Goal: Contribute content: Contribute content

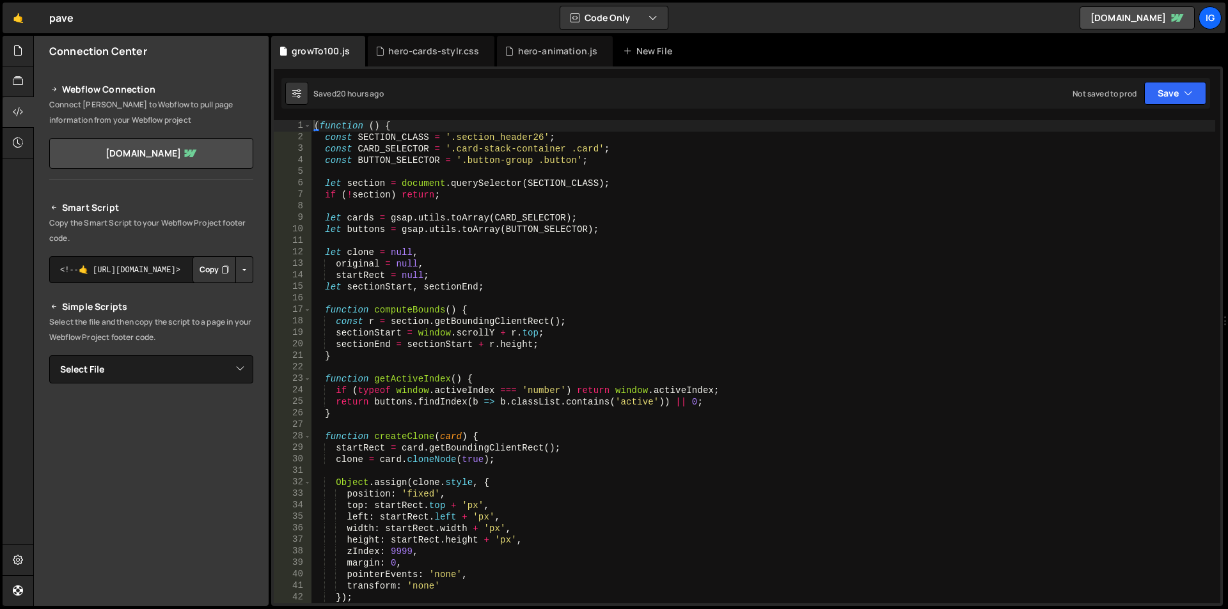
type textarea "const CARD_SELECTOR = '.card-stack-container .card';"
click at [437, 145] on div "( function ( ) { const SECTION_CLASS = '.section_header26' ; const CARD_SELECTO…" at bounding box center [763, 373] width 904 height 507
click at [527, 49] on div "hero-animation.js" at bounding box center [558, 51] width 80 height 13
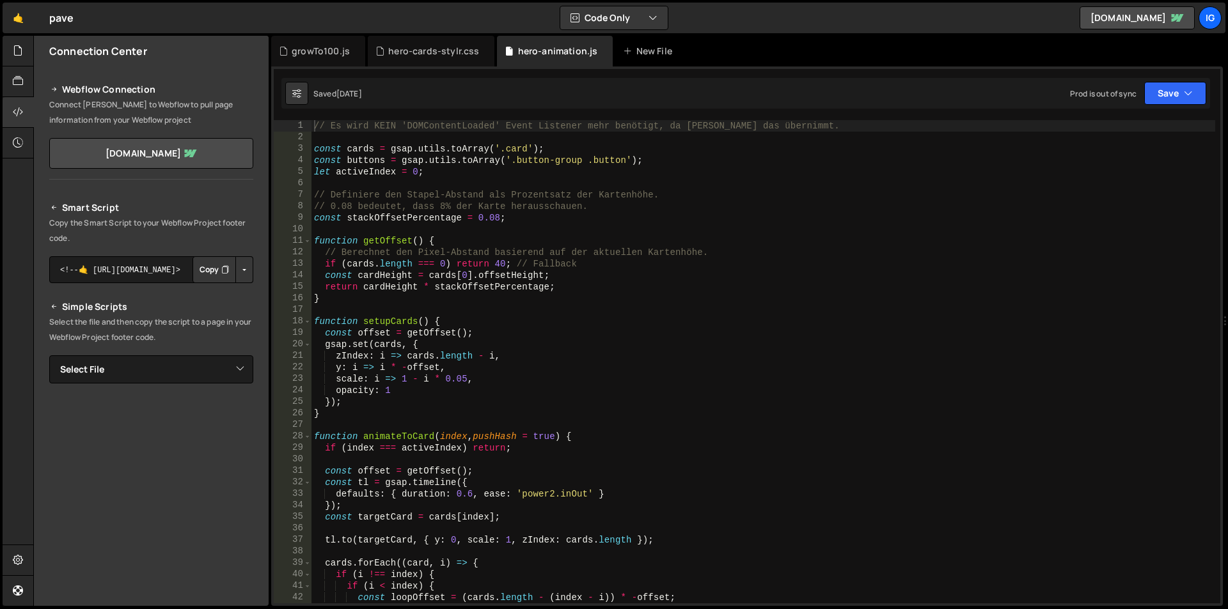
scroll to position [1420, 0]
click at [416, 144] on div "// Es wird KEIN 'DOMContentLoaded' Event Listener mehr benötigt, da [PERSON_NAM…" at bounding box center [763, 373] width 904 height 507
click at [426, 174] on div "// Es wird KEIN 'DOMContentLoaded' Event Listener mehr benötigt, da [PERSON_NAM…" at bounding box center [763, 373] width 904 height 507
type textarea "}"
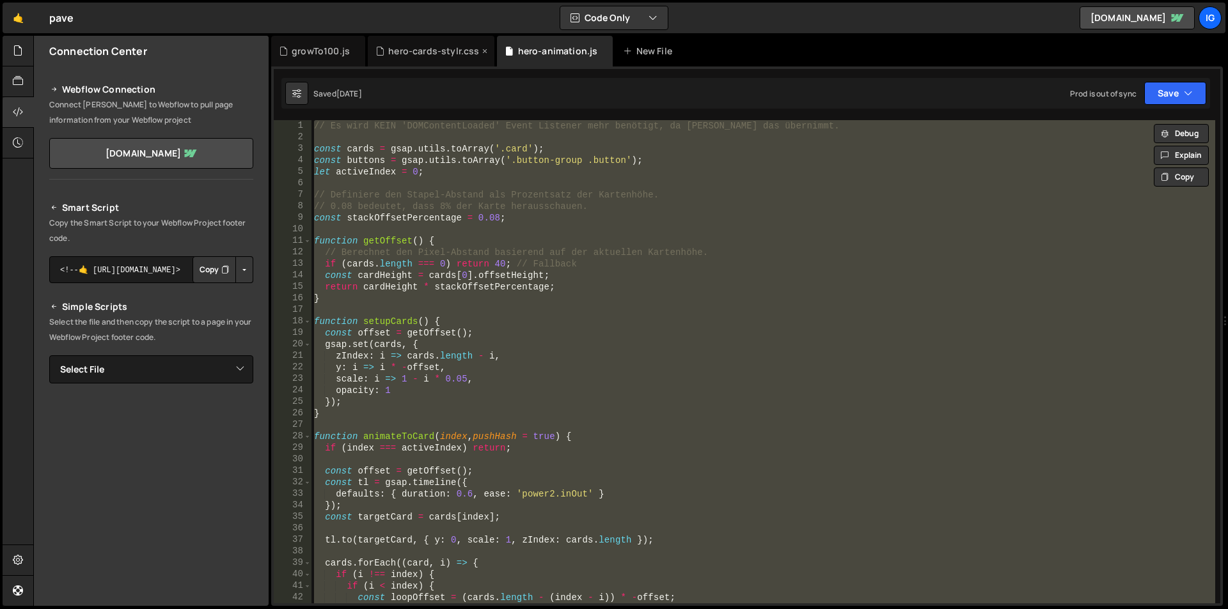
click at [419, 58] on div "hero-cards-stylr.css" at bounding box center [431, 51] width 127 height 31
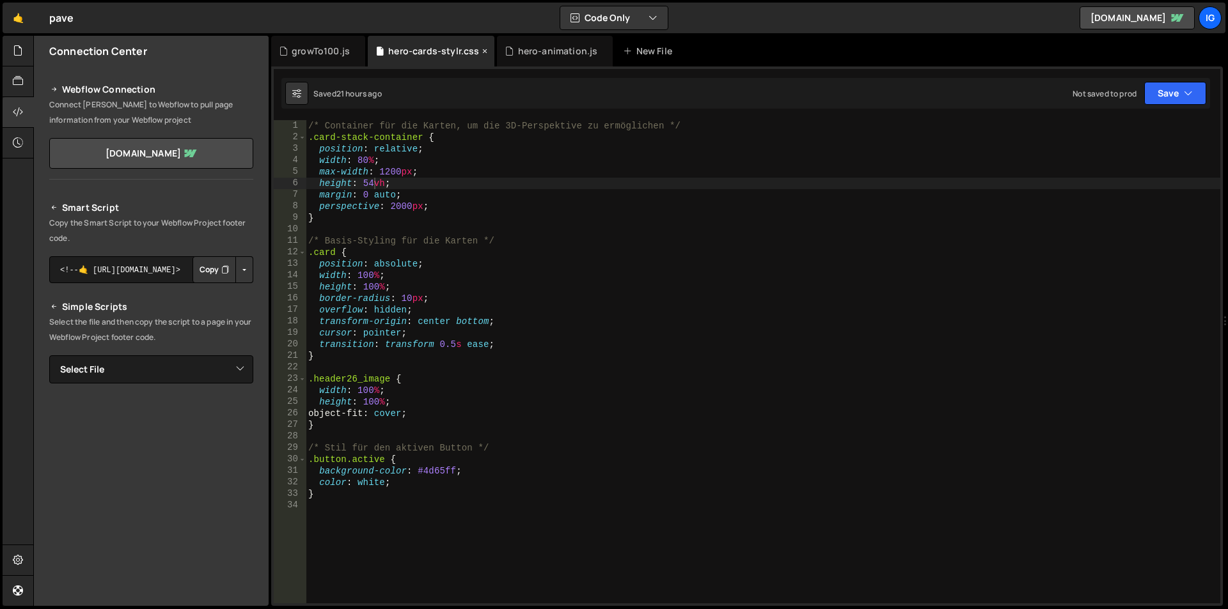
scroll to position [0, 0]
click at [415, 177] on div "/* Container für die Karten, um die 3D-Perspektive zu ermöglichen */ .card-stac…" at bounding box center [763, 373] width 915 height 507
type textarea "}"
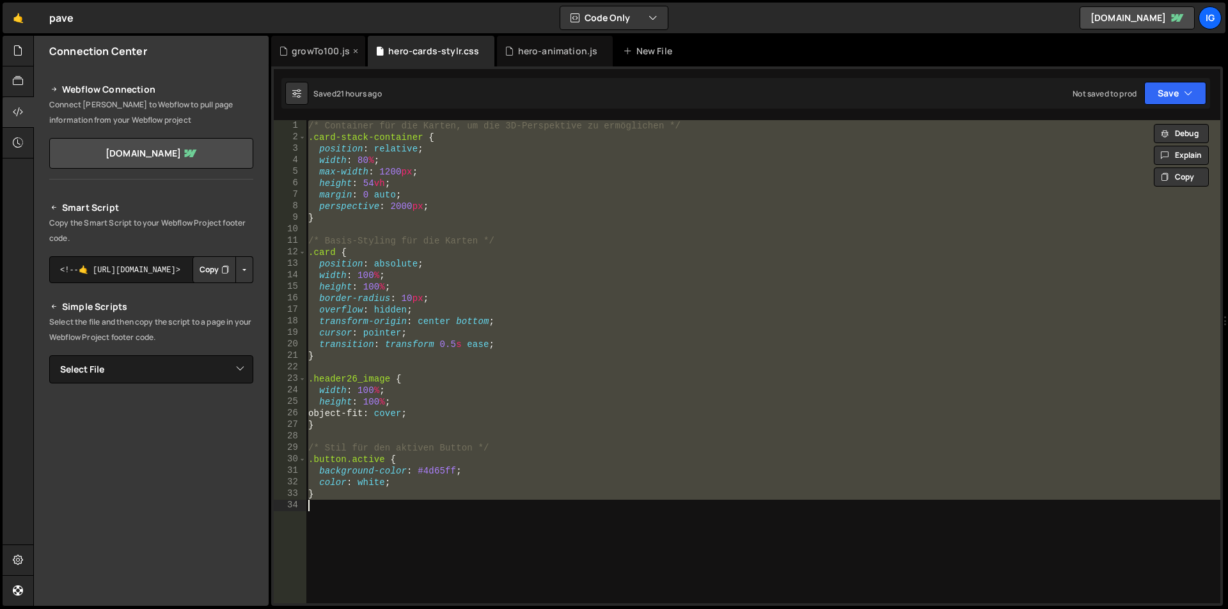
click at [303, 58] on div "growTo100.js" at bounding box center [318, 51] width 94 height 31
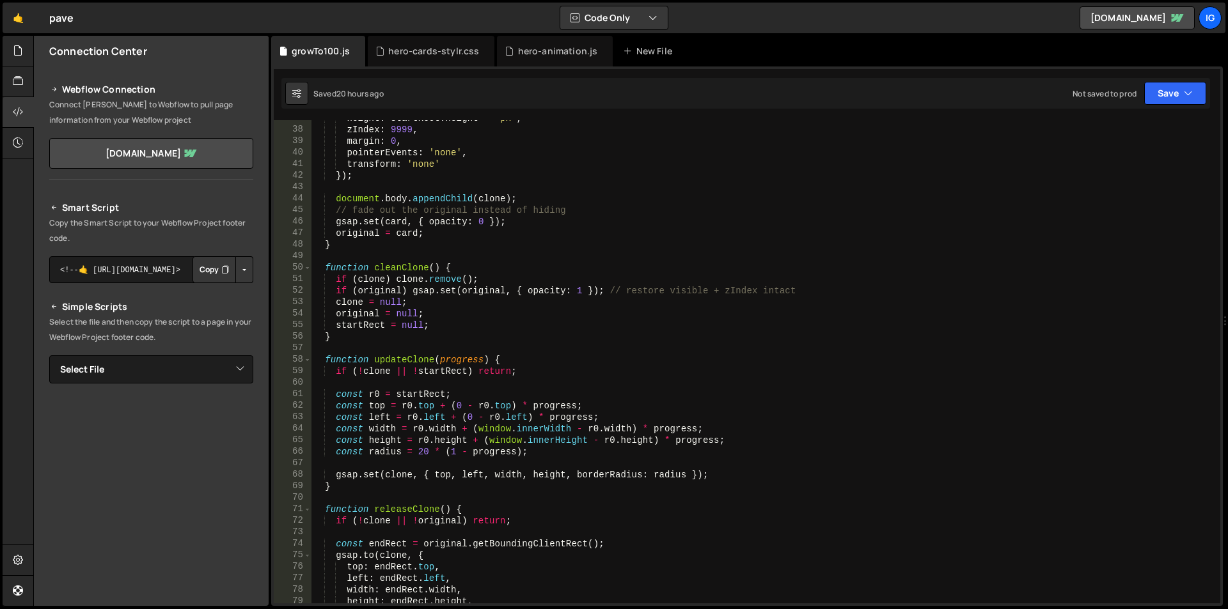
scroll to position [499, 0]
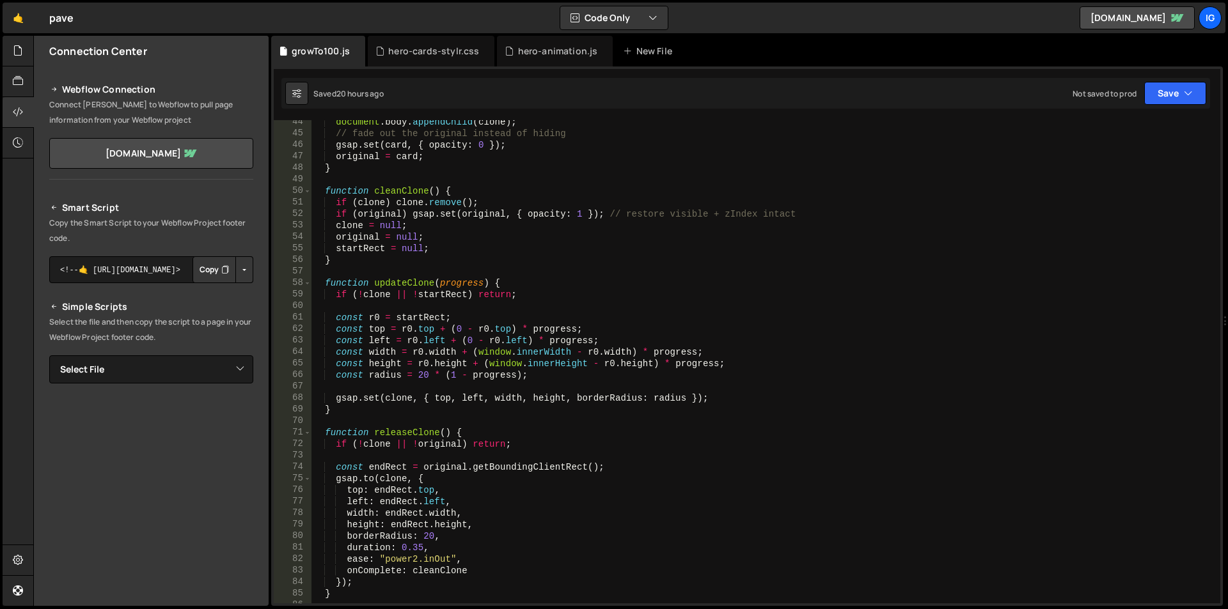
click at [478, 227] on div "document . body . appendChild ( clone ) ; // fade out the original instead of h…" at bounding box center [763, 369] width 904 height 507
type textarea "})();"
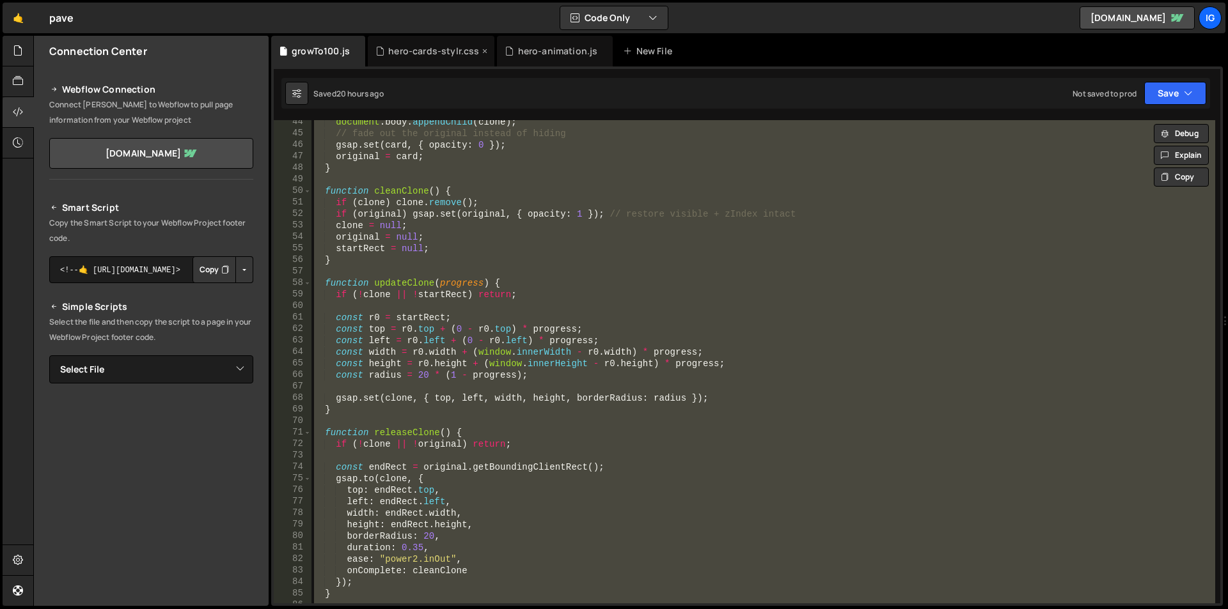
click at [414, 58] on div "hero-cards-stylr.css" at bounding box center [431, 51] width 127 height 31
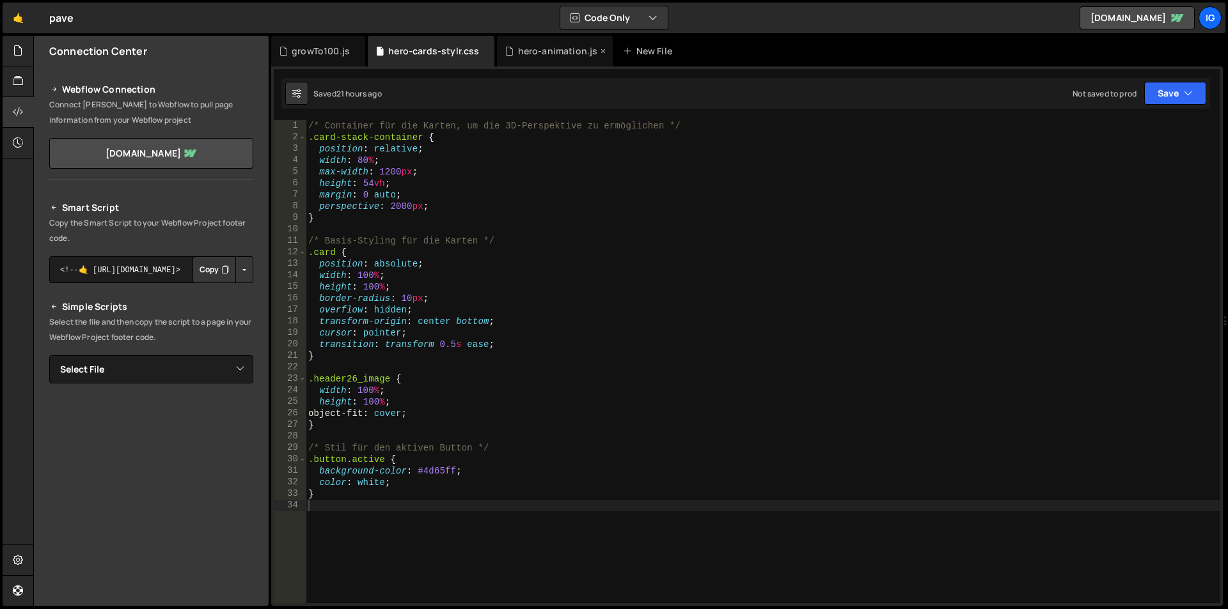
click at [528, 52] on div "hero-animation.js" at bounding box center [558, 51] width 80 height 13
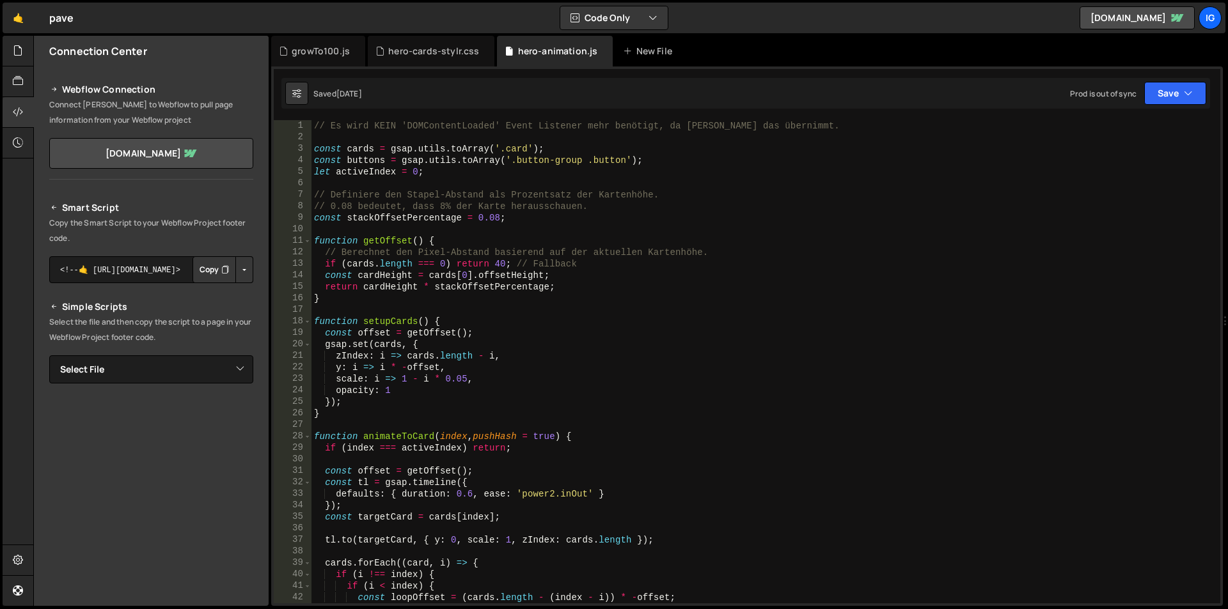
scroll to position [1420, 0]
click at [463, 162] on div "// Es wird KEIN 'DOMContentLoaded' Event Listener mehr benötigt, da [PERSON_NAM…" at bounding box center [763, 373] width 904 height 507
type textarea "}"
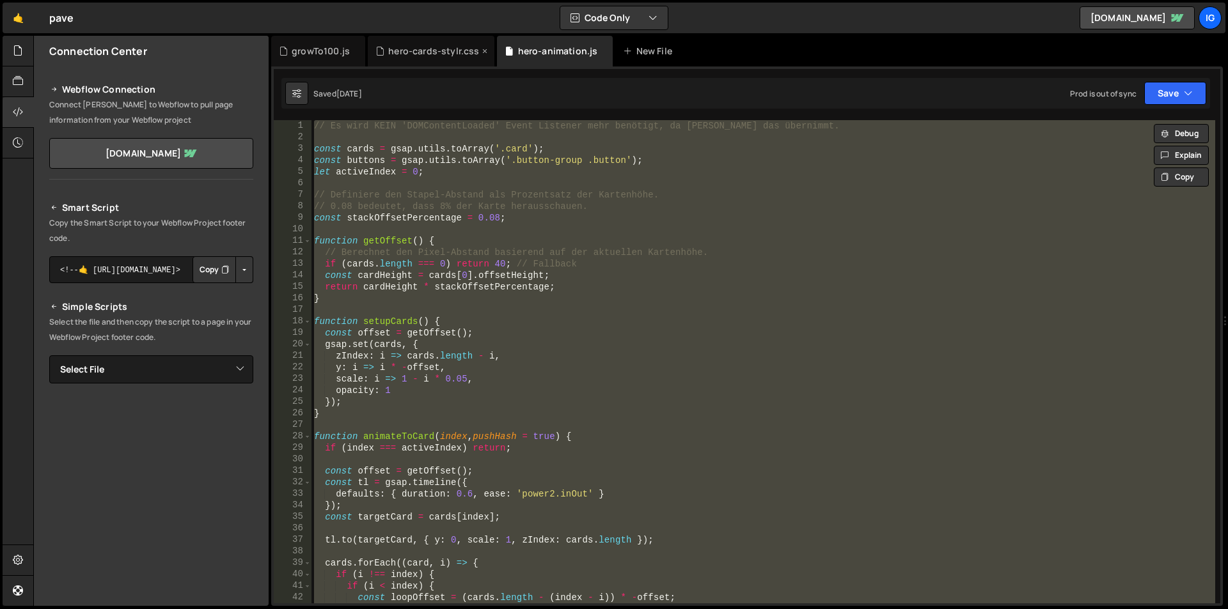
click at [446, 48] on div "hero-cards-stylr.css" at bounding box center [433, 51] width 91 height 13
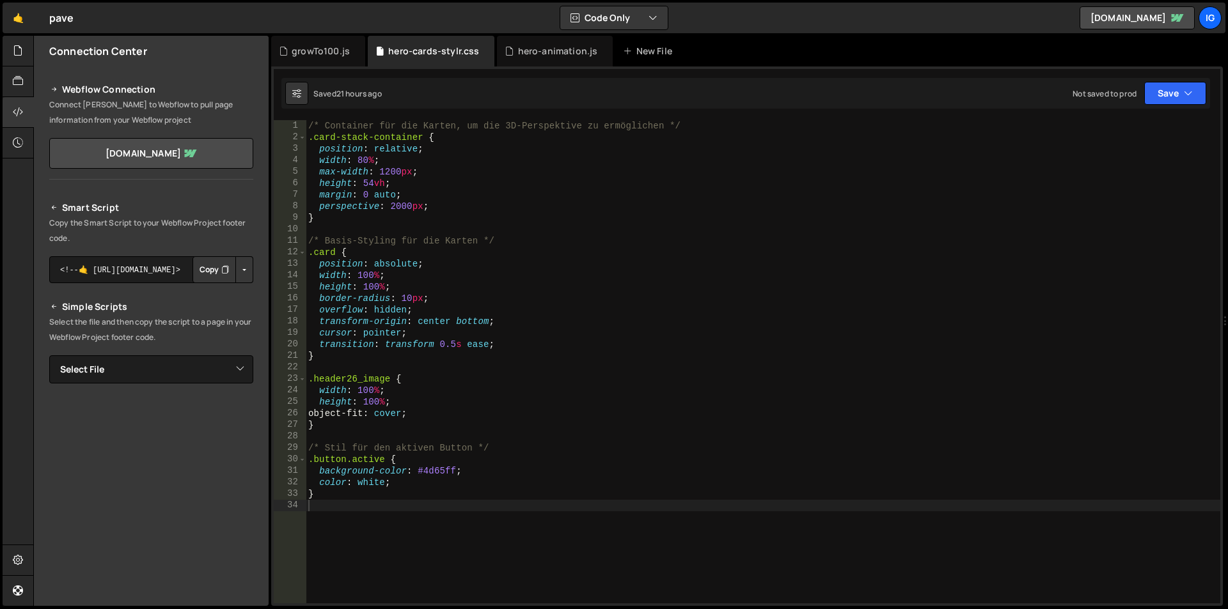
click at [420, 185] on div "/* Container für die Karten, um die 3D-Perspektive zu ermöglichen */ .card-stac…" at bounding box center [763, 373] width 915 height 507
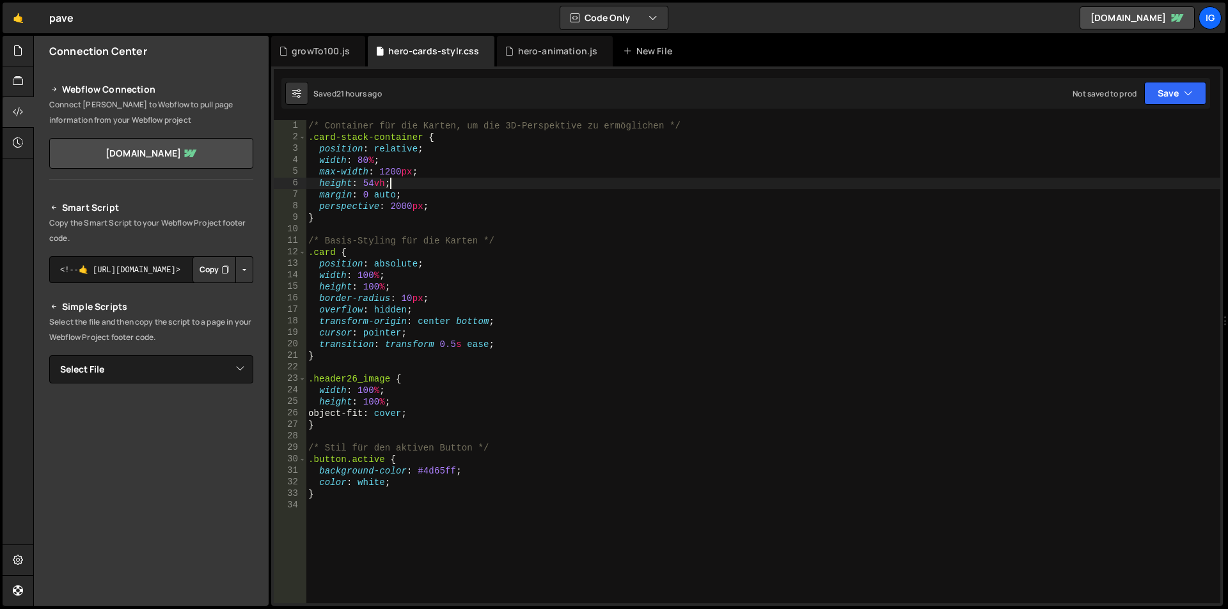
type textarea "}"
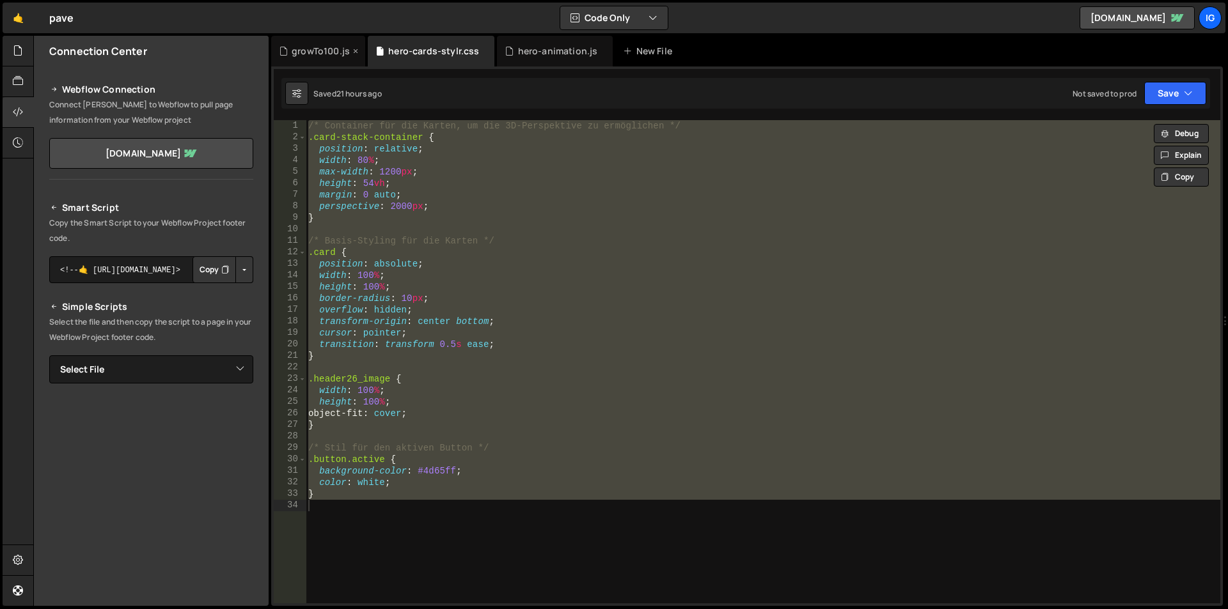
click at [324, 47] on div "growTo100.js" at bounding box center [321, 51] width 58 height 13
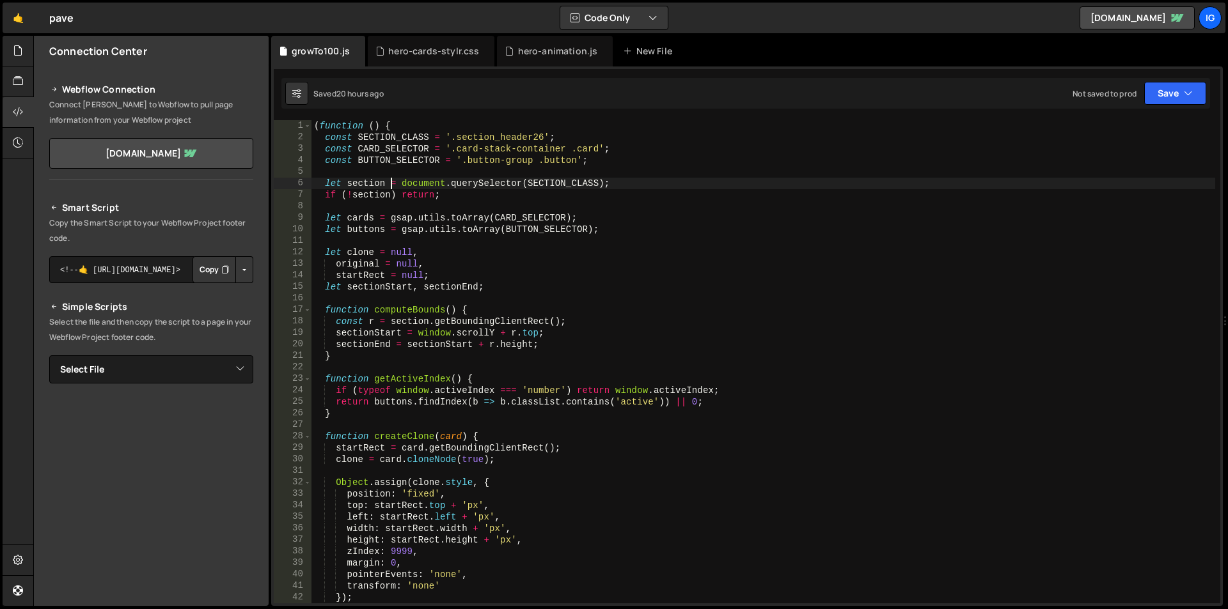
click at [389, 185] on div "( function ( ) { const SECTION_CLASS = '.section_header26' ; const CARD_SELECTO…" at bounding box center [763, 373] width 904 height 507
type textarea "})();"
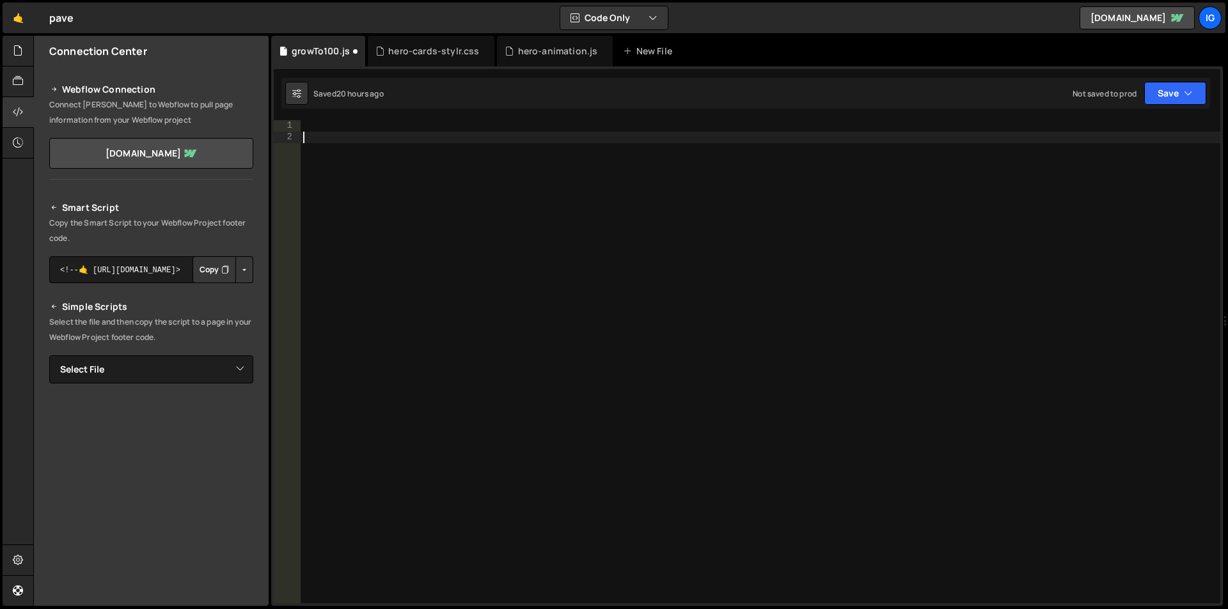
type textarea "})();"
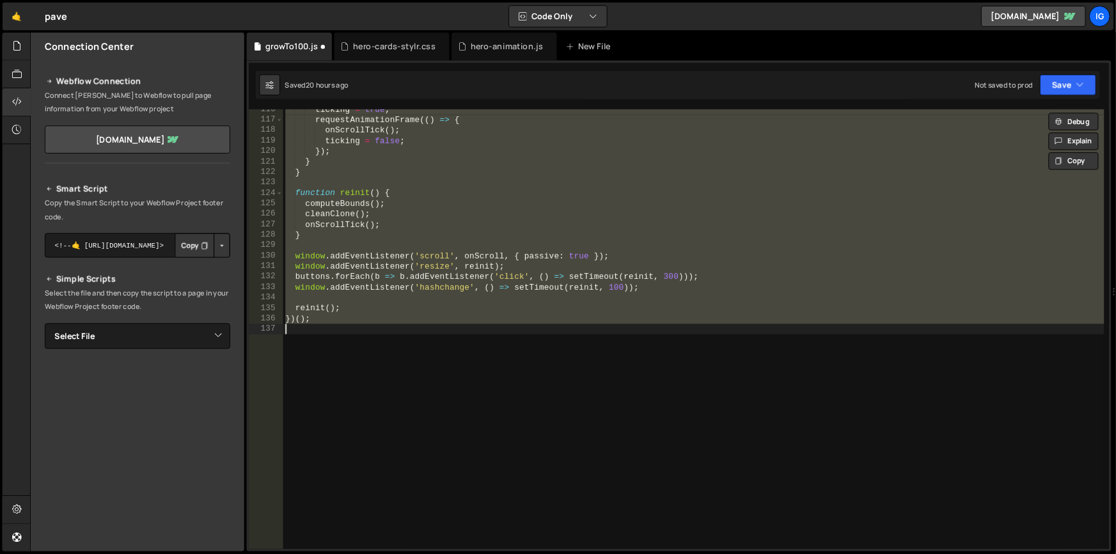
scroll to position [1330, 0]
click at [437, 361] on div "ticking = true ; requestAnimationFrame (( ) => { onScrollTick ( ) ; ticking = f…" at bounding box center [763, 362] width 904 height 484
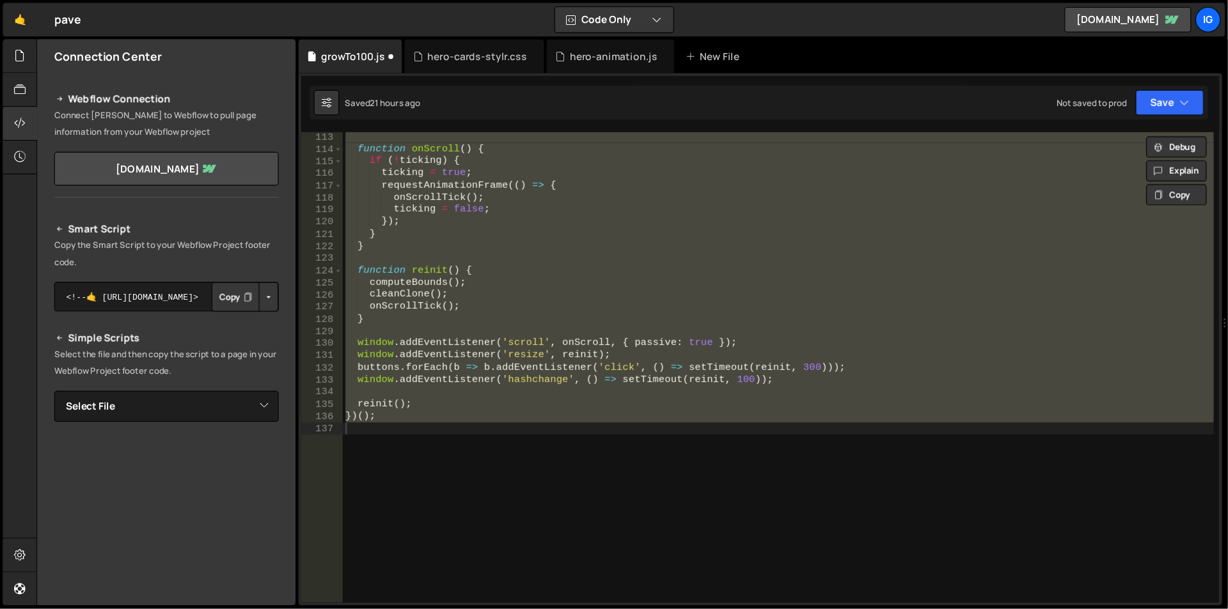
scroll to position [1238, 0]
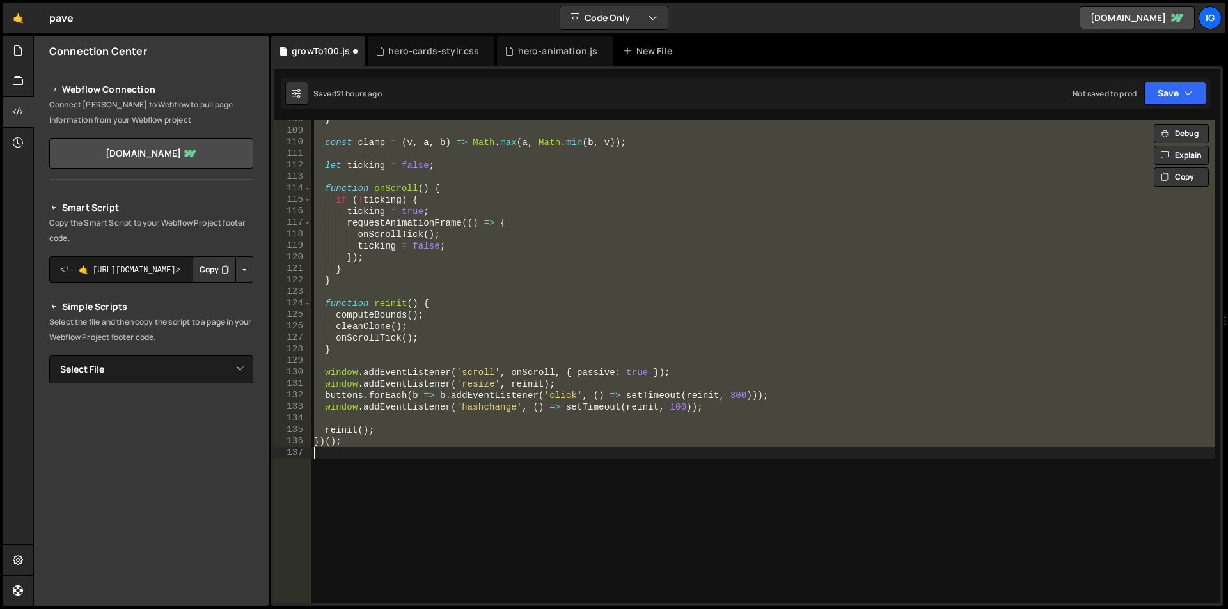
click at [403, 347] on div "} const clamp = ( v , a , b ) => Math . max ( a , Math . min ( b , v )) ; let t…" at bounding box center [763, 362] width 904 height 484
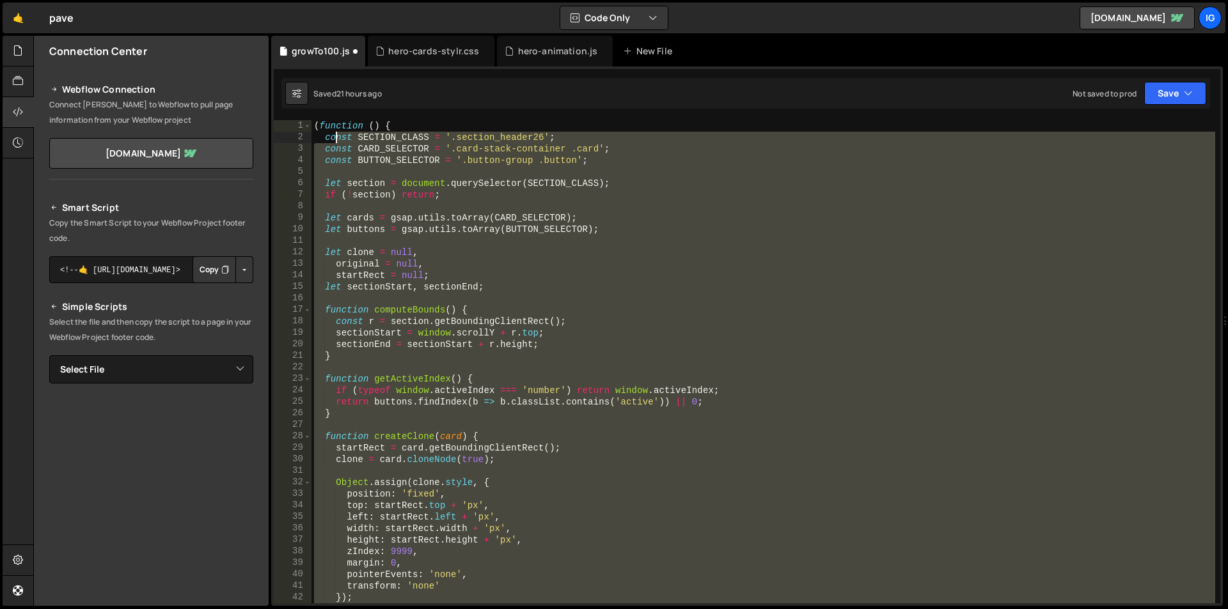
scroll to position [0, 0]
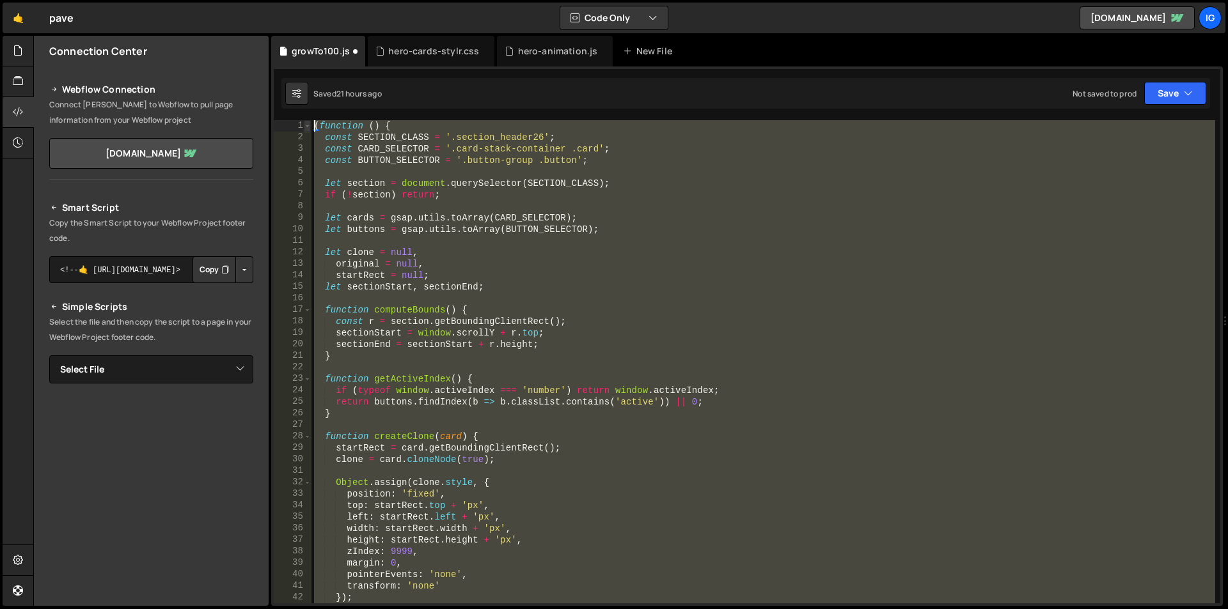
drag, startPoint x: 384, startPoint y: 449, endPoint x: 308, endPoint y: 123, distance: 335.1
click at [308, 123] on div "} 1 2 3 4 5 6 7 8 9 10 11 12 13 14 15 16 17 18 19 20 21 22 23 24 25 26 27 28 29…" at bounding box center [747, 362] width 947 height 484
type textarea "(function () { const SECTION_CLASS = '.section_header26';"
click at [1179, 90] on button "Save" at bounding box center [1175, 93] width 62 height 23
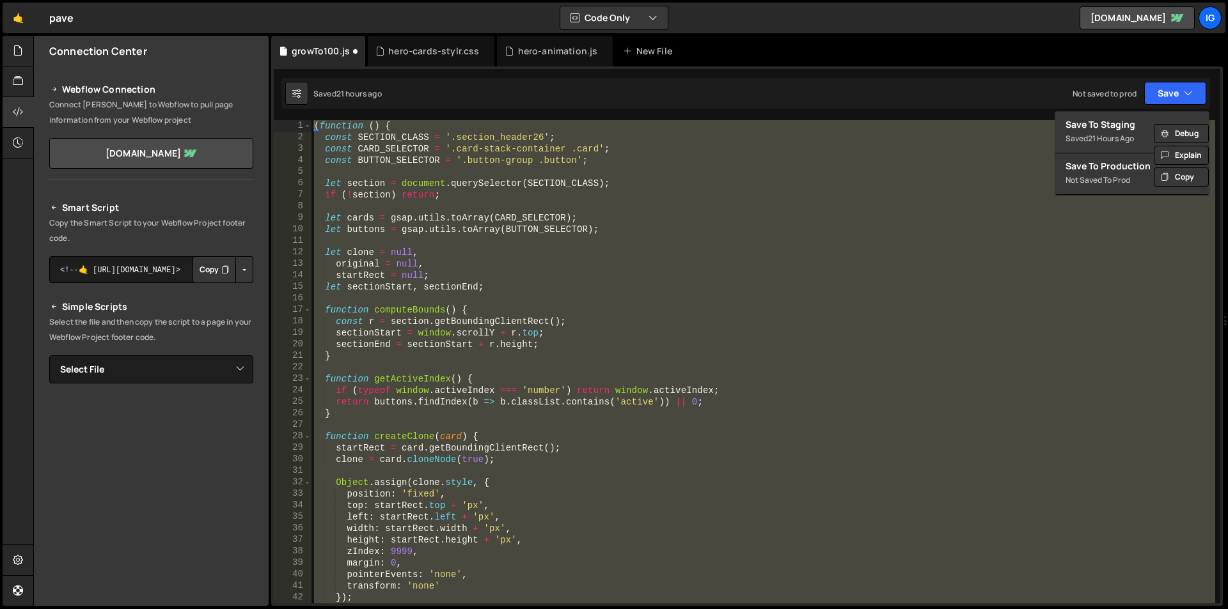
click at [948, 100] on div "Saved 21 hours ago Not saved to prod Upgrade to Edit Save Save to Staging S Sav…" at bounding box center [745, 93] width 929 height 31
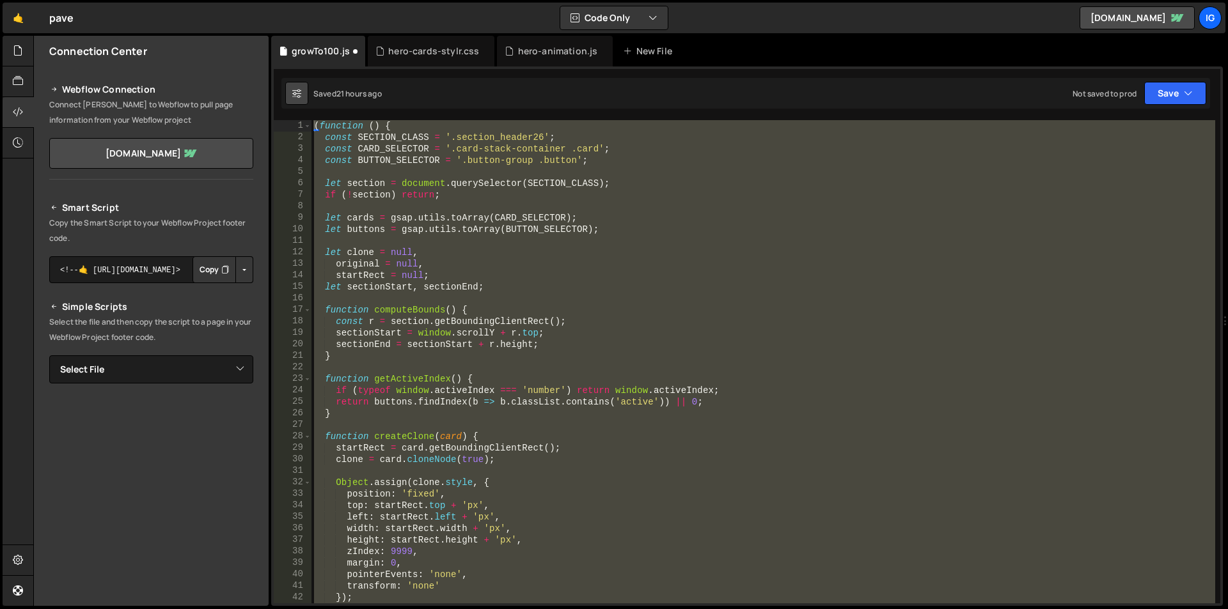
click at [295, 90] on icon at bounding box center [296, 93] width 9 height 13
select select "editor"
select select "ace/theme/monokai"
type input "14"
checkbox input "true"
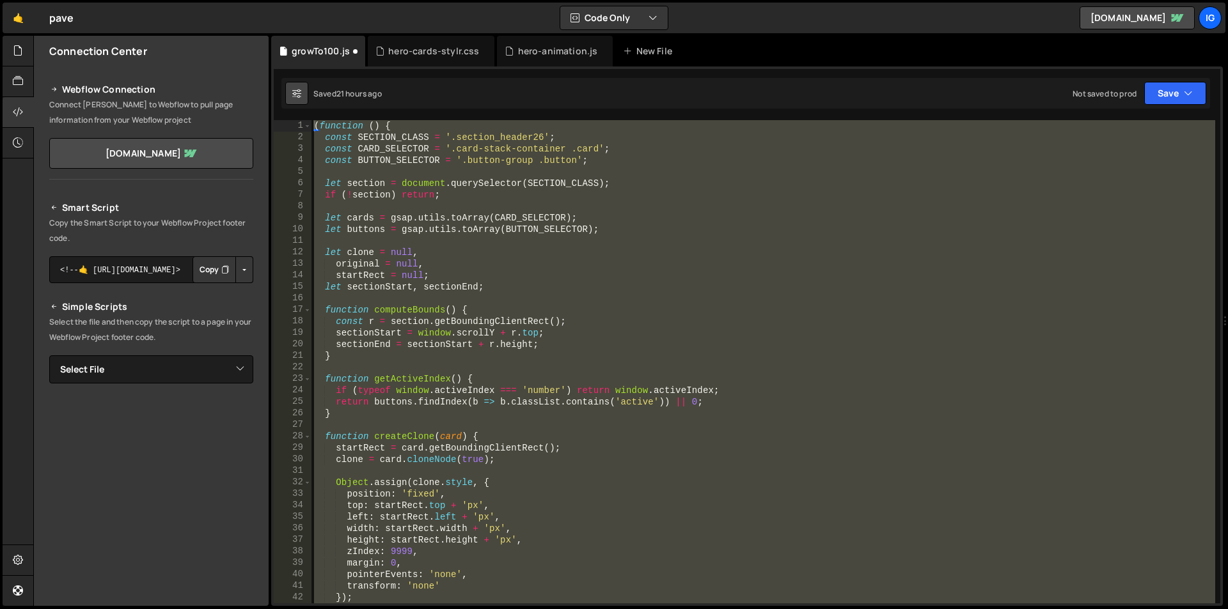
checkbox input "true"
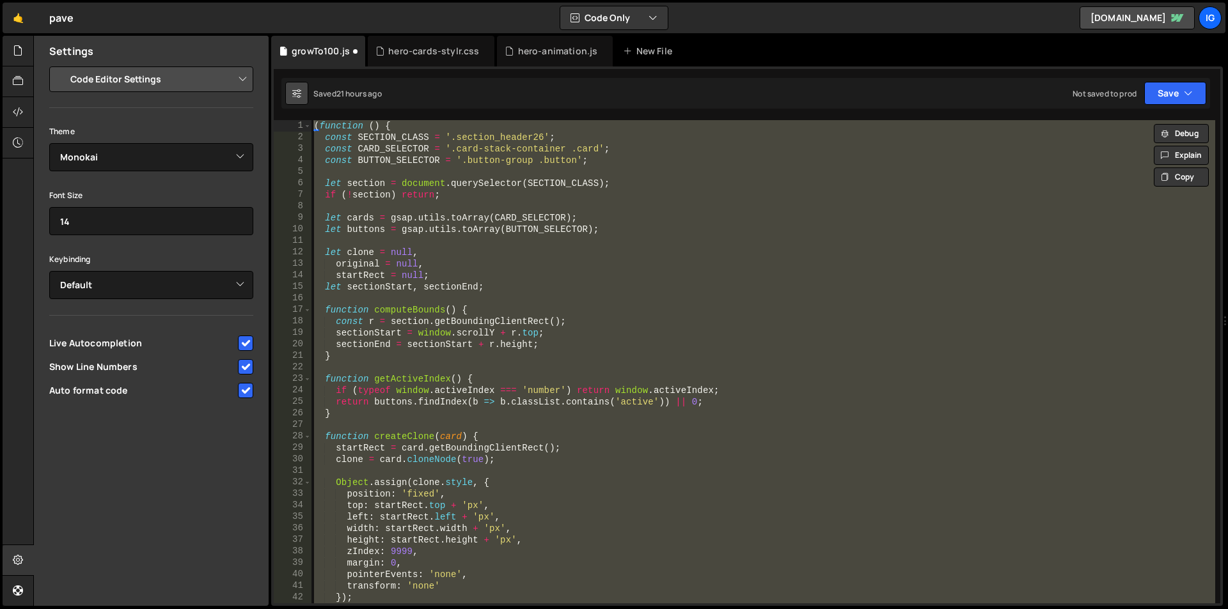
click at [295, 90] on icon at bounding box center [296, 93] width 9 height 13
click at [219, 77] on select "Project Settings Code Editor Settings Chat Settings" at bounding box center [153, 79] width 187 height 28
select select "project"
click at [60, 65] on select "Project Settings Code Editor Settings Chat Settings" at bounding box center [153, 79] width 187 height 28
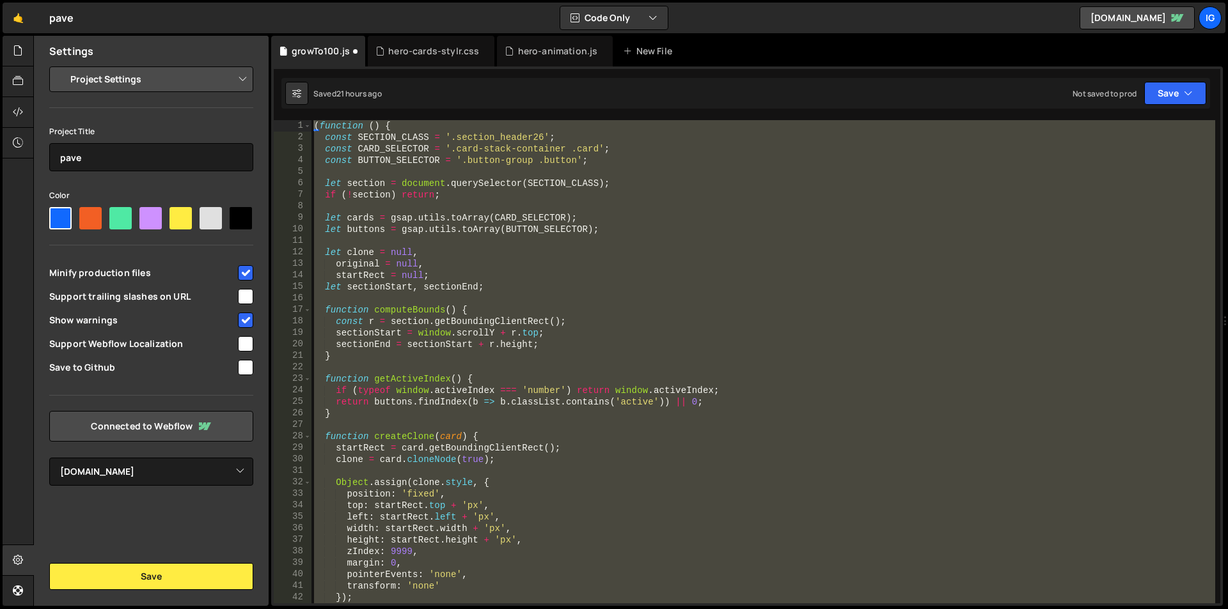
click at [180, 78] on select "Project Settings Code Editor Settings Chat Settings" at bounding box center [153, 79] width 187 height 28
click at [473, 161] on div "( function ( ) { const SECTION_CLASS = '.section_header26' ; const CARD_SELECTO…" at bounding box center [763, 362] width 904 height 484
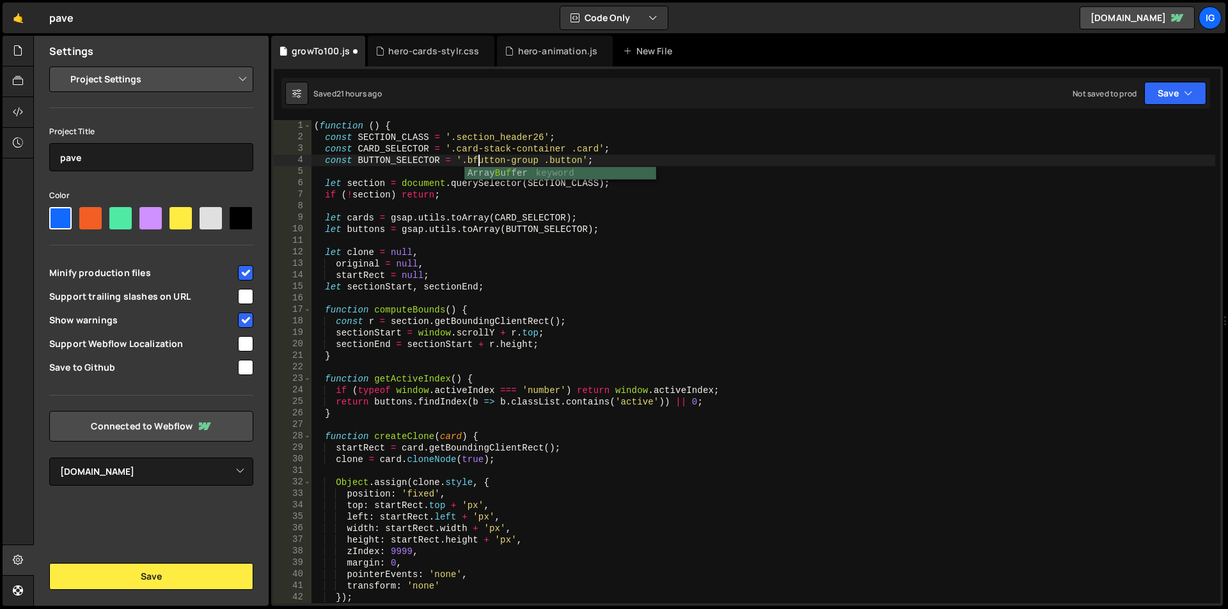
scroll to position [0, 69]
click at [408, 384] on div "( function ( ) { const SECTION_CLASS = '.section_header26' ; const CARD_SELECTO…" at bounding box center [763, 373] width 904 height 507
click at [391, 159] on div "( function ( ) { const SECTION_CLASS = '.section_header26' ; const CARD_SELECTO…" at bounding box center [763, 373] width 904 height 507
type textarea "const BUTTON_SELECTOR = '.button-group .button';"
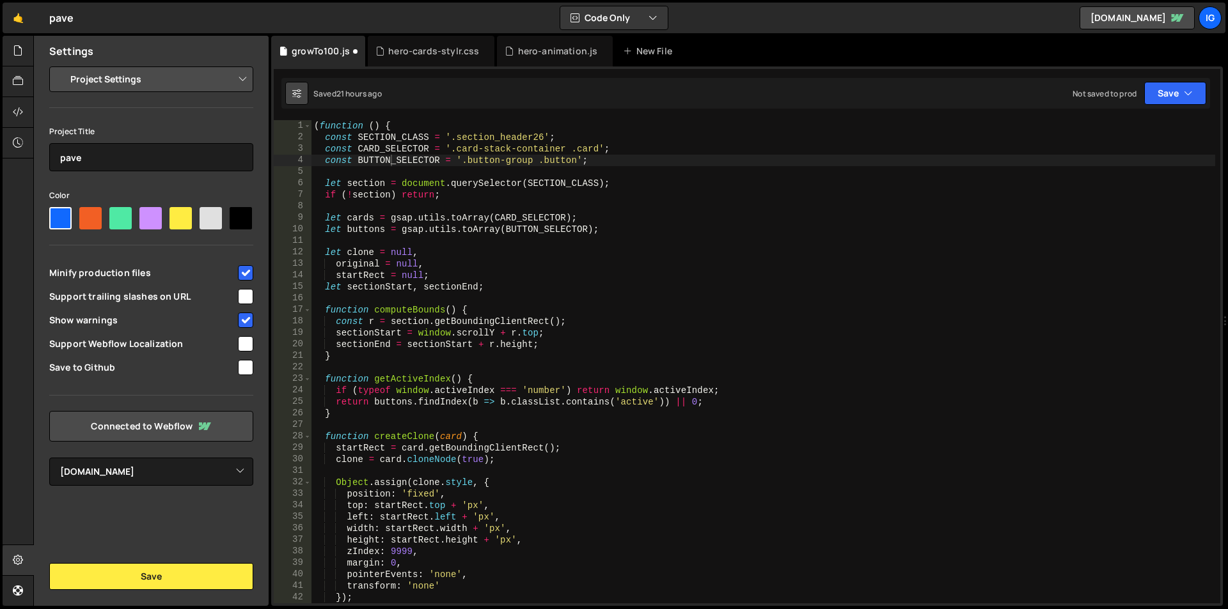
click at [297, 101] on button at bounding box center [296, 93] width 23 height 23
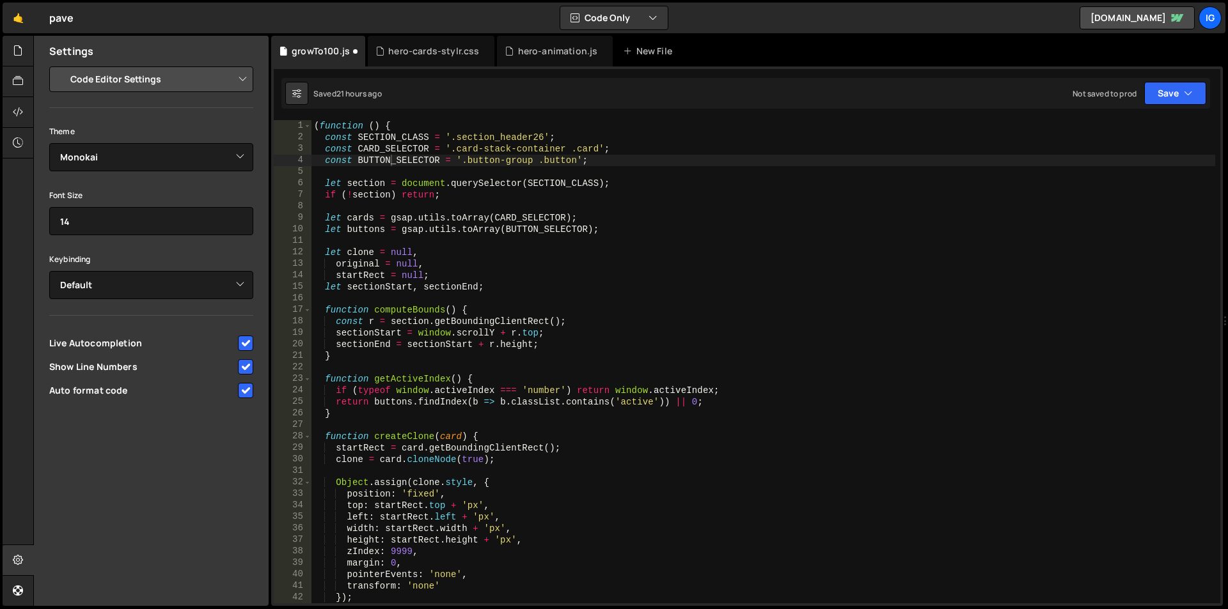
click at [201, 83] on select "Project Settings Code Editor Settings Chat Settings" at bounding box center [153, 79] width 187 height 28
click at [60, 65] on select "Project Settings Code Editor Settings Chat Settings" at bounding box center [153, 79] width 187 height 28
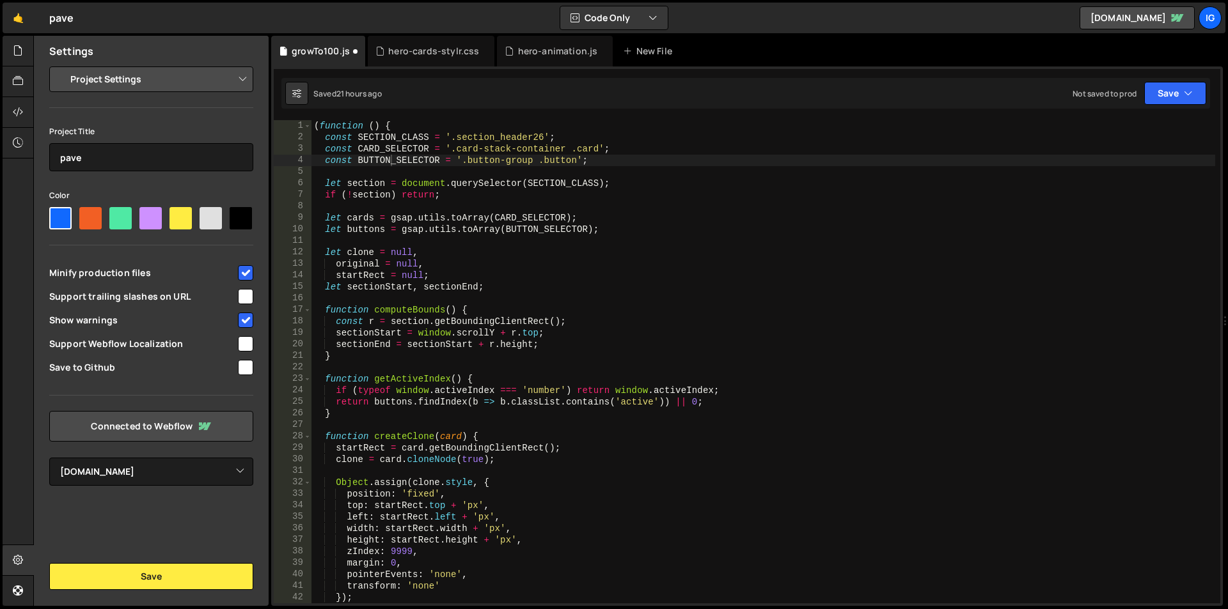
click at [168, 80] on select "Project Settings Code Editor Settings Chat Settings" at bounding box center [153, 79] width 187 height 28
click at [60, 65] on select "Project Settings Code Editor Settings Chat Settings" at bounding box center [153, 79] width 187 height 28
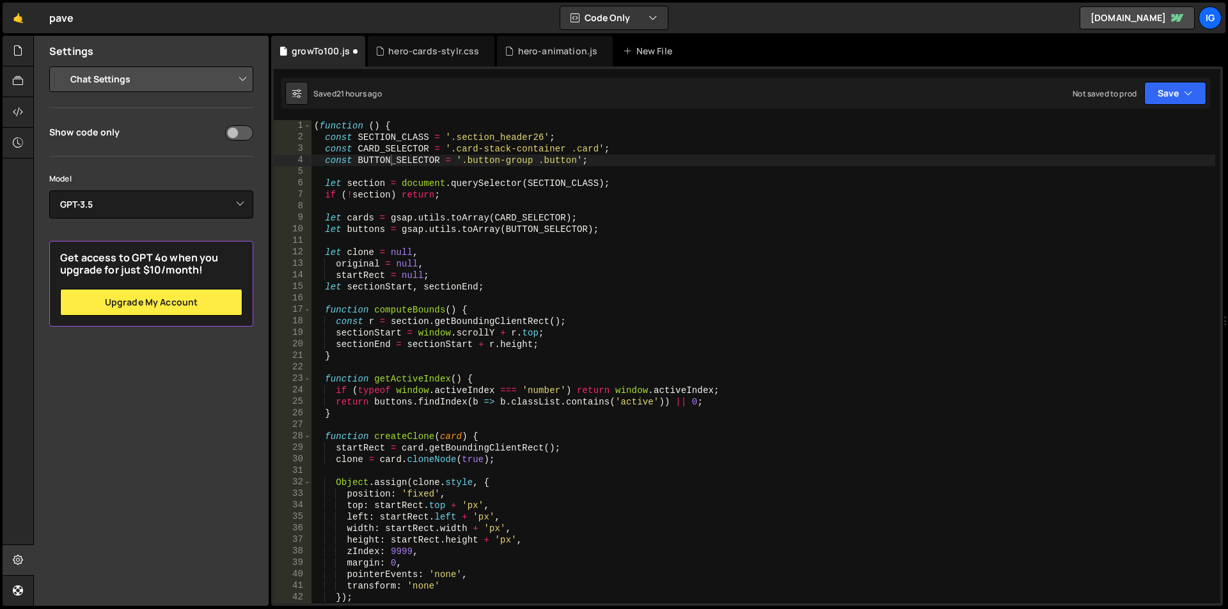
click at [142, 83] on select "Project Settings Code Editor Settings Chat Settings" at bounding box center [153, 79] width 187 height 28
select select "editor"
click at [60, 65] on select "Project Settings Code Editor Settings Chat Settings" at bounding box center [153, 79] width 187 height 28
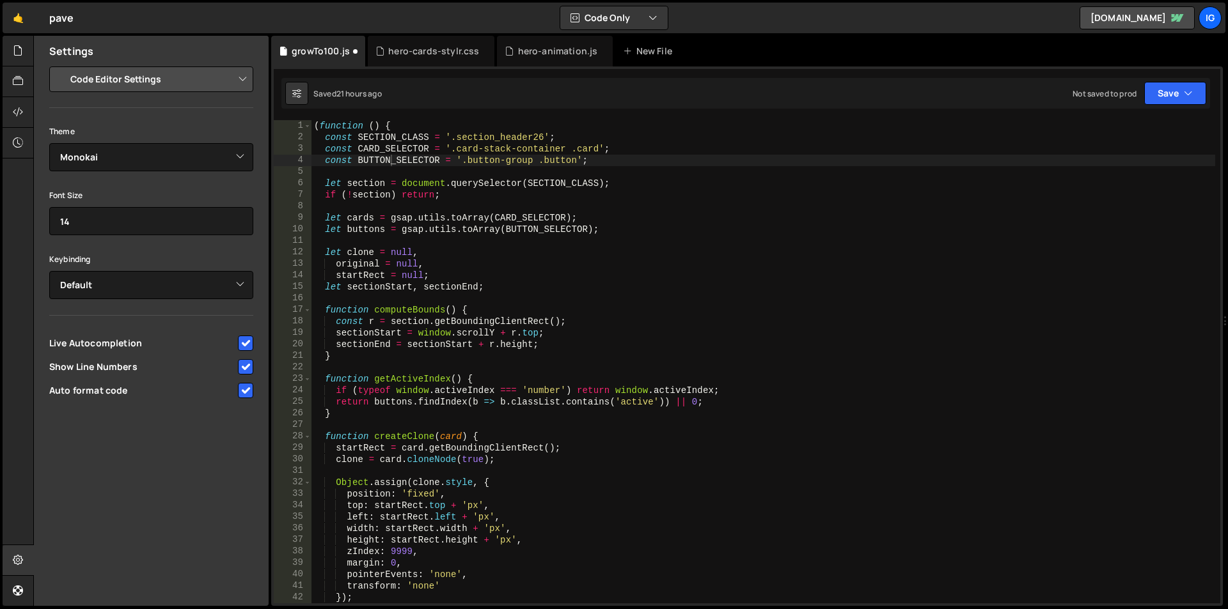
click at [145, 98] on div "Project Settings Code Editor Settings Chat Settings Project Title pave Color Mi…" at bounding box center [151, 235] width 235 height 336
drag, startPoint x: 314, startPoint y: 52, endPoint x: 304, endPoint y: 47, distance: 10.6
click at [304, 47] on div "growTo100.js" at bounding box center [321, 51] width 58 height 13
click at [444, 51] on div "hero-cards-stylr.css" at bounding box center [433, 51] width 91 height 13
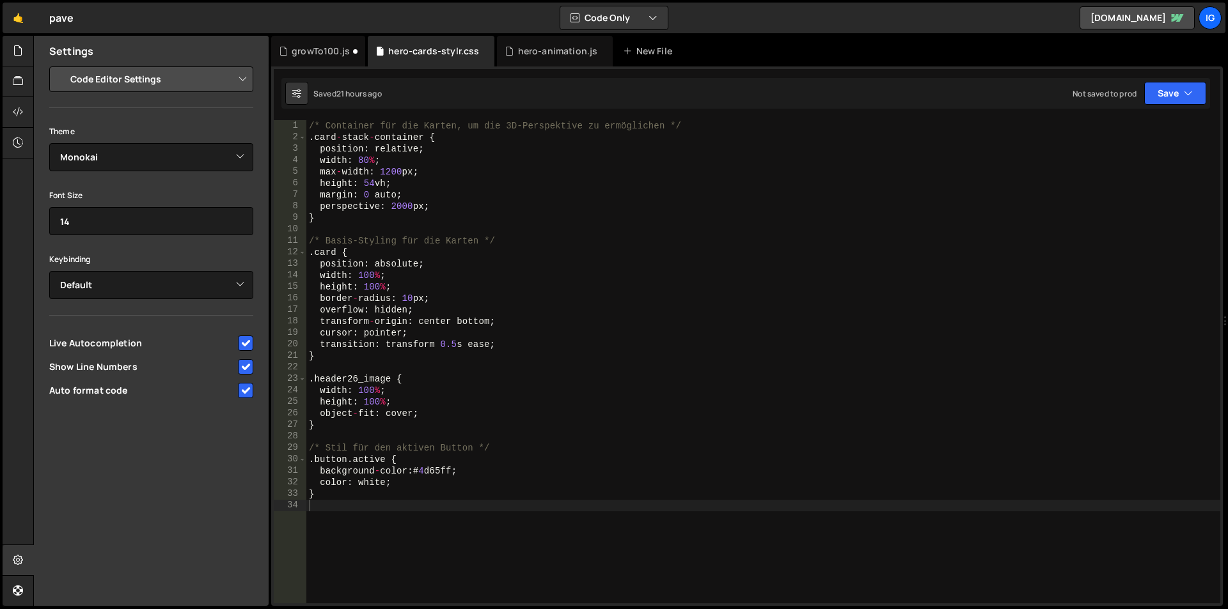
click at [316, 501] on div "/* Container für die Karten, um die 3D-Perspektive zu ermöglichen */ . card - s…" at bounding box center [763, 373] width 914 height 507
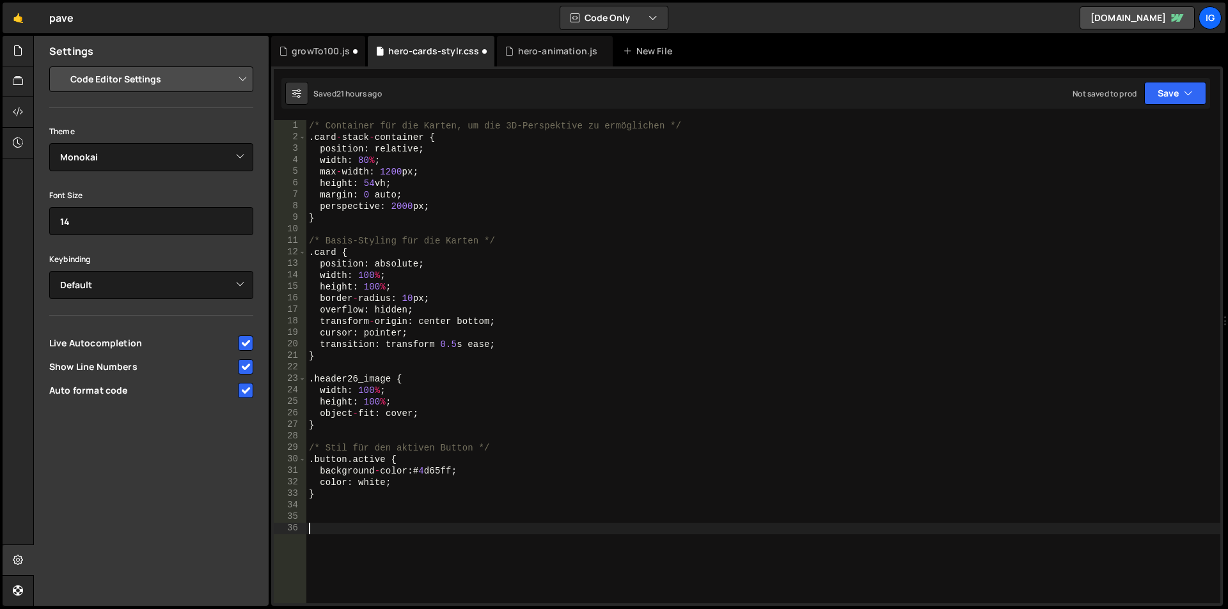
paste textarea "}"
type textarea "}"
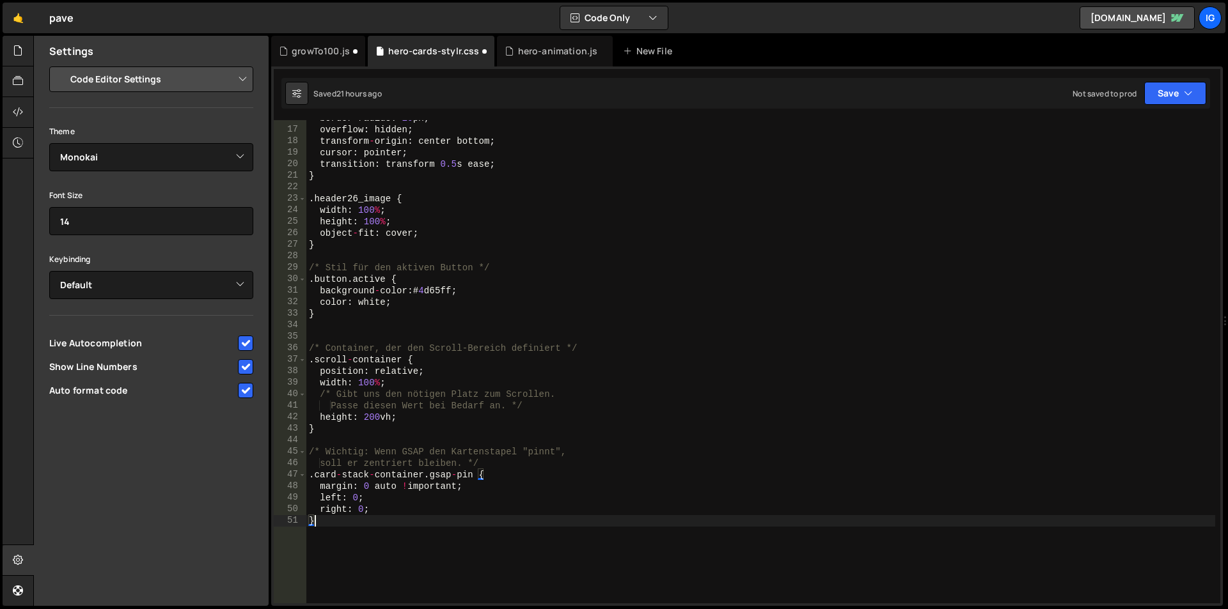
scroll to position [142, 0]
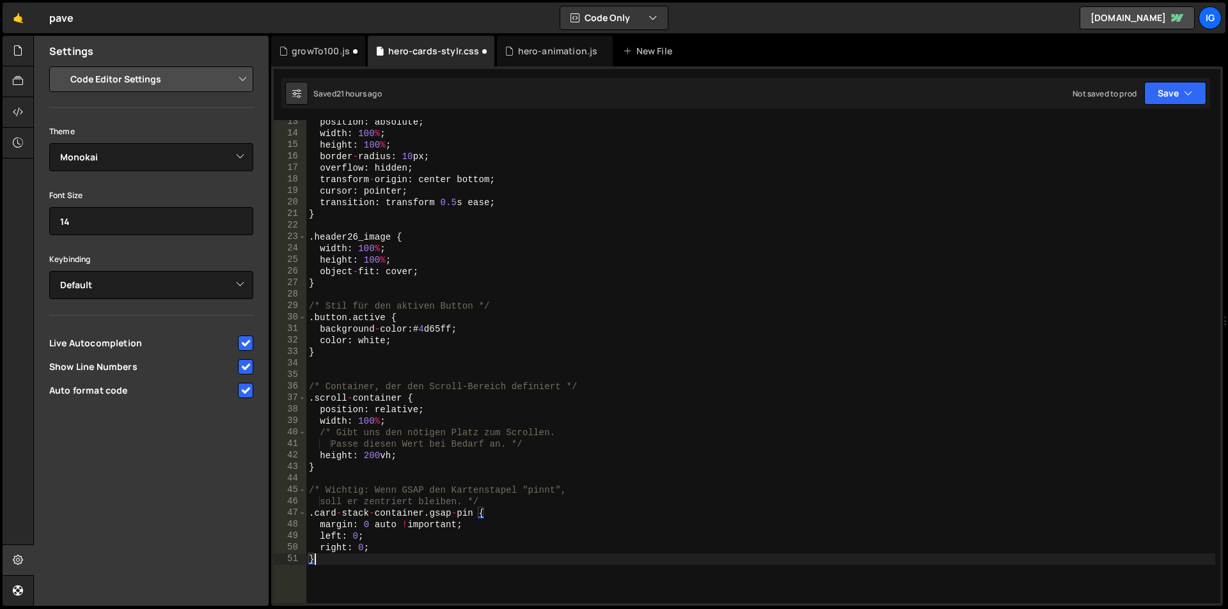
click at [403, 377] on div "position : absolute ; width : 100 % ; height : 100 % ; border - radius : 10 px …" at bounding box center [760, 369] width 909 height 507
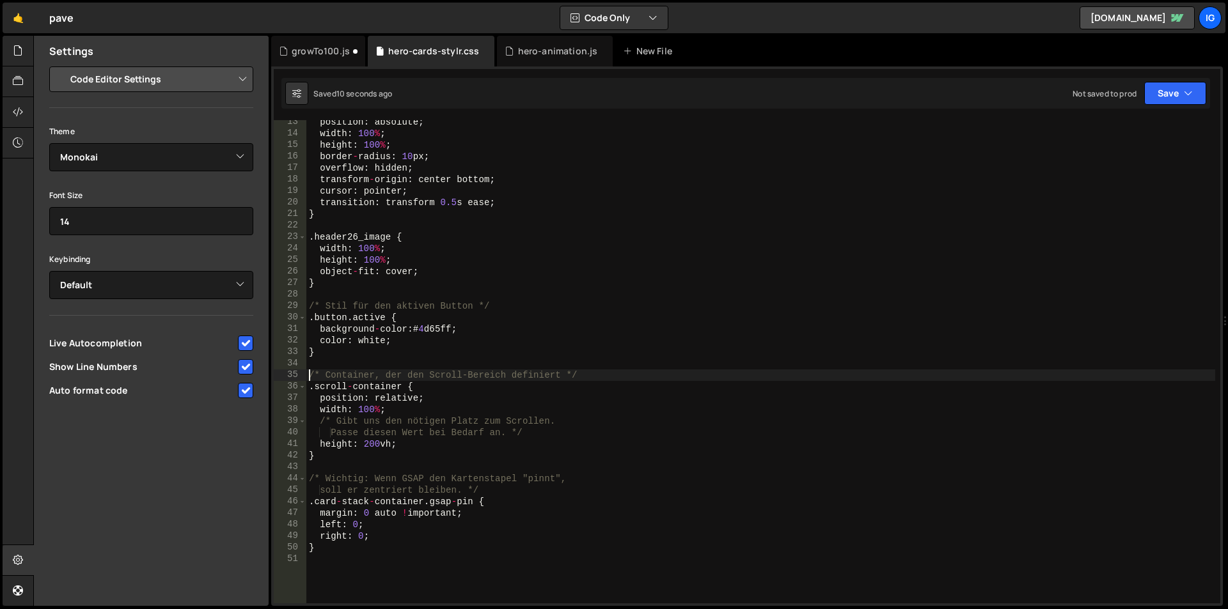
type textarea "/* Container, der den Scroll-Bereich definiert */"
click at [549, 41] on div "hero-animation.js" at bounding box center [555, 51] width 116 height 31
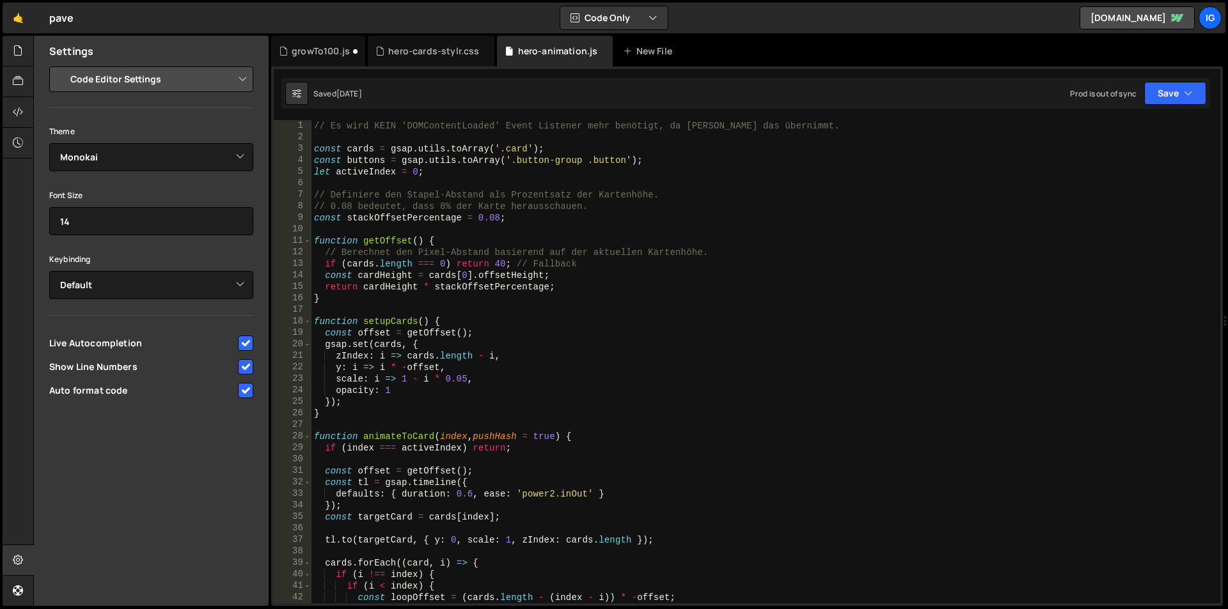
click at [498, 191] on div "// Es wird KEIN 'DOMContentLoaded' Event Listener mehr benötigt, da [PERSON_NAM…" at bounding box center [763, 373] width 904 height 507
type textarea "}"
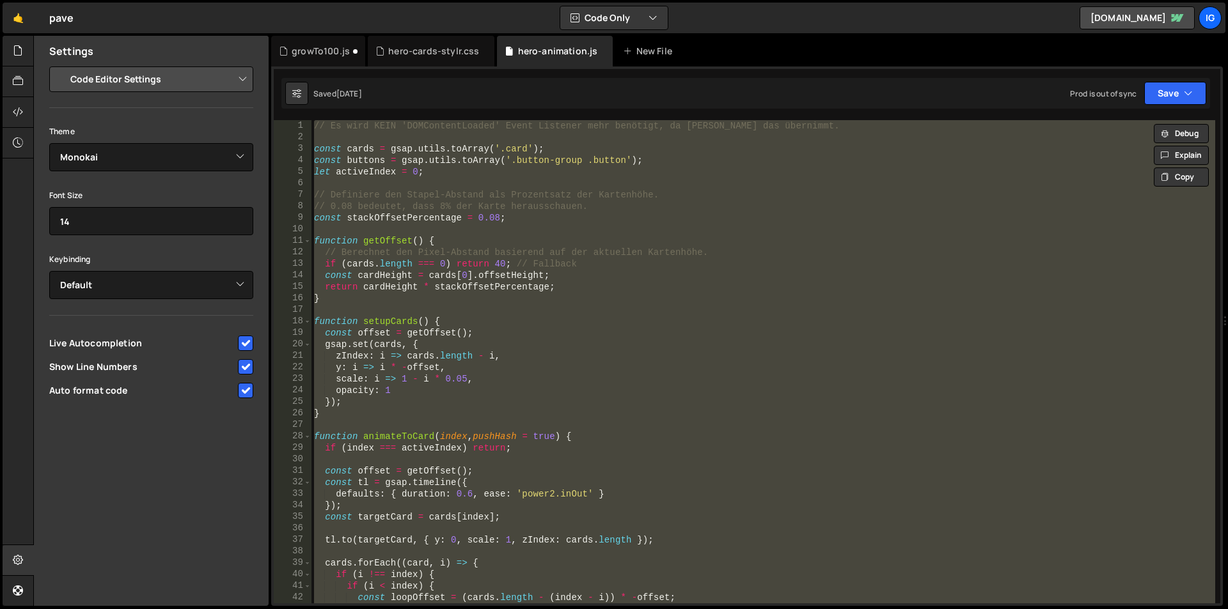
click at [403, 179] on div "// Es wird KEIN 'DOMContentLoaded' Event Listener mehr benötigt, da [PERSON_NAM…" at bounding box center [763, 362] width 904 height 484
paste textarea
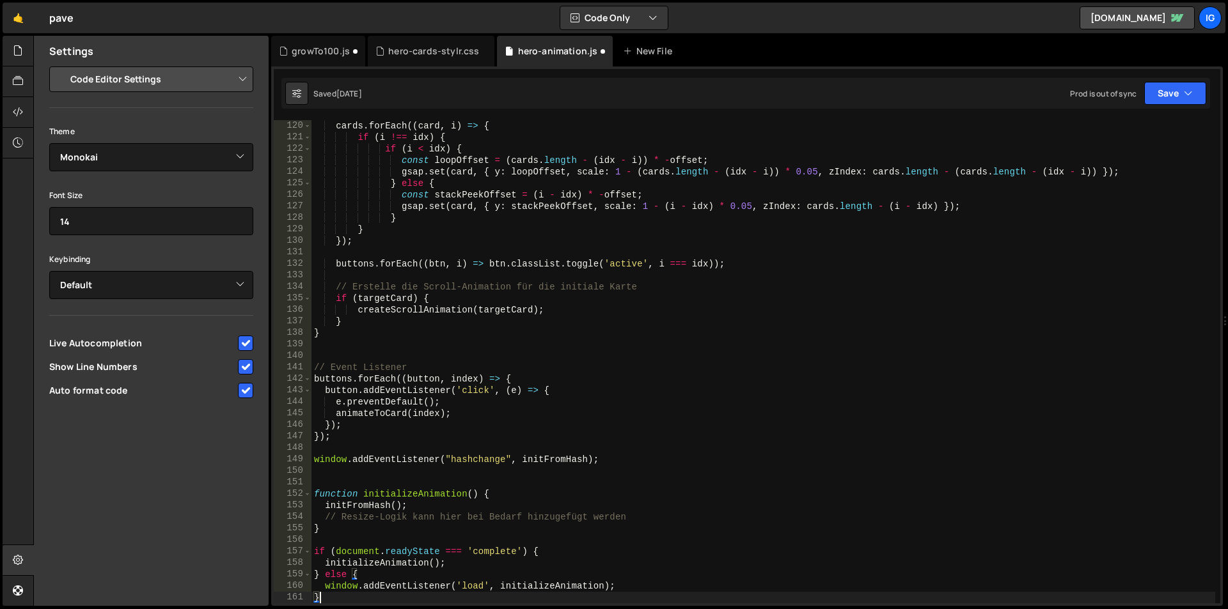
scroll to position [1370, 0]
click at [476, 206] on div "cards . forEach (( card , i ) => { if ( i !== idx ) { if ( i < idx ) { const lo…" at bounding box center [763, 373] width 904 height 507
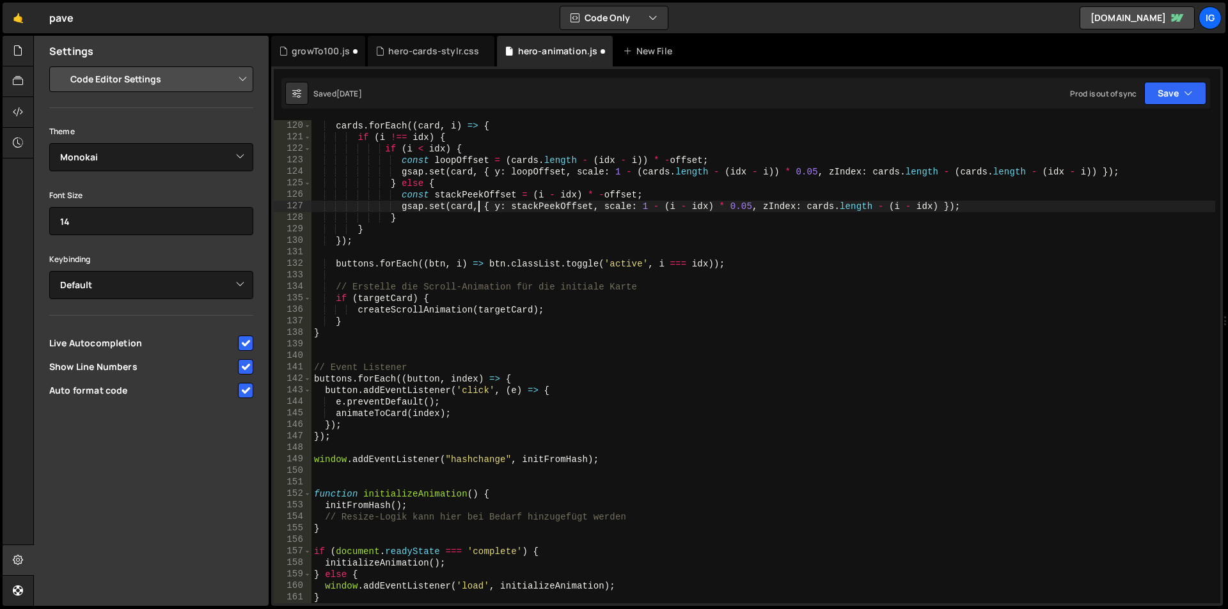
type textarea "} else {"
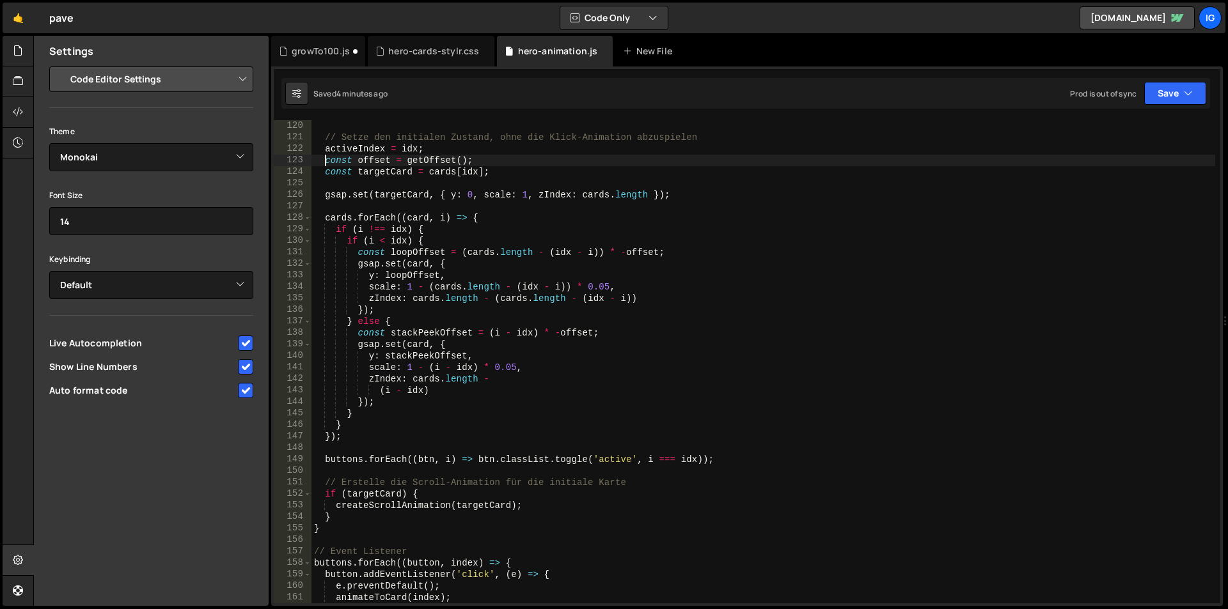
click at [322, 155] on div "// Setze den initialen Zustand, ohne die Klick-Animation abzuspielen activeInde…" at bounding box center [763, 373] width 904 height 507
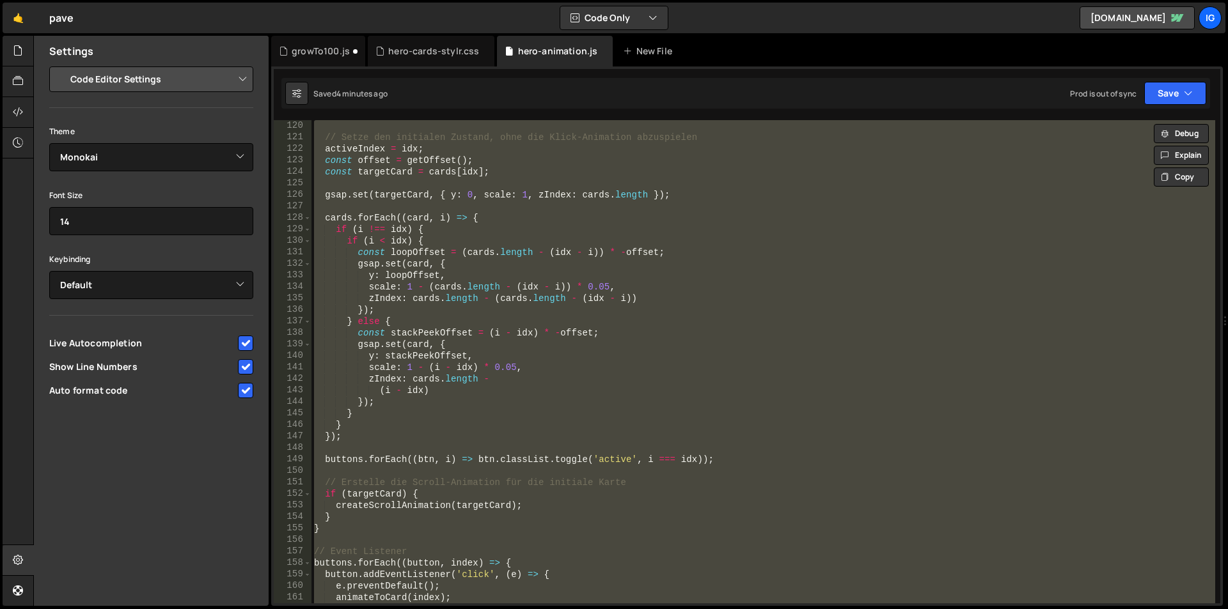
paste textarea "</script>"
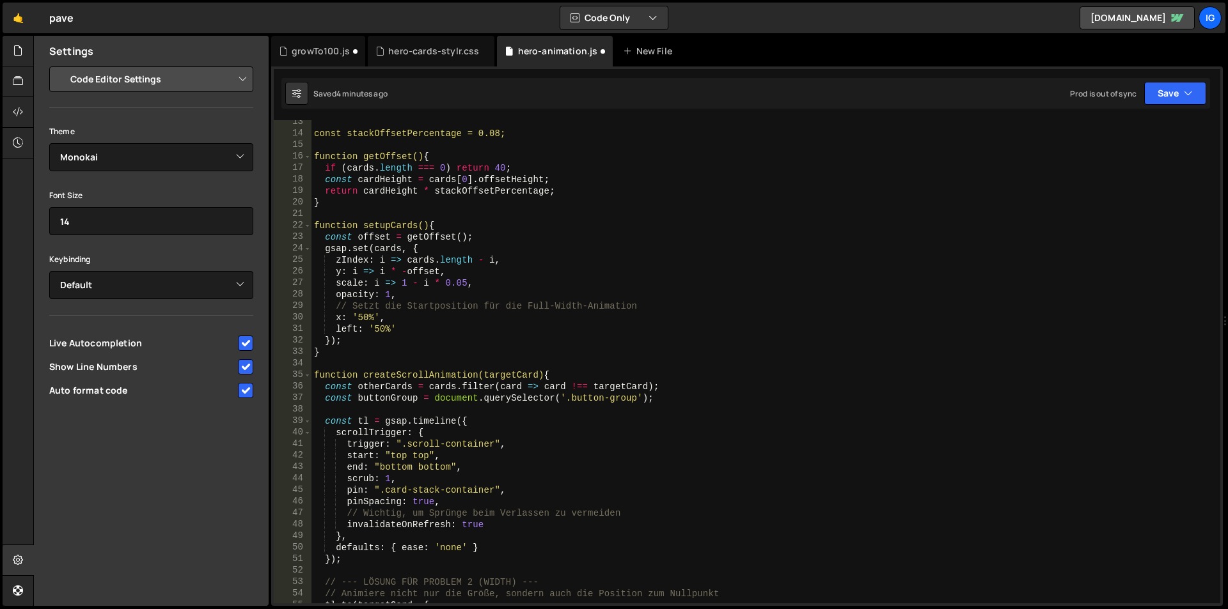
scroll to position [0, 0]
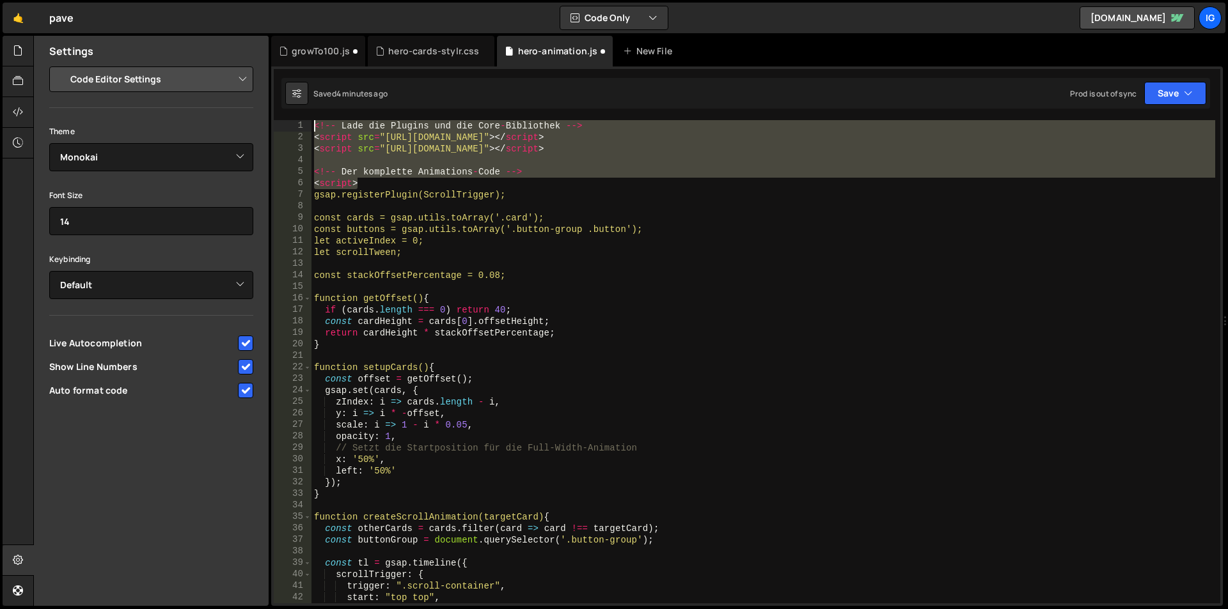
drag, startPoint x: 367, startPoint y: 184, endPoint x: 195, endPoint y: 64, distance: 209.5
click at [195, 64] on div "Files New File Javascript files 2 growTo100.js 0 1 hero-animation.js 0 CSS file…" at bounding box center [630, 321] width 1195 height 571
type textarea "<!-- Lade die Plugins und die Core-Bibliothek --> <script src="[URL][DOMAIN_NAM…"
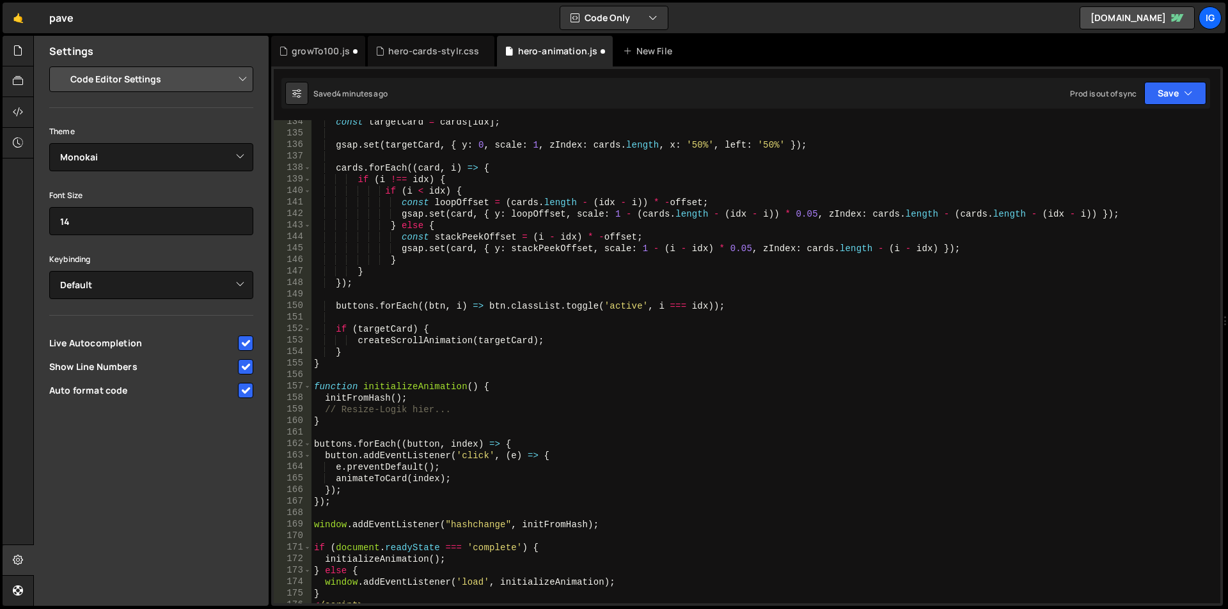
scroll to position [1779, 0]
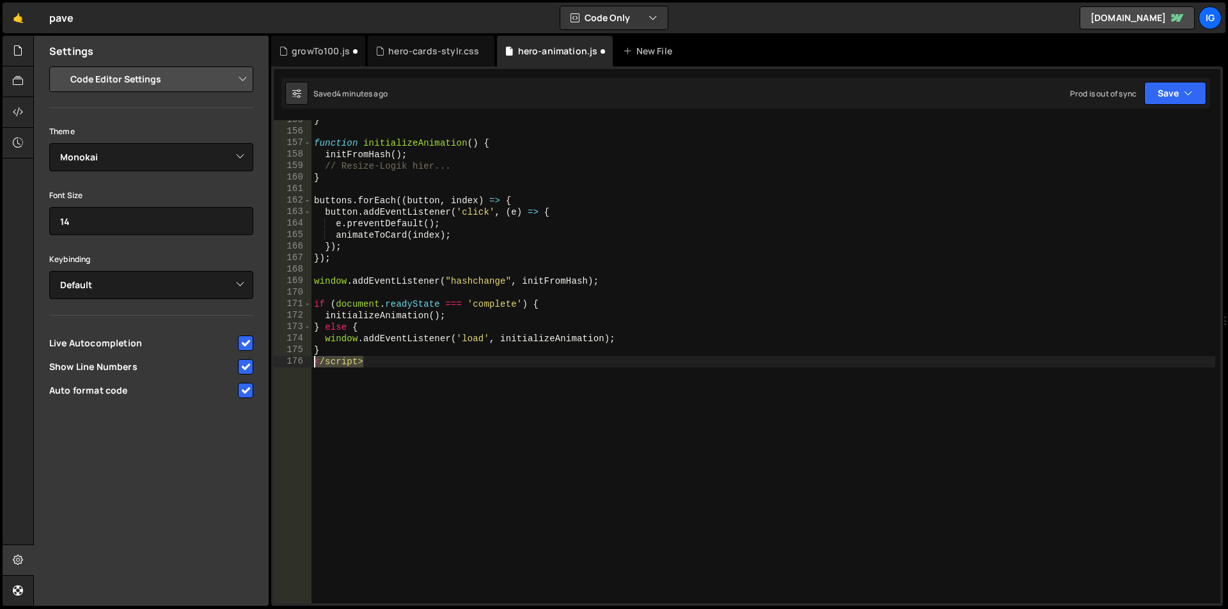
drag, startPoint x: 300, startPoint y: 363, endPoint x: 264, endPoint y: 363, distance: 35.8
click at [264, 363] on div "Files New File Javascript files 2 growTo100.js 0 1 hero-animation.js 0 CSS file…" at bounding box center [630, 321] width 1195 height 571
type textarea "</script>"
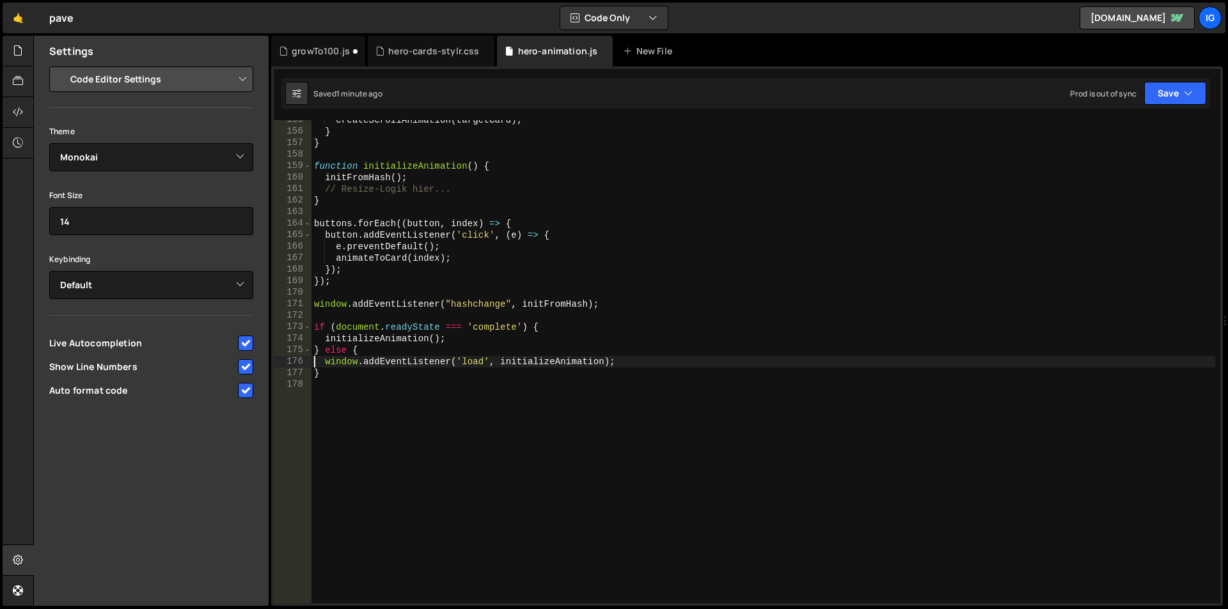
click at [442, 192] on div "createScrollAnimation ( targetCard ) ; } } function initializeAnimation ( ) { i…" at bounding box center [763, 367] width 904 height 507
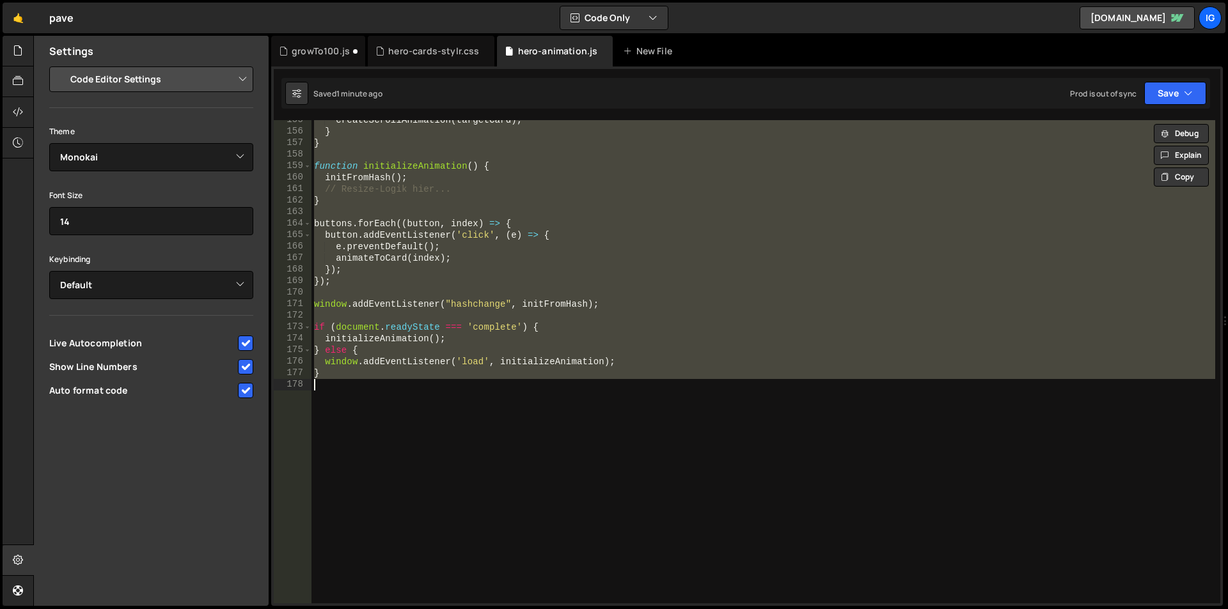
paste textarea
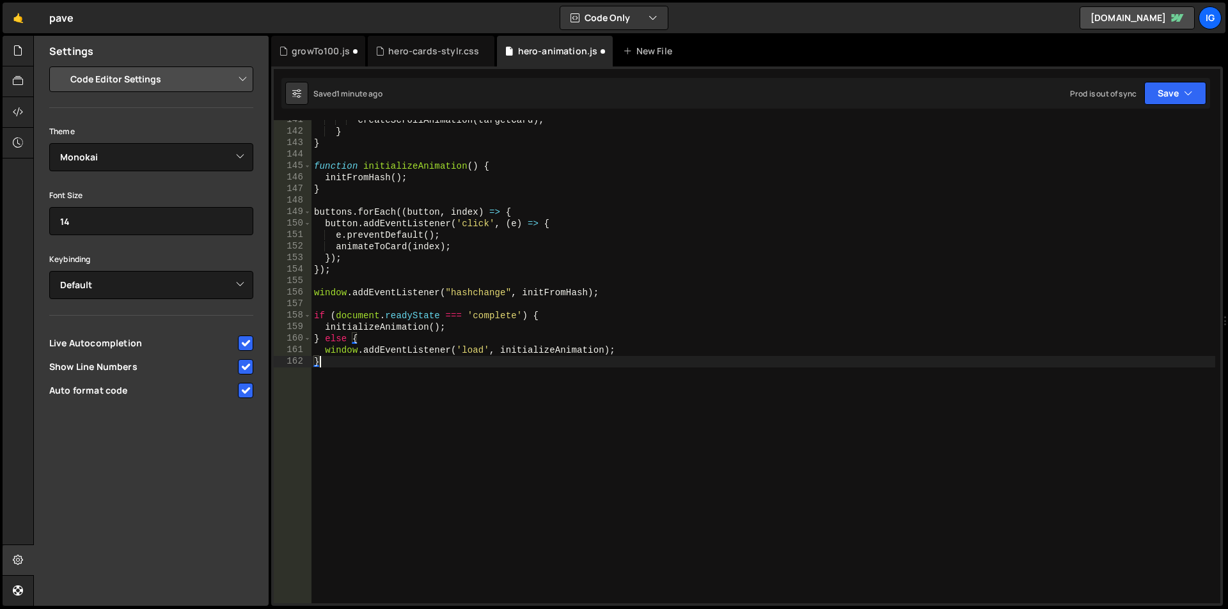
type textarea "if (document.readyState === 'complete') {"
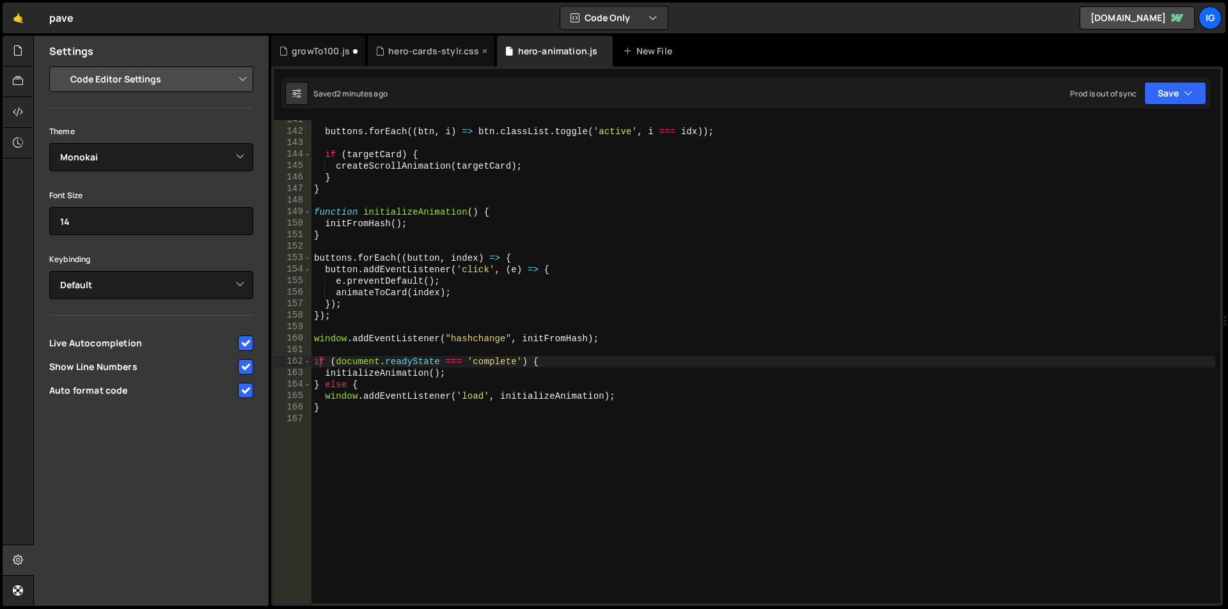
click at [416, 54] on div "hero-cards-stylr.css" at bounding box center [433, 51] width 91 height 13
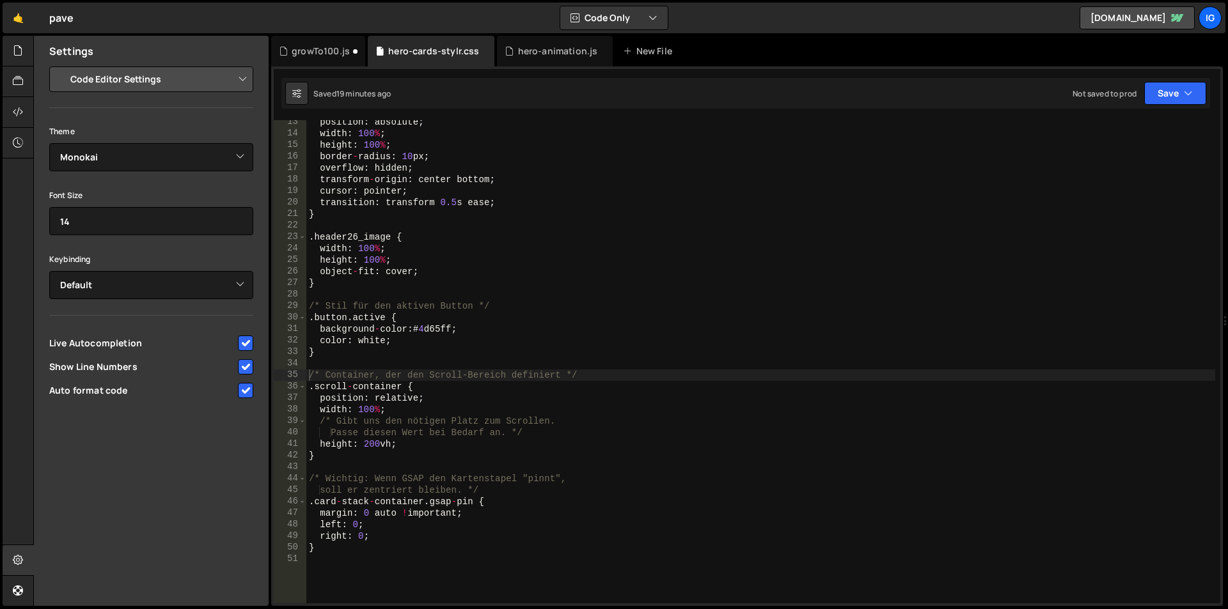
type textarea "}"
click at [345, 549] on div "position : absolute ; width : 100 % ; height : 100 % ; border - radius : 10 px …" at bounding box center [760, 369] width 909 height 507
paste textarea "}"
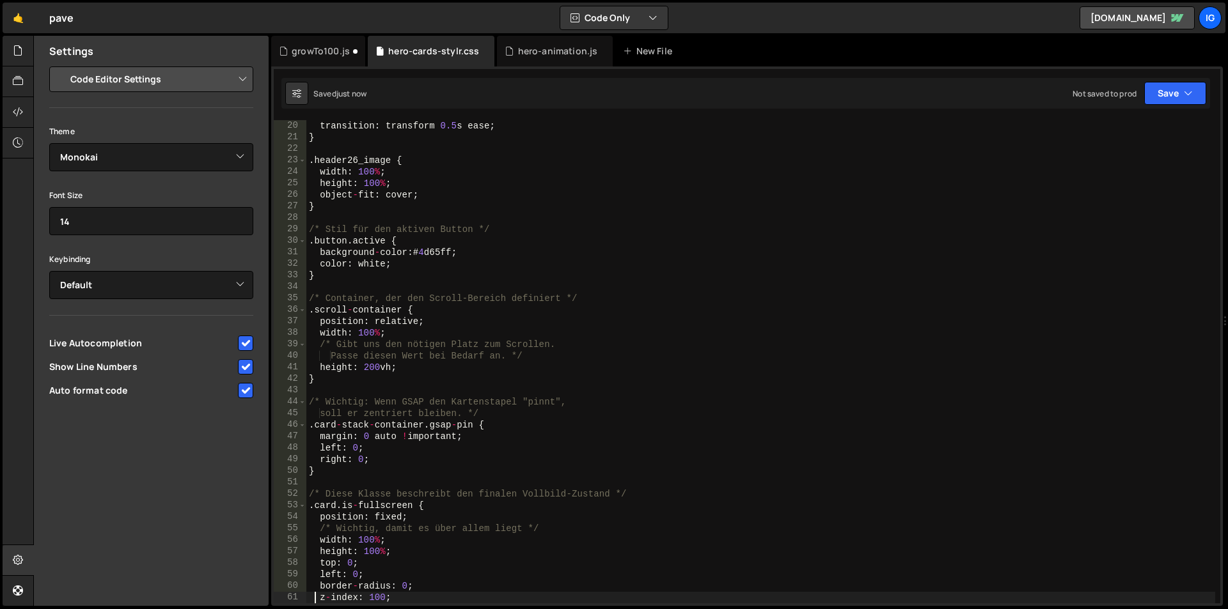
type textarea "z-index: 100;"
click at [531, 59] on div "hero-animation.js" at bounding box center [555, 51] width 116 height 31
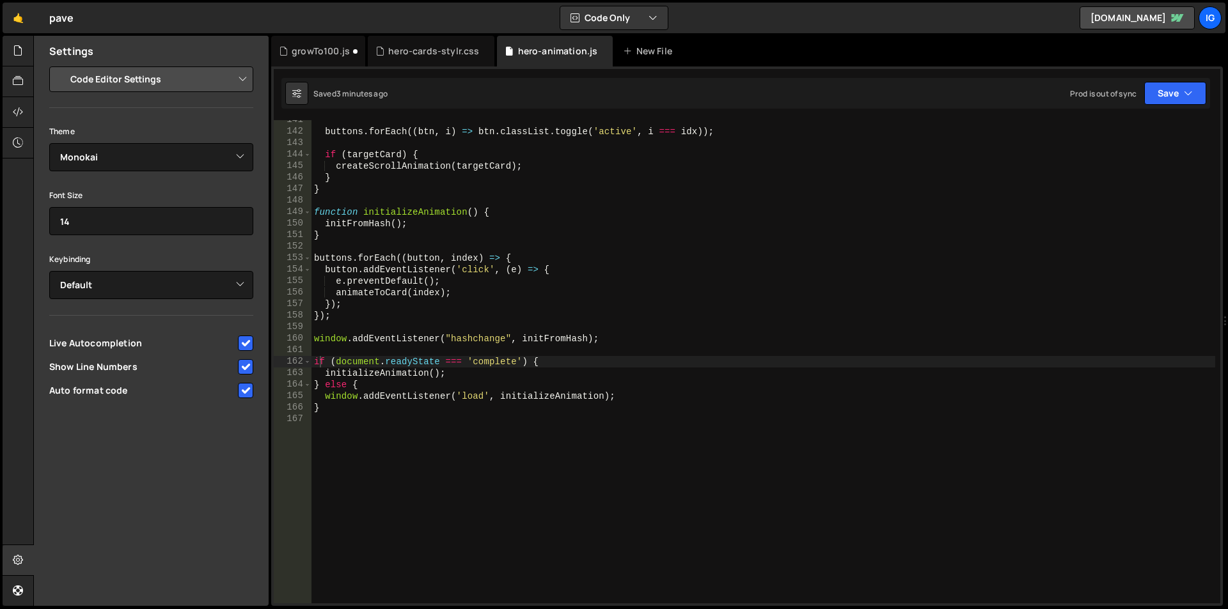
click at [489, 207] on div "buttons . forEach (( btn , i ) => btn . classList . toggle ( 'active' , i === i…" at bounding box center [763, 367] width 904 height 507
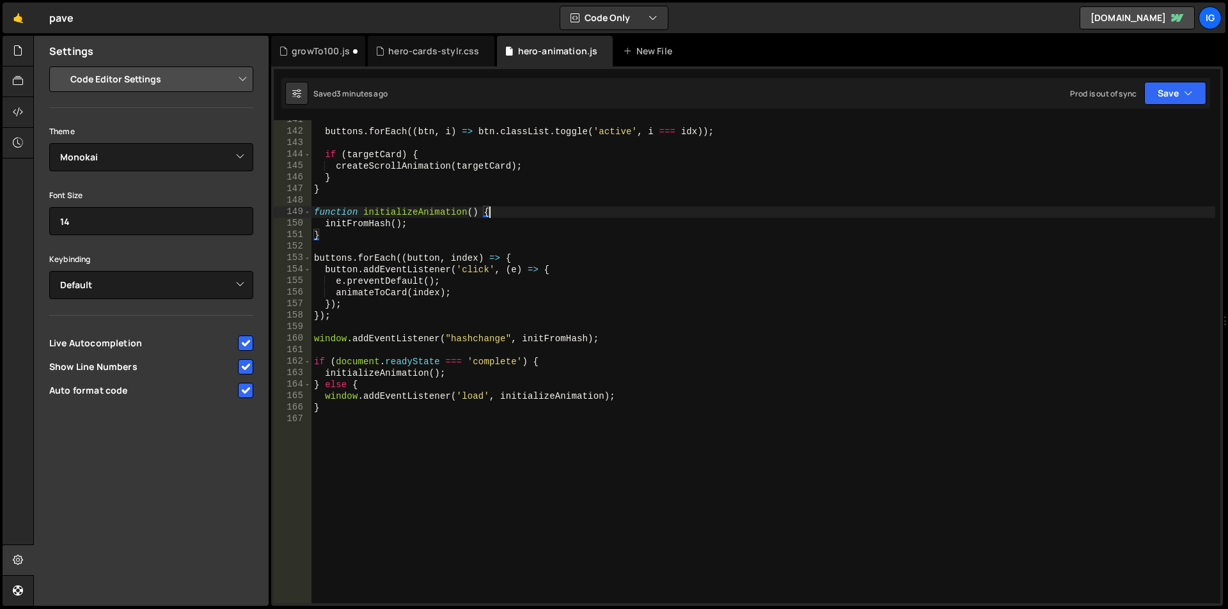
scroll to position [1420, 0]
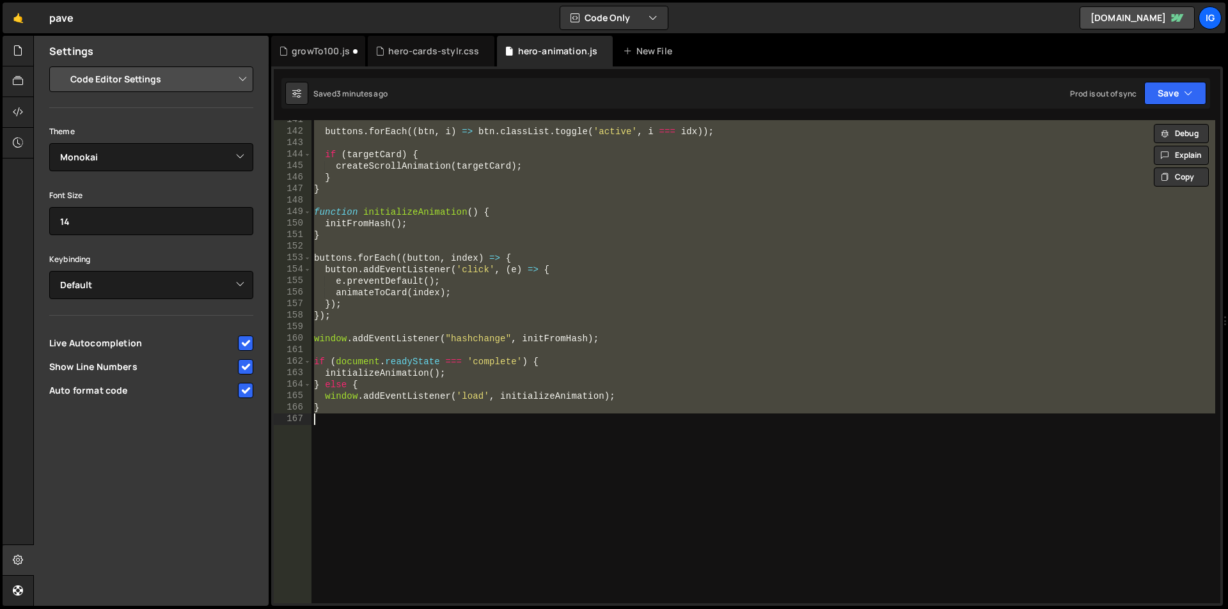
paste textarea "if (document.readyState === 'complete') { initializeAnimation(); } else { windo…"
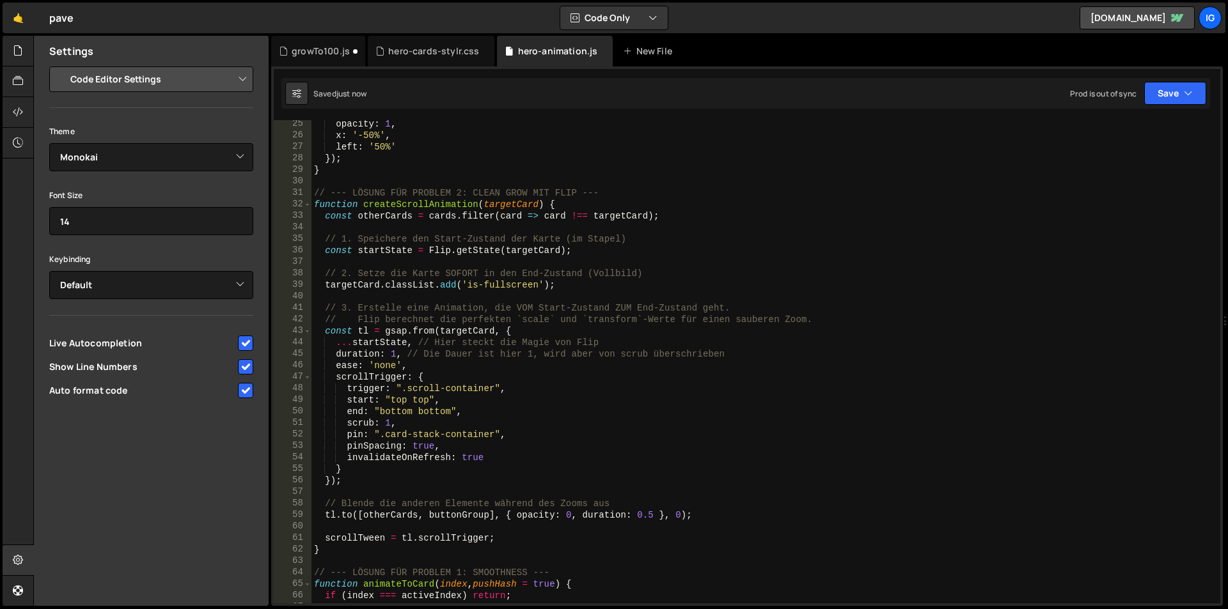
scroll to position [0, 0]
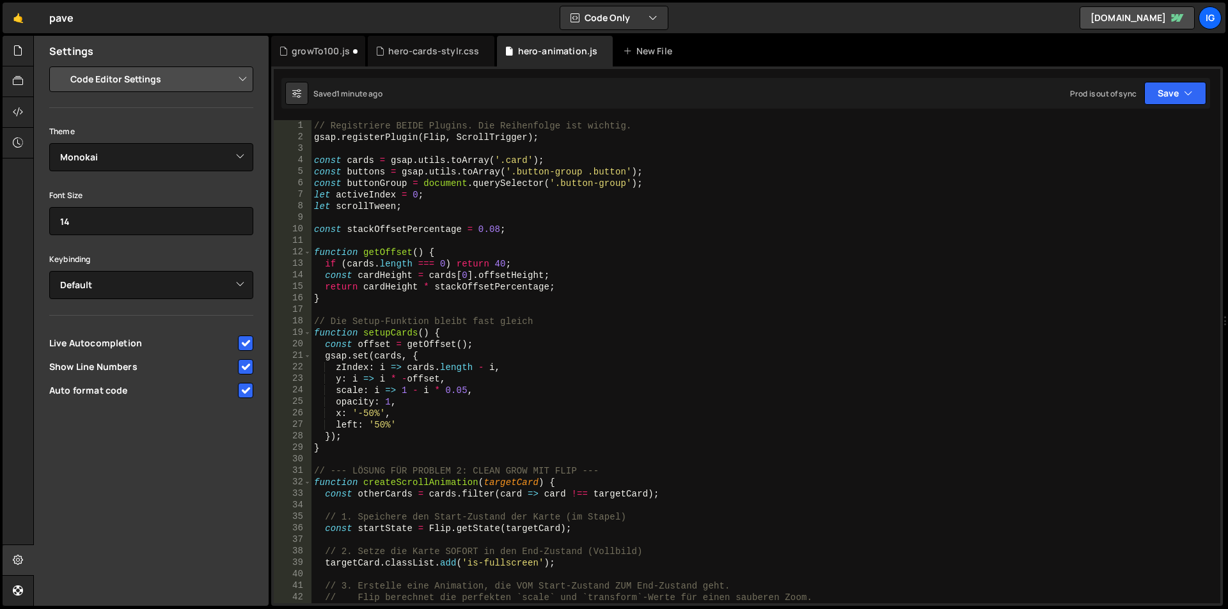
click at [432, 186] on div "// Registriere BEIDE Plugins. Die Reihenfolge ist wichtig. gsap . registerPlugi…" at bounding box center [763, 373] width 904 height 507
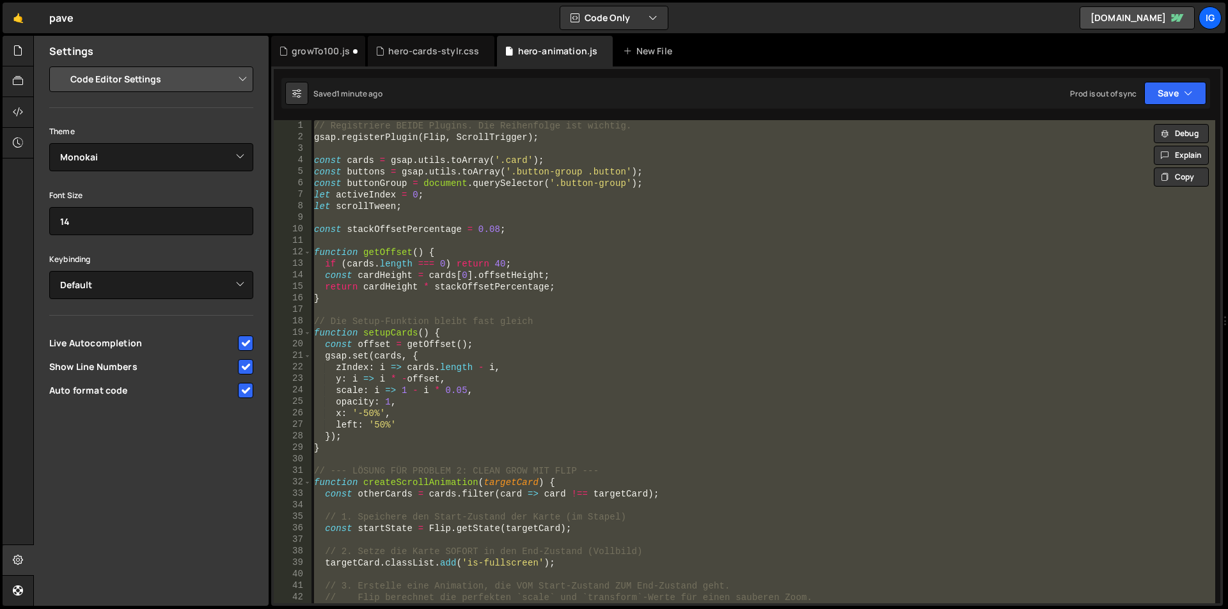
paste textarea "}"
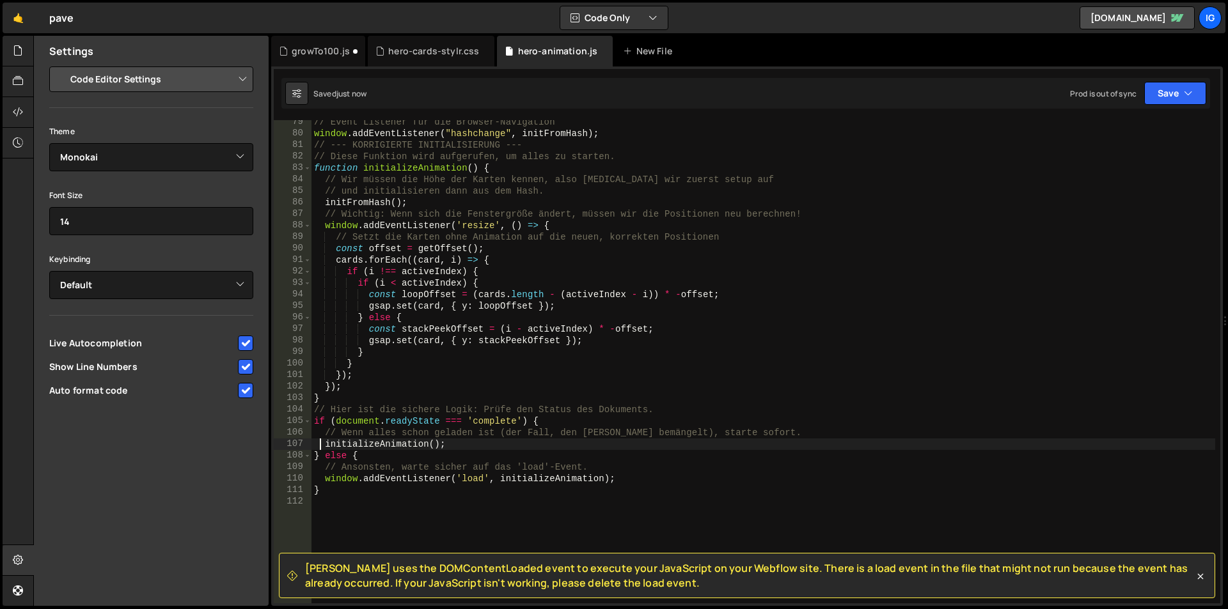
scroll to position [940, 0]
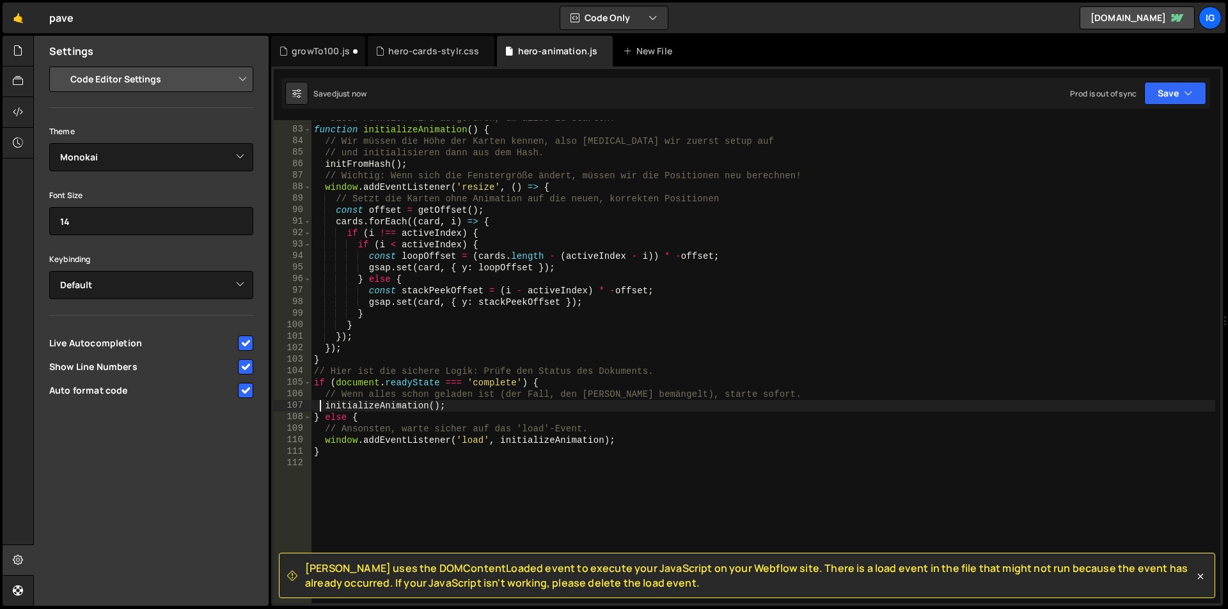
click at [451, 276] on div "// Diese Funktion wird aufgerufen, um alles zu starten. function initializeAnim…" at bounding box center [763, 366] width 904 height 507
click at [464, 222] on div "// Diese Funktion wird aufgerufen, um alles zu starten. function initializeAnim…" at bounding box center [763, 366] width 904 height 507
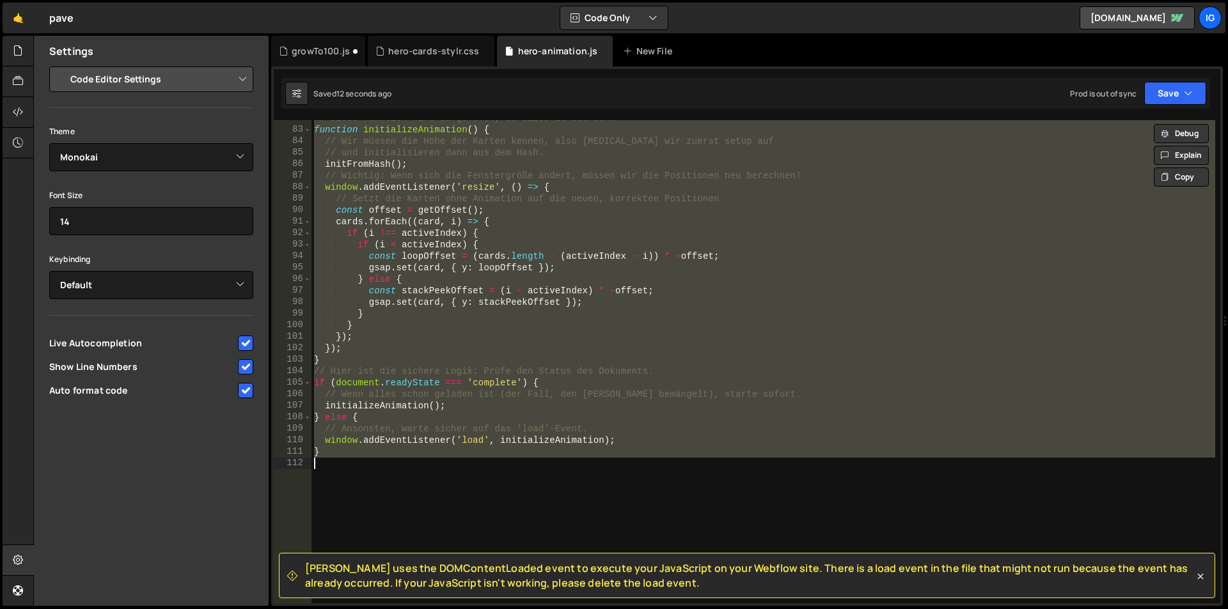
paste textarea
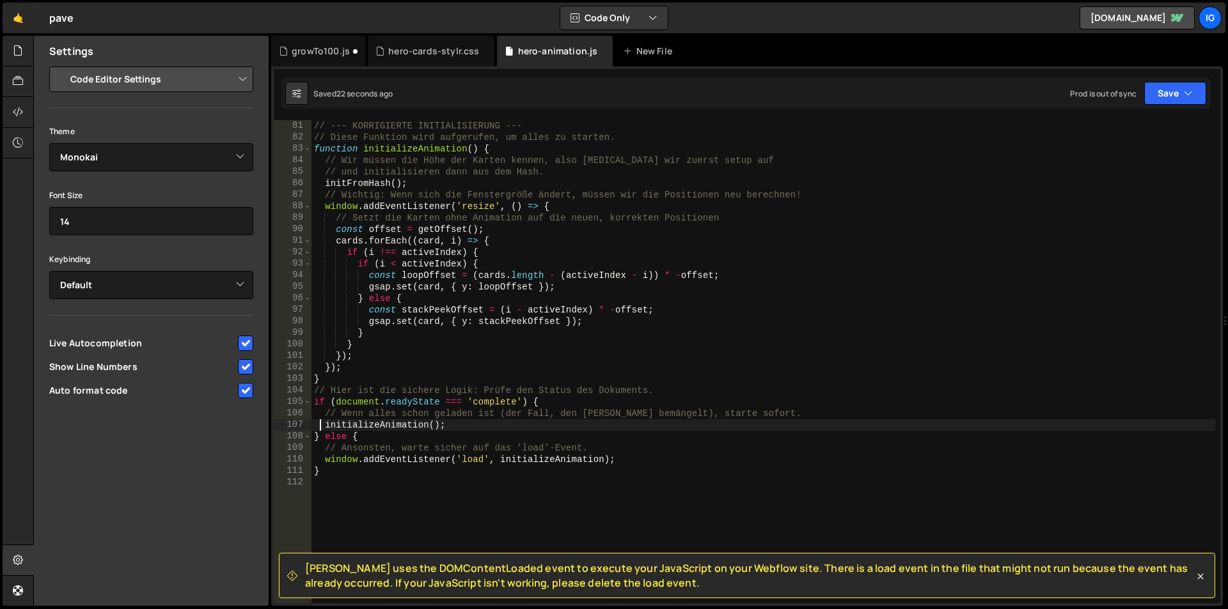
scroll to position [959, 0]
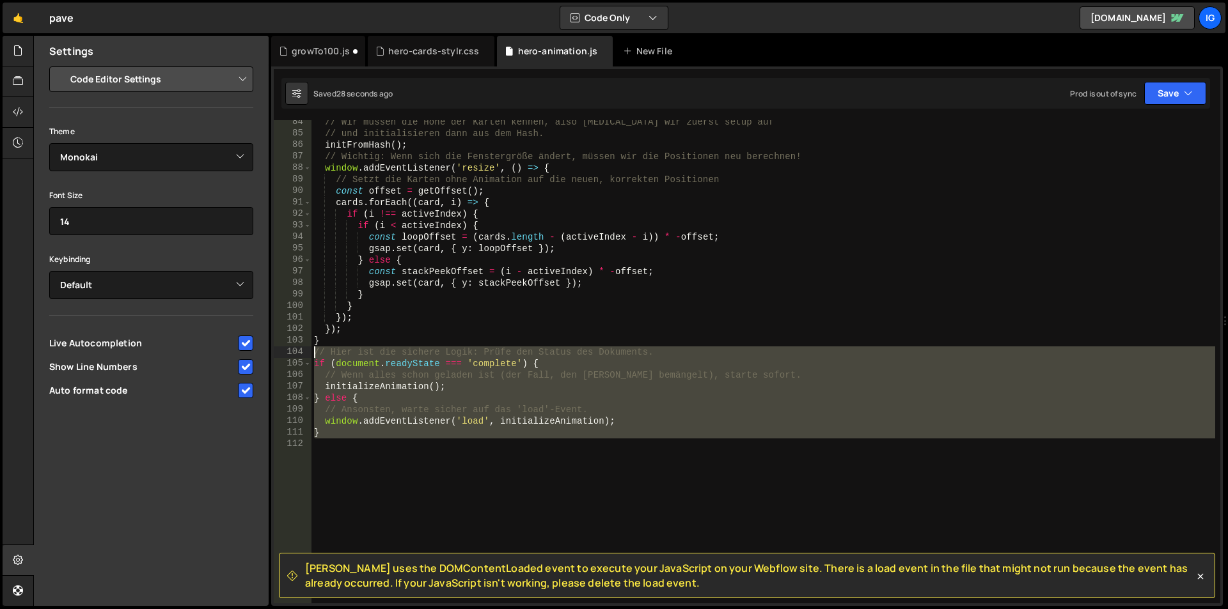
drag, startPoint x: 333, startPoint y: 446, endPoint x: 285, endPoint y: 357, distance: 101.6
click at [285, 357] on div "initializeAnimation(); 84 85 86 87 88 89 90 91 92 93 94 95 96 97 98 99 100 101 …" at bounding box center [747, 362] width 947 height 484
type textarea "// Hier ist die sichere Logik: Prüfe den Status des Dokuments. if (document.rea…"
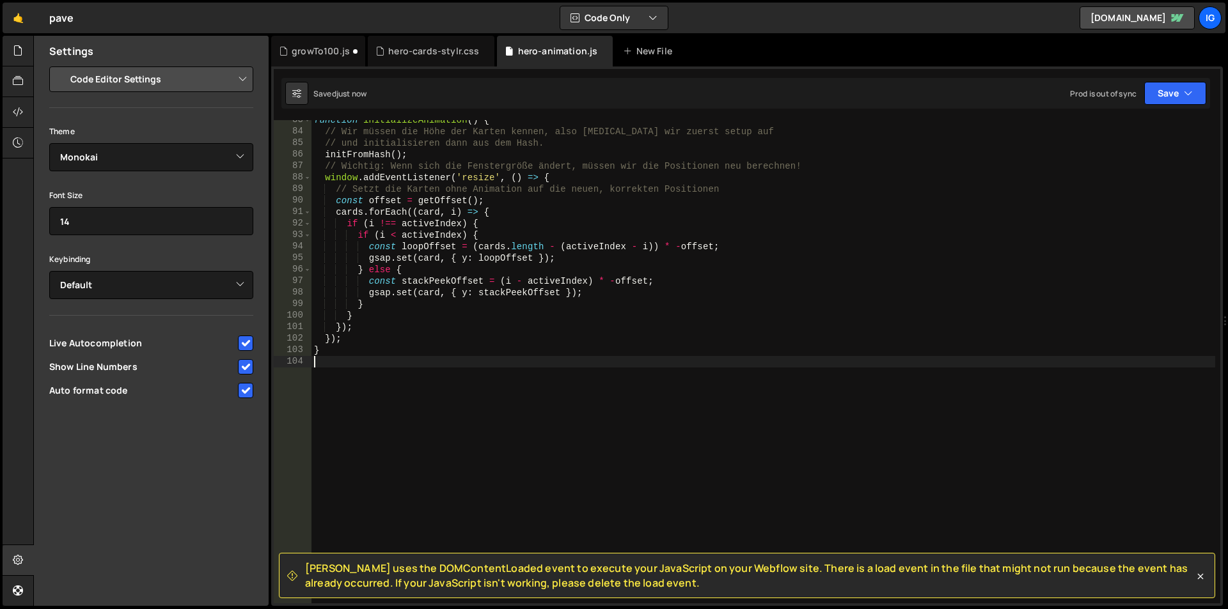
click at [1195, 572] on icon at bounding box center [1200, 576] width 13 height 13
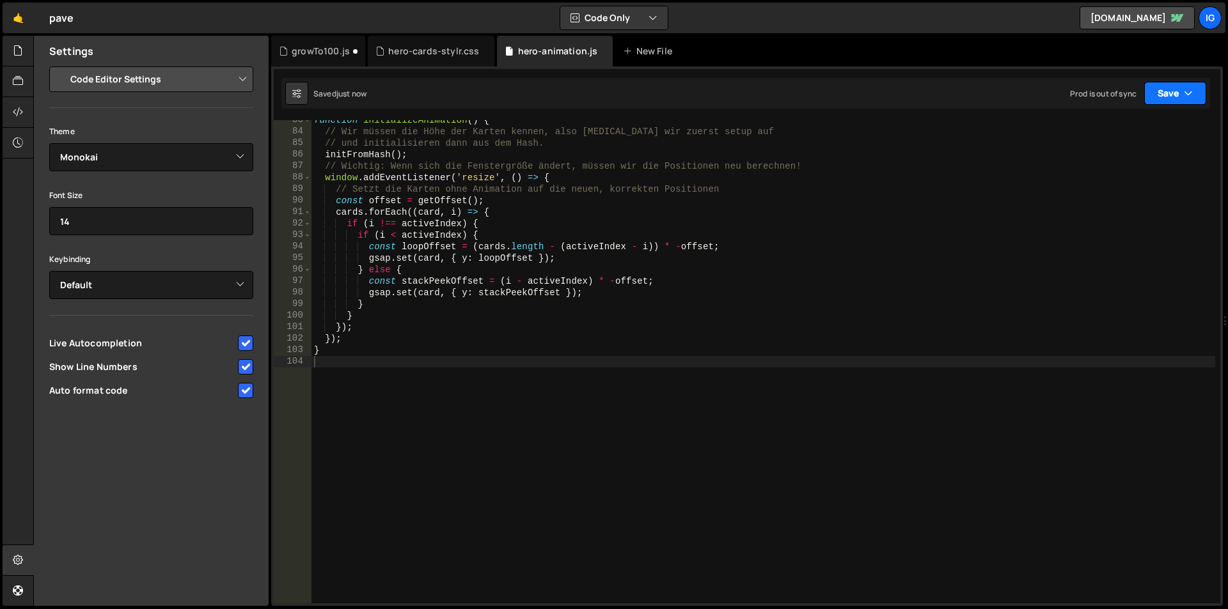
click at [1166, 94] on button "Save" at bounding box center [1175, 93] width 62 height 23
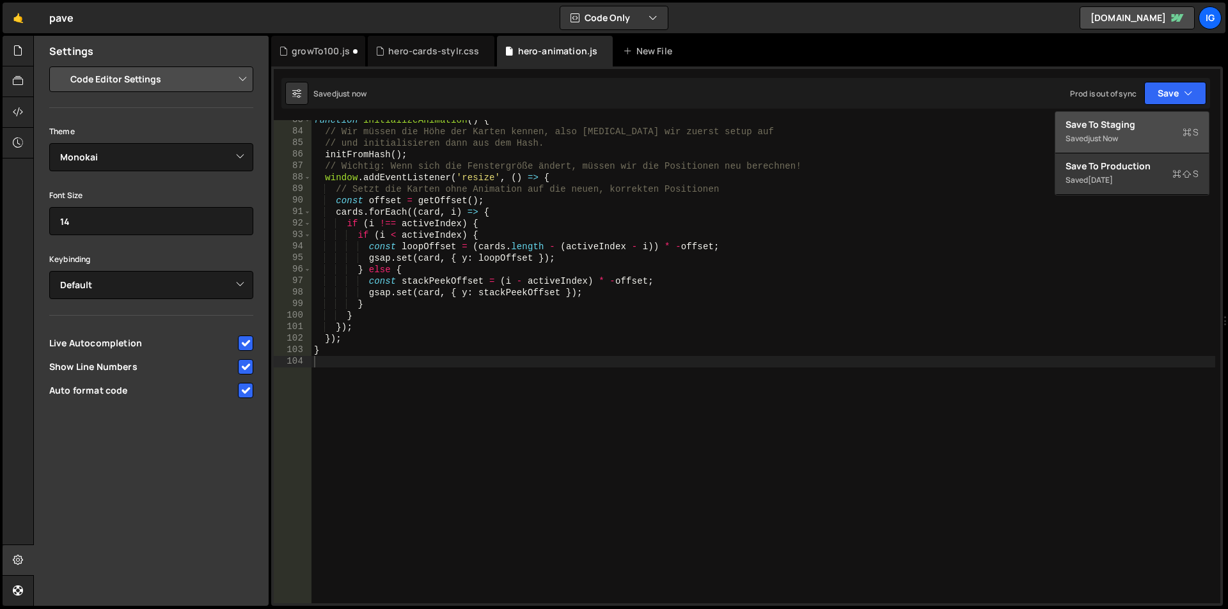
click at [1118, 136] on div "just now" at bounding box center [1103, 138] width 30 height 11
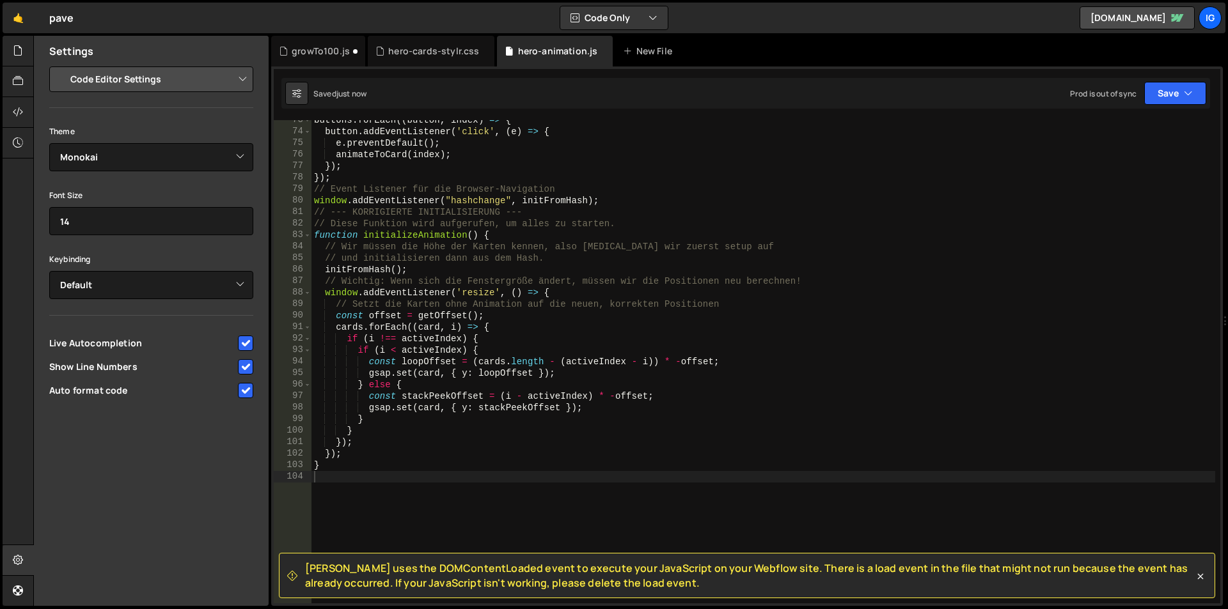
scroll to position [796, 0]
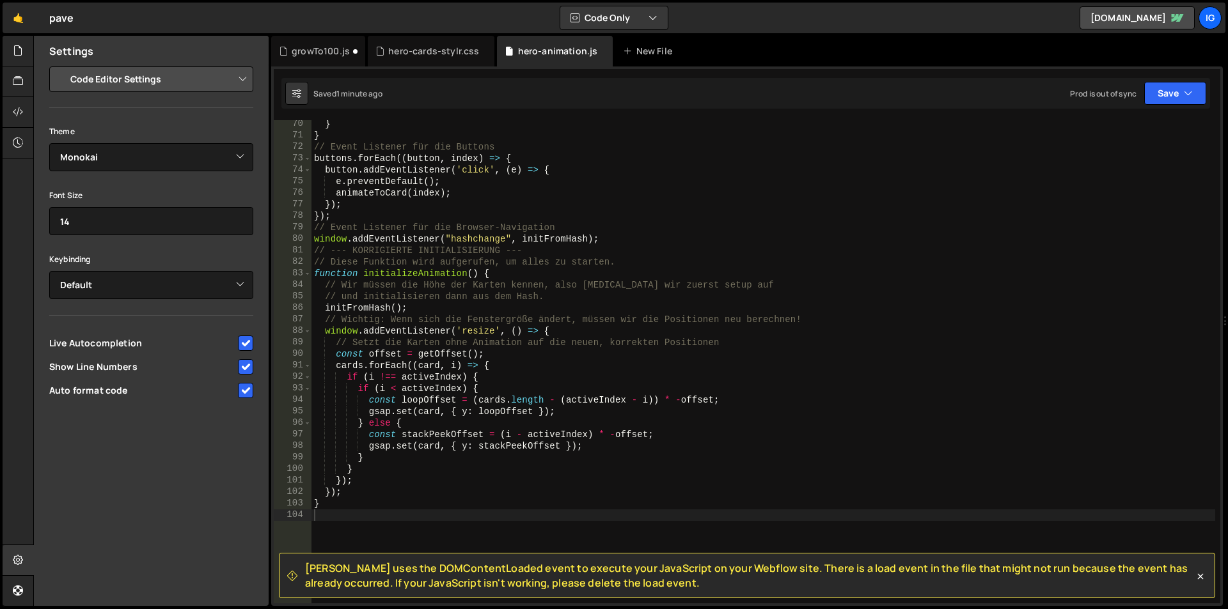
click at [443, 146] on div "} } // Event Listener für die Buttons buttons . forEach (( button , index ) => …" at bounding box center [763, 371] width 904 height 507
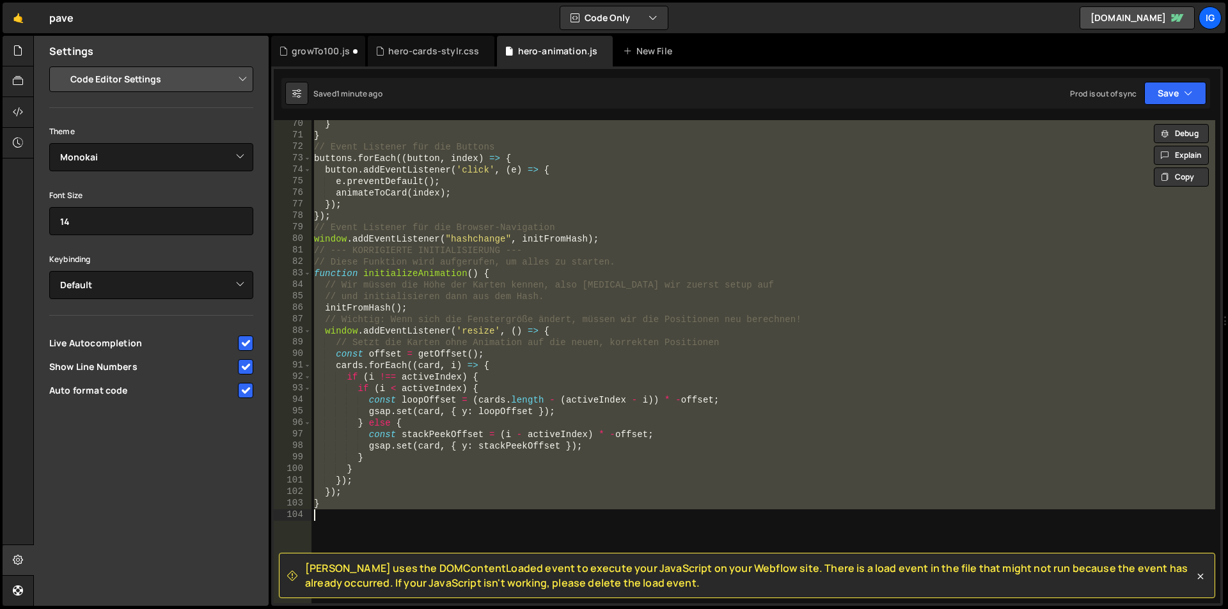
paste textarea
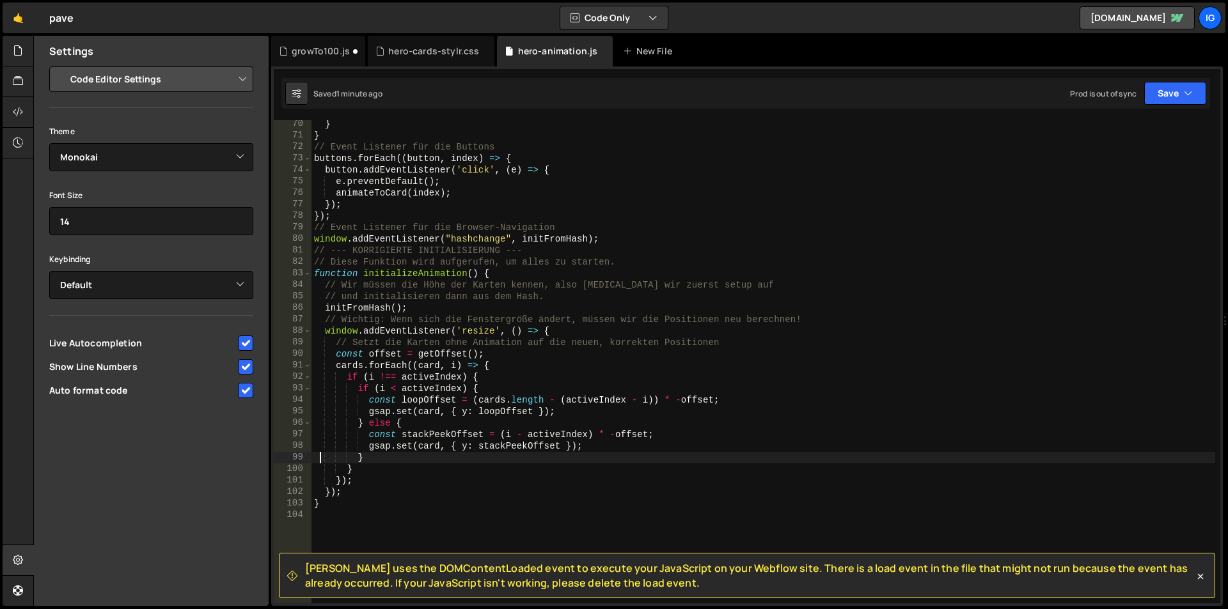
click at [199, 480] on div "Settings Project Settings Code Editor Settings Chat Settings Project Title pave…" at bounding box center [151, 321] width 235 height 570
click at [442, 317] on div "} } // Event Listener für die Buttons buttons . forEach (( button , index ) => …" at bounding box center [763, 371] width 904 height 507
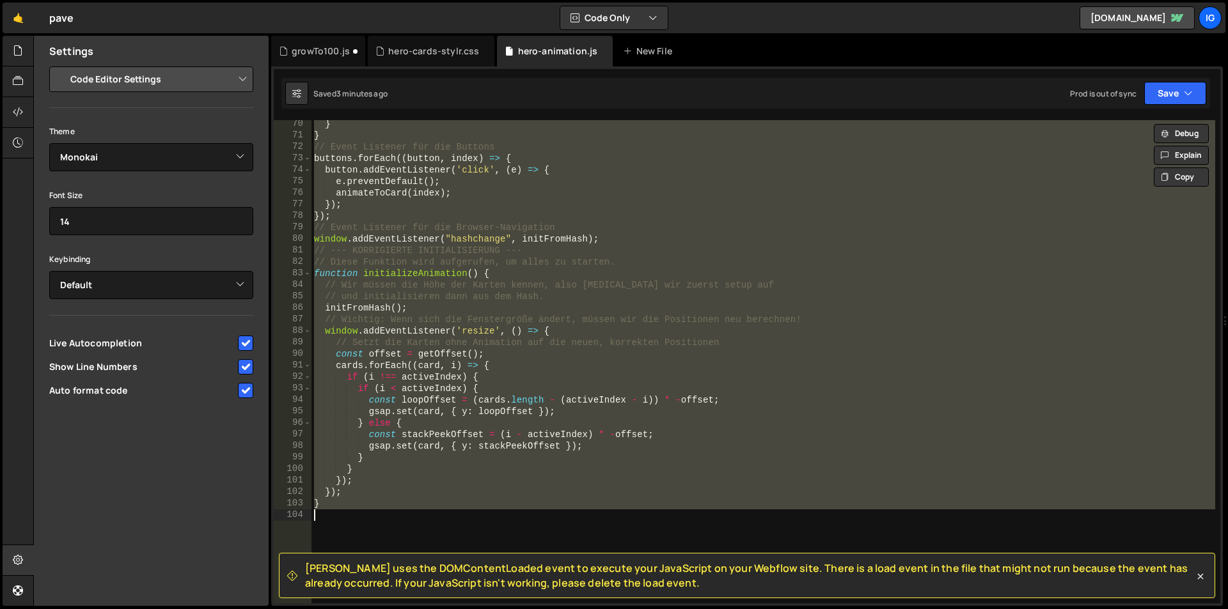
paste textarea
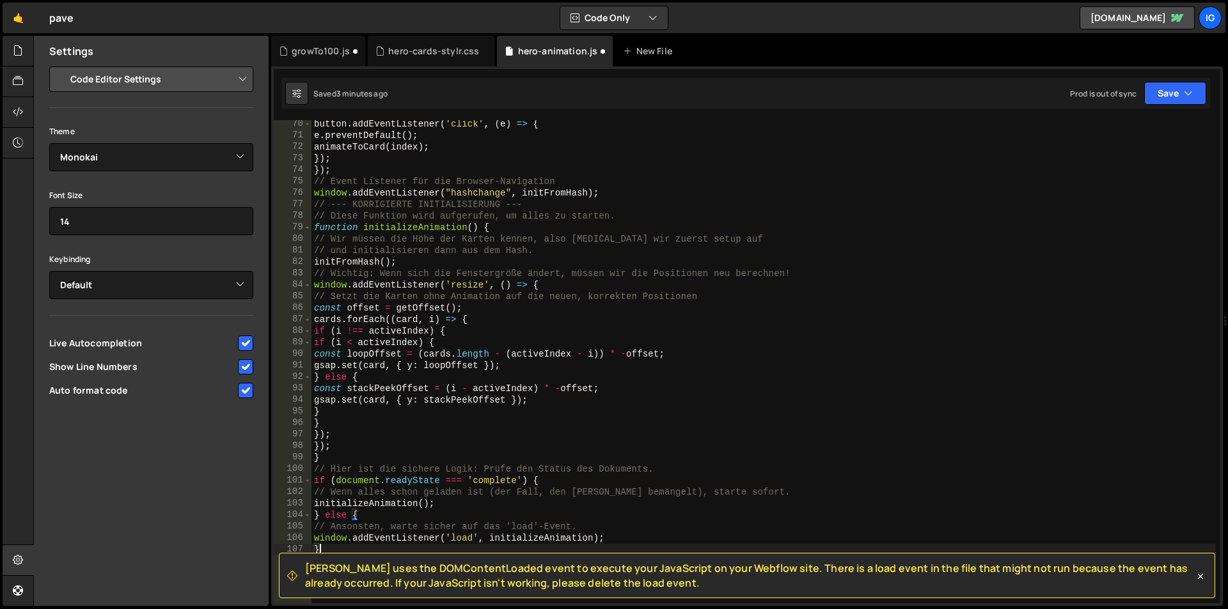
type textarea "initializeAnimation();"
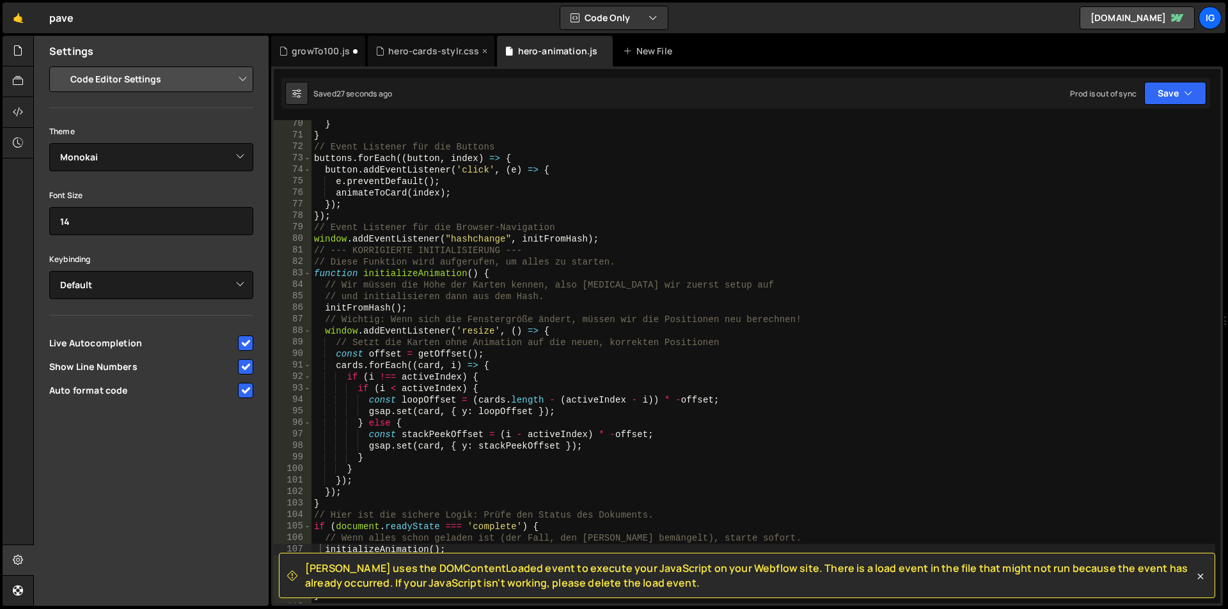
click at [417, 51] on div "hero-cards-stylr.css" at bounding box center [433, 51] width 91 height 13
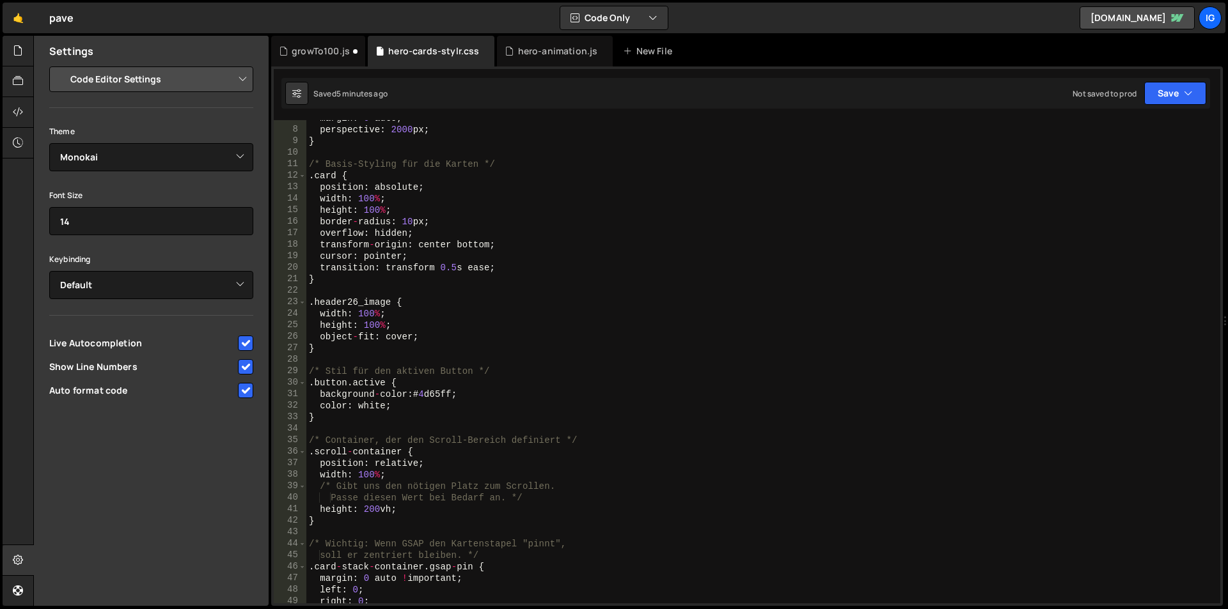
scroll to position [269, 0]
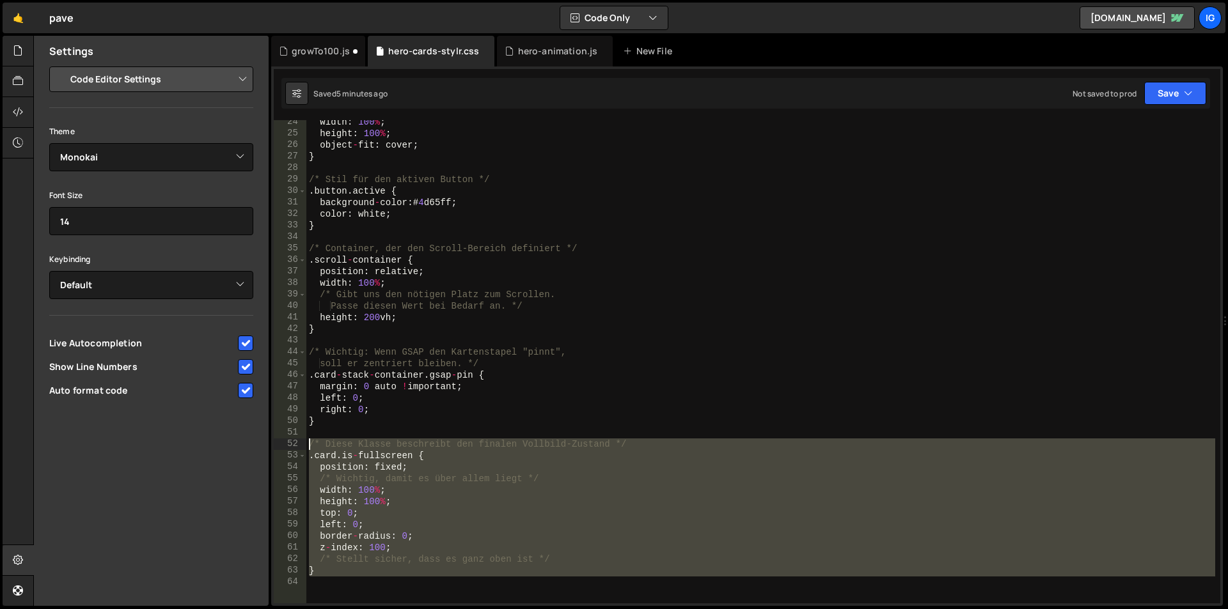
drag, startPoint x: 336, startPoint y: 581, endPoint x: 269, endPoint y: 447, distance: 149.9
click at [269, 446] on div "Files New File Javascript files 2 growTo100.js 0 1 hero-animation.js 0 CSS file…" at bounding box center [630, 321] width 1195 height 571
type textarea "/* Diese Klasse beschreibt den finalen Vollbild-Zustand */ .card.is-fullscreen {"
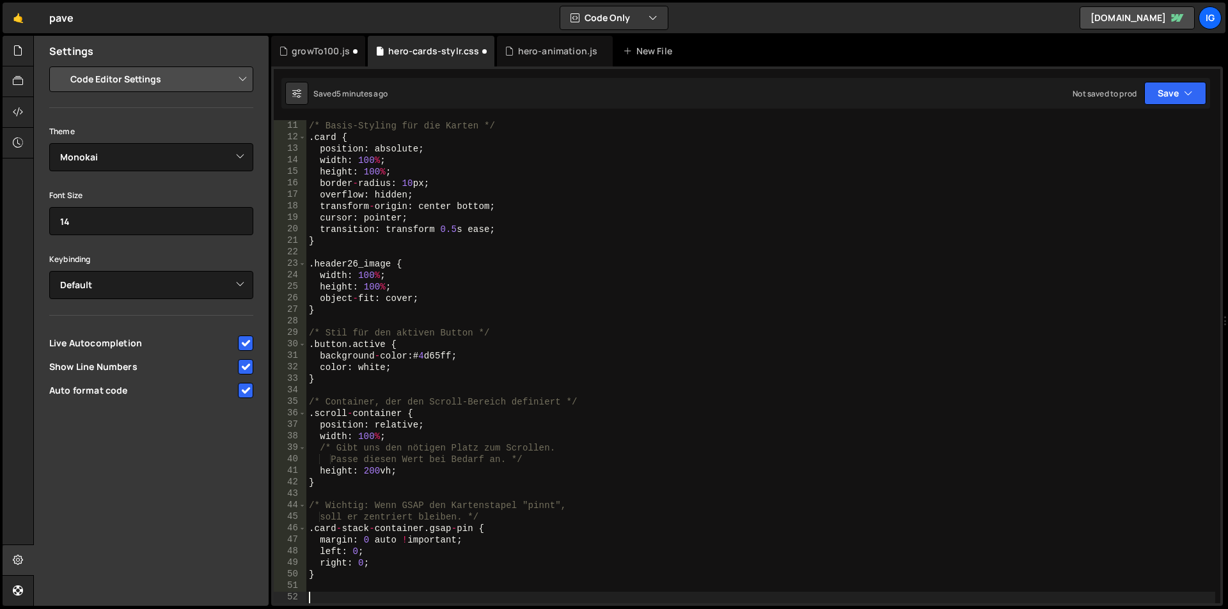
scroll to position [0, 0]
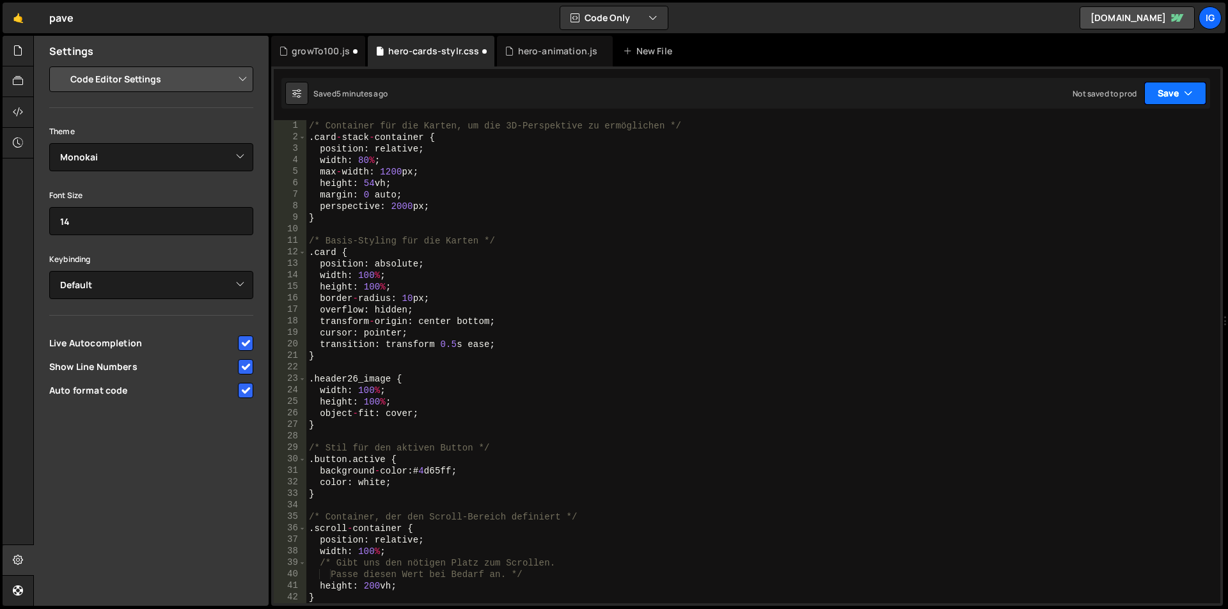
click at [1168, 93] on button "Save" at bounding box center [1175, 93] width 62 height 23
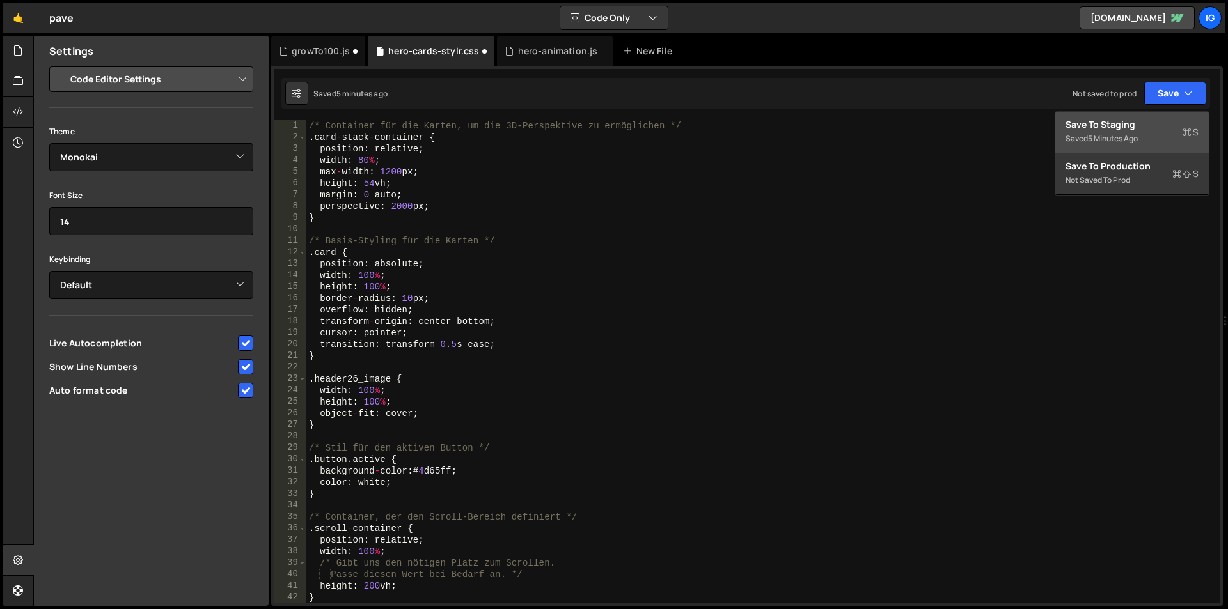
click at [1147, 131] on div "Saved 5 minutes ago" at bounding box center [1132, 138] width 133 height 15
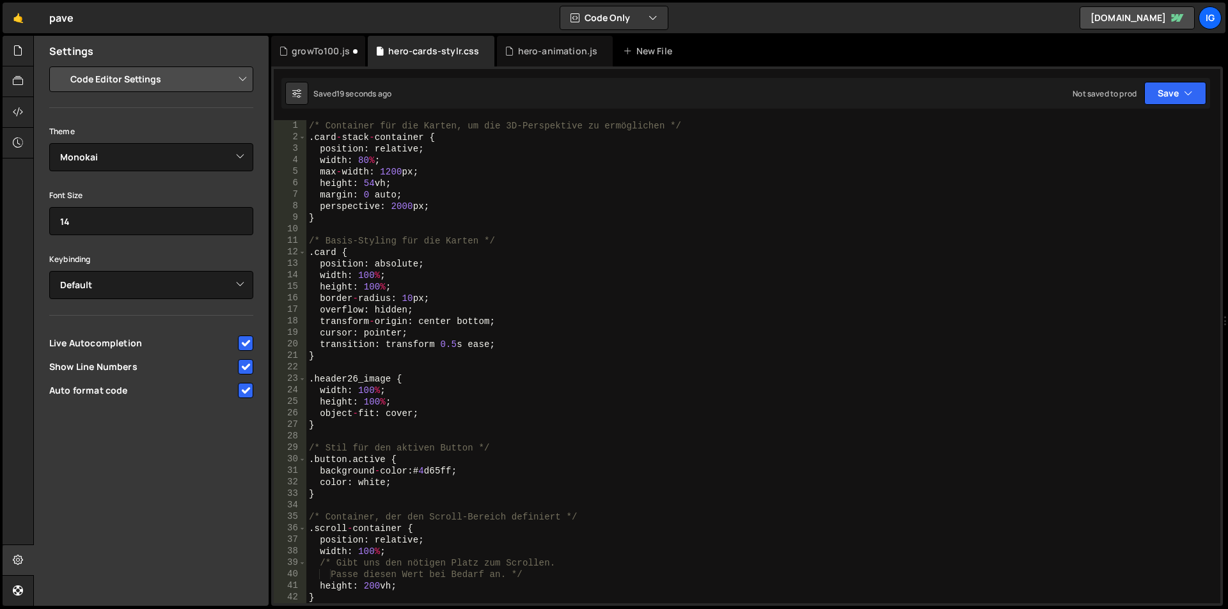
click at [398, 184] on div "/* Container für die Karten, um die 3D-Perspektive zu ermöglichen */ . card - s…" at bounding box center [760, 373] width 909 height 507
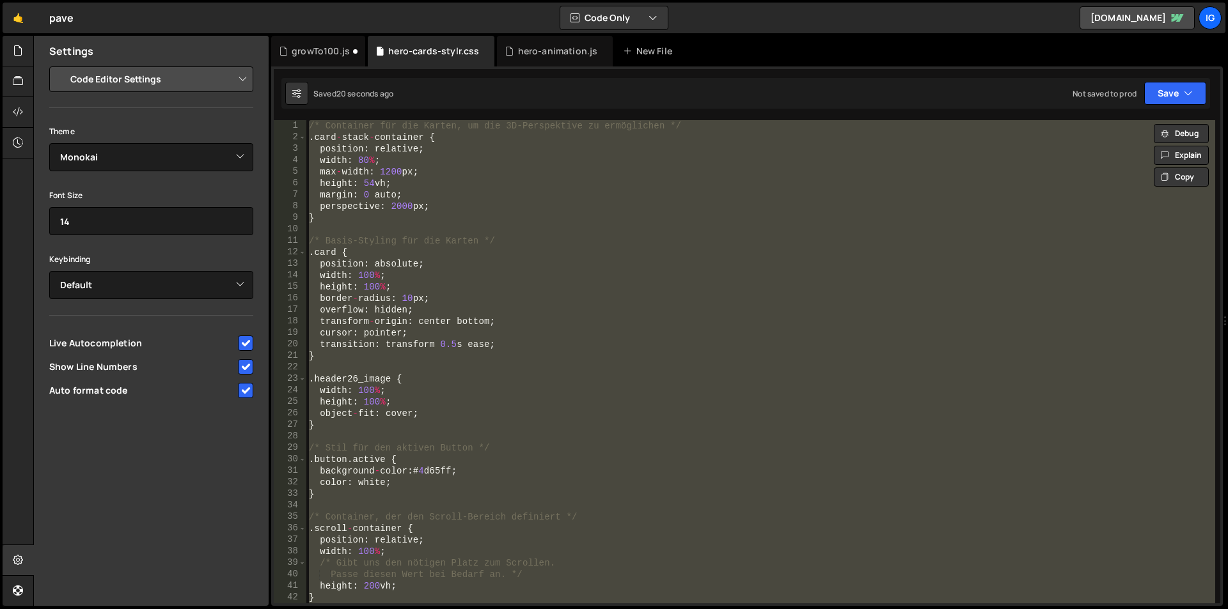
paste textarea
type textarea "}"
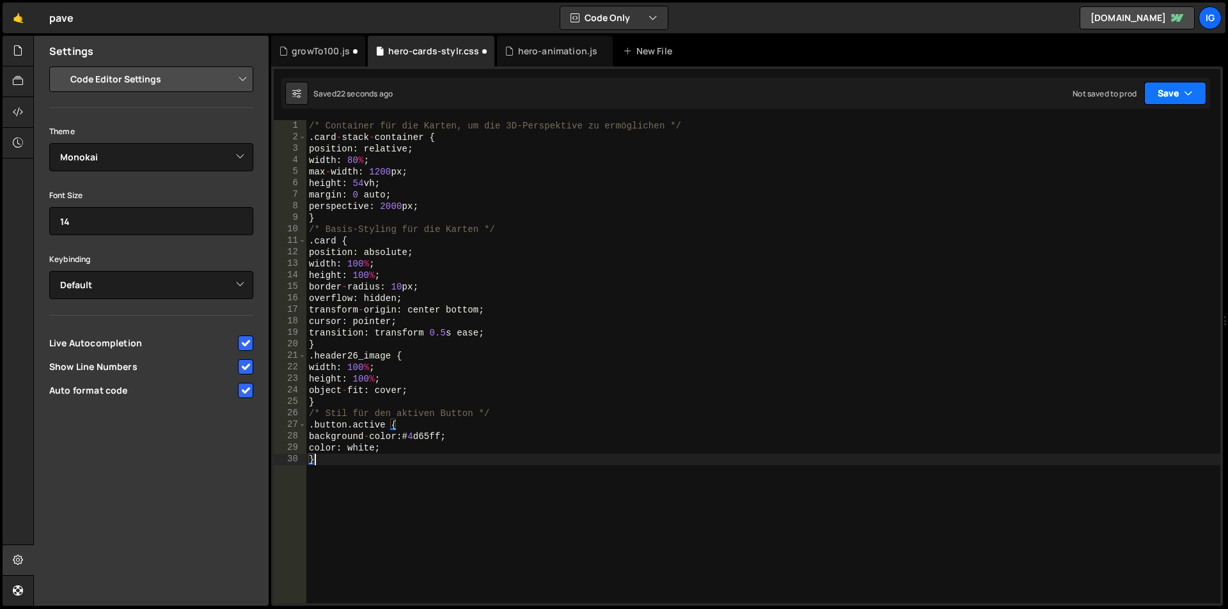
click at [1159, 92] on button "Save" at bounding box center [1175, 93] width 62 height 23
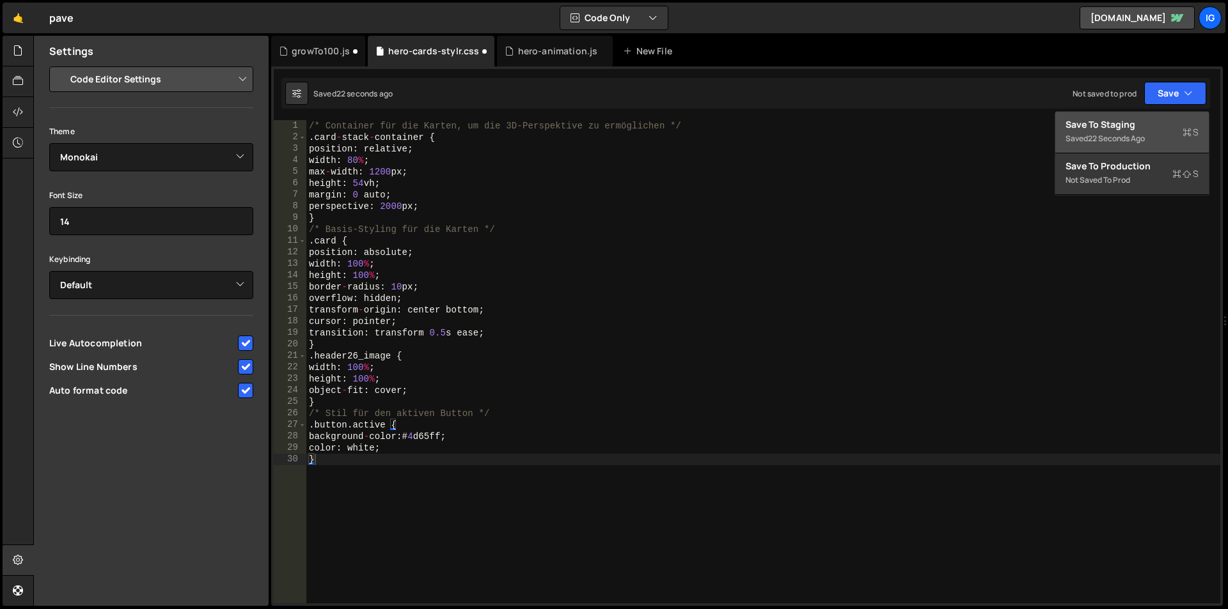
click at [1126, 123] on div "Save to Staging S" at bounding box center [1132, 124] width 133 height 13
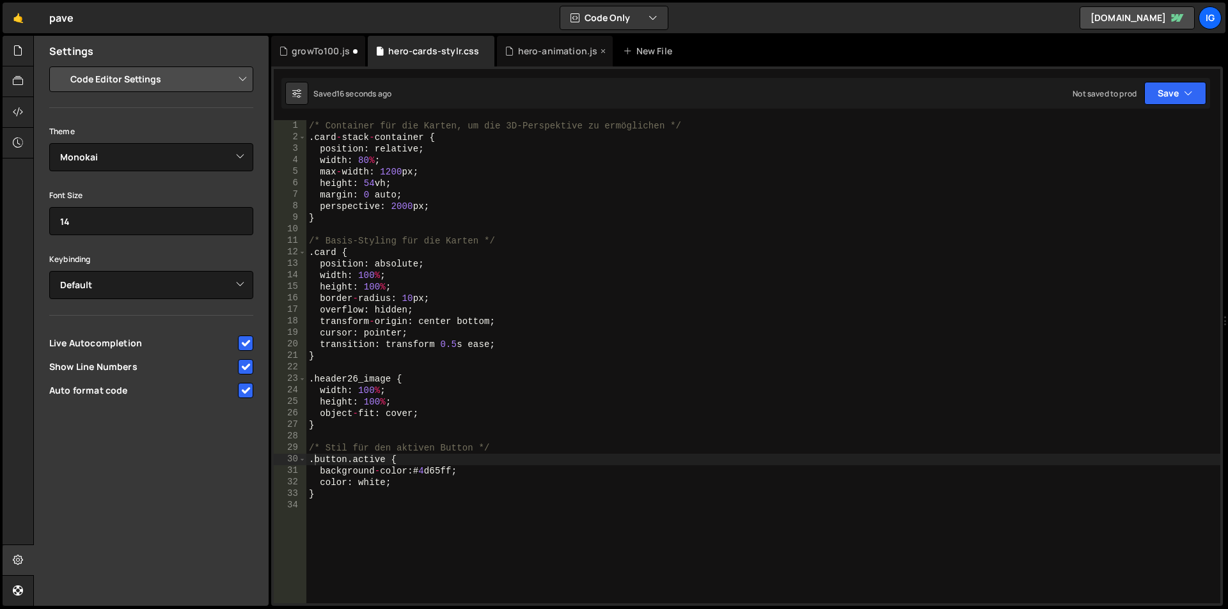
click at [519, 51] on div "hero-animation.js" at bounding box center [558, 51] width 80 height 13
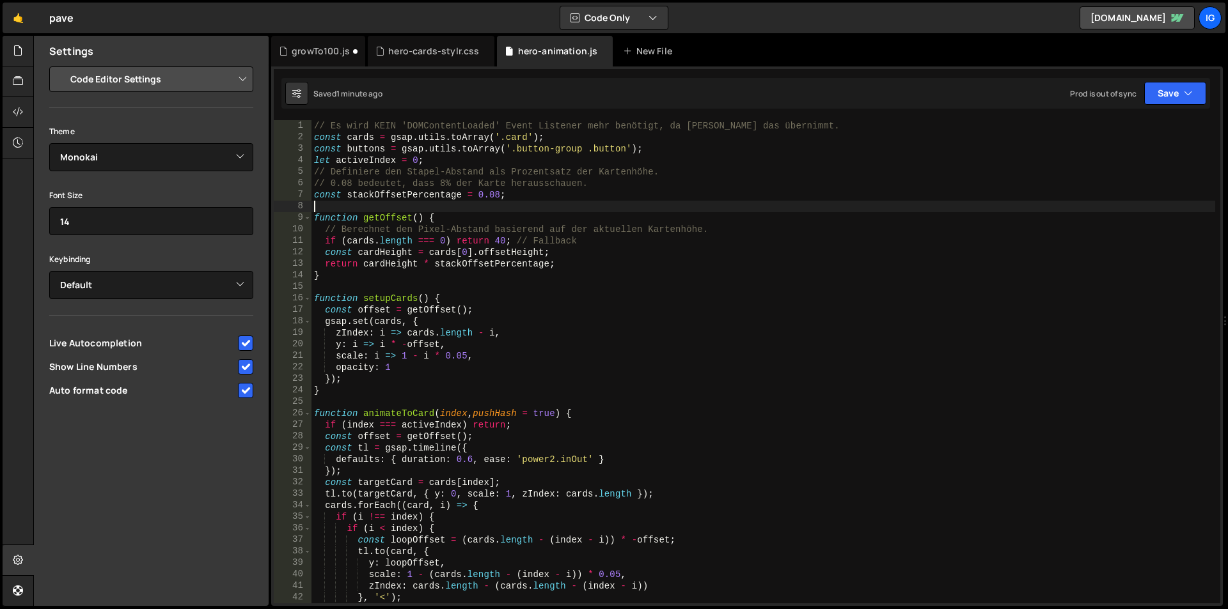
click at [471, 205] on div "// Es wird KEIN 'DOMContentLoaded' Event Listener mehr benötigt, da [PERSON_NAM…" at bounding box center [763, 373] width 904 height 507
click at [1152, 83] on button "Save" at bounding box center [1175, 93] width 62 height 23
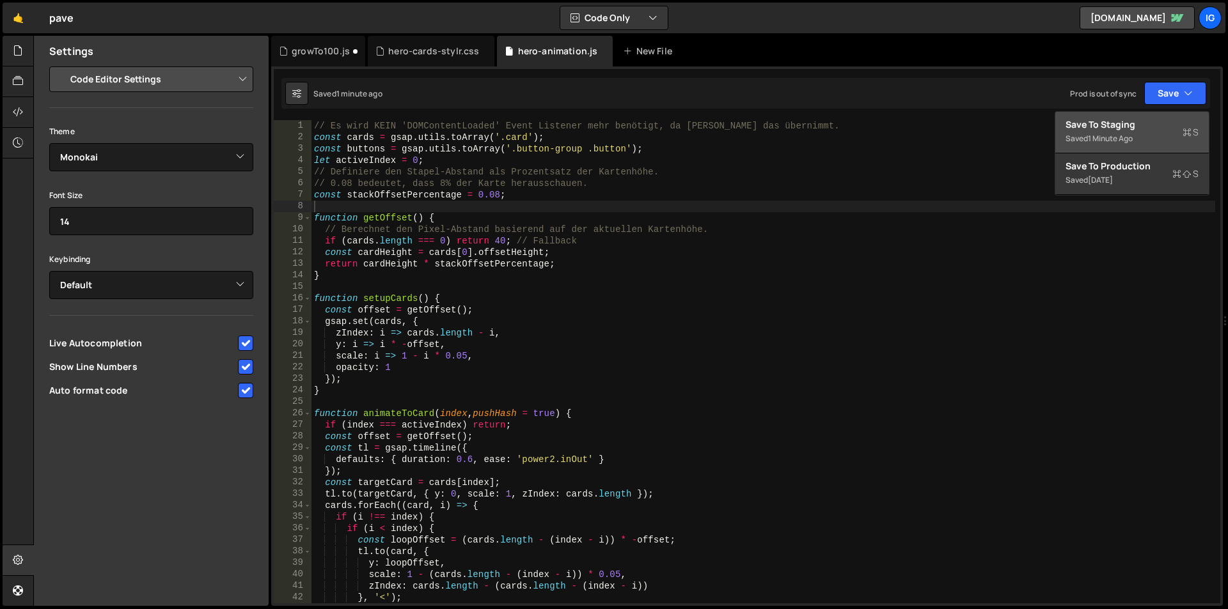
click at [1108, 127] on div "Save to Staging S" at bounding box center [1132, 124] width 133 height 13
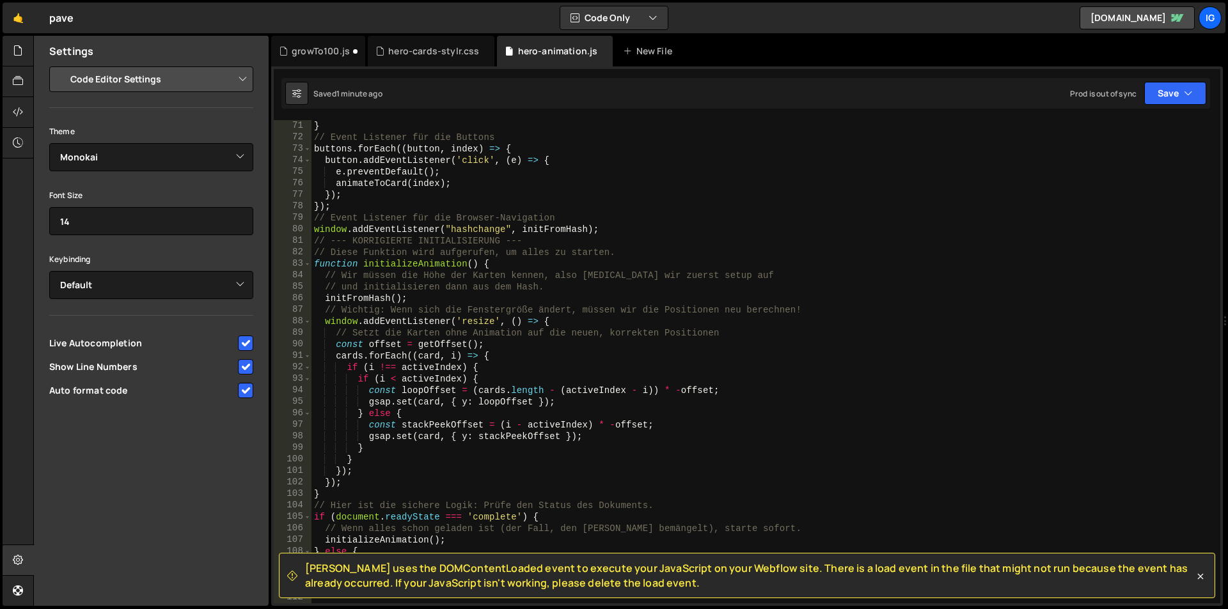
scroll to position [1042, 0]
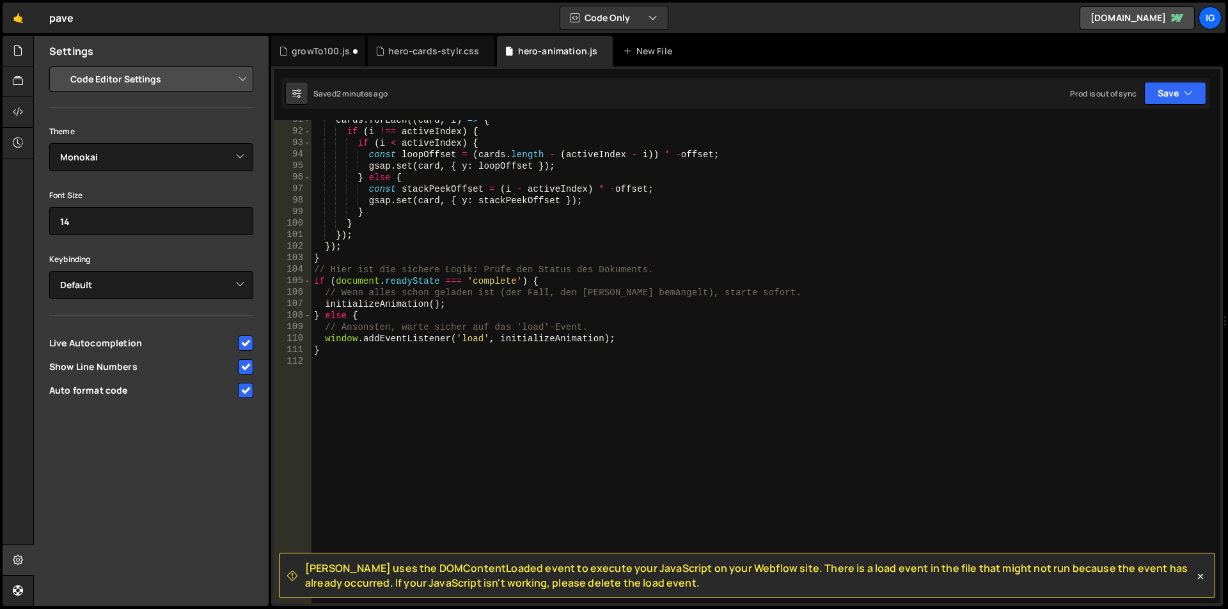
click at [528, 239] on div "cards . forEach (( card , i ) => { if ( i !== activeIndex ) { if ( i < activeIn…" at bounding box center [763, 367] width 904 height 507
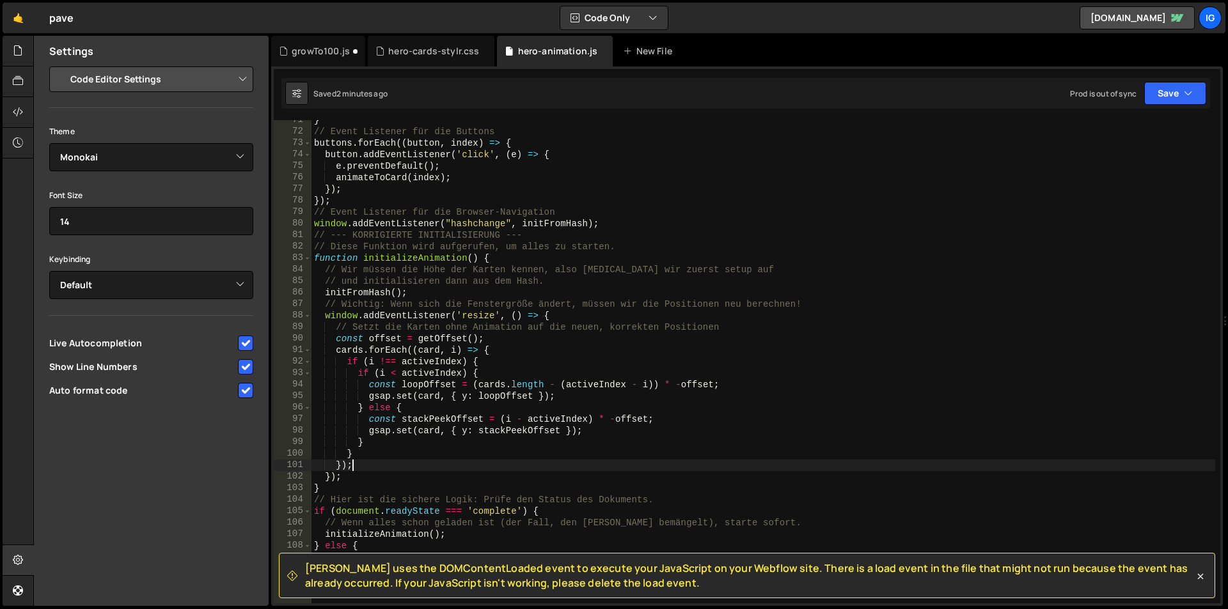
scroll to position [581, 0]
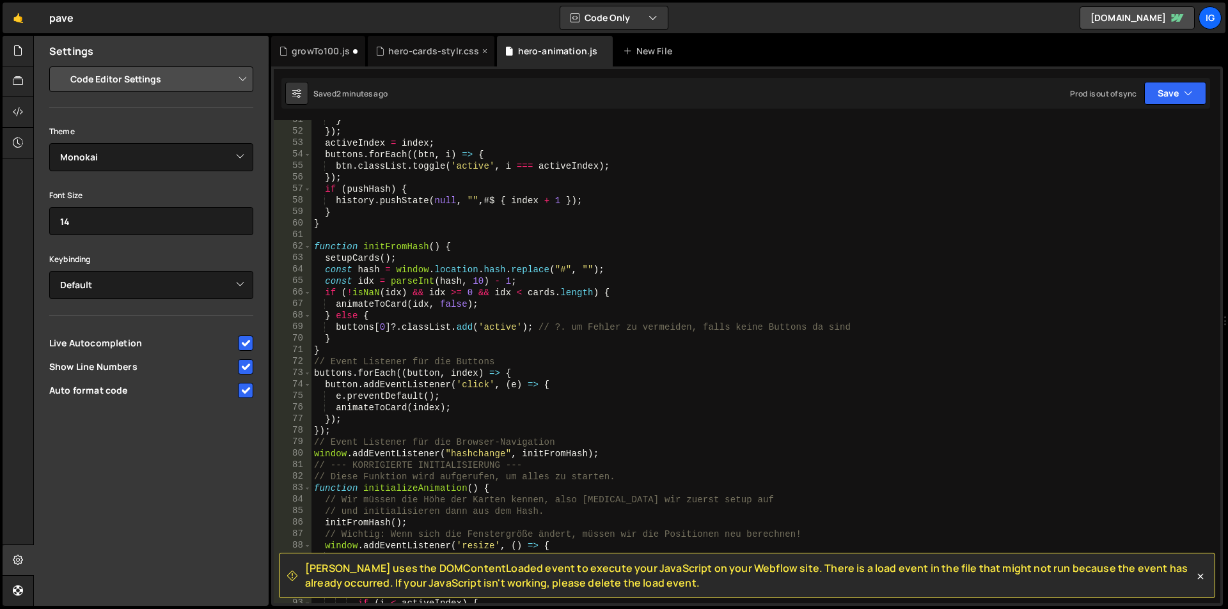
click at [402, 51] on div "hero-cards-stylr.css" at bounding box center [433, 51] width 91 height 13
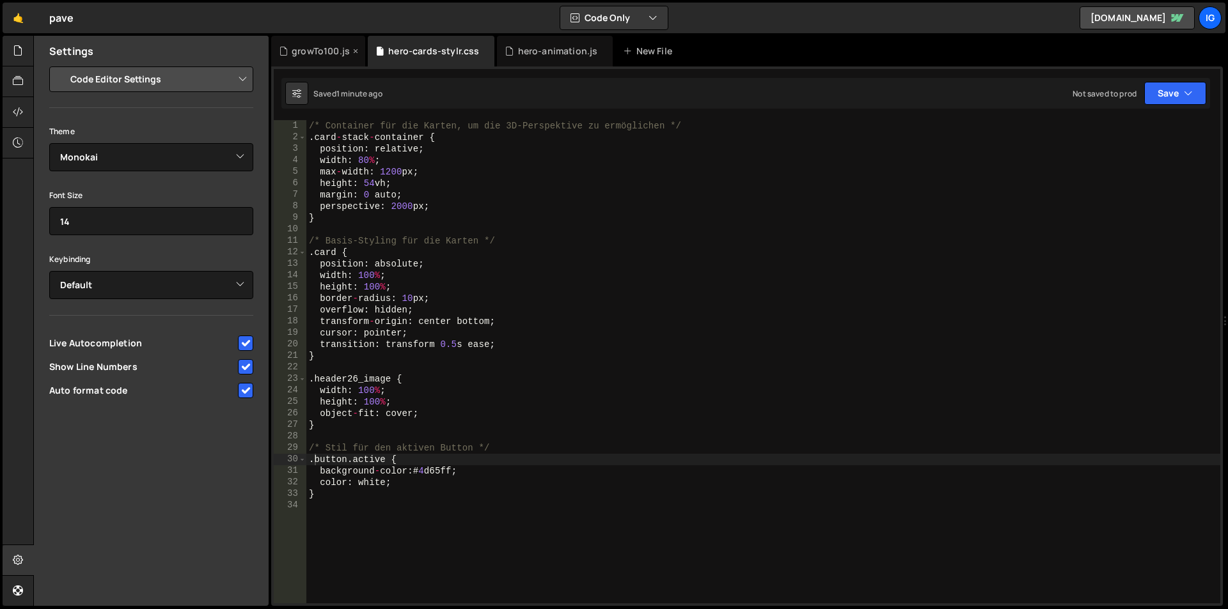
click at [301, 44] on div "growTo100.js" at bounding box center [318, 51] width 94 height 31
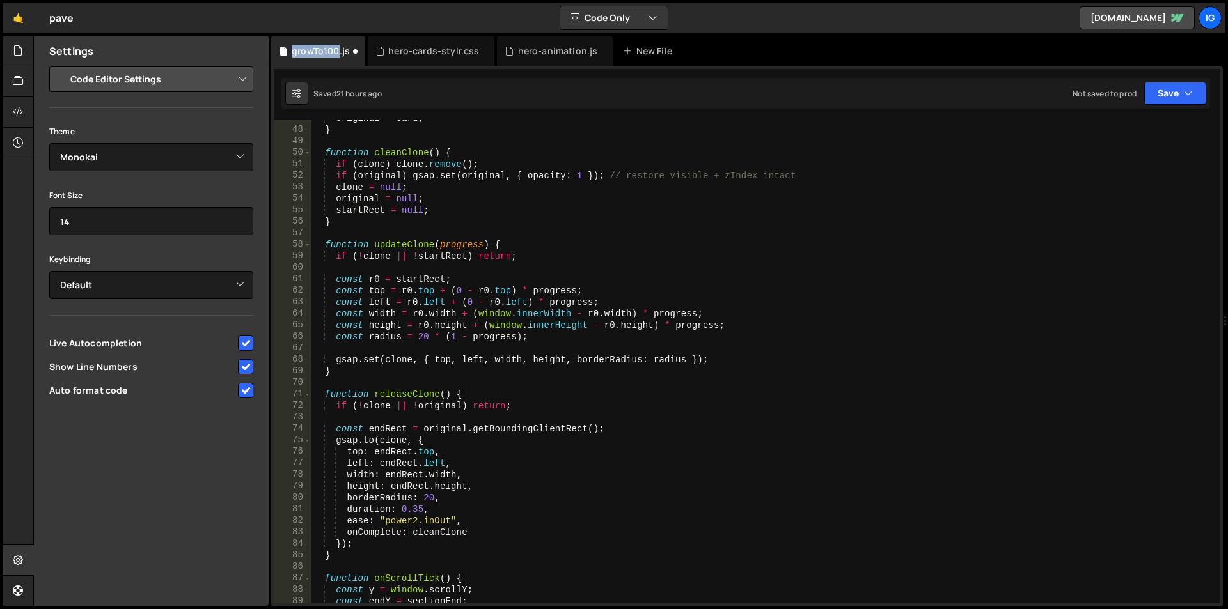
scroll to position [576, 0]
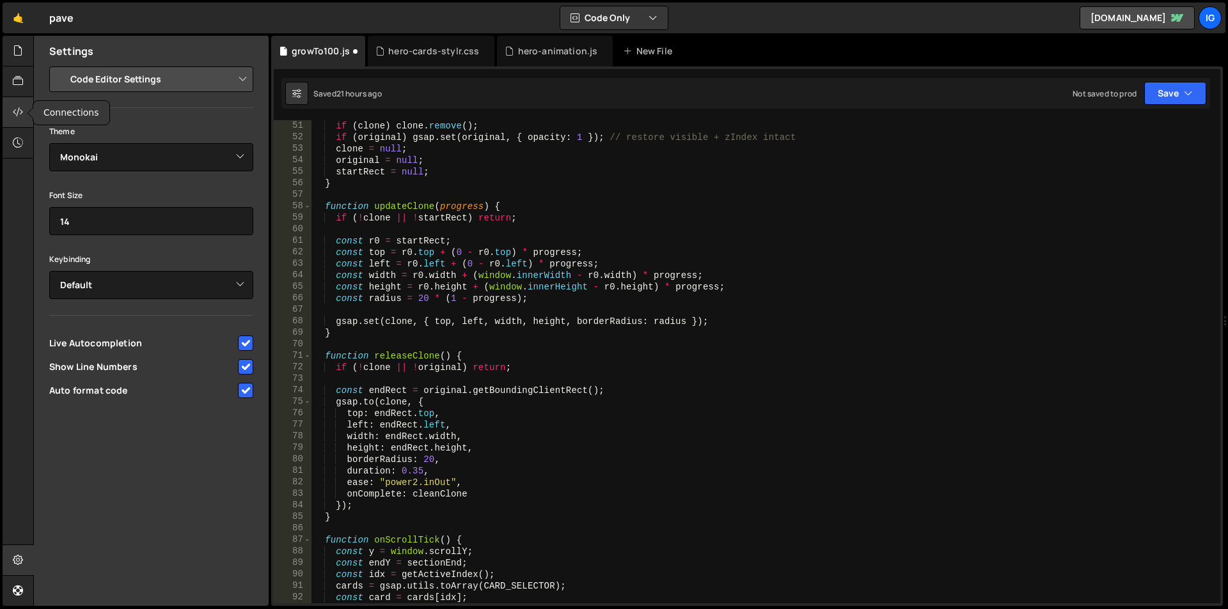
click at [15, 116] on icon at bounding box center [18, 112] width 10 height 14
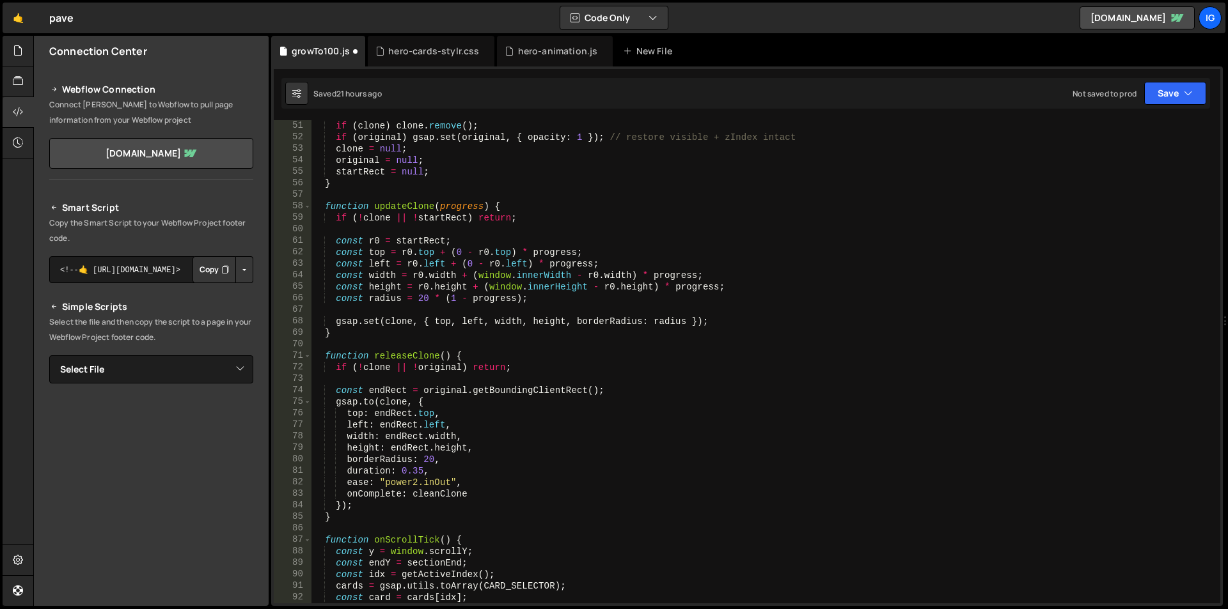
click at [239, 278] on button "Button group with nested dropdown" at bounding box center [244, 269] width 18 height 27
click at [117, 258] on textarea "<!--🤙 [URL][DOMAIN_NAME]> <script>document.addEventListener("DOMContentLoaded",…" at bounding box center [151, 269] width 204 height 27
click at [61, 270] on textarea "<!--🤙 [URL][DOMAIN_NAME]> <script>document.addEventListener("DOMContentLoaded",…" at bounding box center [151, 269] width 204 height 27
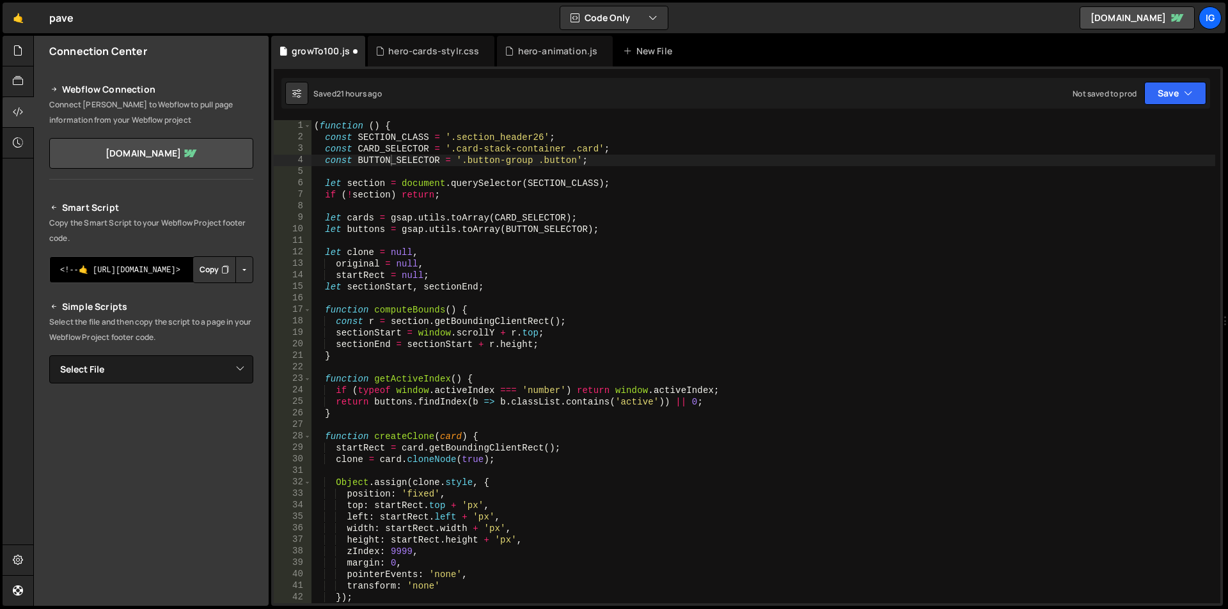
scroll to position [0, 0]
click at [546, 57] on div "hero-animation.js" at bounding box center [558, 51] width 80 height 13
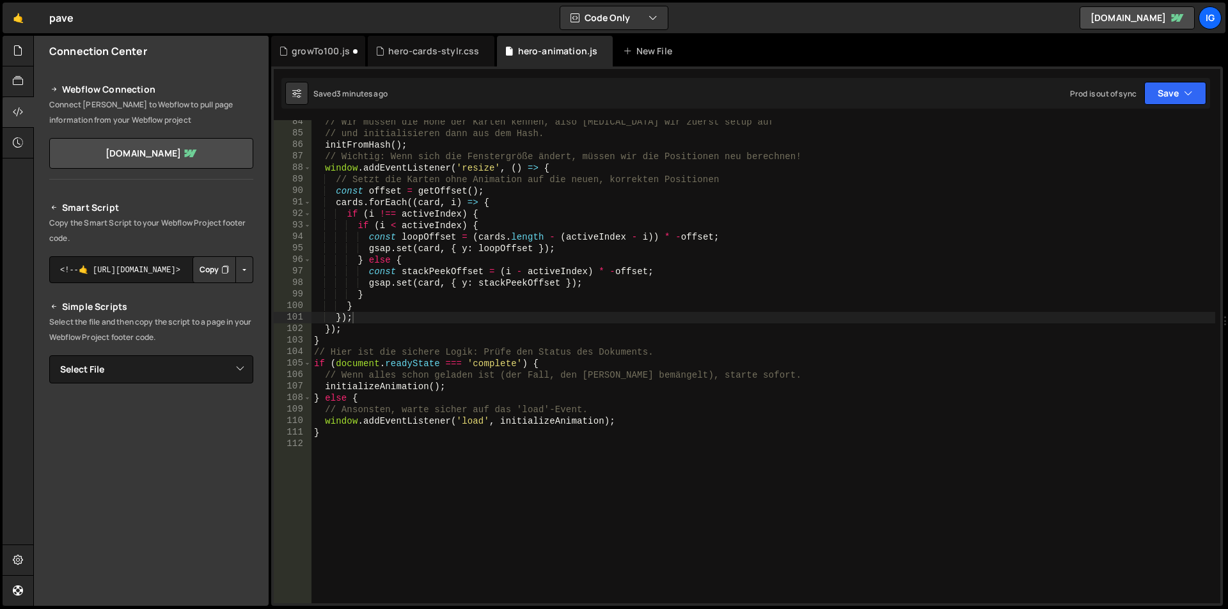
scroll to position [959, 0]
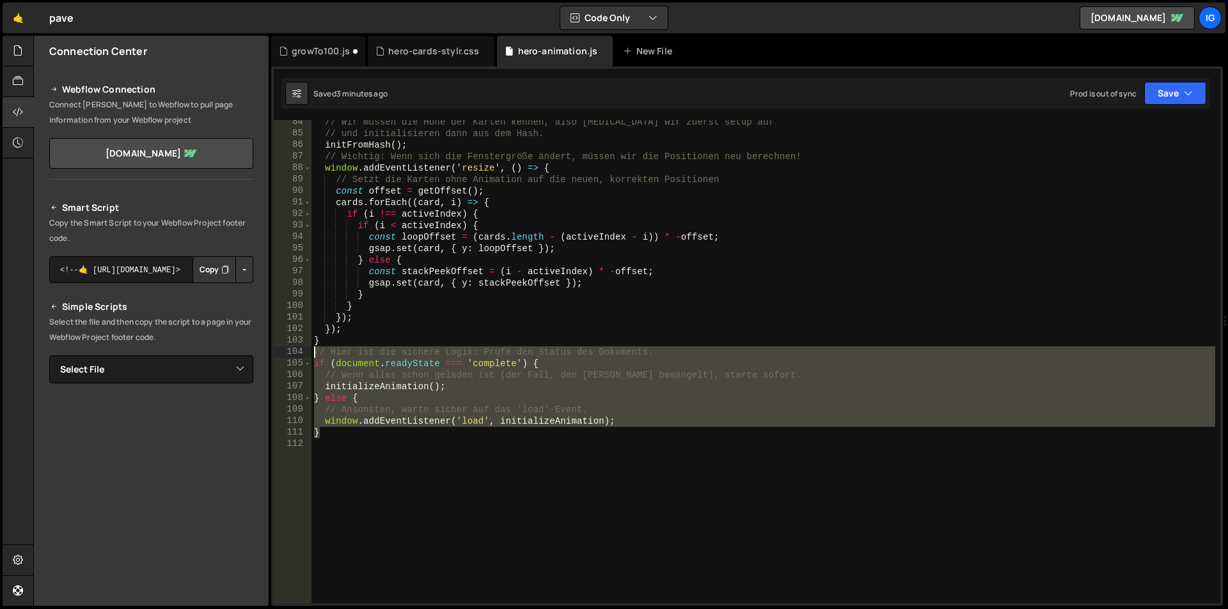
drag, startPoint x: 333, startPoint y: 432, endPoint x: 260, endPoint y: 356, distance: 105.4
click at [260, 356] on div "Files New File Javascript files 2 growTo100.js 0 1 hero-animation.js 0 CSS file…" at bounding box center [630, 321] width 1195 height 571
type textarea "// Hier ist die sichere Logik: Prüfe den Status des Dokuments. if (document.rea…"
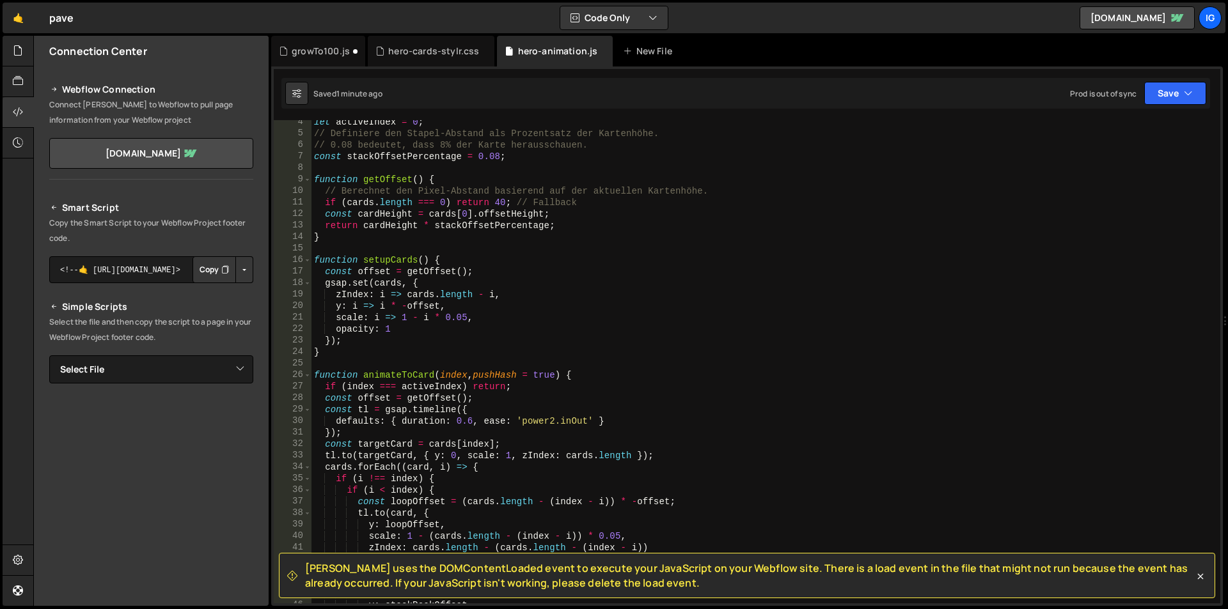
scroll to position [0, 0]
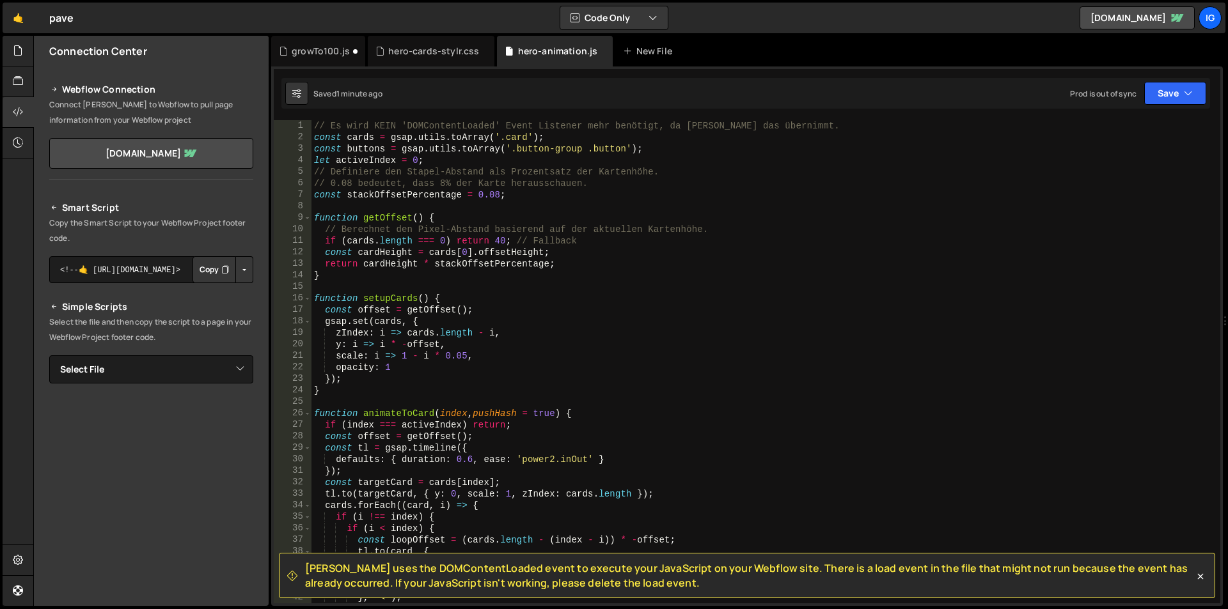
click at [496, 194] on div "// Es wird KEIN 'DOMContentLoaded' Event Listener mehr benötigt, da [PERSON_NAM…" at bounding box center [763, 373] width 904 height 507
type textarea "const stackOffsetPercentage = 0.08;"
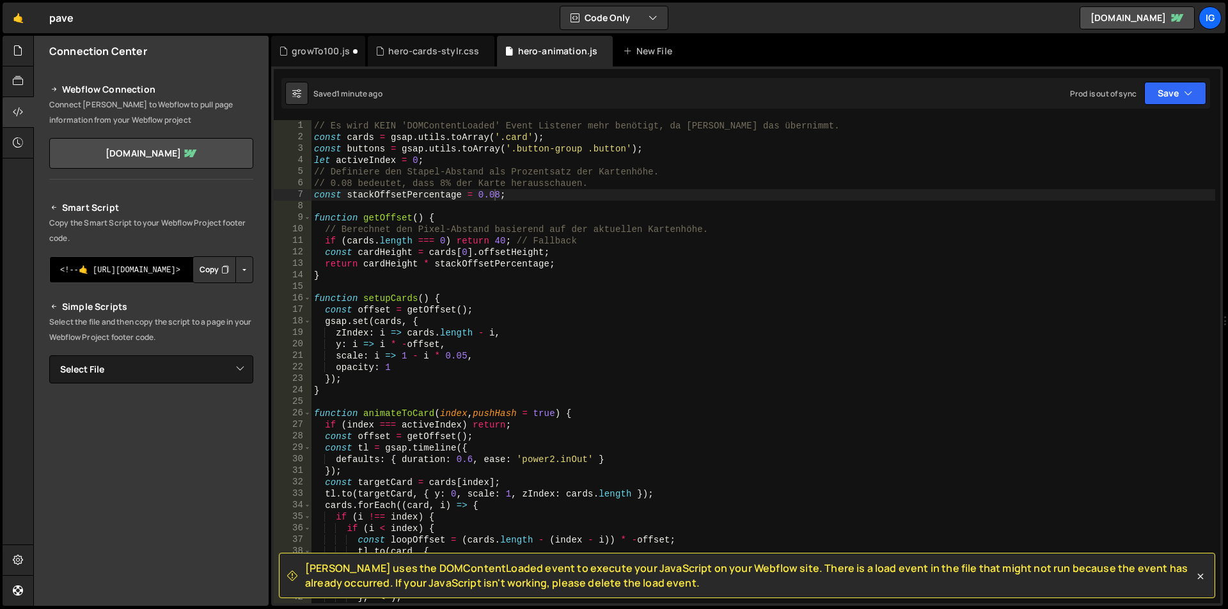
drag, startPoint x: 120, startPoint y: 264, endPoint x: 244, endPoint y: 271, distance: 124.9
click at [244, 271] on div "<!--🤙 [URL][DOMAIN_NAME]> <script>document.addEventListener("DOMContentLoaded",…" at bounding box center [151, 269] width 204 height 27
click at [201, 268] on button "Copy" at bounding box center [214, 269] width 43 height 27
click at [306, 51] on div "growTo100.js" at bounding box center [321, 51] width 58 height 13
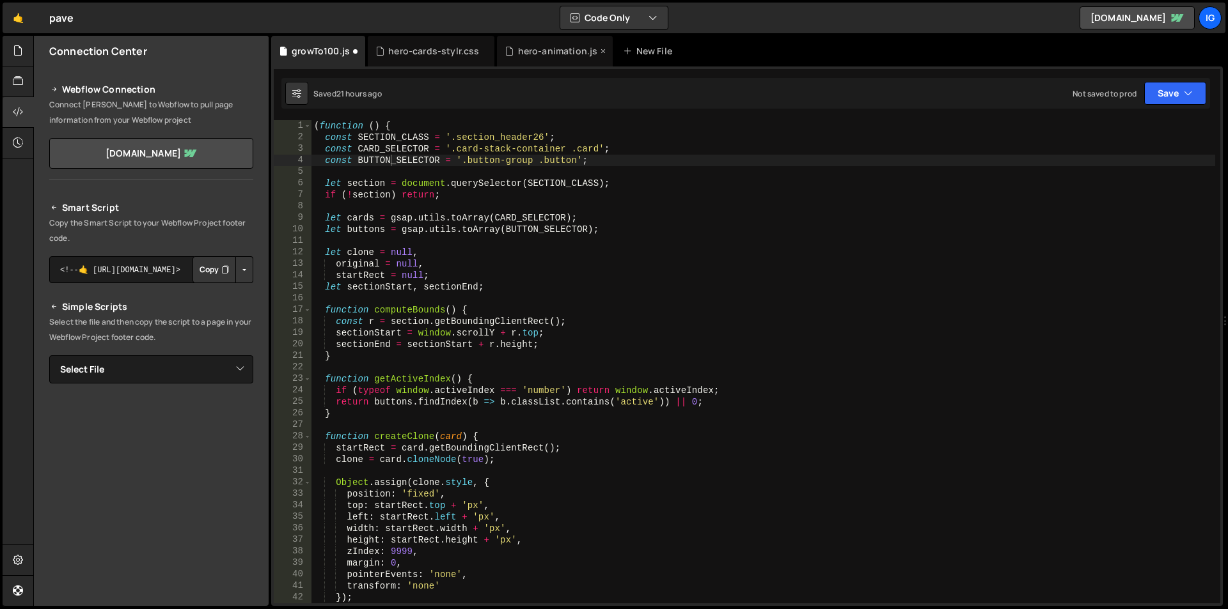
click at [518, 49] on div "hero-animation.js" at bounding box center [558, 51] width 80 height 13
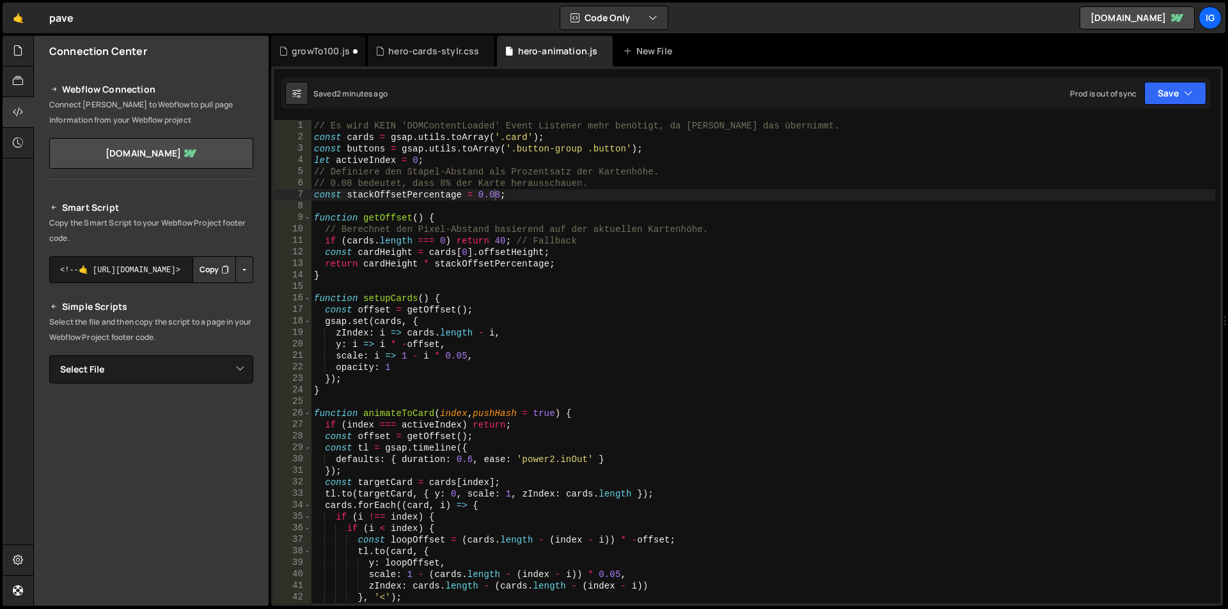
scroll to position [1420, 0]
click at [177, 357] on select "Select File growTo100.js hero-animation.js hero-cards-style.css" at bounding box center [151, 370] width 204 height 28
click at [171, 361] on select "Select File growTo100.js hero-animation.js hero-cards-style.css" at bounding box center [151, 370] width 204 height 28
click at [49, 356] on select "Select File growTo100.js hero-animation.js hero-cards-style.css" at bounding box center [151, 370] width 204 height 28
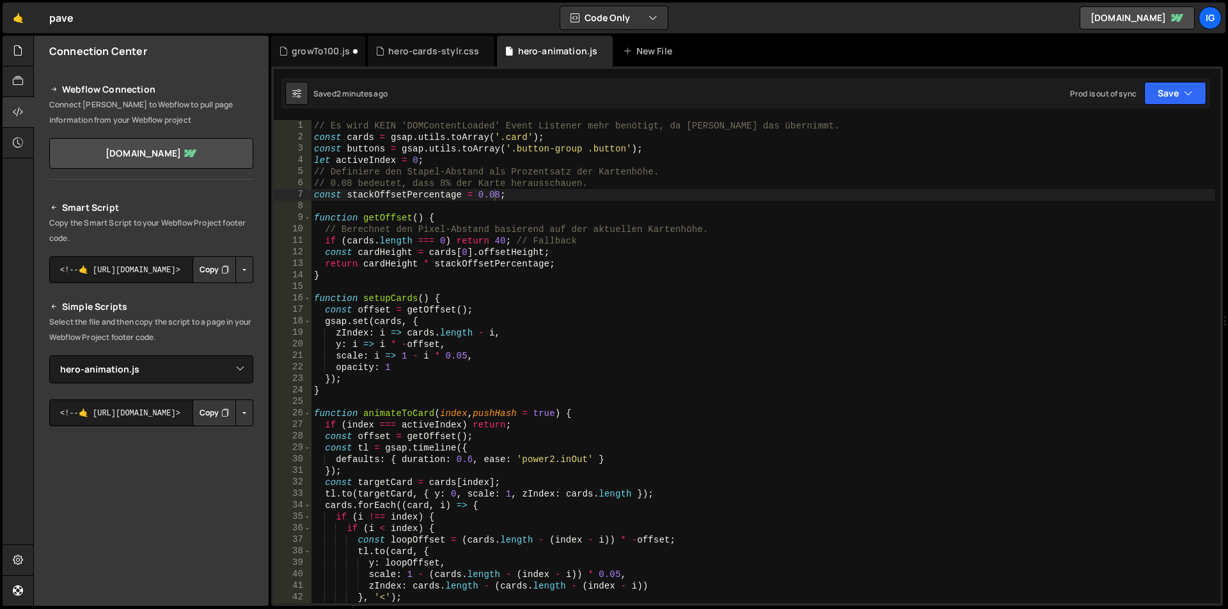
click at [206, 420] on button "Copy" at bounding box center [214, 413] width 43 height 27
click at [243, 417] on button "Button group with nested dropdown" at bounding box center [244, 413] width 18 height 27
click at [108, 407] on textarea "<!--🤙 [URL][DOMAIN_NAME]> <script>document.addEventListener("DOMContentLoaded",…" at bounding box center [151, 413] width 204 height 27
click at [76, 415] on textarea "<!--🤙 [URL][DOMAIN_NAME]> <script>document.addEventListener("DOMContentLoaded",…" at bounding box center [151, 413] width 204 height 27
click at [109, 381] on select "Select File growTo100.js hero-animation.js hero-cards-style.css" at bounding box center [151, 370] width 204 height 28
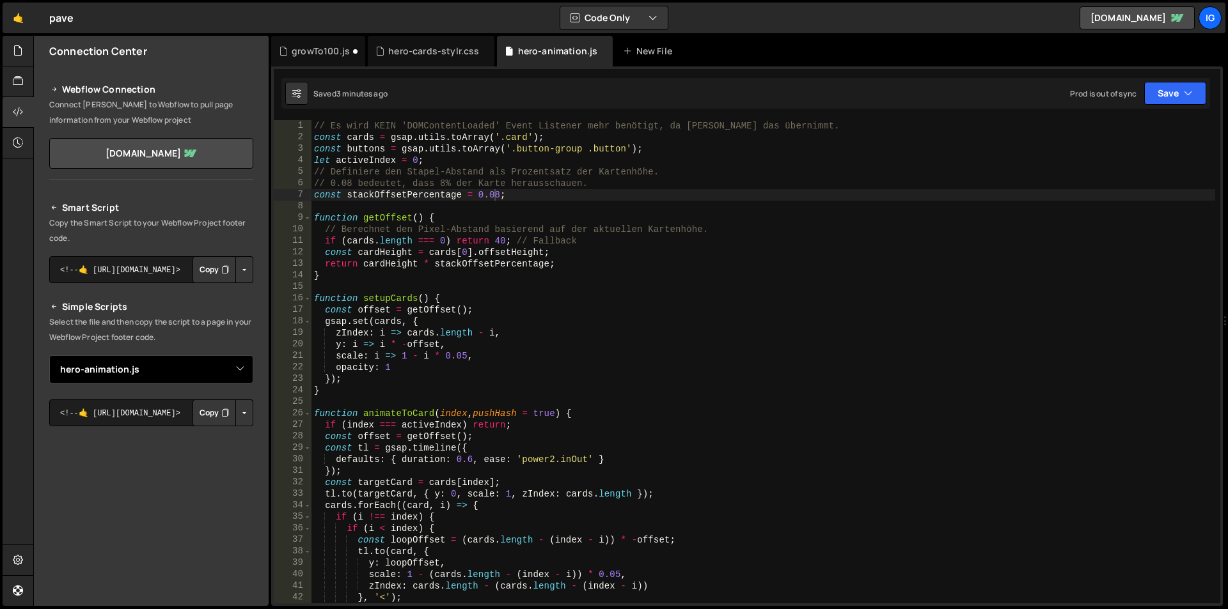
select select "45452"
click at [49, 356] on select "Select File growTo100.js hero-animation.js hero-cards-style.css" at bounding box center [151, 370] width 204 height 28
click at [526, 290] on div "// Es wird KEIN 'DOMContentLoaded' Event Listener mehr benötigt, da [PERSON_NAM…" at bounding box center [763, 373] width 904 height 507
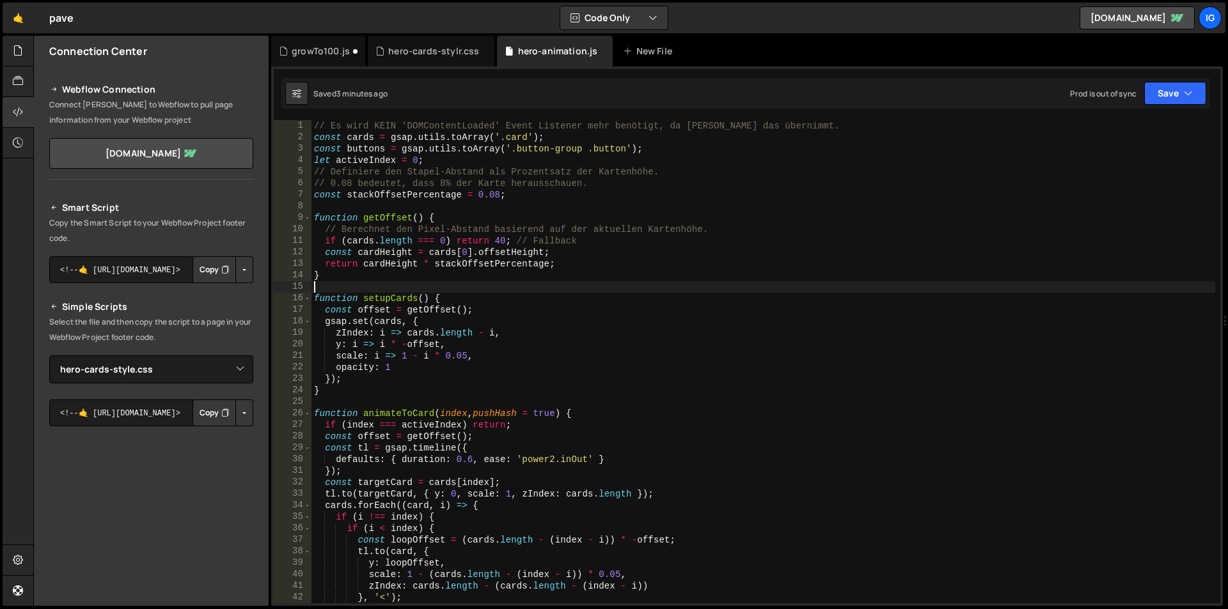
click at [526, 290] on div "// Es wird KEIN 'DOMContentLoaded' Event Listener mehr benötigt, da [PERSON_NAM…" at bounding box center [763, 373] width 904 height 507
click at [431, 45] on div "hero-cards-stylr.css" at bounding box center [433, 51] width 91 height 13
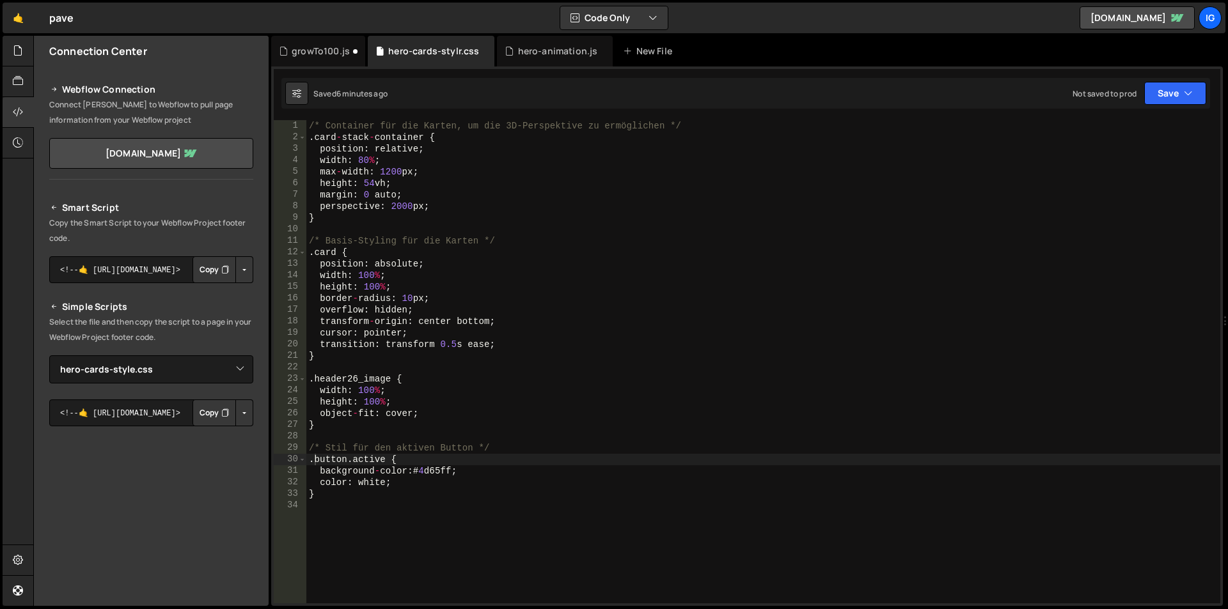
click at [204, 418] on button "Copy" at bounding box center [214, 413] width 43 height 27
click at [524, 51] on div "hero-animation.js" at bounding box center [558, 51] width 80 height 13
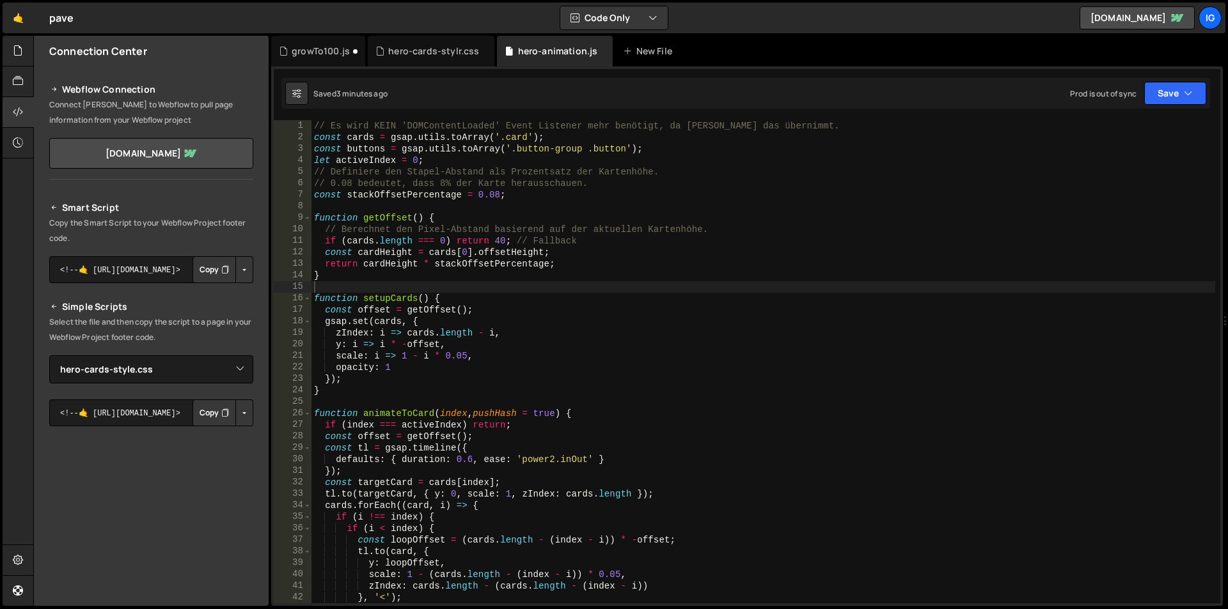
scroll to position [1420, 0]
click at [429, 148] on div "// Es wird KEIN 'DOMContentLoaded' Event Listener mehr benötigt, da [PERSON_NAM…" at bounding box center [763, 373] width 904 height 507
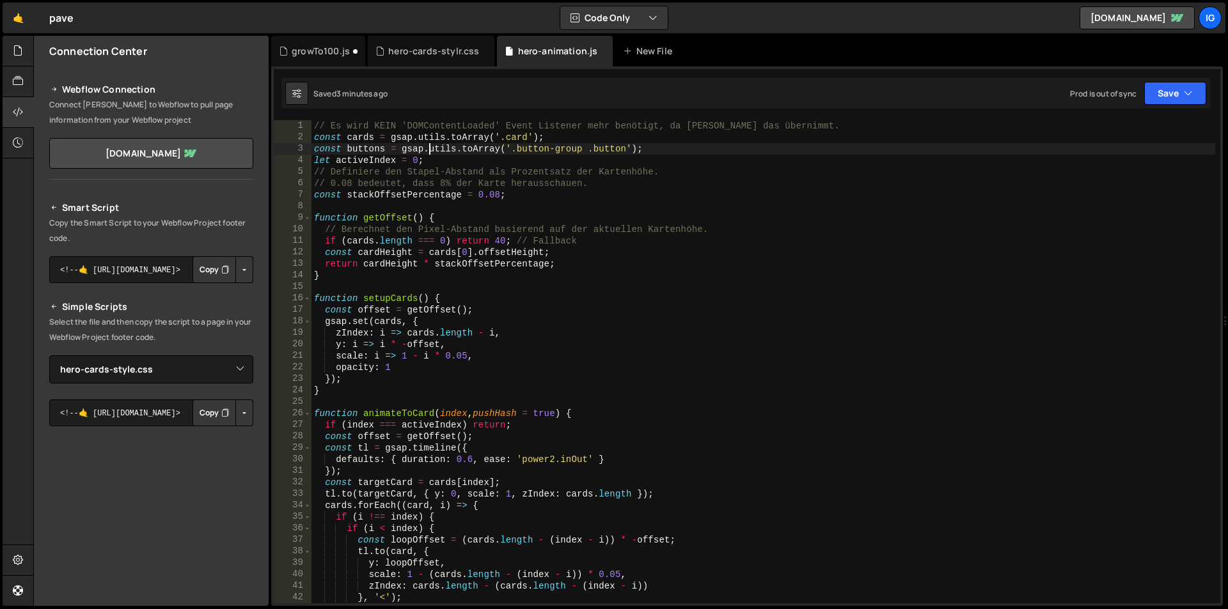
type textarea "}"
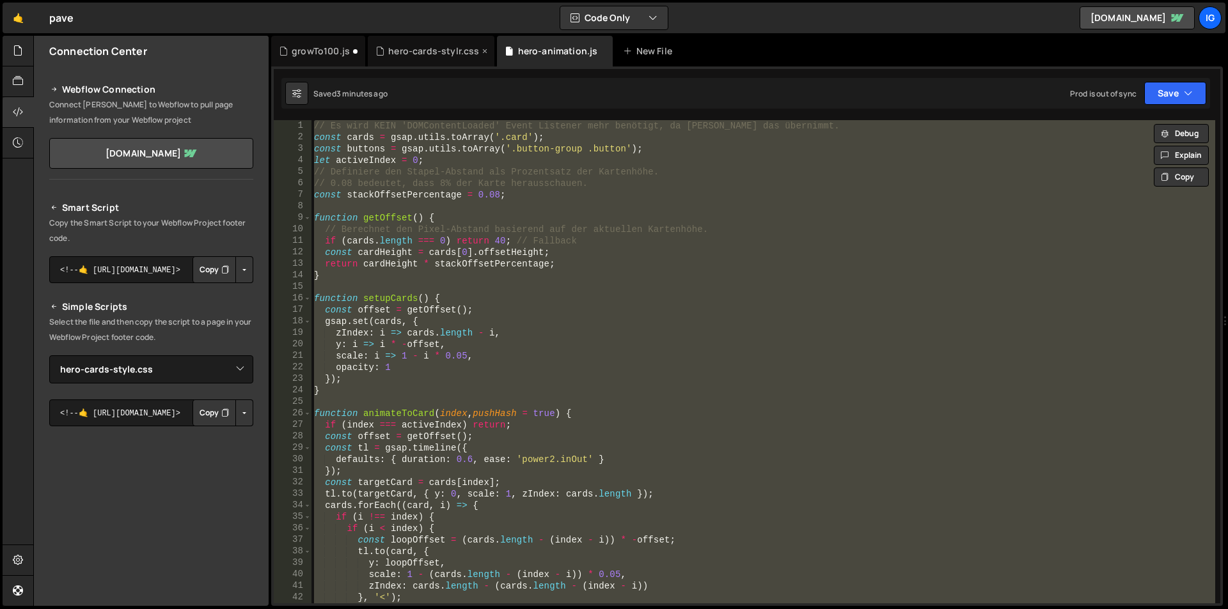
click at [433, 49] on div "hero-cards-stylr.css" at bounding box center [433, 51] width 91 height 13
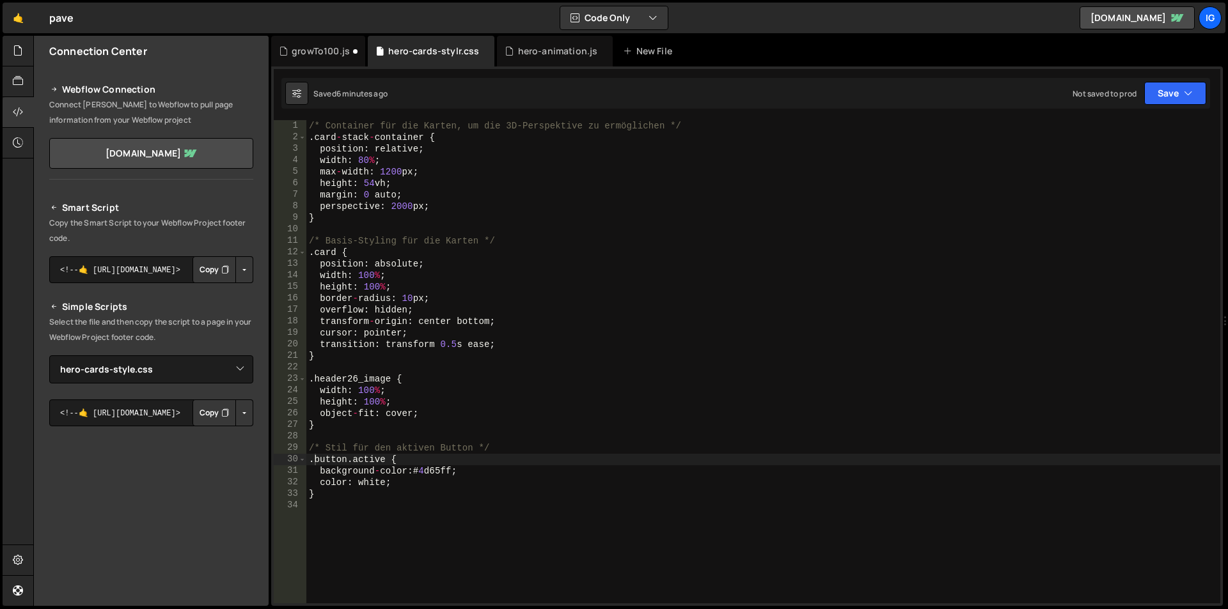
click at [448, 249] on div "/* Container für die Karten, um die 3D-Perspektive zu ermöglichen */ . card - s…" at bounding box center [763, 373] width 914 height 507
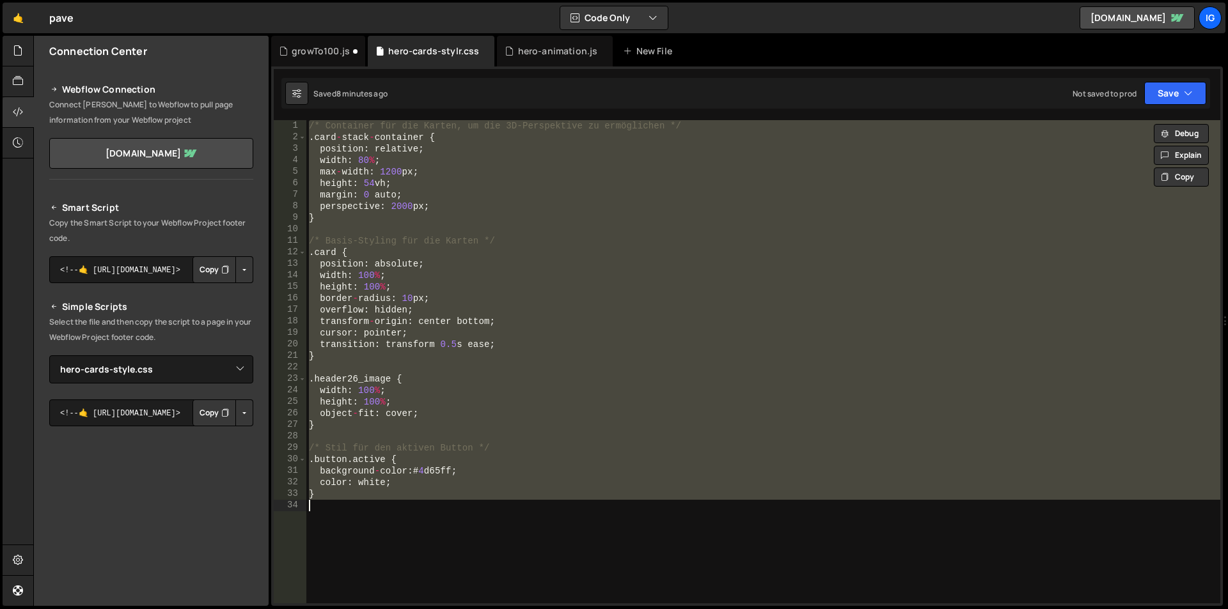
click at [465, 205] on div "/* Container für die Karten, um die 3D-Perspektive zu ermöglichen */ . card - s…" at bounding box center [763, 362] width 914 height 484
type textarea "perspective: 2000px;"
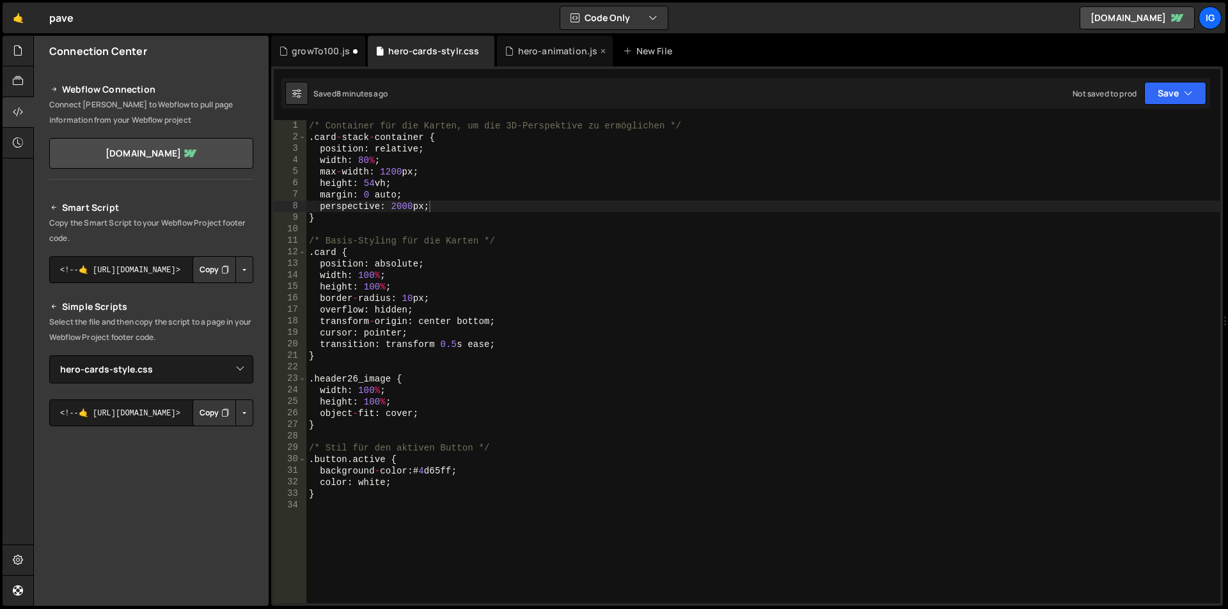
click at [544, 51] on div "hero-animation.js" at bounding box center [558, 51] width 80 height 13
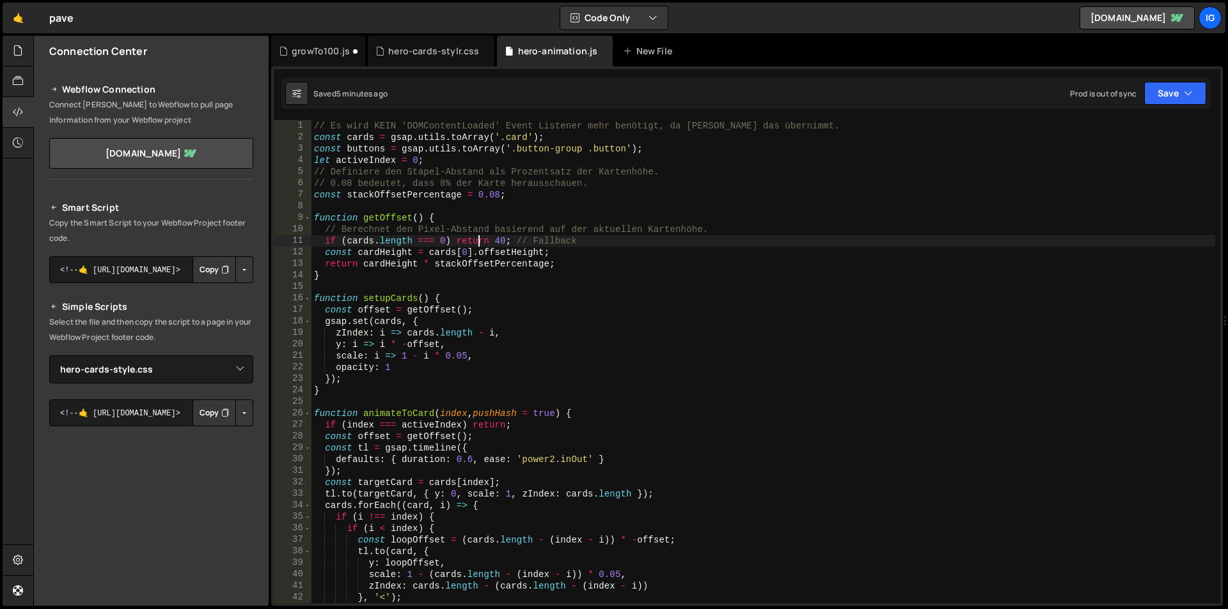
scroll to position [1420, 0]
click at [479, 240] on div "// Es wird KEIN 'DOMContentLoaded' Event Listener mehr benötigt, da [PERSON_NAM…" at bounding box center [763, 373] width 904 height 507
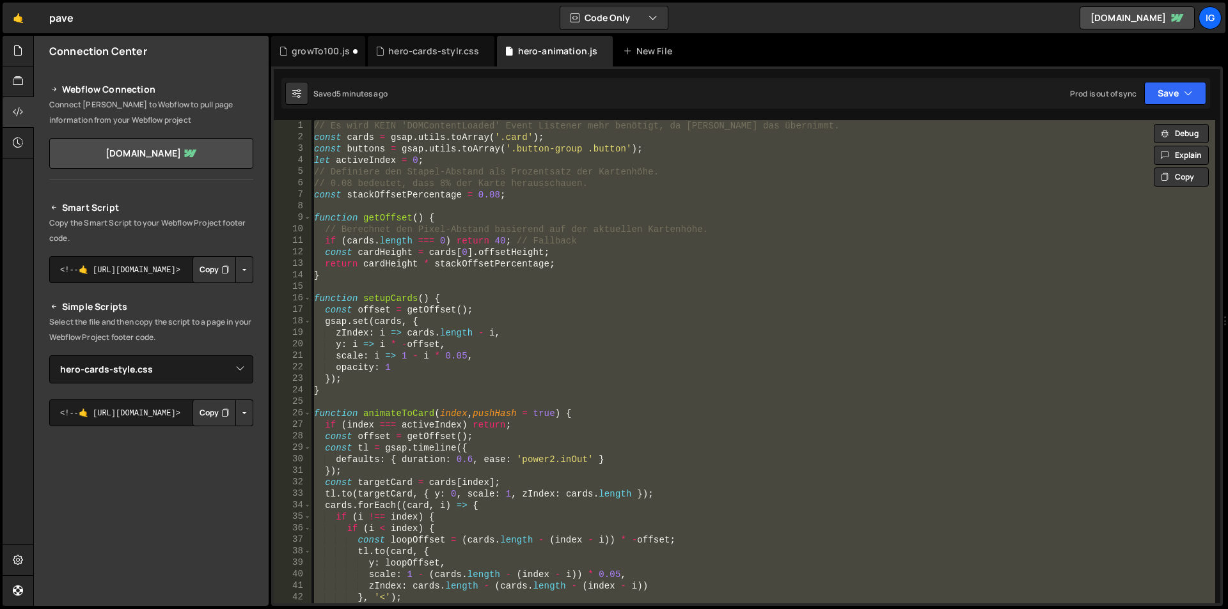
paste textarea "</script>"
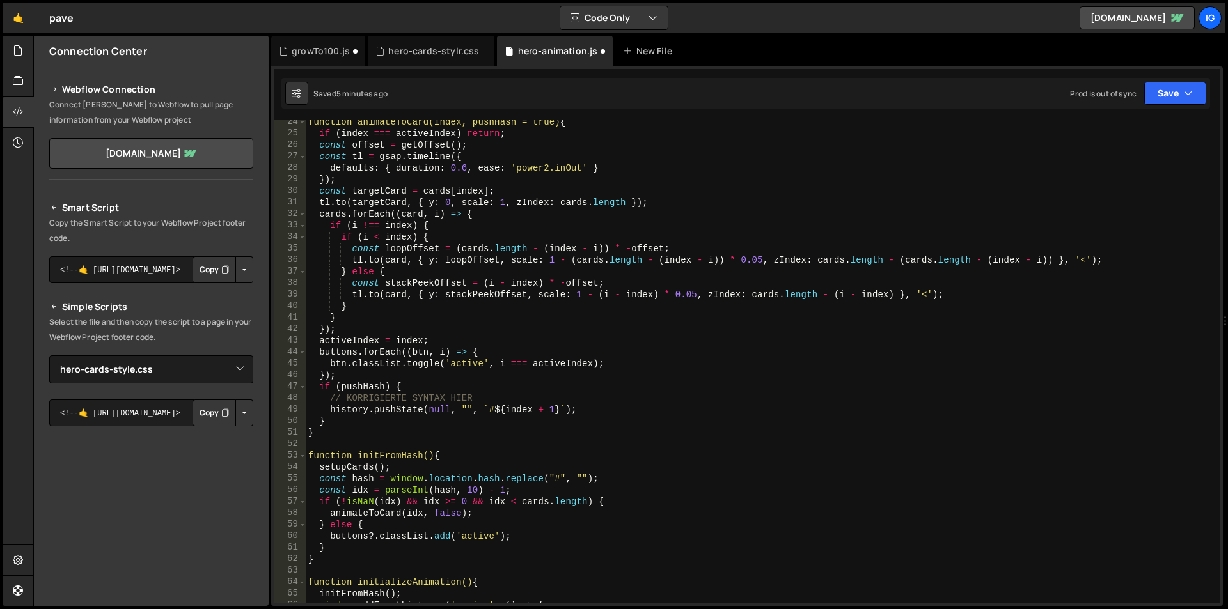
scroll to position [0, 0]
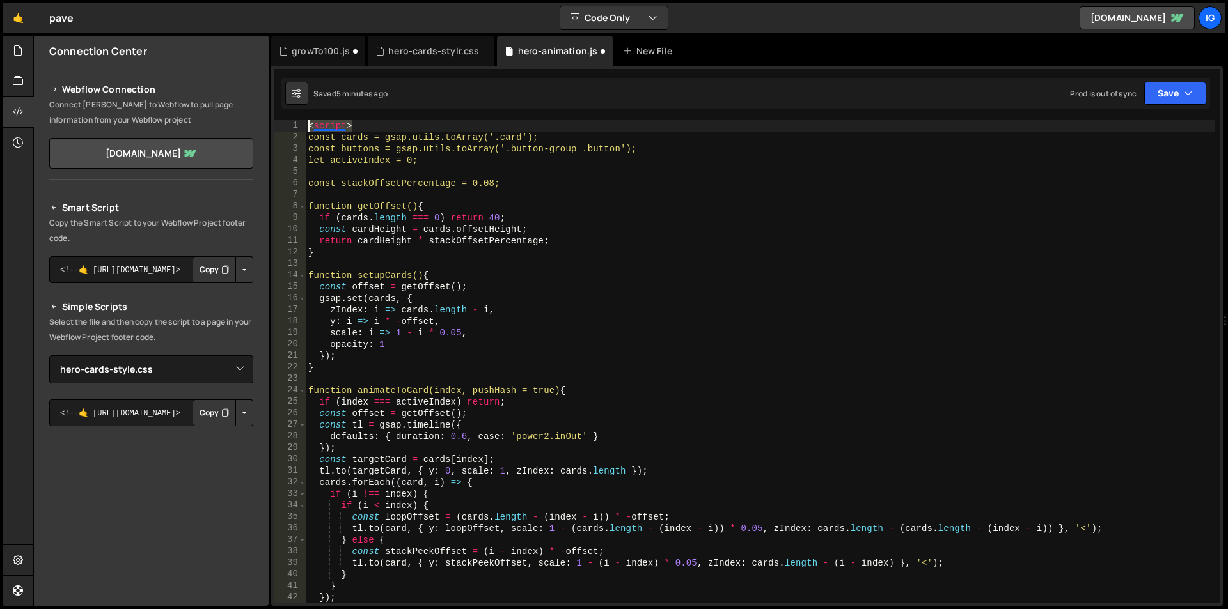
drag, startPoint x: 368, startPoint y: 127, endPoint x: 301, endPoint y: 130, distance: 67.2
click at [301, 130] on div "</script> 1 2 3 4 5 6 7 8 9 10 11 12 13 14 15 16 17 18 19 20 21 22 23 24 25 26 …" at bounding box center [747, 362] width 947 height 484
type textarea "<script>"
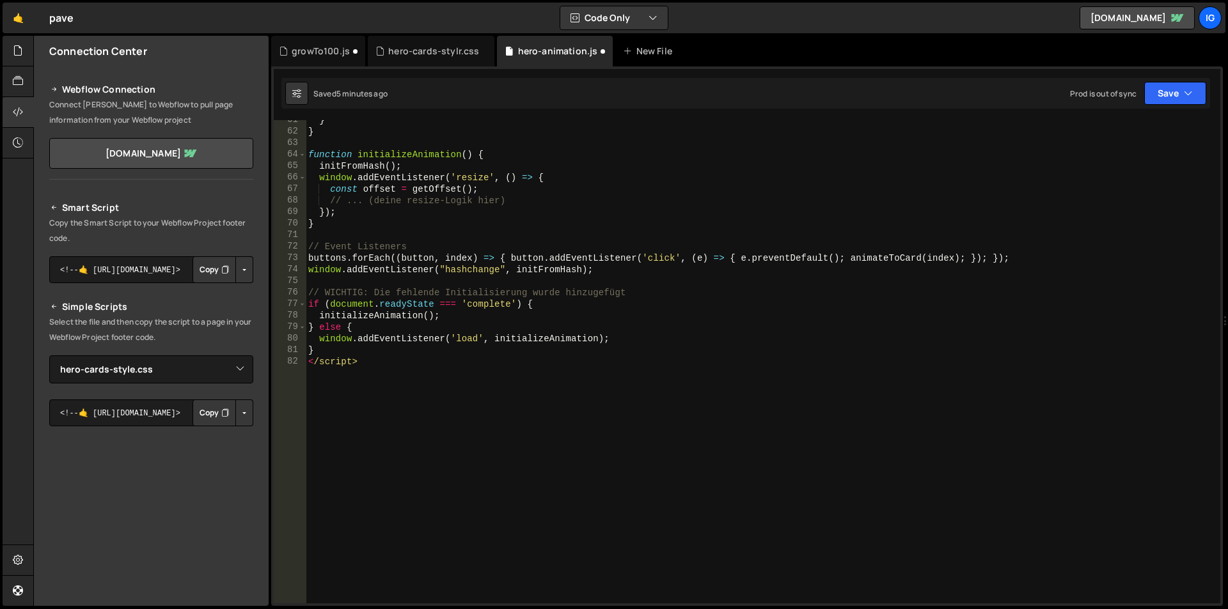
scroll to position [696, 0]
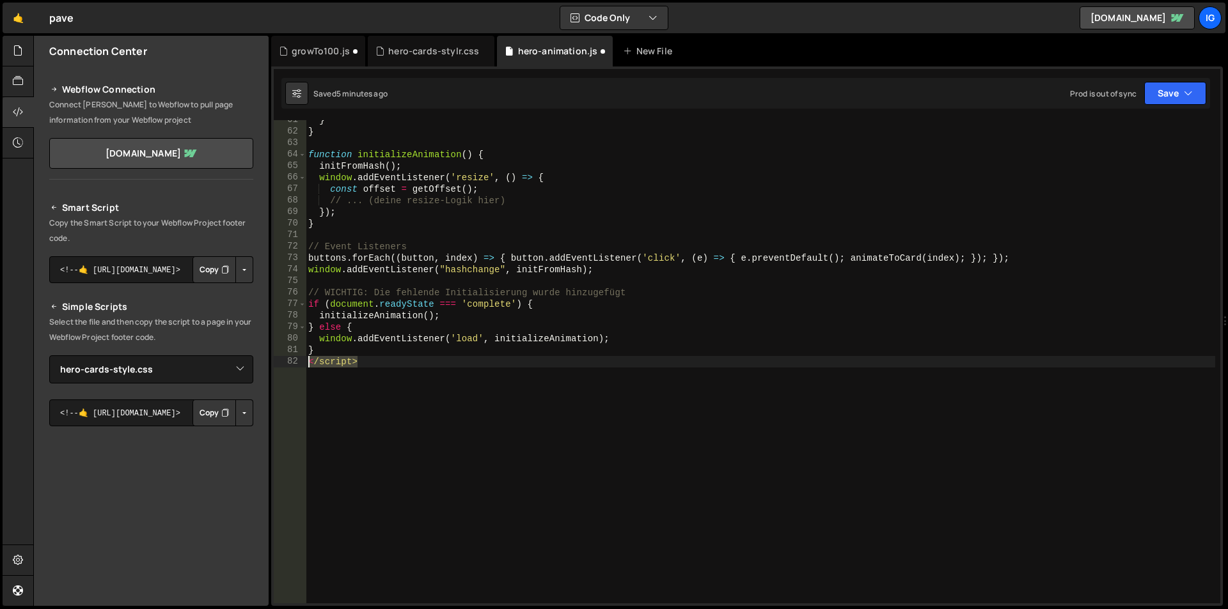
drag, startPoint x: 367, startPoint y: 366, endPoint x: 258, endPoint y: 365, distance: 108.7
click at [258, 365] on div "Files New File Javascript files 2 growTo100.js 0 1 hero-animation.js 0 CSS file…" at bounding box center [630, 321] width 1195 height 571
type textarea "</script>"
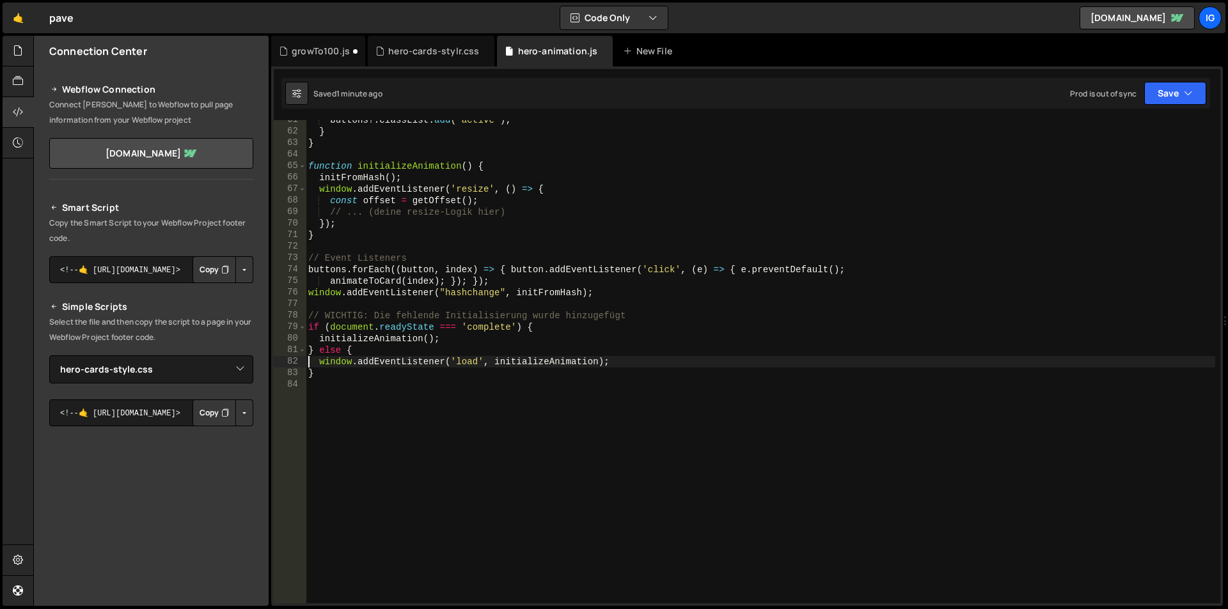
click at [533, 285] on div "buttons ?. classList . add ( 'active' ) ; } } function initializeAnimation ( ) …" at bounding box center [760, 367] width 909 height 507
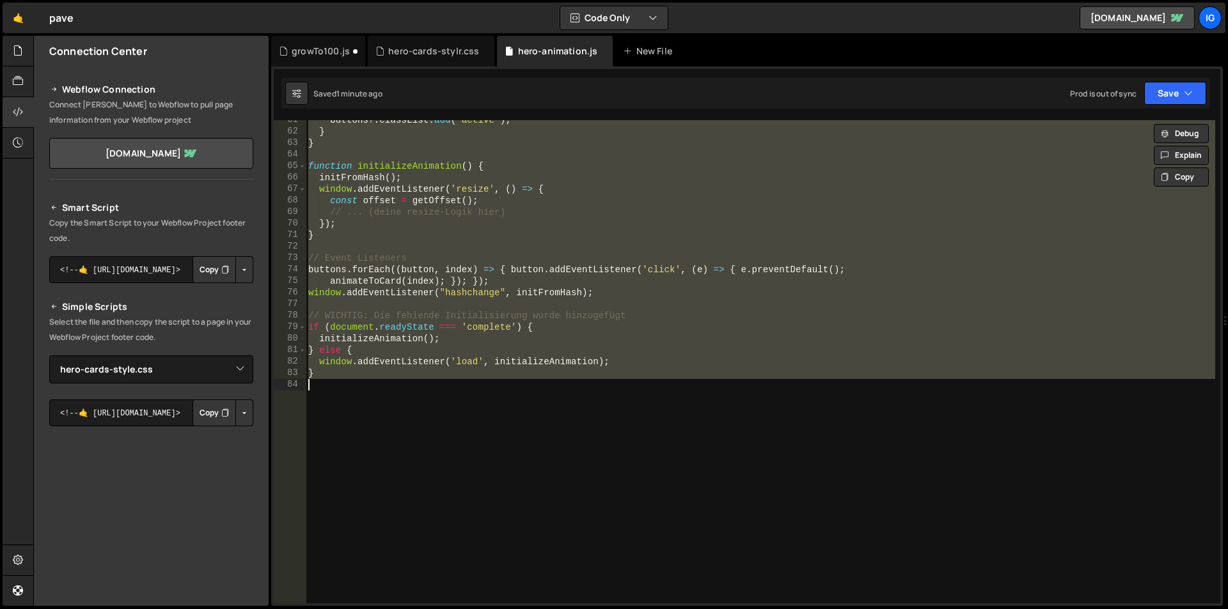
paste textarea "if (document.readyState === 'complete') { initializeAnimation(); } else { windo…"
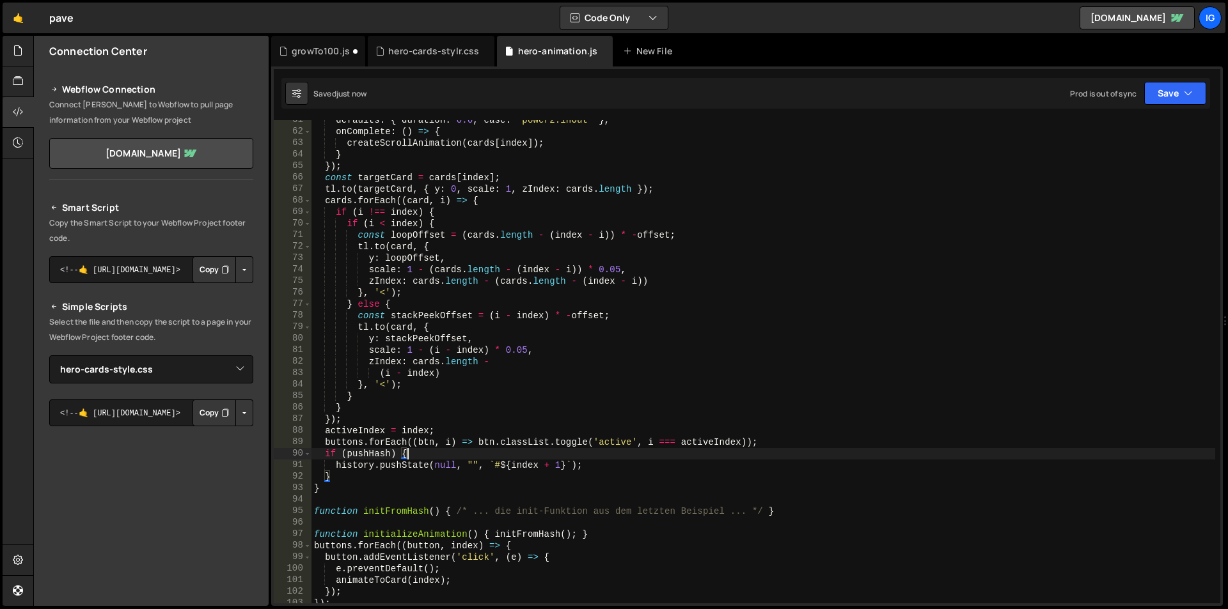
click at [494, 202] on div "defaults : { duration : 0.6 , ease : 'power2.inOut' } , onComplete : ( ) => { c…" at bounding box center [763, 367] width 904 height 507
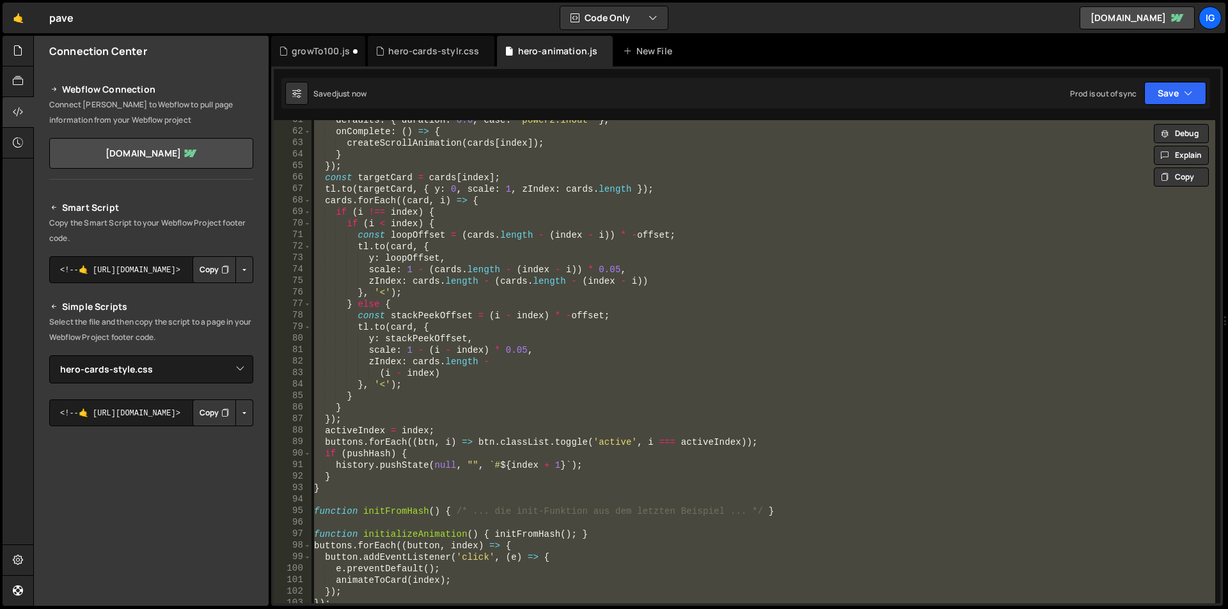
paste textarea "if (document.readyState === 'complete') { initializeAnimation(); } else { windo…"
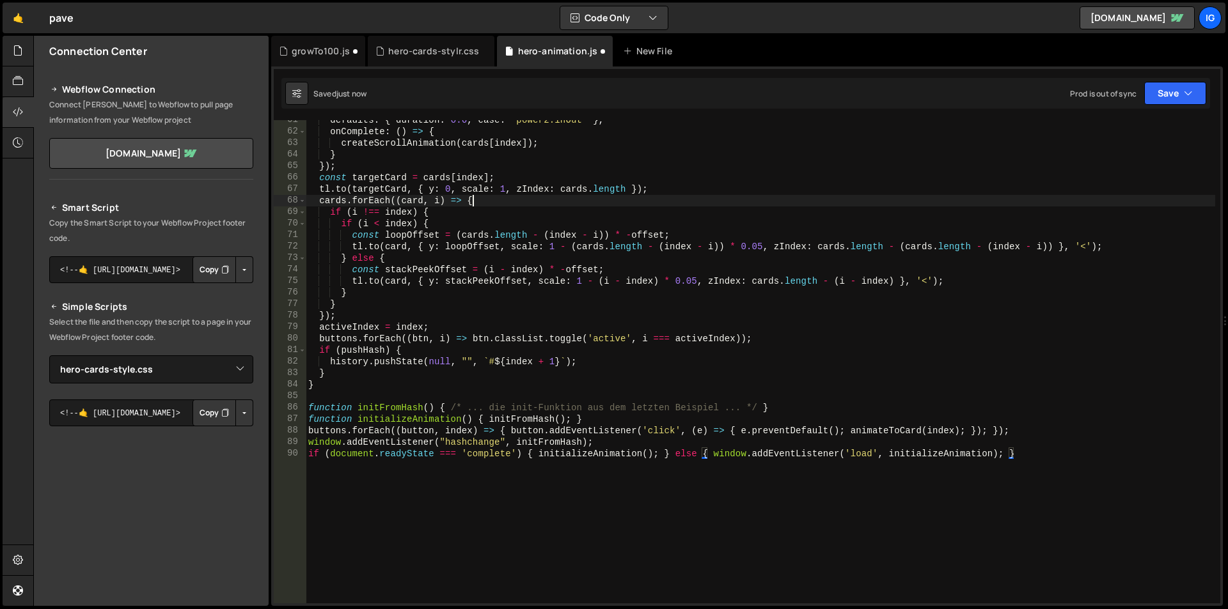
click at [494, 202] on div "defaults : { duration : 0.6 , ease : 'power2.inOut' } , onComplete : ( ) => { c…" at bounding box center [760, 367] width 909 height 507
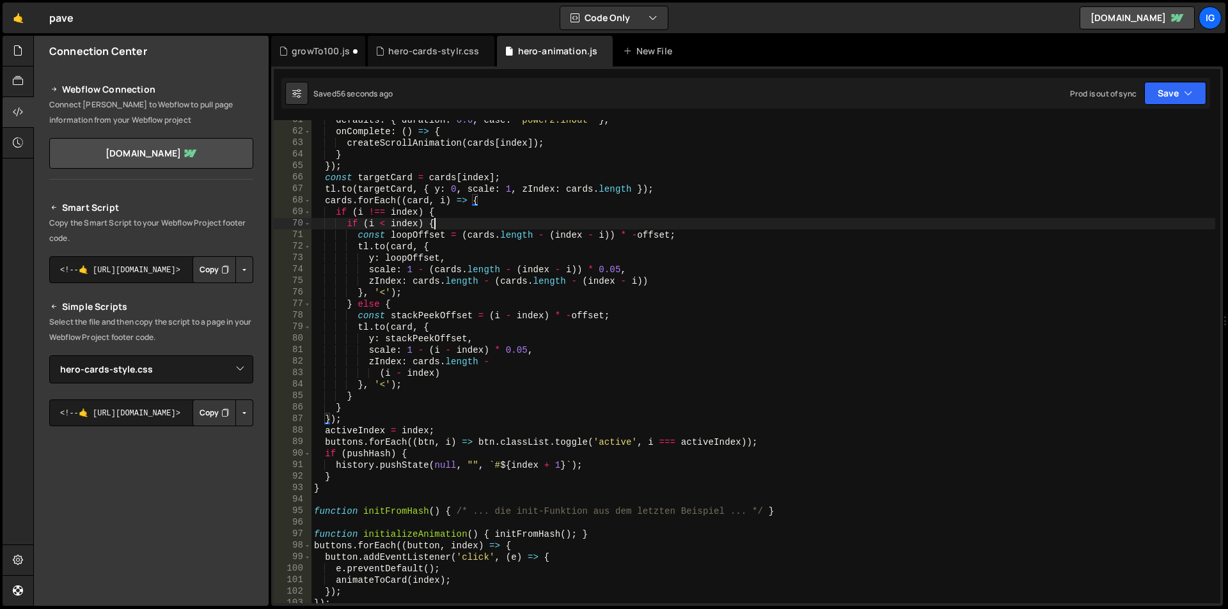
click at [449, 226] on div "defaults : { duration : 0.6 , ease : 'power2.inOut' } , onComplete : ( ) => { c…" at bounding box center [763, 367] width 904 height 507
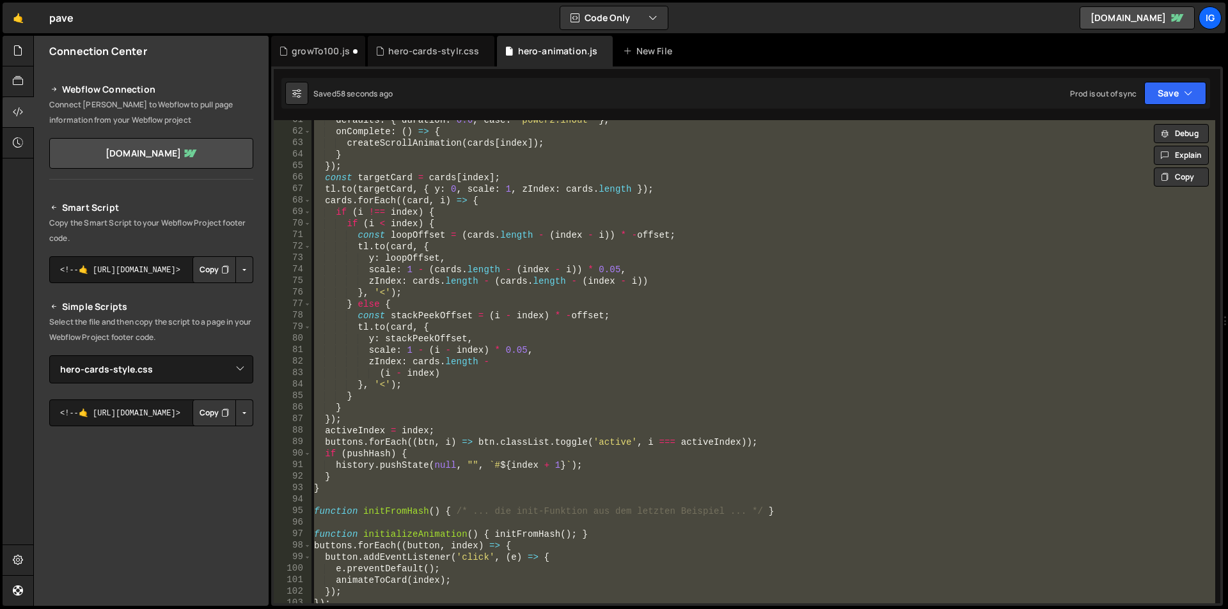
paste textarea "</script>"
type textarea "</script>"
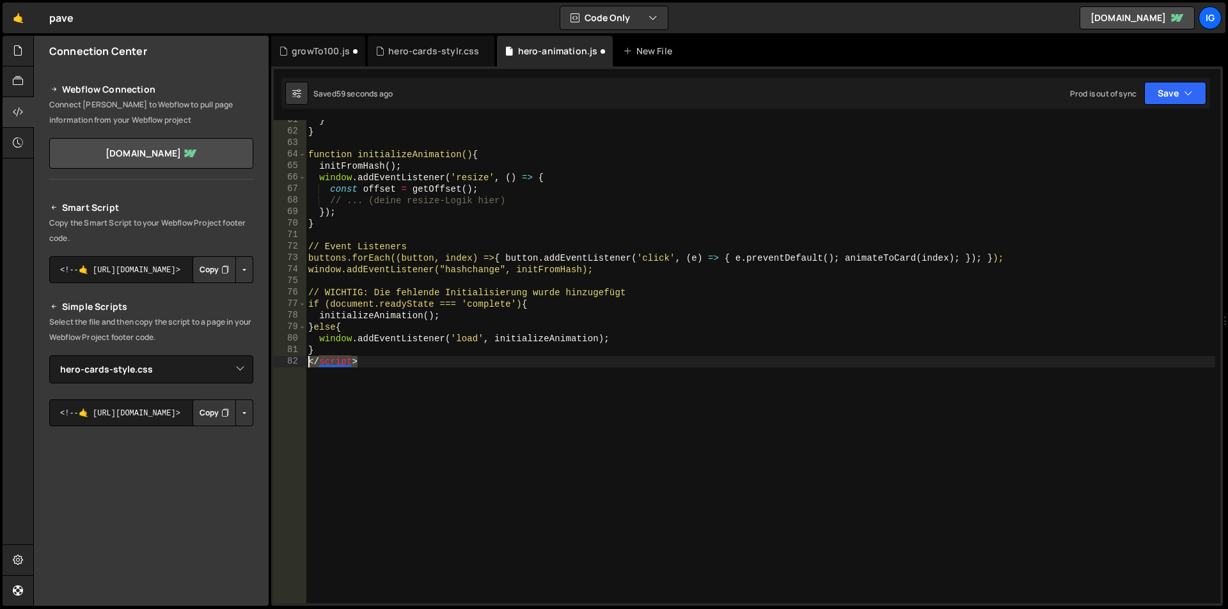
drag, startPoint x: 372, startPoint y: 368, endPoint x: 259, endPoint y: 364, distance: 112.6
click at [259, 364] on div "Files New File Javascript files 2 growTo100.js 0 1 hero-animation.js 0 CSS file…" at bounding box center [630, 321] width 1195 height 571
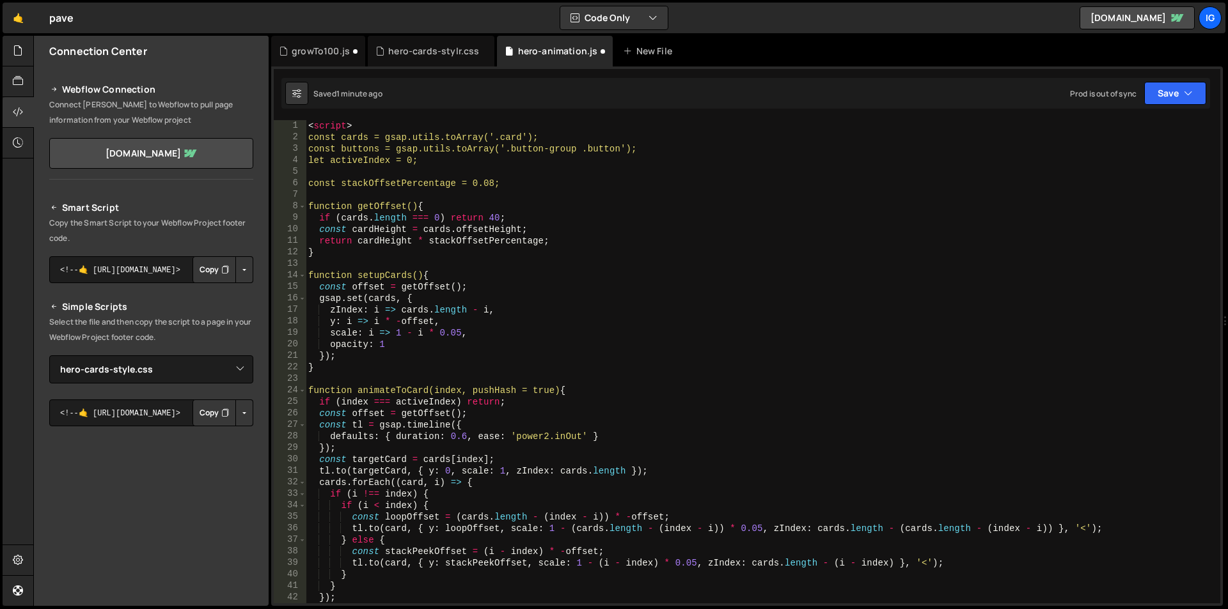
scroll to position [0, 0]
drag, startPoint x: 335, startPoint y: 124, endPoint x: 290, endPoint y: 122, distance: 44.8
click at [290, 122] on div "1 2 3 4 5 6 7 8 9 10 11 12 13 14 15 16 17 18 19 20 21 22 23 24 25 26 27 28 29 3…" at bounding box center [747, 362] width 947 height 484
type textarea "<script>"
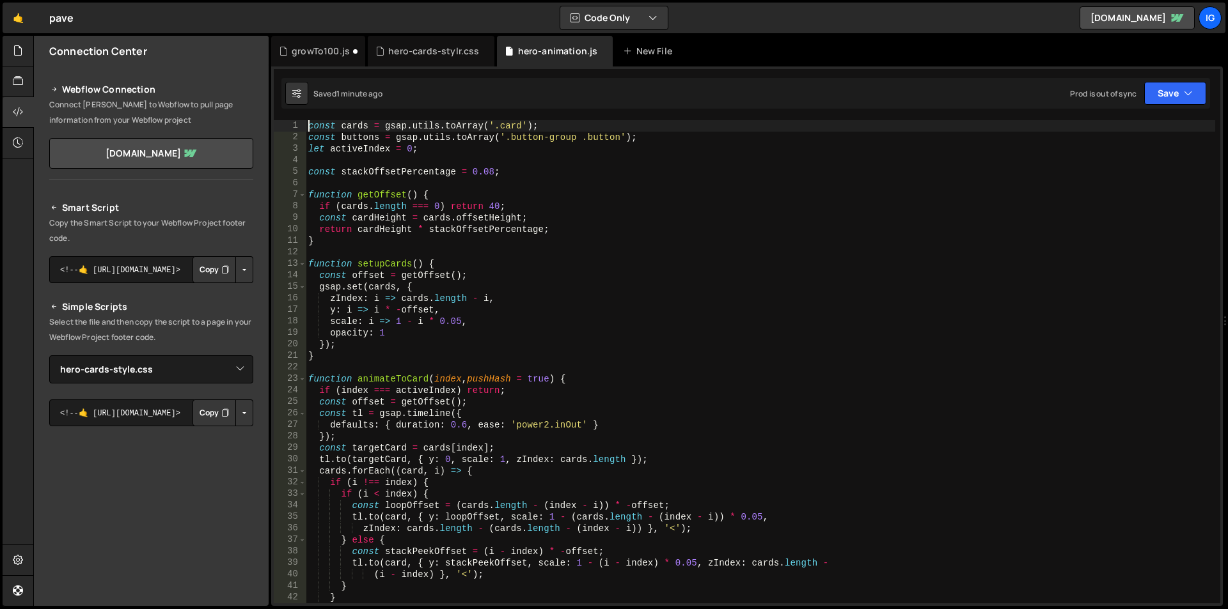
click at [510, 190] on div "const cards = gsap . utils . toArray ( '.card' ) ; const buttons = gsap . utils…" at bounding box center [760, 373] width 909 height 507
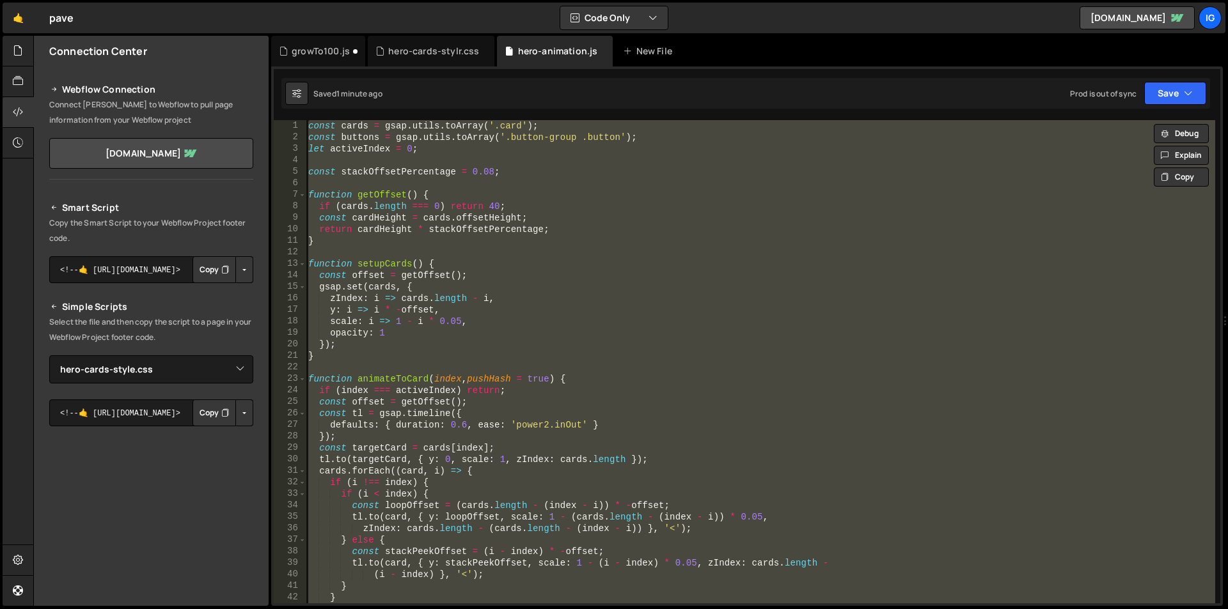
paste textarea
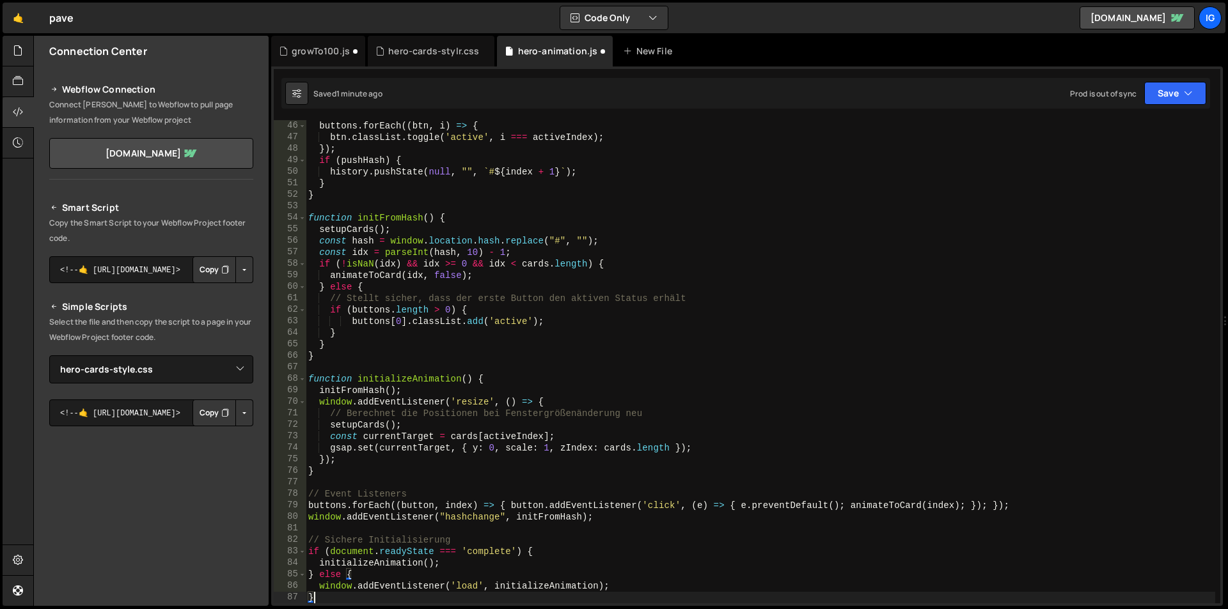
type textarea "initializeAnimation();"
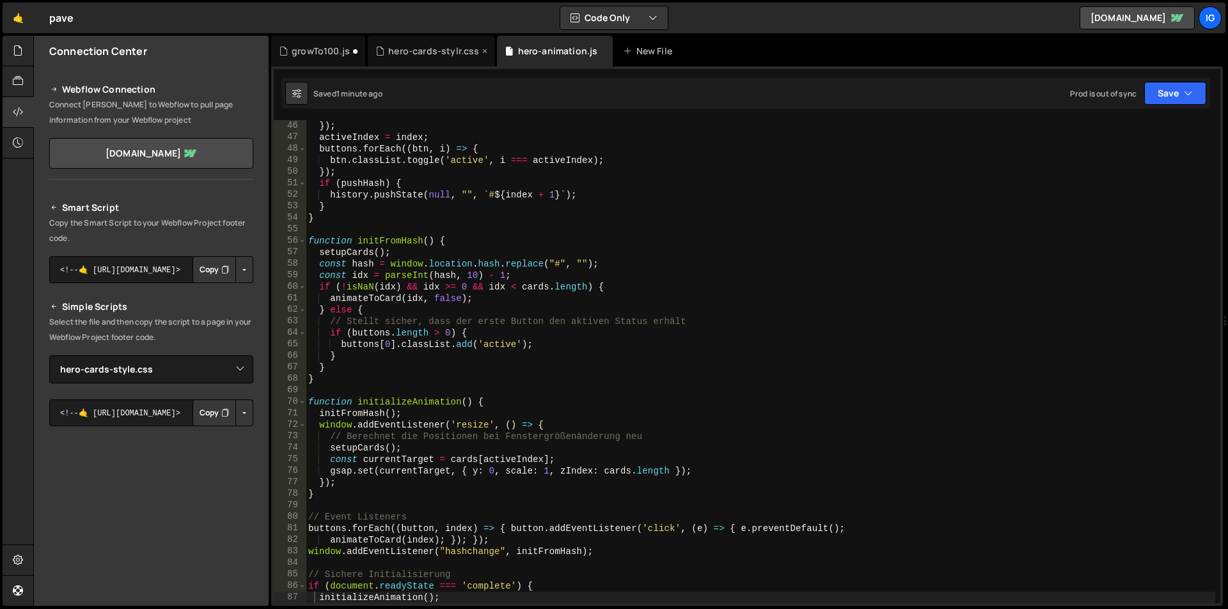
click at [411, 54] on div "hero-cards-stylr.css" at bounding box center [433, 51] width 91 height 13
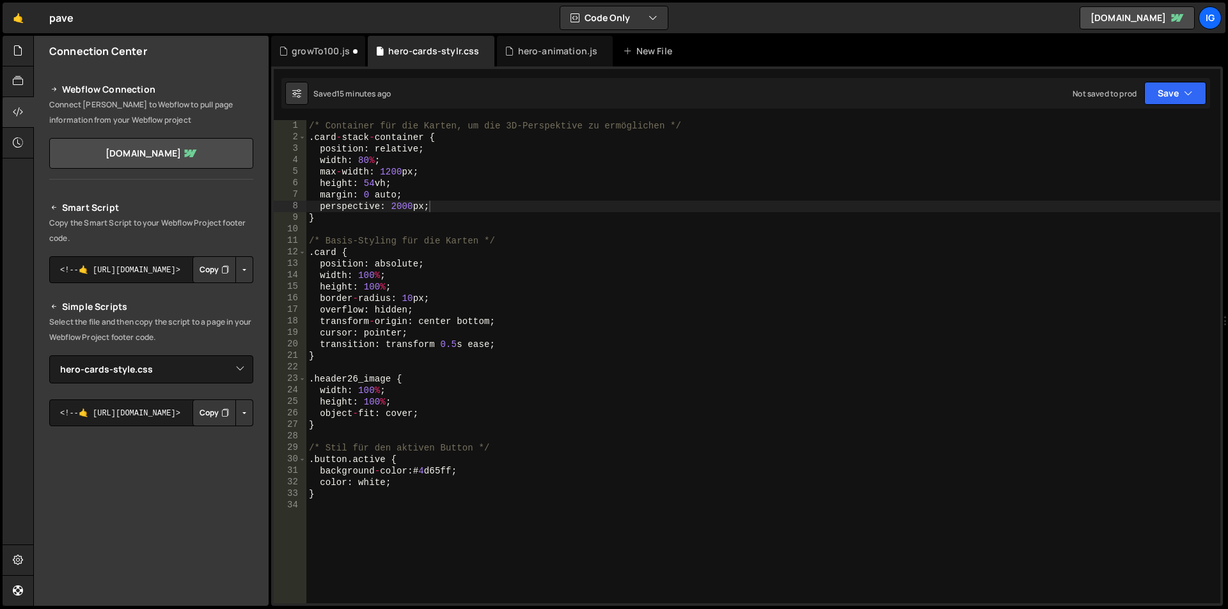
type textarea "}"
click at [354, 499] on div "/* Container für die Karten, um die 3D-Perspektive zu ermöglichen */ . card - s…" at bounding box center [763, 373] width 914 height 507
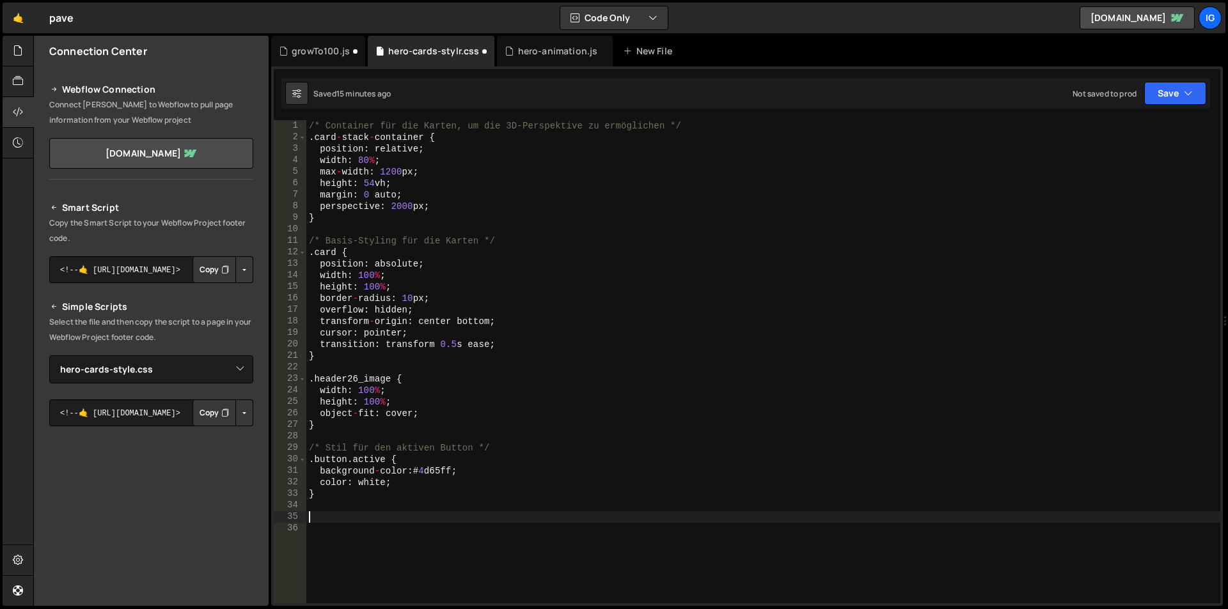
paste textarea "}"
type textarea "}"
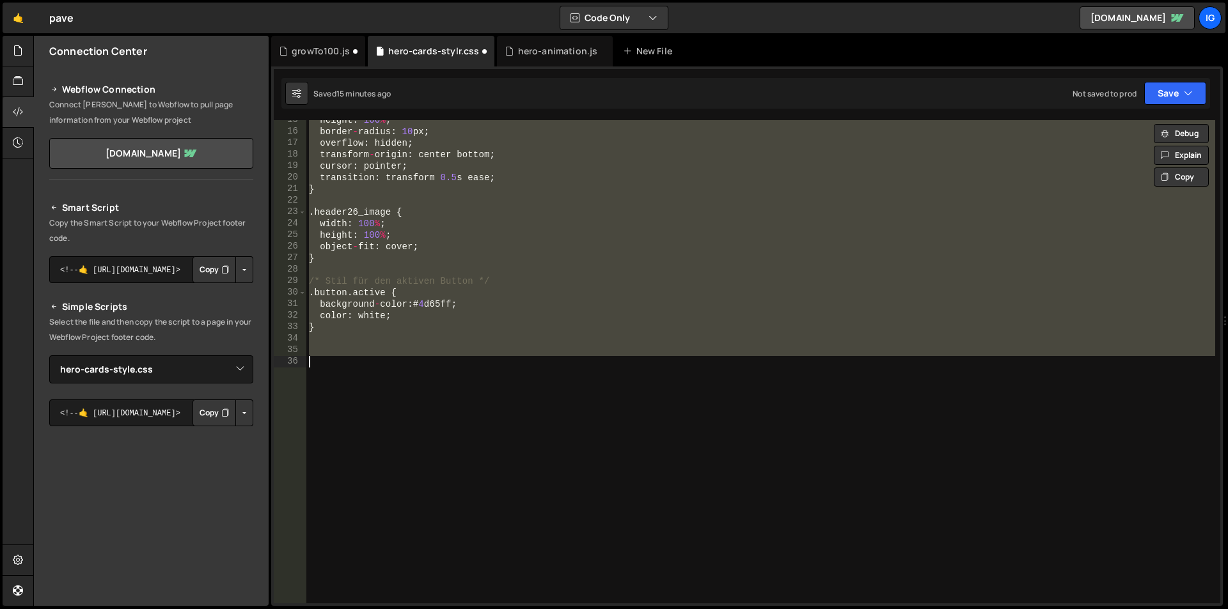
scroll to position [13, 0]
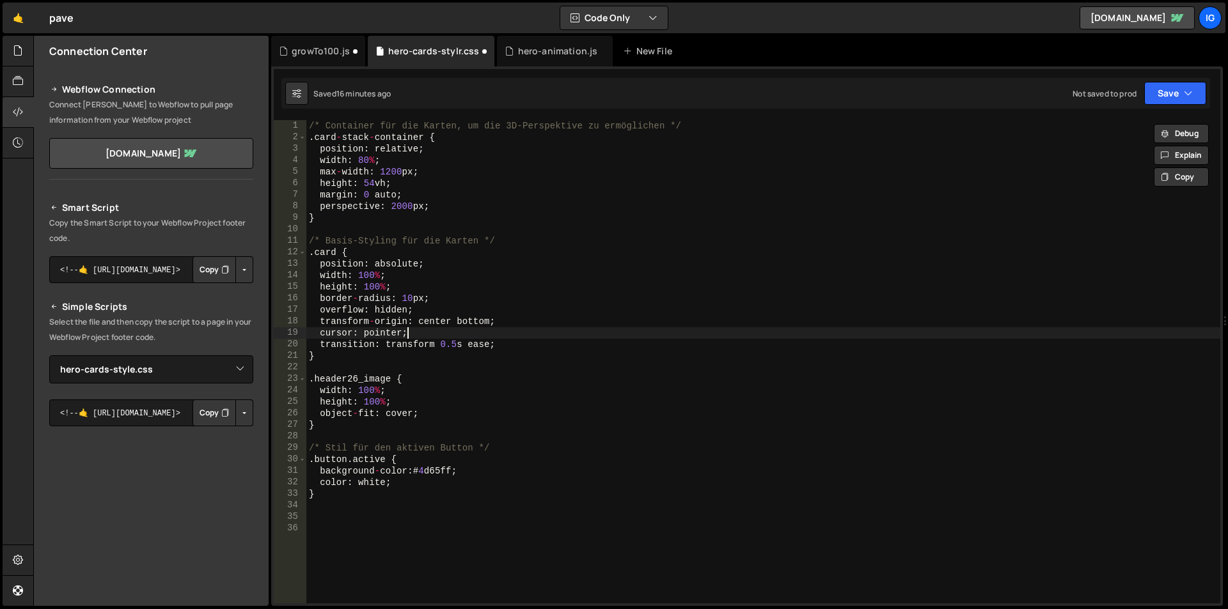
click at [412, 337] on div "/* Container für die Karten, um die 3D-Perspektive zu ermöglichen */ . card - s…" at bounding box center [763, 373] width 914 height 507
click at [514, 345] on div "/* Container für die Karten, um die 3D-Perspektive zu ermöglichen */ . card - s…" at bounding box center [763, 373] width 914 height 507
type textarea "transition: transform 0.5s ease;"
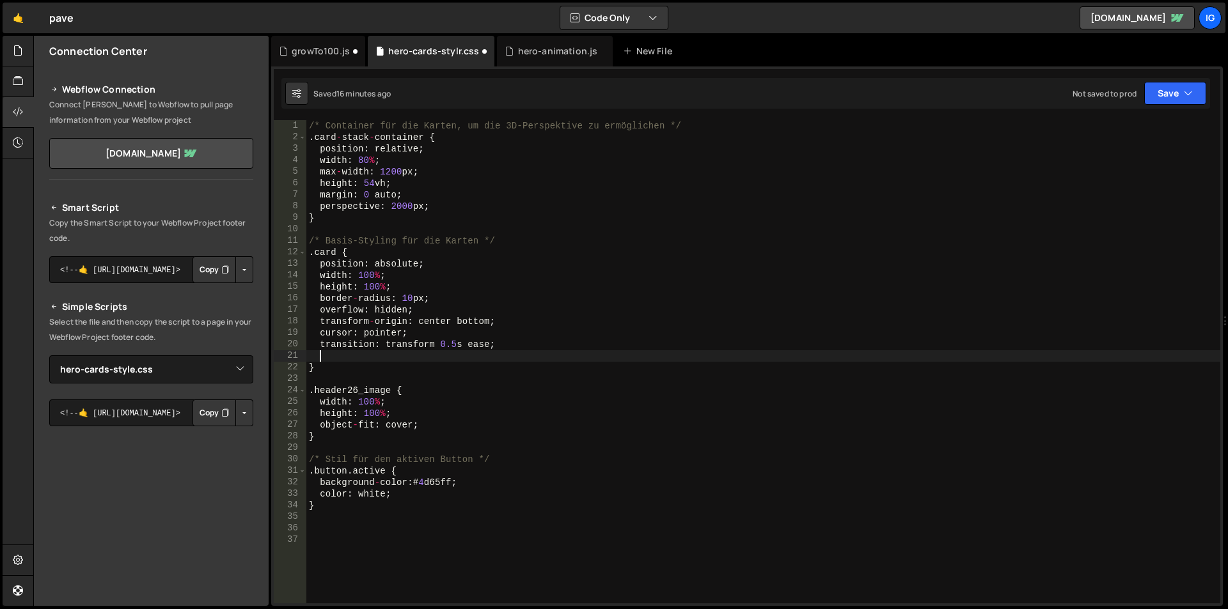
scroll to position [0, 4]
paste textarea "transition: transform 0.5s ease;"
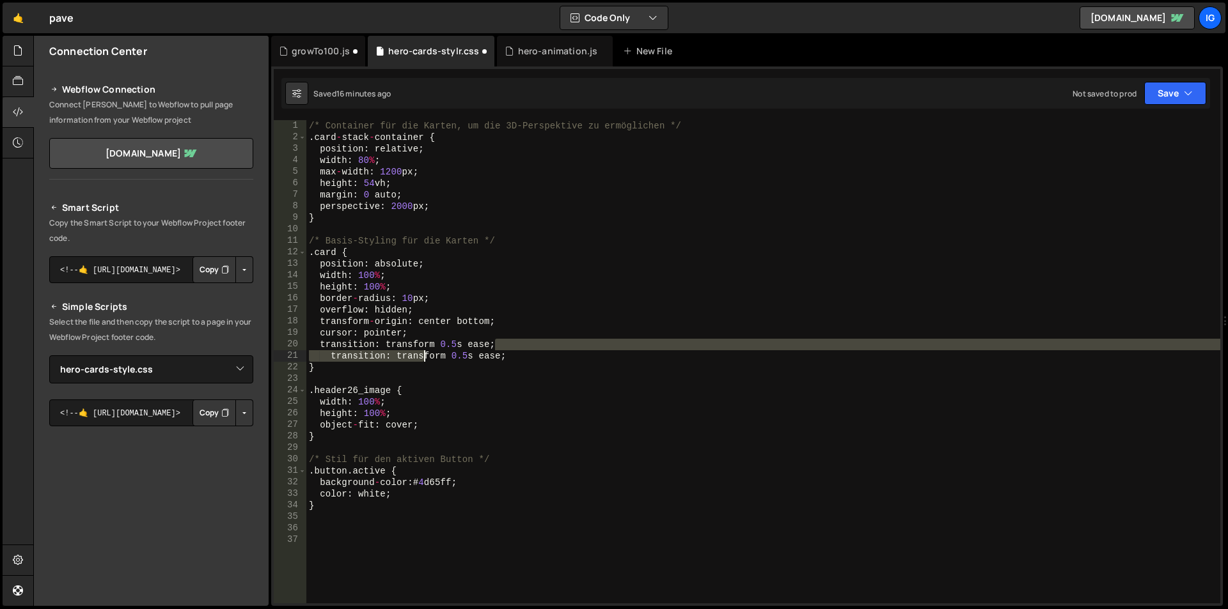
drag, startPoint x: 516, startPoint y: 349, endPoint x: 423, endPoint y: 353, distance: 92.8
click at [423, 353] on div "/* Container für die Karten, um die 3D-Perspektive zu ermöglichen */ . card - s…" at bounding box center [763, 373] width 914 height 507
click at [516, 360] on div "/* Container für die Karten, um die 3D-Perspektive zu ermöglichen */ . card - s…" at bounding box center [763, 373] width 914 height 507
type textarea "transition: transform 0.5s ease;"
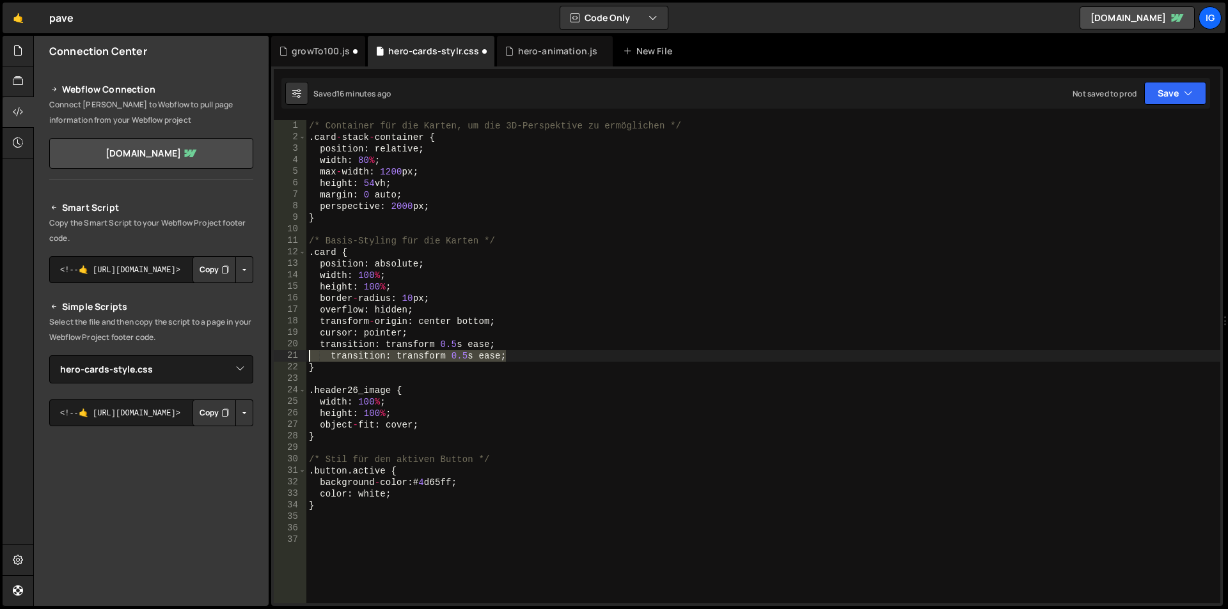
drag, startPoint x: 432, startPoint y: 359, endPoint x: 308, endPoint y: 355, distance: 124.1
click at [308, 355] on div "/* Container für die Karten, um die 3D-Perspektive zu ermöglichen */ . card - s…" at bounding box center [763, 373] width 914 height 507
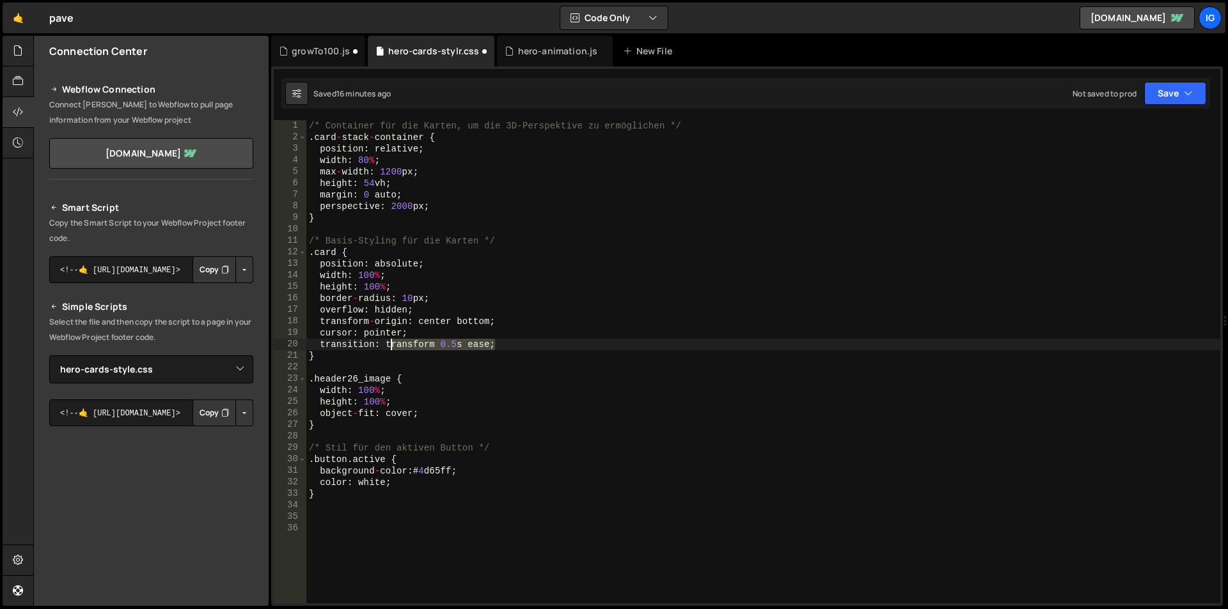
drag, startPoint x: 501, startPoint y: 345, endPoint x: 397, endPoint y: 346, distance: 103.6
click at [394, 346] on div "/* Container für die Karten, um die 3D-Perspektive zu ermöglichen */ . card - s…" at bounding box center [763, 373] width 914 height 507
drag, startPoint x: 412, startPoint y: 346, endPoint x: 436, endPoint y: 347, distance: 24.3
click at [413, 346] on div "/* Container für die Karten, um die 3D-Perspektive zu ermöglichen */ . card - s…" at bounding box center [763, 362] width 914 height 484
click at [481, 345] on div "/* Container für die Karten, um die 3D-Perspektive zu ermöglichen */ . card - s…" at bounding box center [763, 373] width 914 height 507
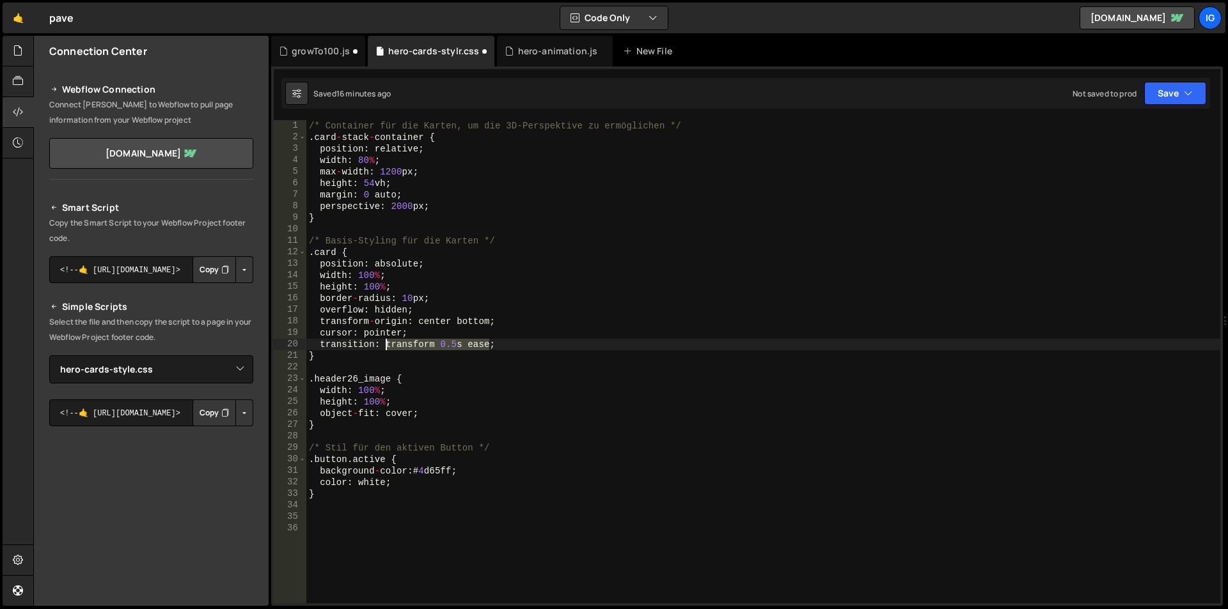
drag, startPoint x: 489, startPoint y: 346, endPoint x: 386, endPoint y: 349, distance: 103.0
click at [386, 349] on div "/* Container für die Karten, um die 3D-Perspektive zu ermöglichen */ . card - s…" at bounding box center [763, 373] width 914 height 507
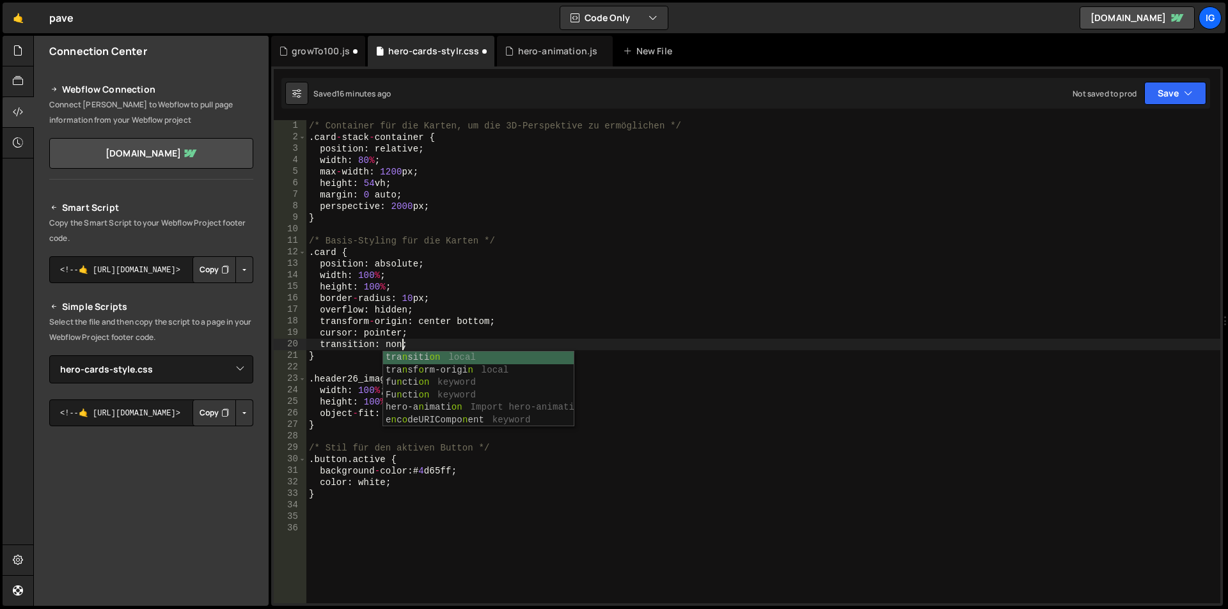
scroll to position [0, 41]
click at [481, 409] on div "/* Container für die Karten, um die 3D-Perspektive zu ermöglichen */ . card - s…" at bounding box center [763, 373] width 914 height 507
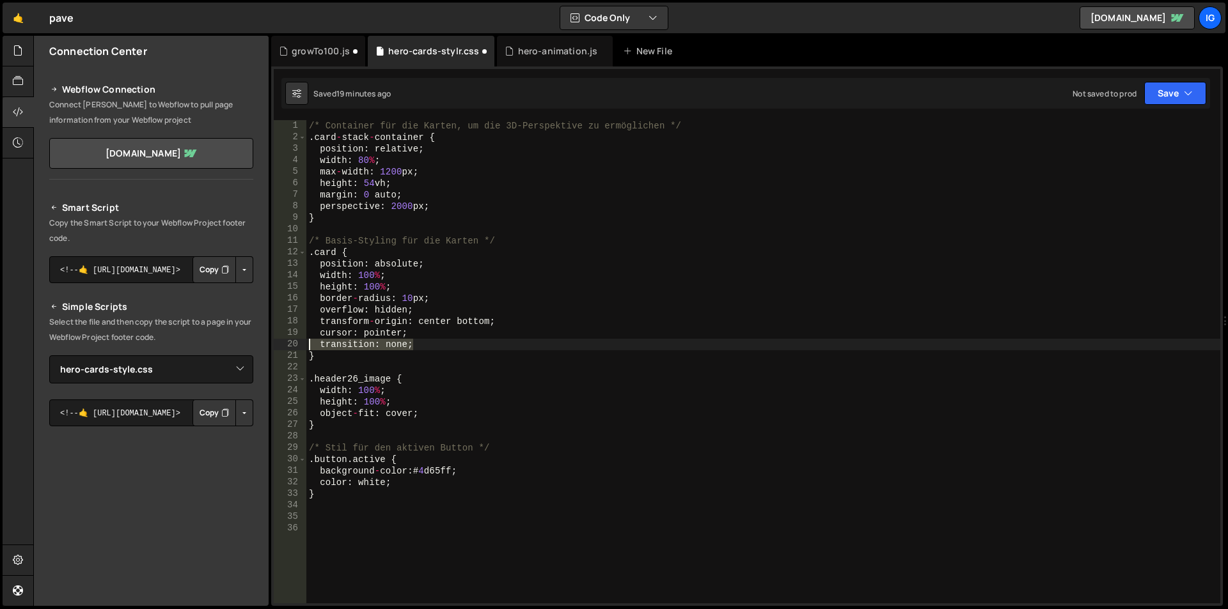
drag, startPoint x: 427, startPoint y: 350, endPoint x: 274, endPoint y: 349, distance: 152.9
click at [274, 349] on div "object-fit: cover; 1 2 3 4 5 6 7 8 9 10 11 12 13 14 15 16 17 18 19 20 21 22 23 …" at bounding box center [747, 362] width 947 height 484
type textarea "transition: none;"
type textarea "cursor: pointer;"
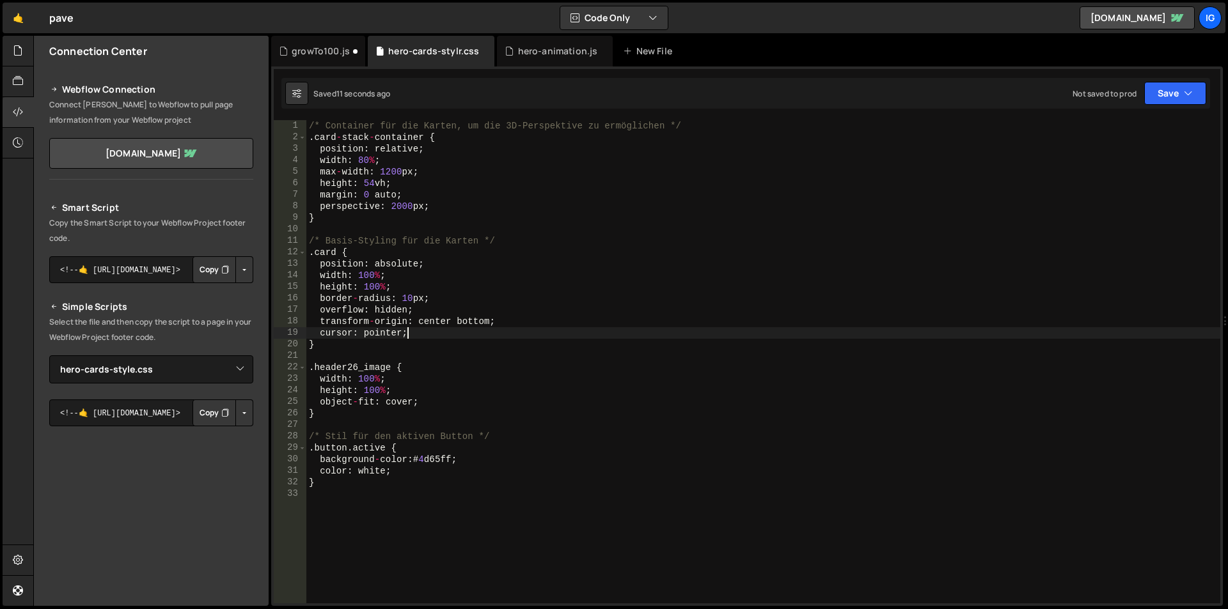
click at [379, 505] on div "/* Container für die Karten, um die 3D-Perspektive zu ermöglichen */ . card - s…" at bounding box center [763, 373] width 914 height 507
click at [335, 341] on div "/* Container für die Karten, um die 3D-Perspektive zu ermöglichen */ . card - s…" at bounding box center [763, 373] width 914 height 507
type textarea "}"
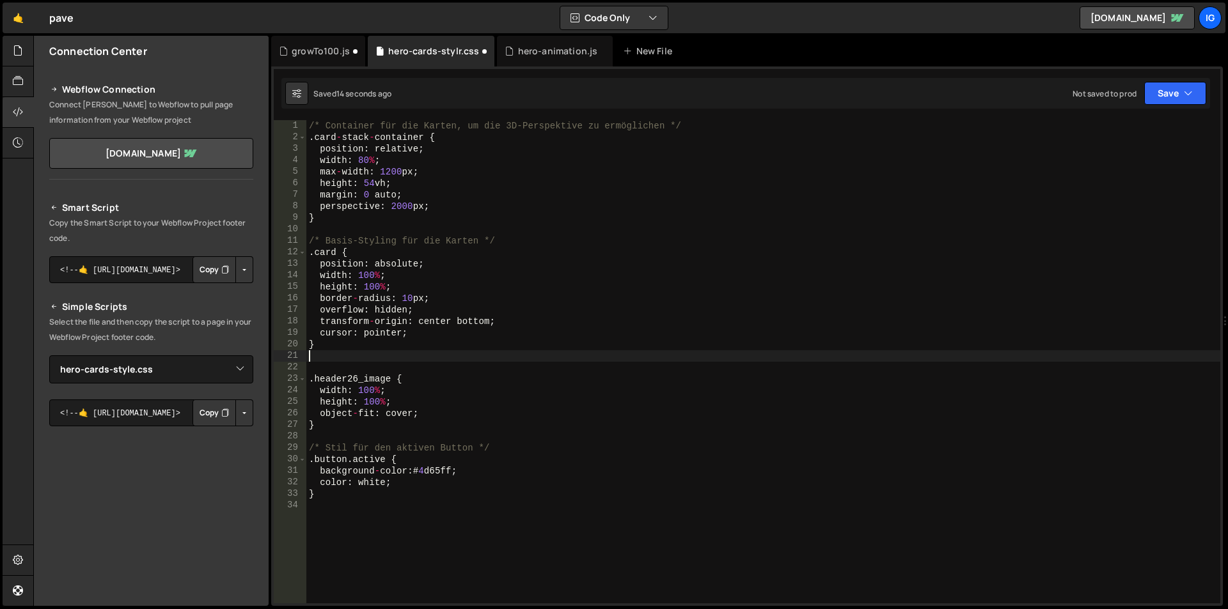
paste textarea "}"
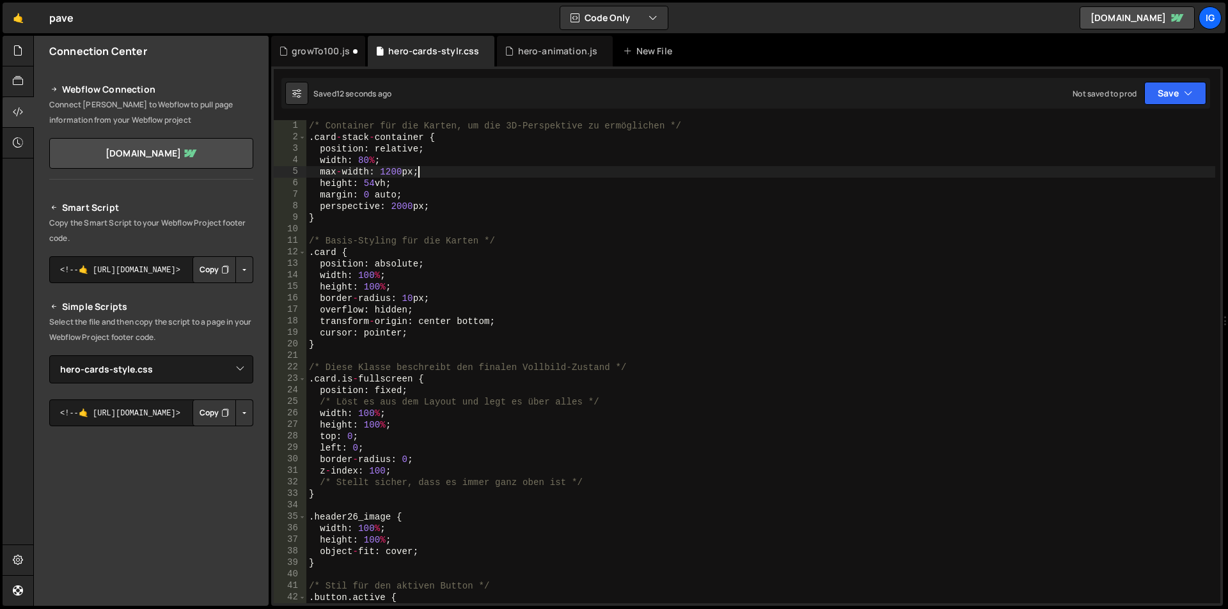
click at [449, 175] on div "/* Container für die Karten, um die 3D-Perspektive zu ermöglichen */ . card - s…" at bounding box center [760, 373] width 909 height 507
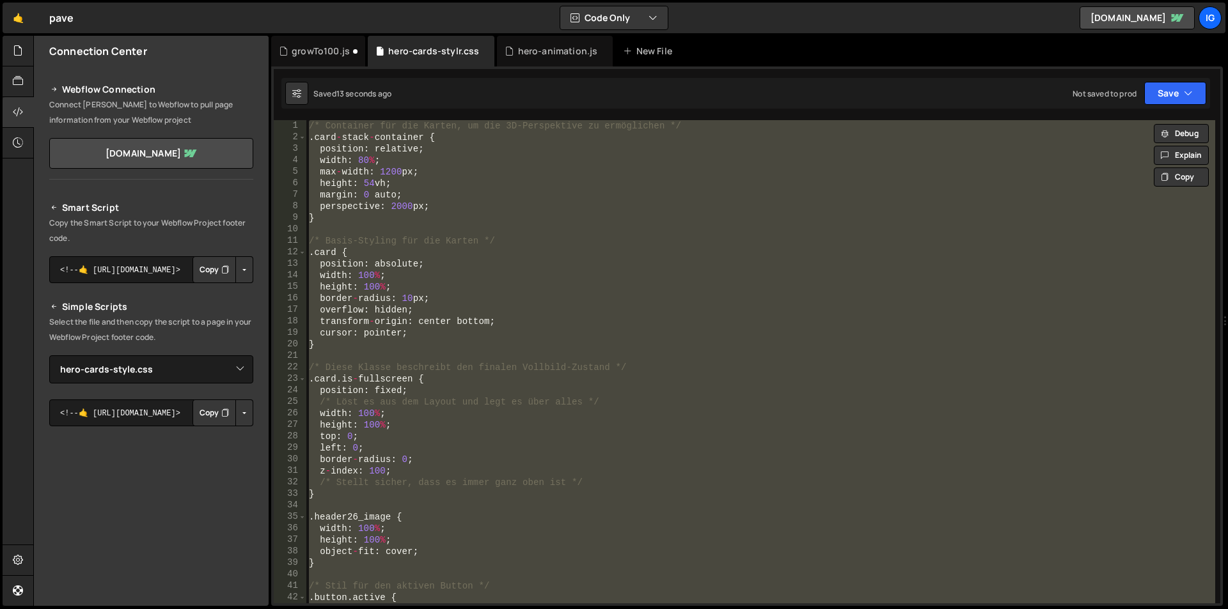
paste textarea
type textarea "}"
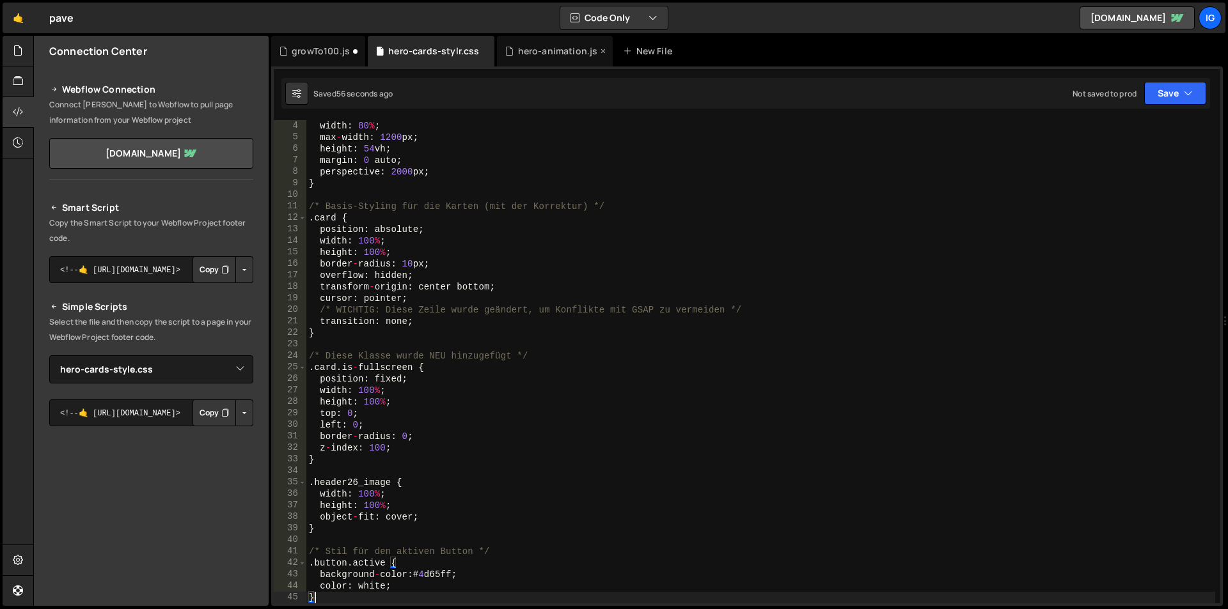
click at [544, 56] on div "hero-animation.js" at bounding box center [558, 51] width 80 height 13
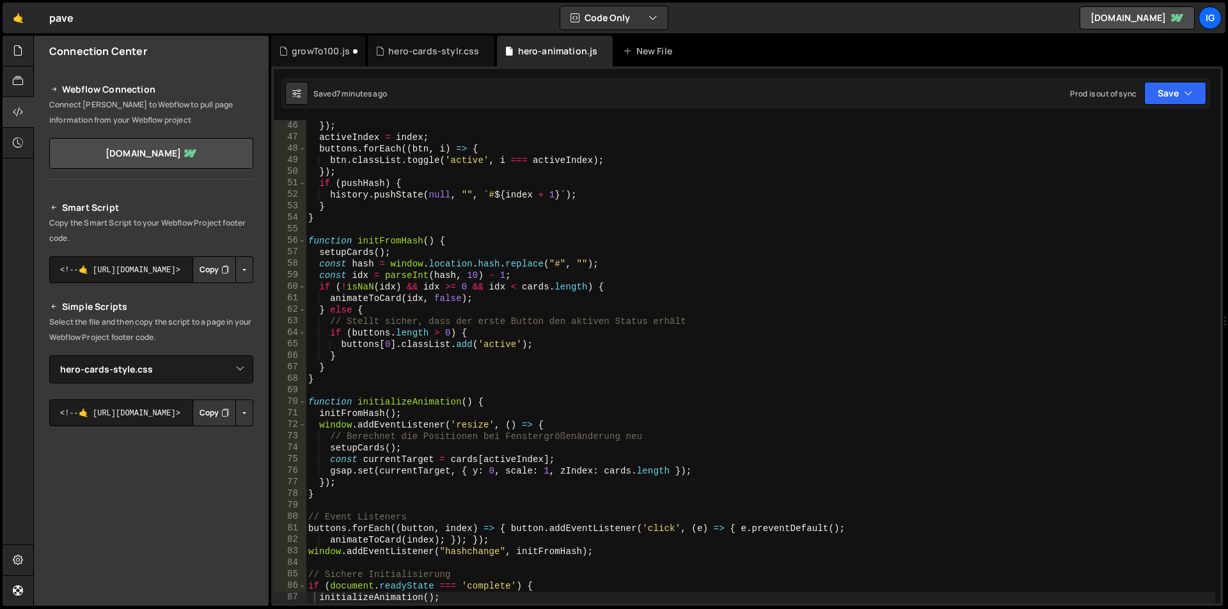
scroll to position [1420, 0]
click at [489, 228] on div "}) ; activeIndex = index ; buttons . forEach (( btn , i ) => { btn . classList …" at bounding box center [760, 373] width 909 height 507
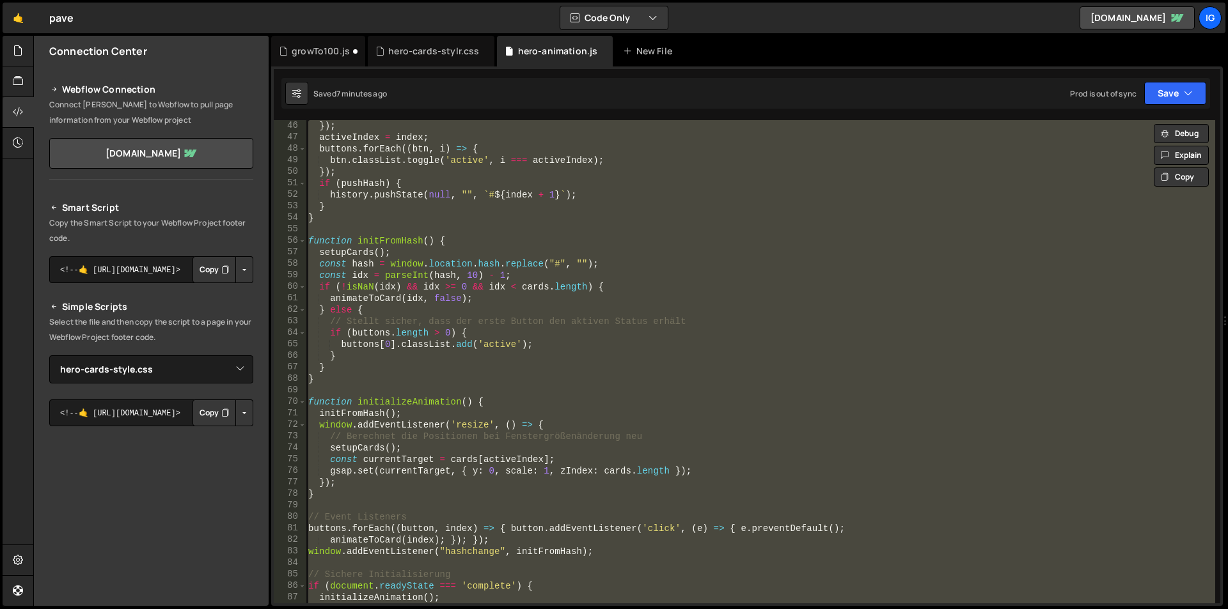
paste textarea "if (document.readyState === 'complete') { initializeAnimation(); } else { windo…"
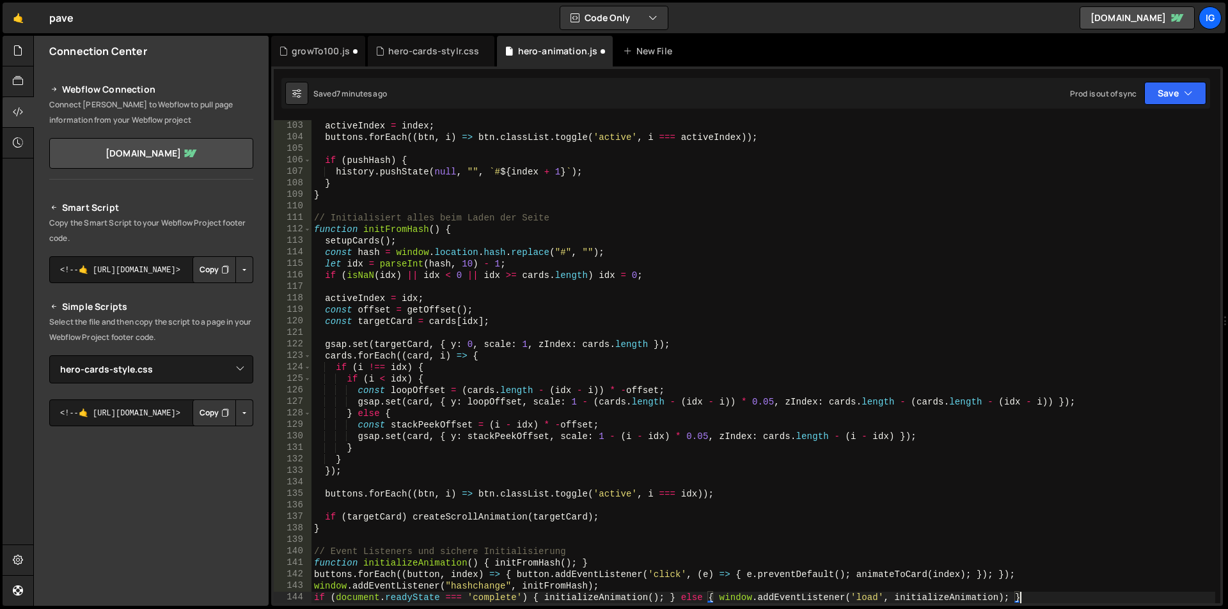
scroll to position [1289, 0]
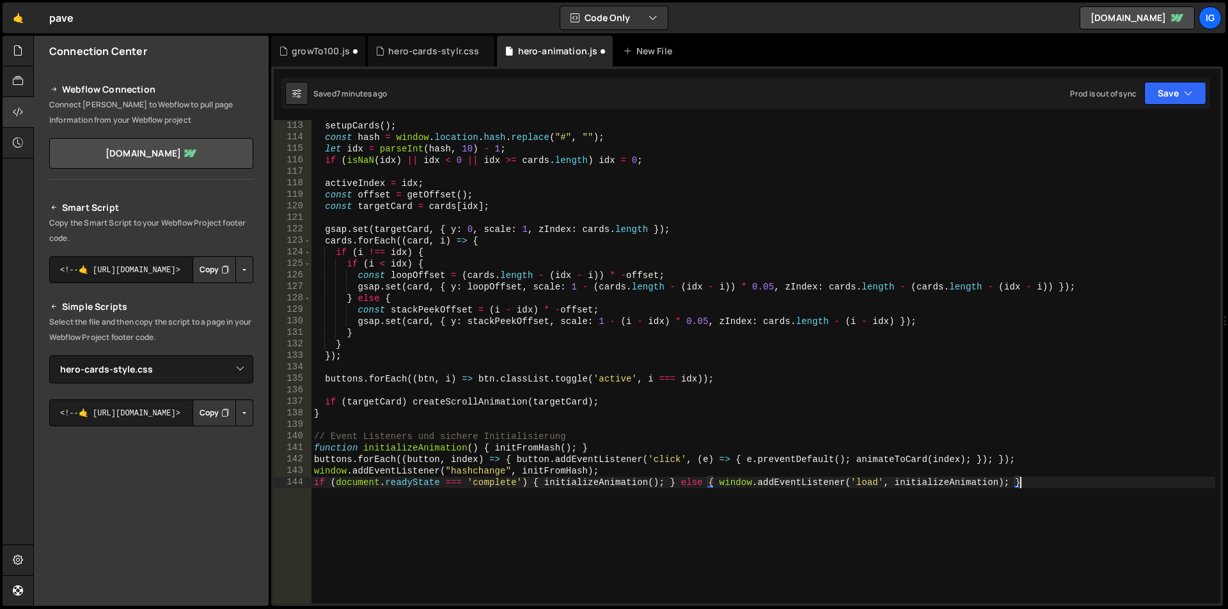
type textarea "// Event Listeners und sichere Initialisierung"
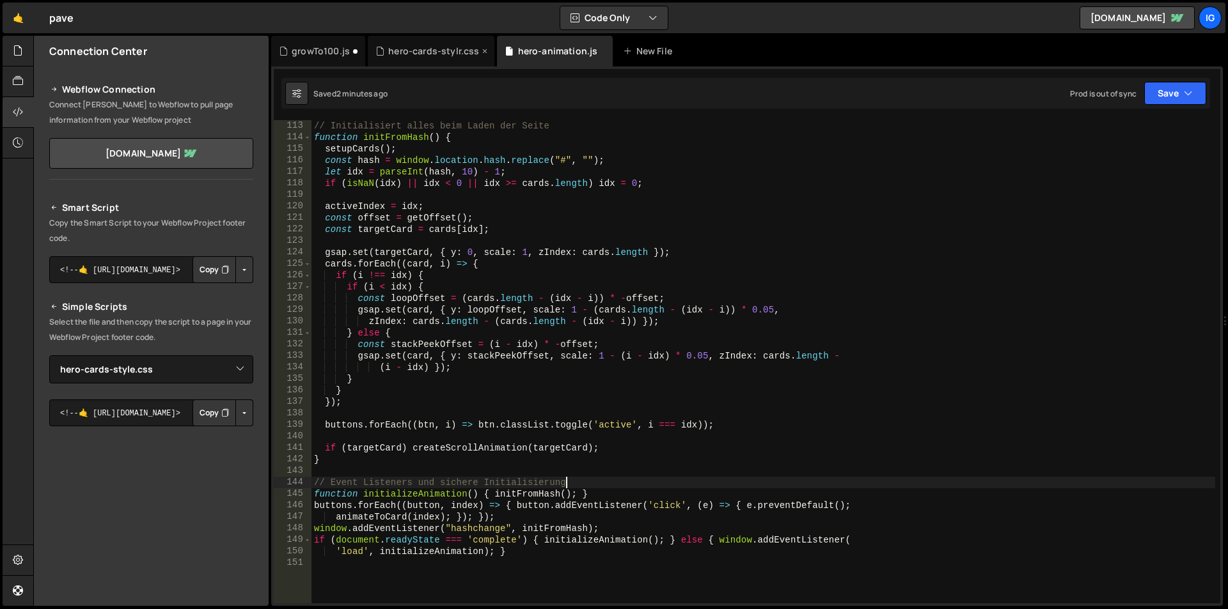
click at [416, 54] on div "hero-cards-stylr.css" at bounding box center [433, 51] width 91 height 13
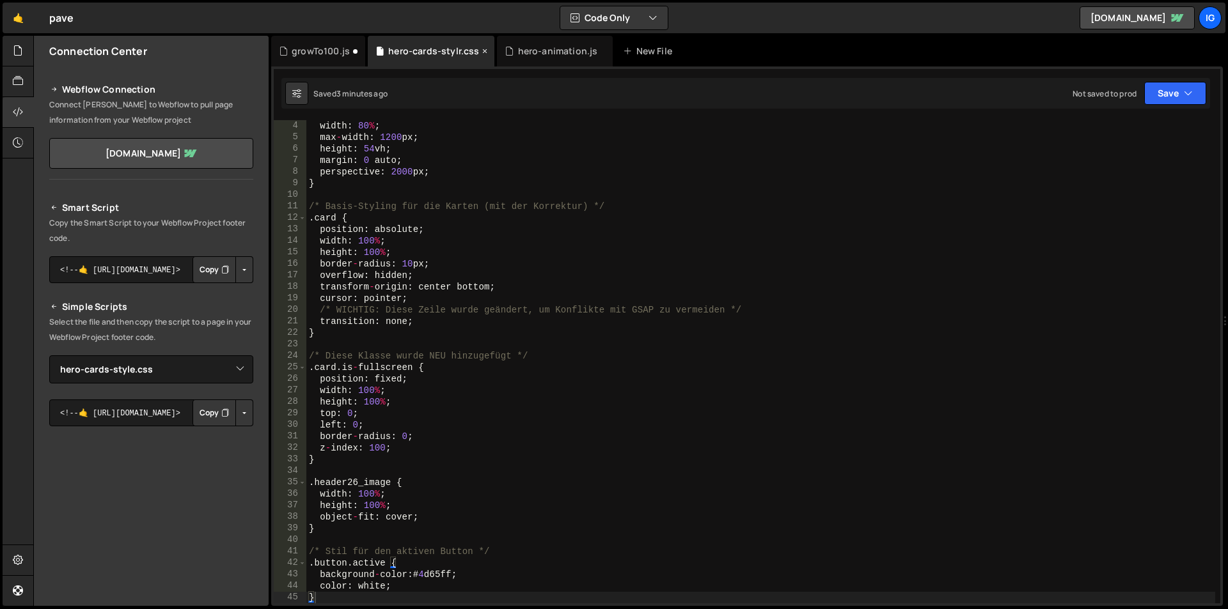
scroll to position [0, 0]
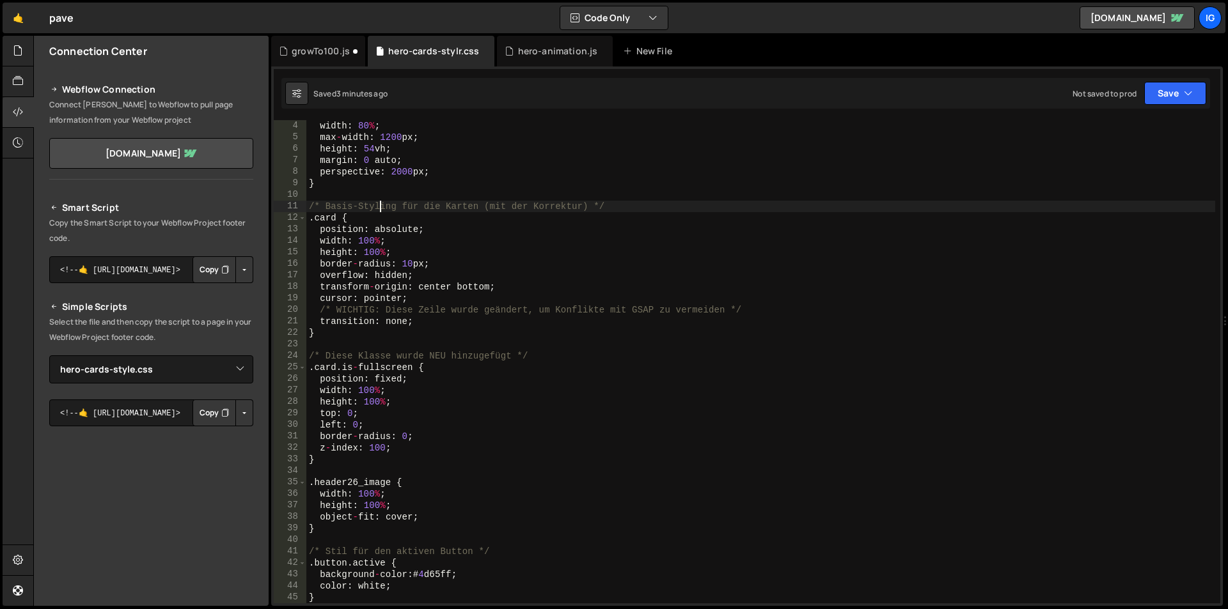
click at [381, 207] on div "width : 80 % ; max - width : 1200 px ; height : 54 vh ; margin : 0 auto ; persp…" at bounding box center [760, 373] width 909 height 507
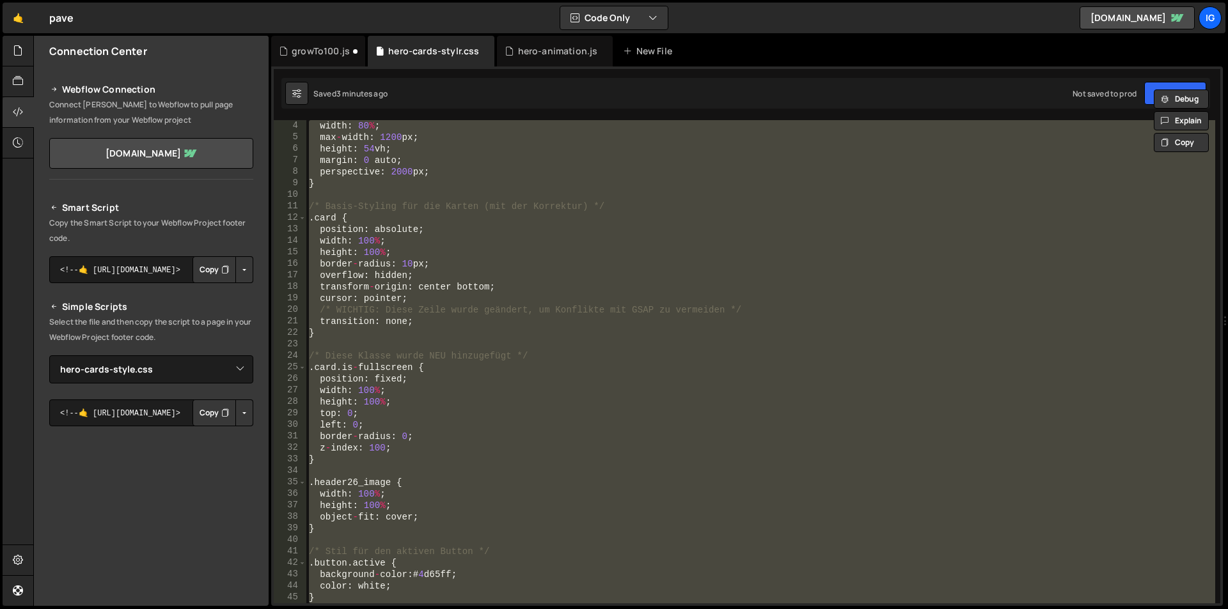
paste textarea
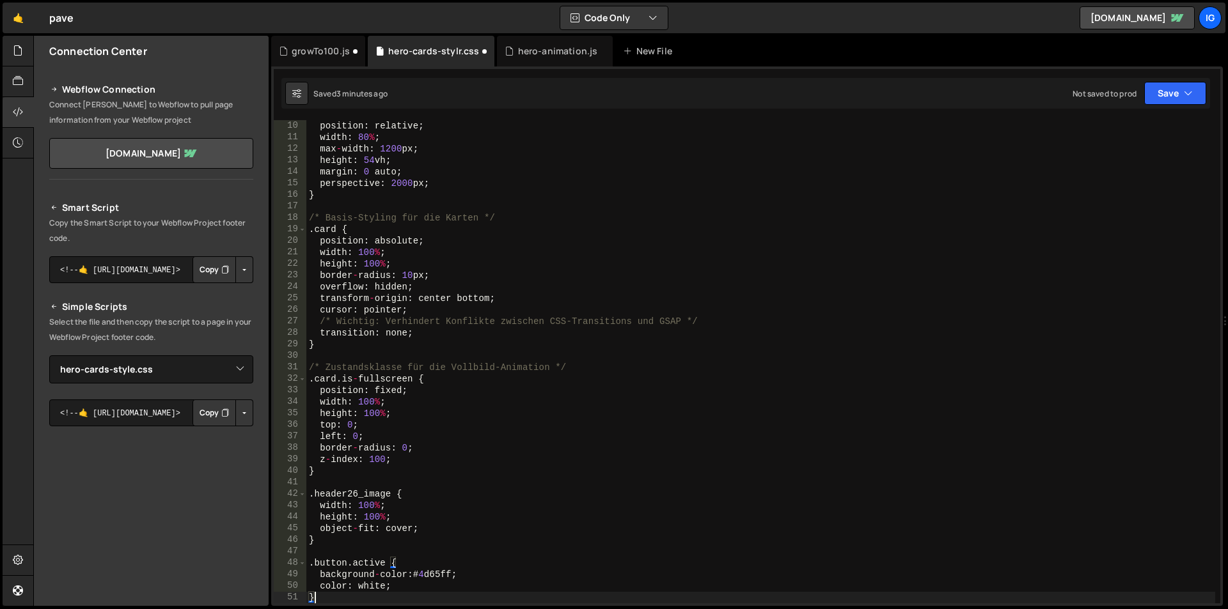
type textarea "color: white;"
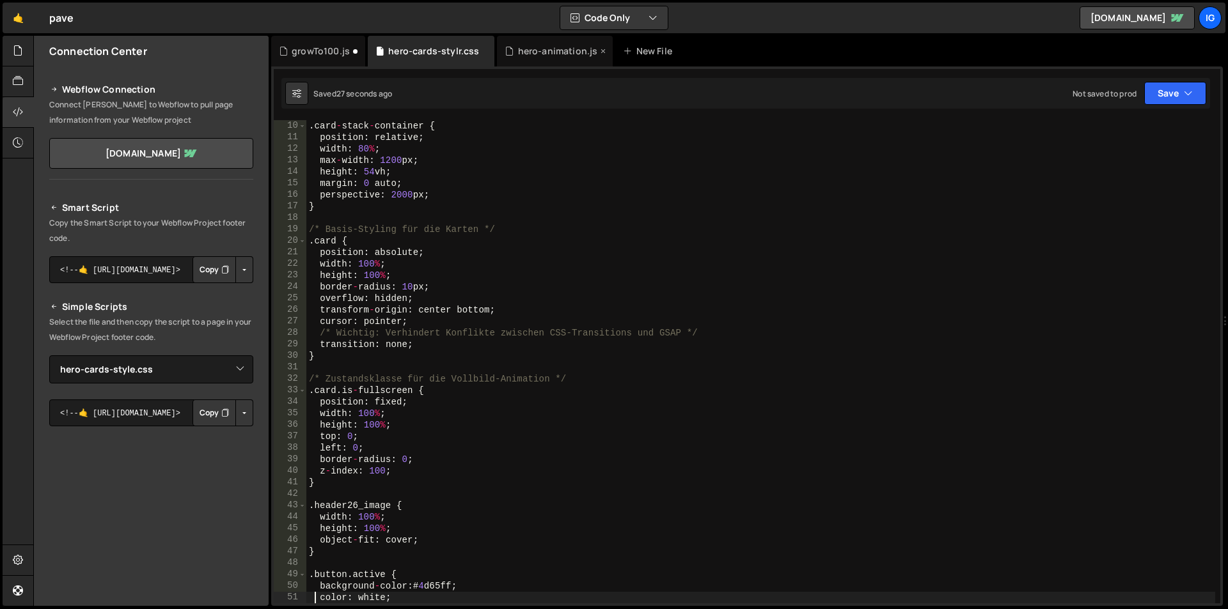
click at [512, 50] on div "hero-animation.js" at bounding box center [551, 51] width 93 height 13
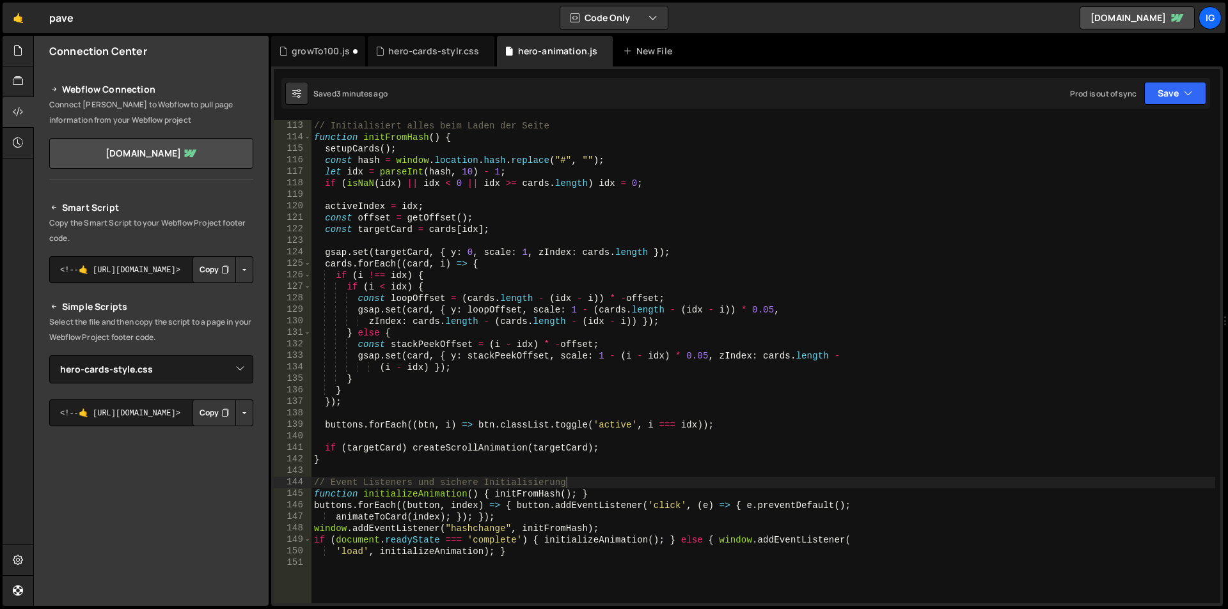
scroll to position [1420, 0]
click at [429, 210] on div "// Initialisiert alles beim Laden der Seite function initFromHash ( ) { setupCa…" at bounding box center [763, 373] width 904 height 507
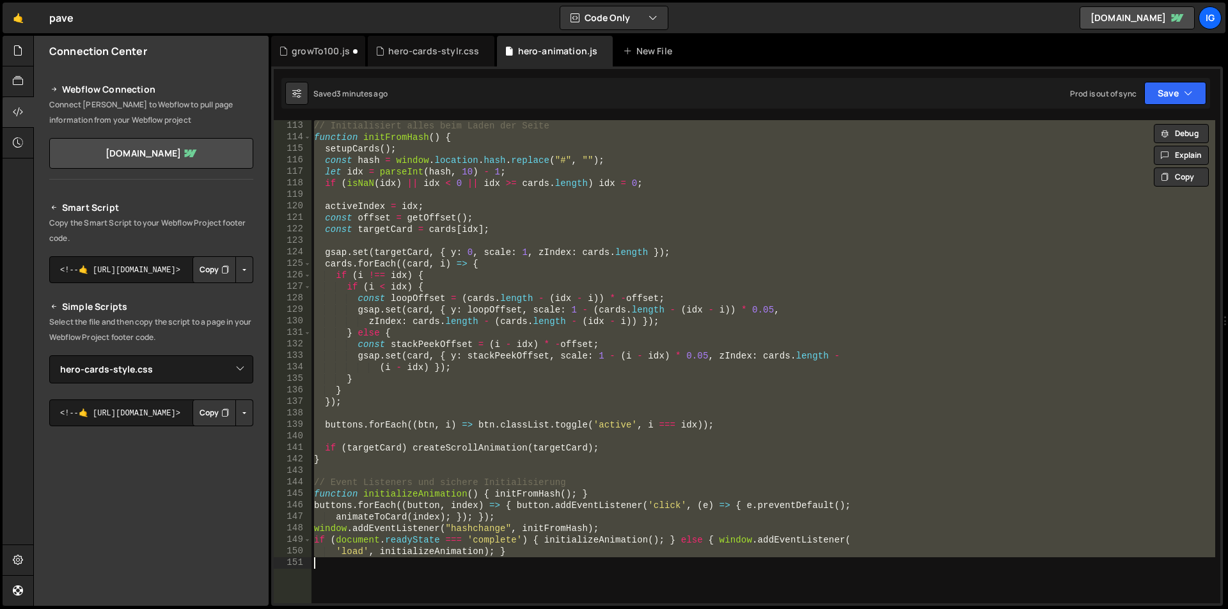
paste textarea "}"
type textarea "}"
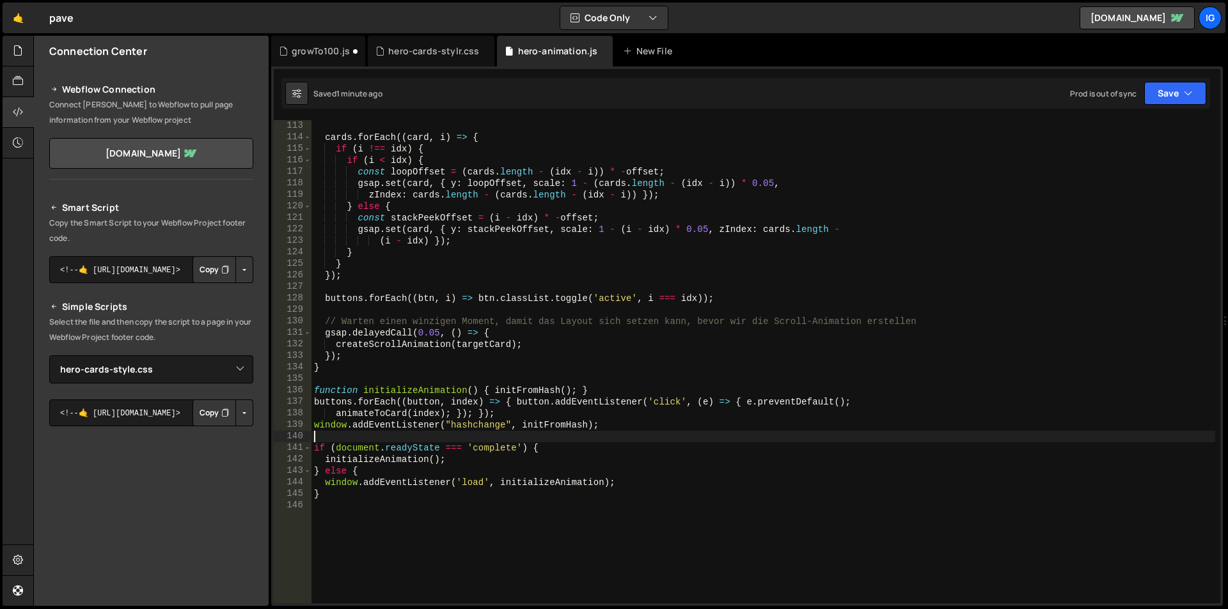
click at [467, 205] on div "cards . forEach (( card , i ) => { if ( i !== idx ) { if ( i < idx ) { const lo…" at bounding box center [763, 373] width 904 height 507
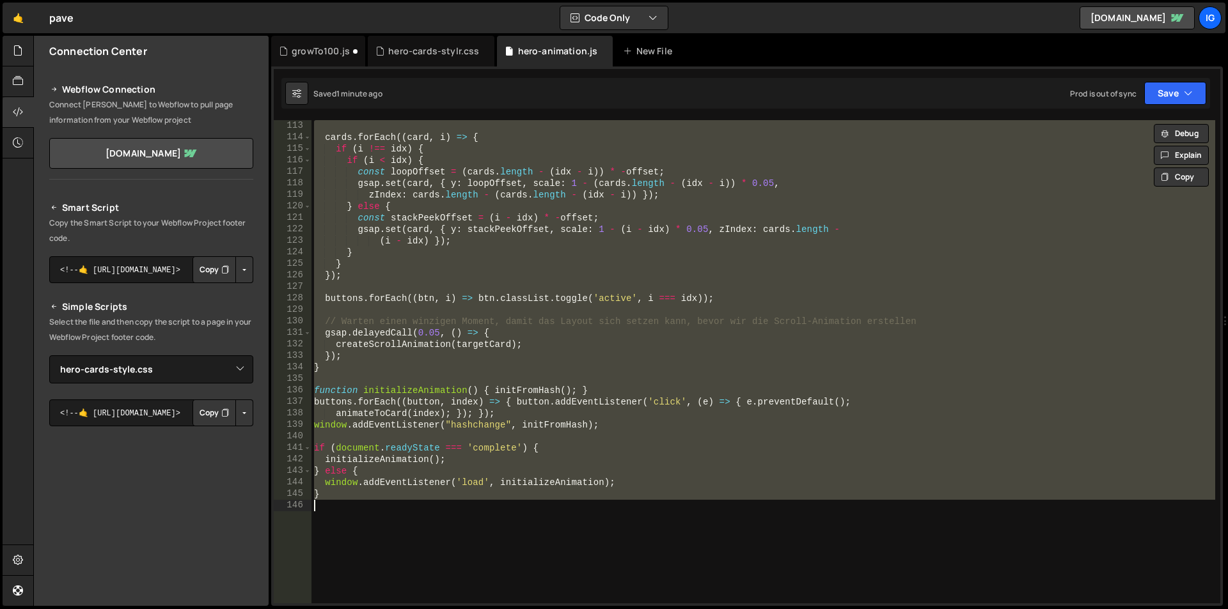
paste textarea
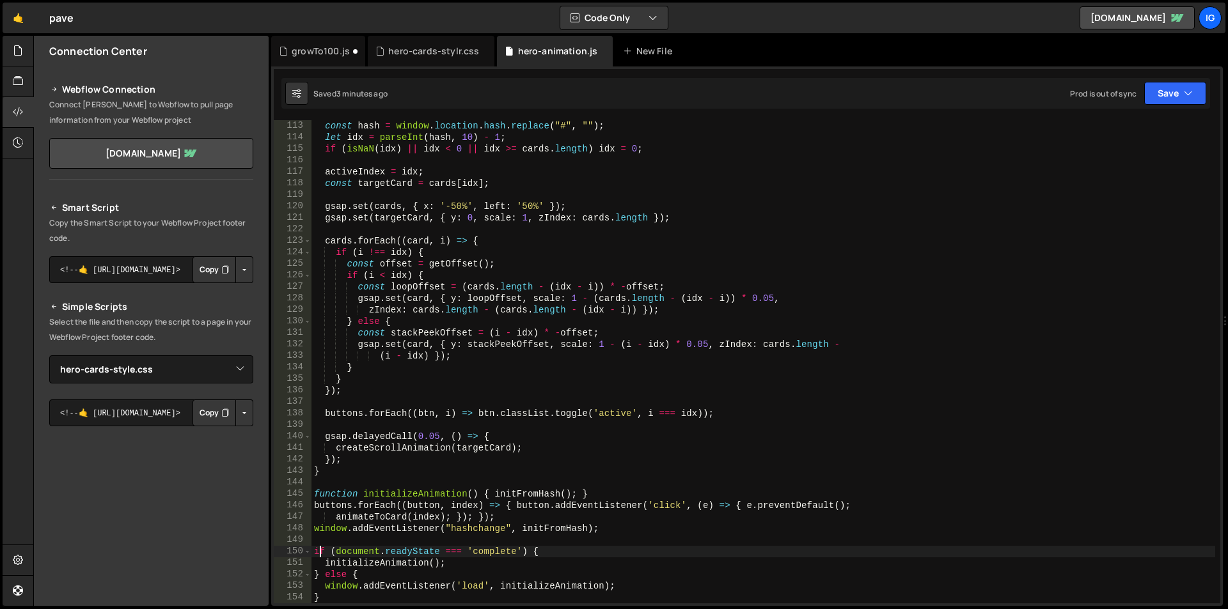
click at [467, 184] on div "const hash = window . location . hash . replace ( "#" , "" ) ; let idx = parseI…" at bounding box center [763, 373] width 904 height 507
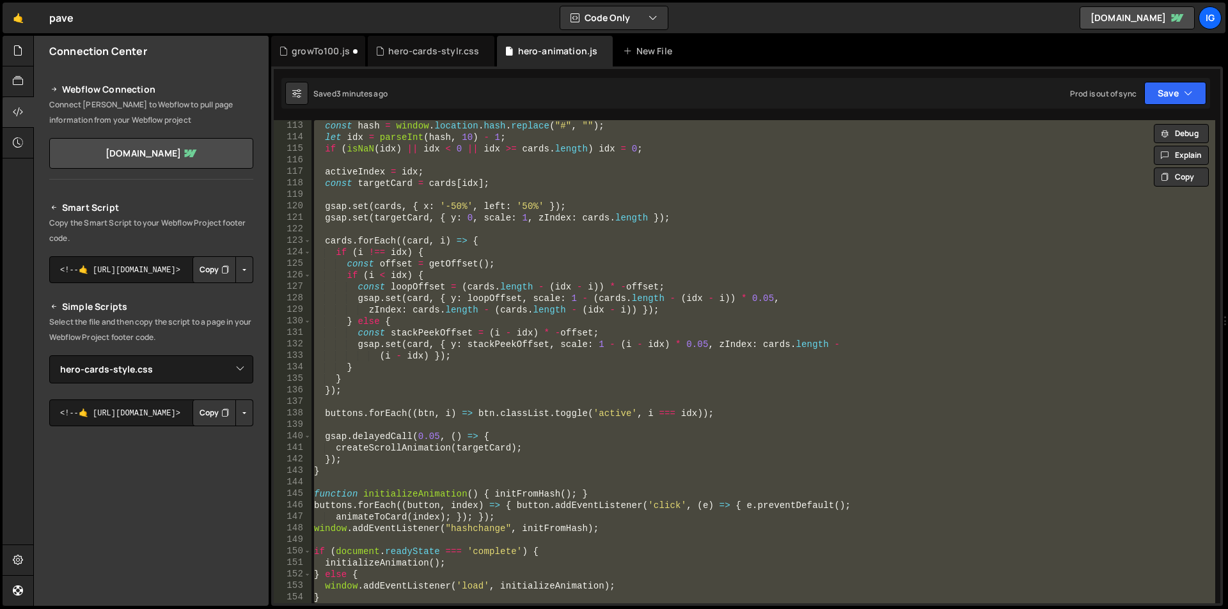
paste textarea
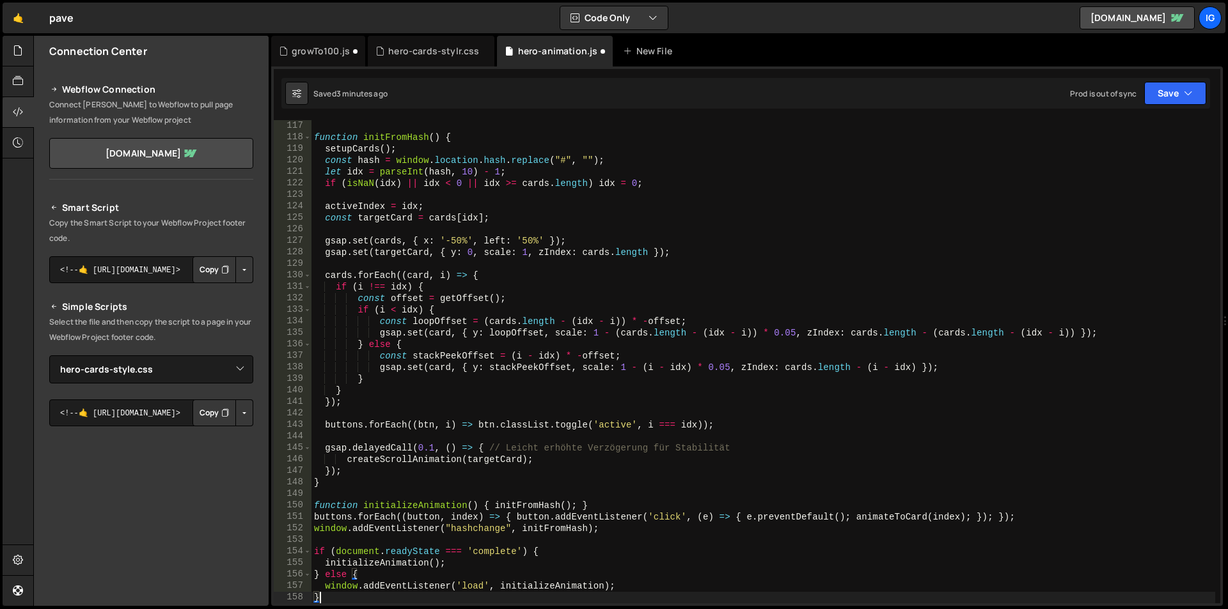
scroll to position [1335, 0]
type textarea "initializeAnimation();"
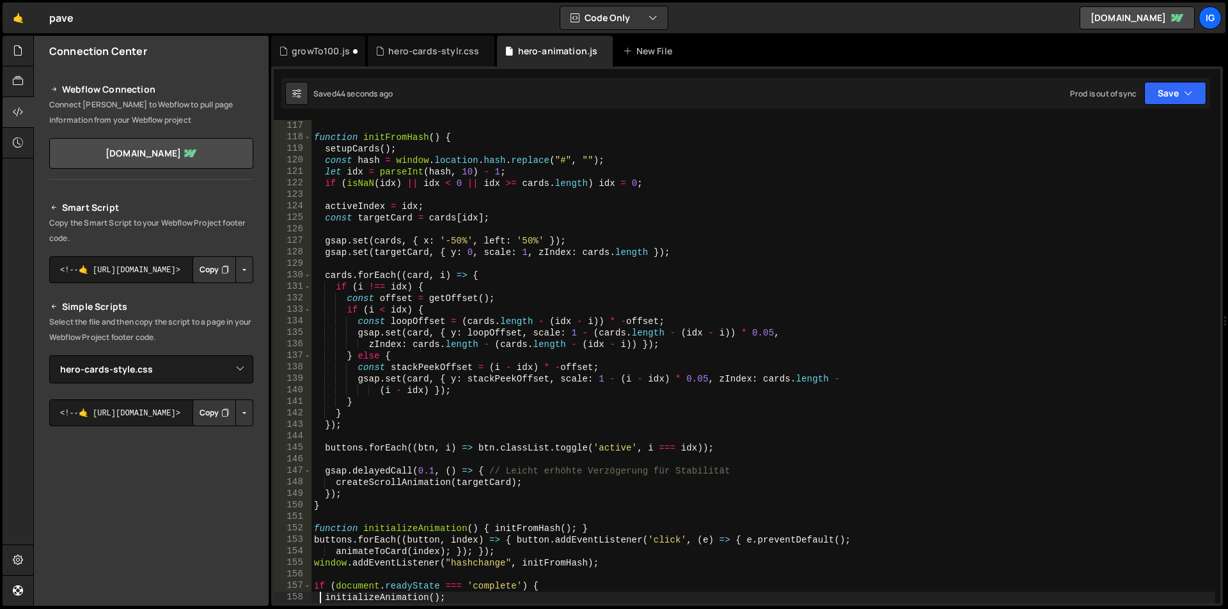
click at [571, 190] on div "function initFromHash ( ) { setupCards ( ) ; const hash = window . location . h…" at bounding box center [763, 373] width 904 height 507
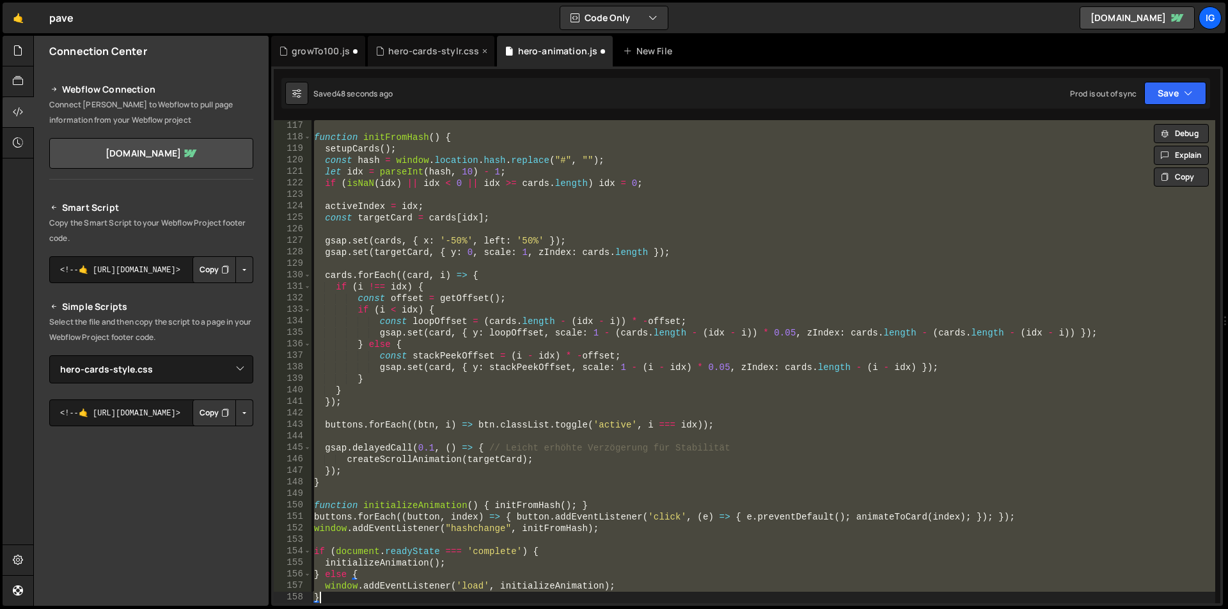
type textarea "initializeAnimation();"
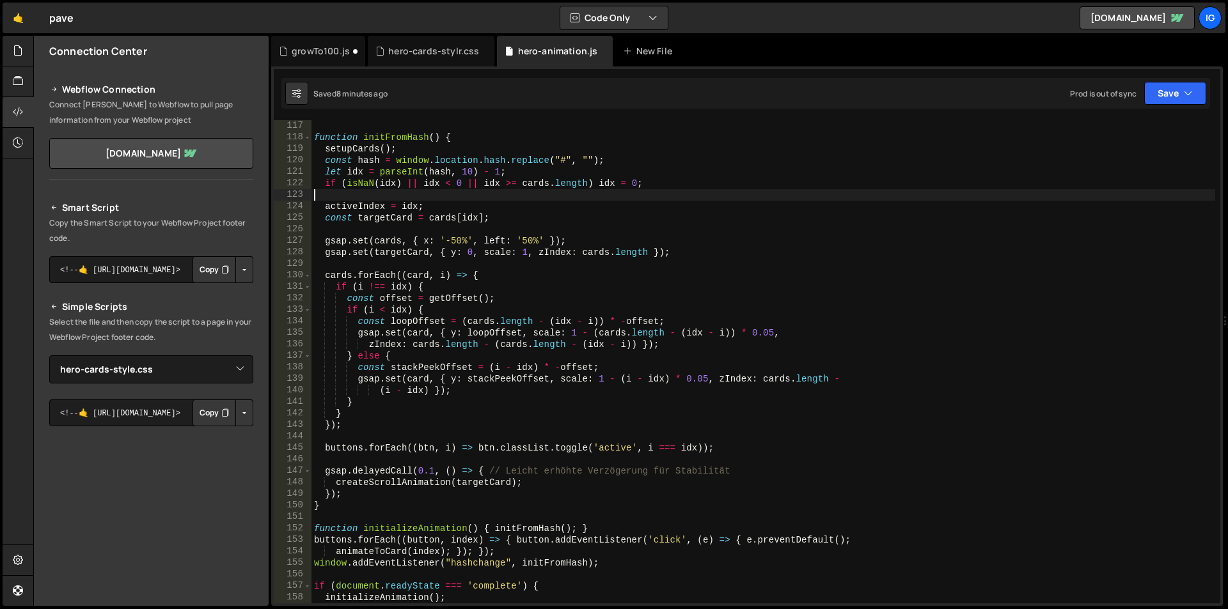
click at [431, 194] on div "function initFromHash ( ) { setupCards ( ) ; const hash = window . location . h…" at bounding box center [763, 373] width 904 height 507
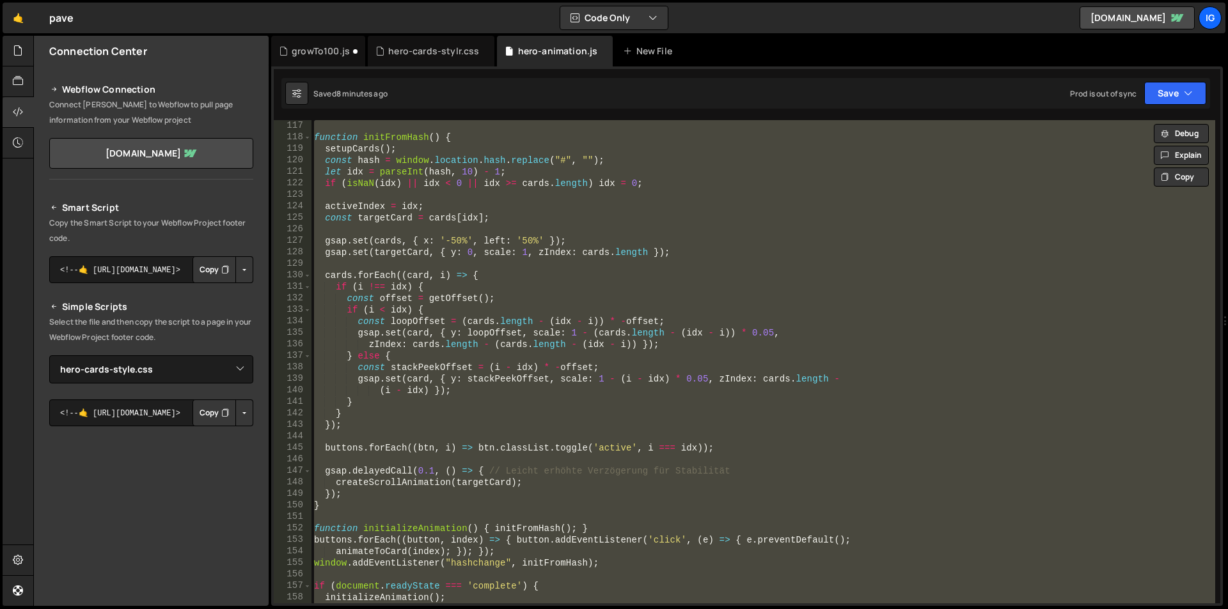
paste textarea
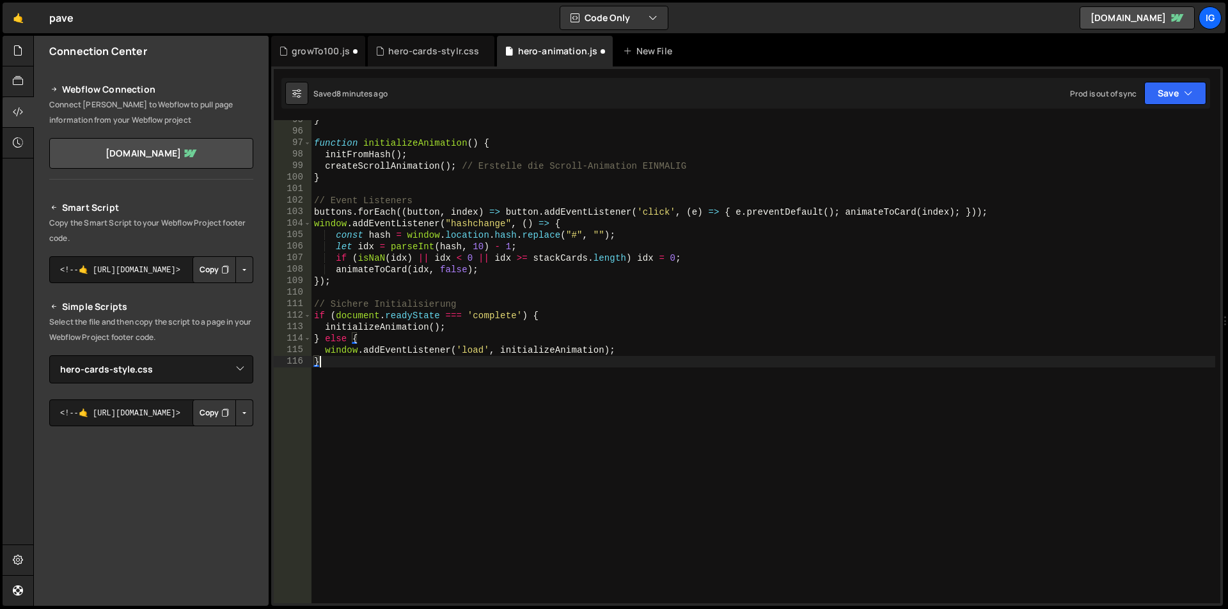
scroll to position [1088, 0]
type textarea "} else {"
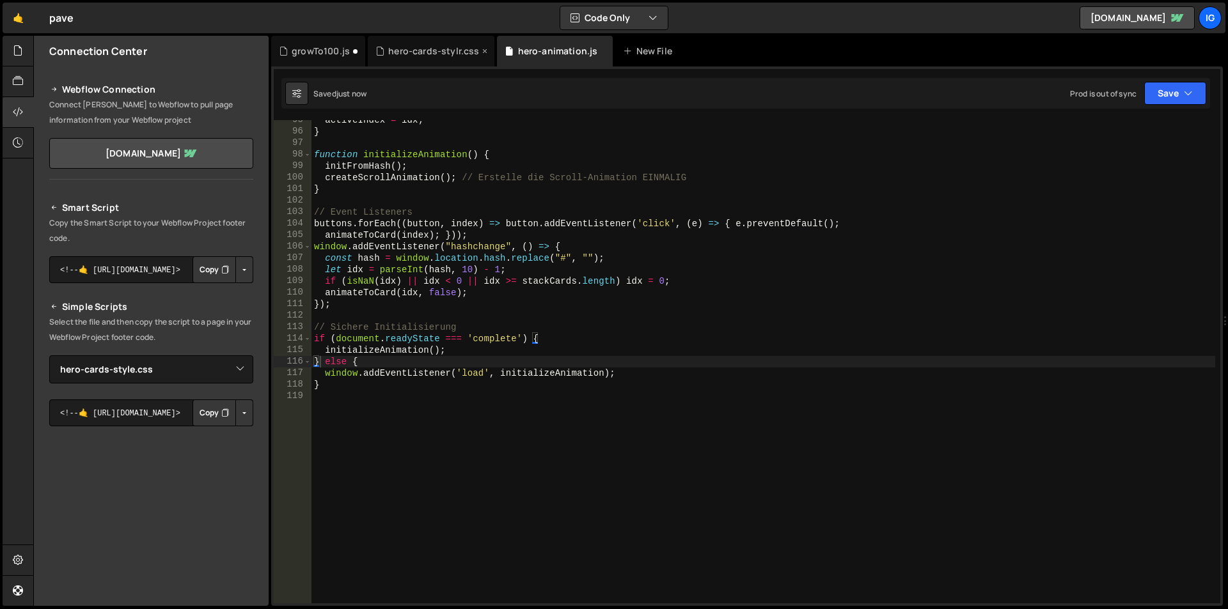
click at [427, 56] on div "hero-cards-stylr.css" at bounding box center [433, 51] width 91 height 13
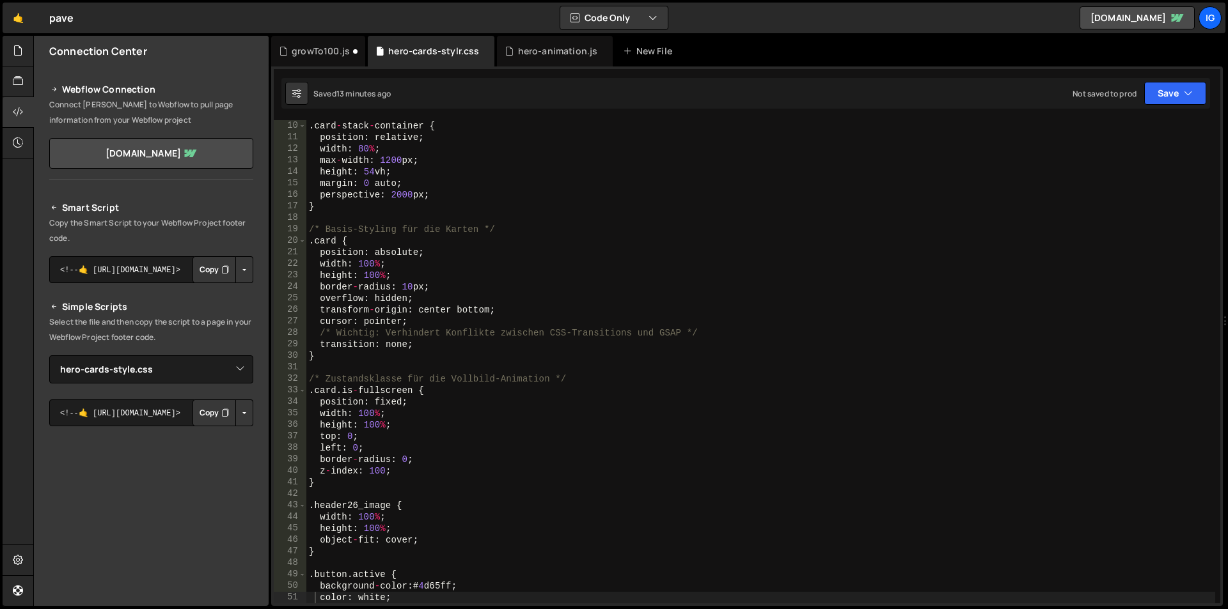
click at [423, 230] on div ". card - stack - container { position : relative ; width : 80 % ; max - width :…" at bounding box center [760, 373] width 909 height 507
type textarea "}"
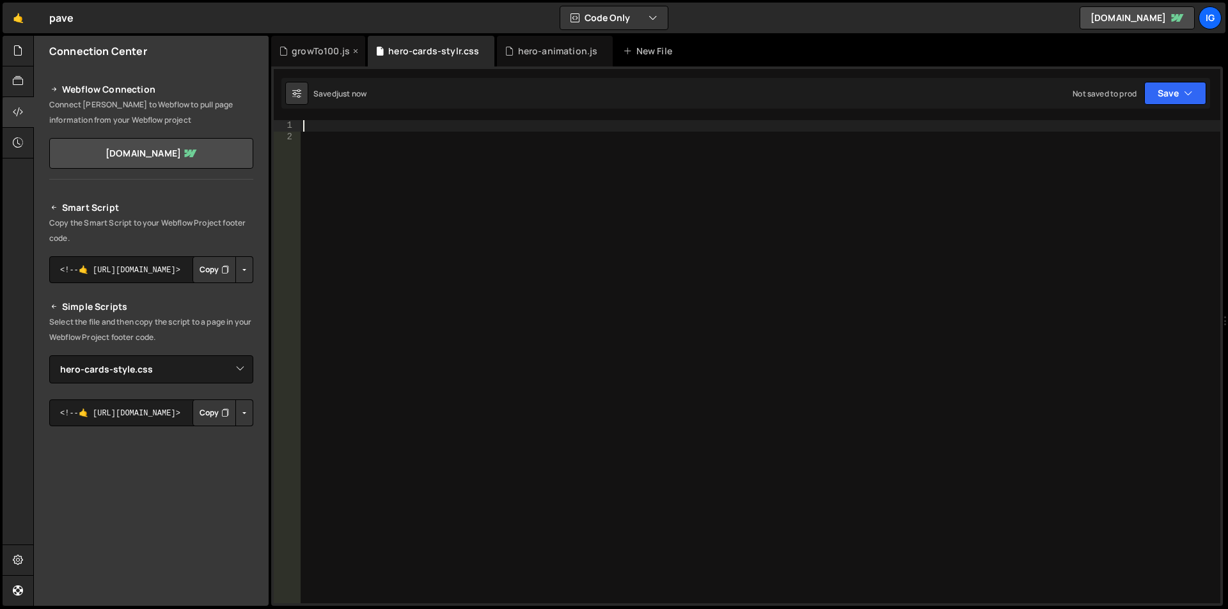
click at [315, 48] on div "growTo100.js" at bounding box center [321, 51] width 58 height 13
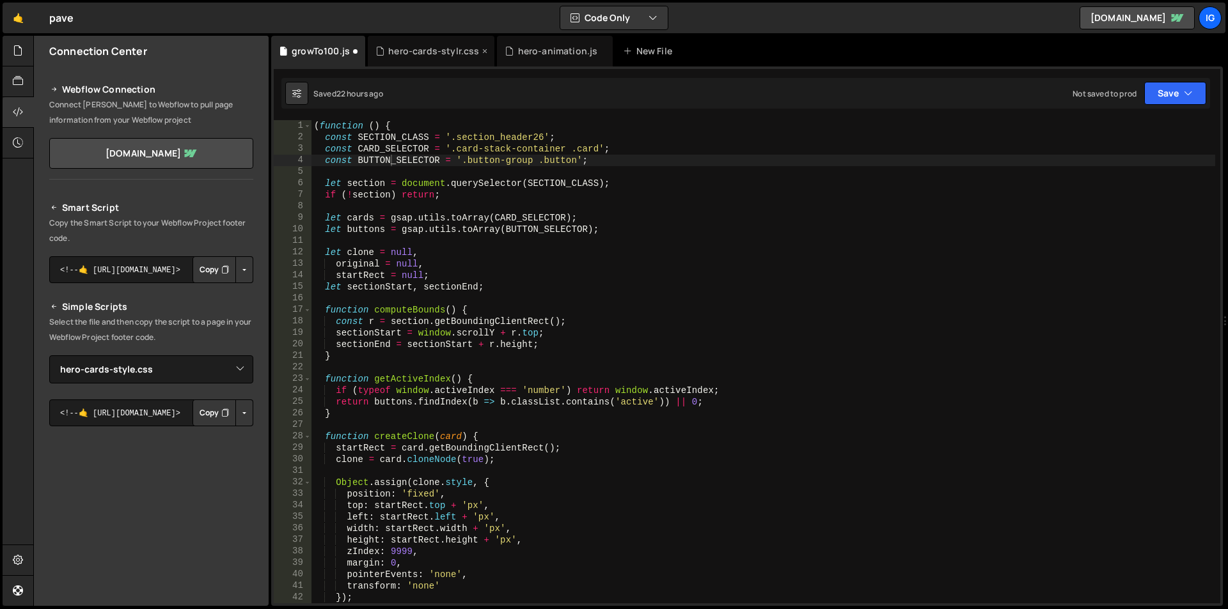
click at [423, 56] on div "hero-cards-stylr.css" at bounding box center [433, 51] width 91 height 13
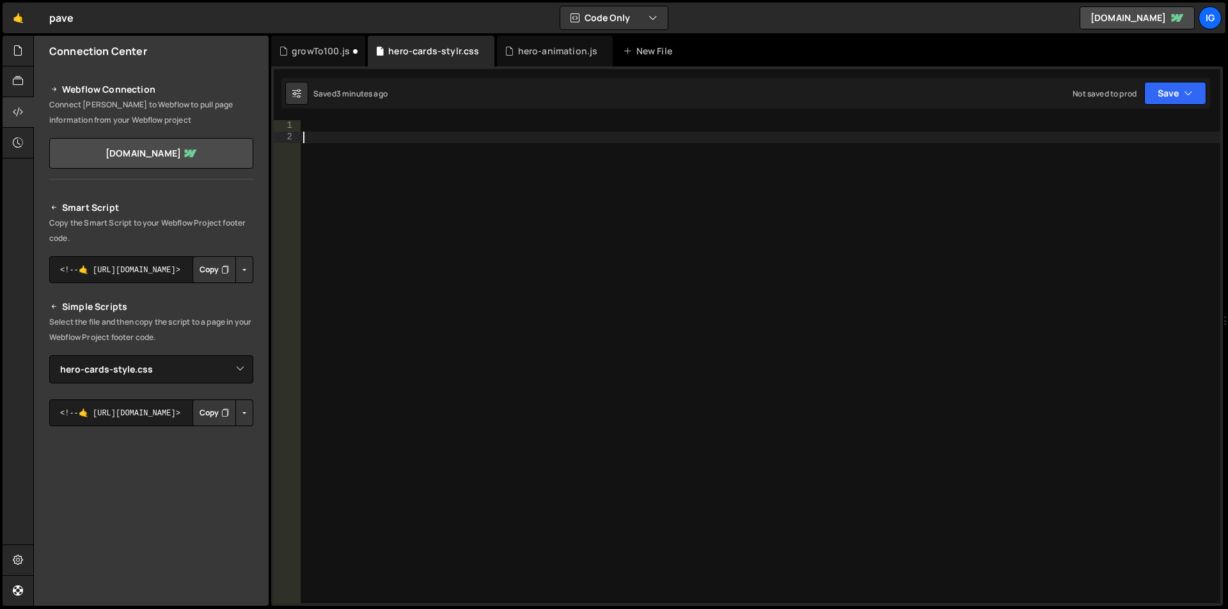
click at [434, 182] on div at bounding box center [761, 373] width 920 height 507
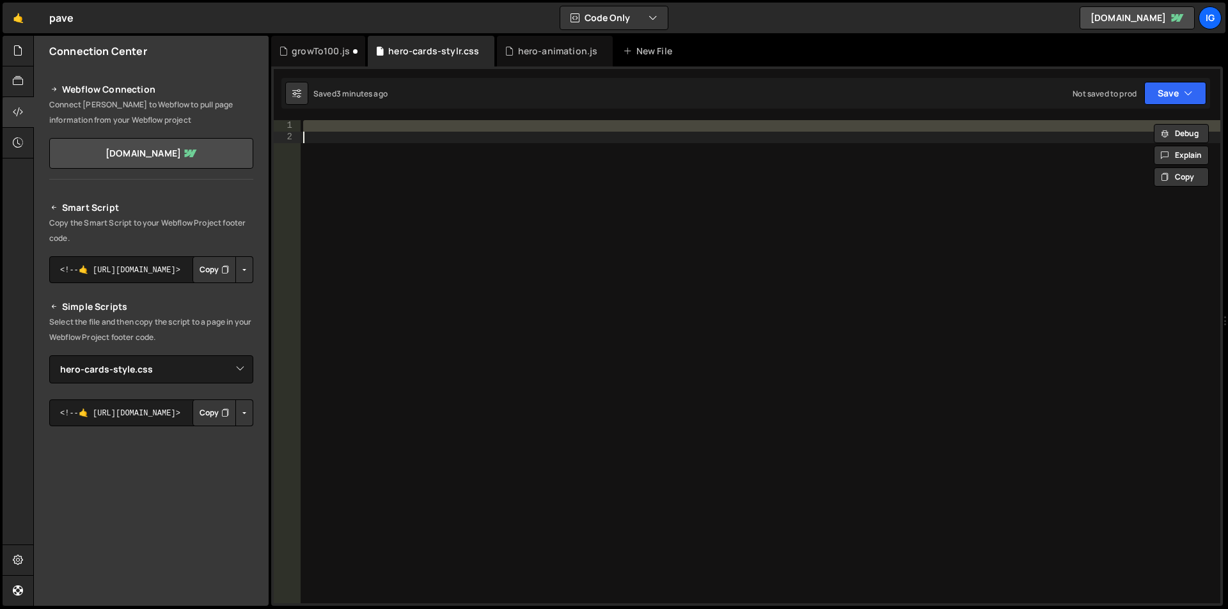
paste textarea "/* WELT 1: Der Kartenstapel */"
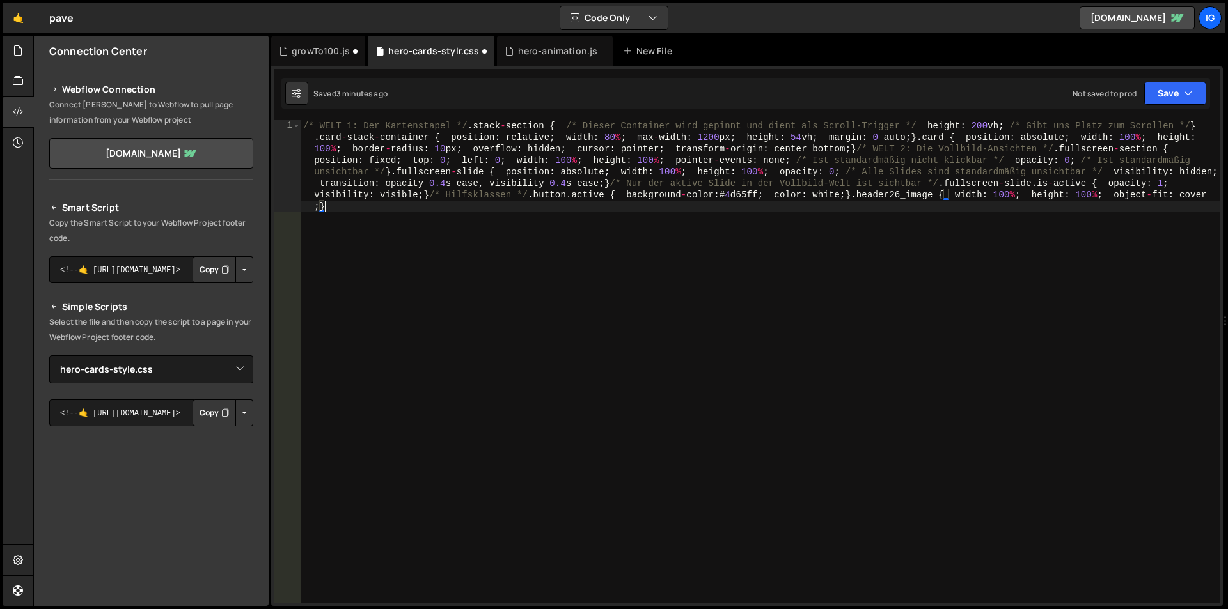
type textarea "/* WELT 1: Der Kartenstapel */"
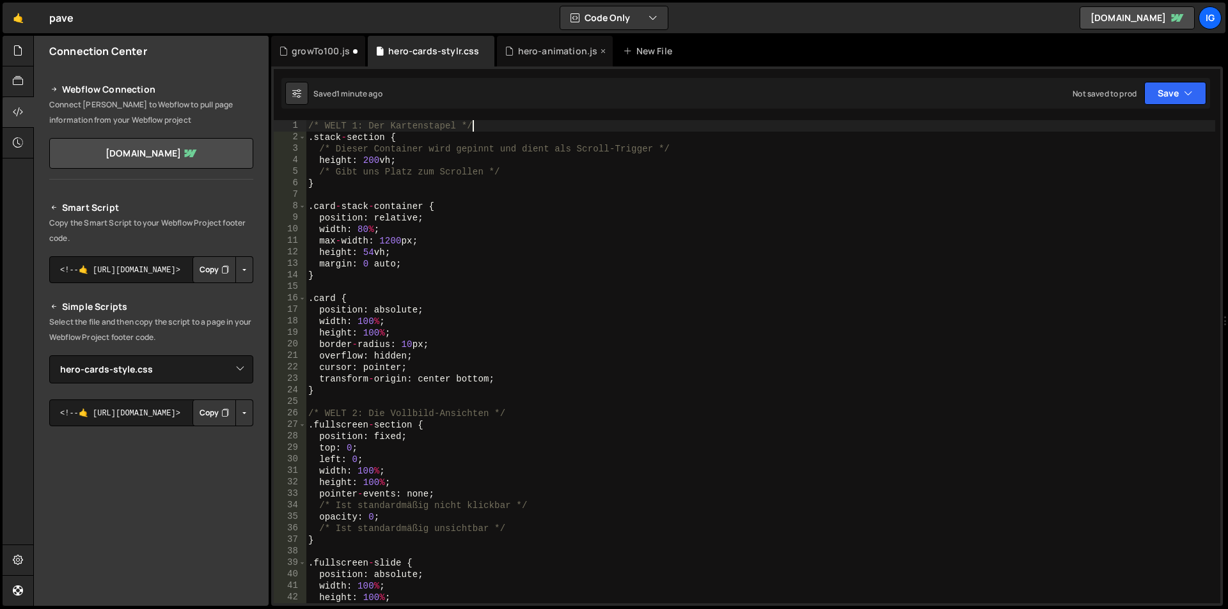
click at [535, 57] on div "hero-animation.js" at bounding box center [558, 51] width 80 height 13
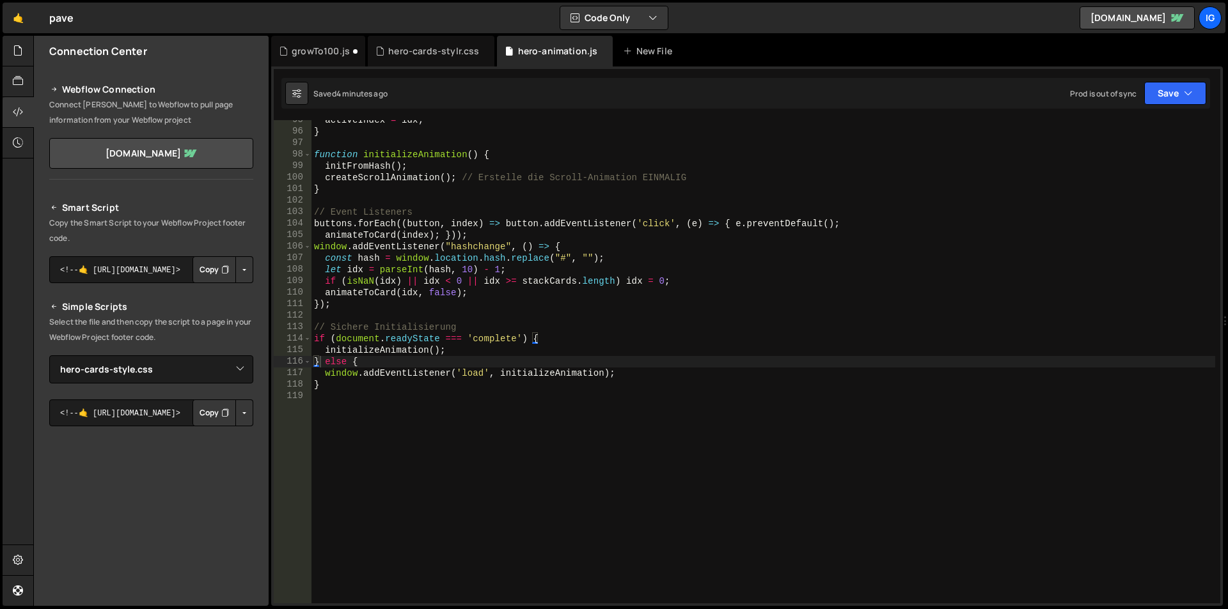
click at [491, 184] on div "activeIndex = idx ; } function initializeAnimation ( ) { initFromHash ( ) ; cre…" at bounding box center [763, 367] width 904 height 507
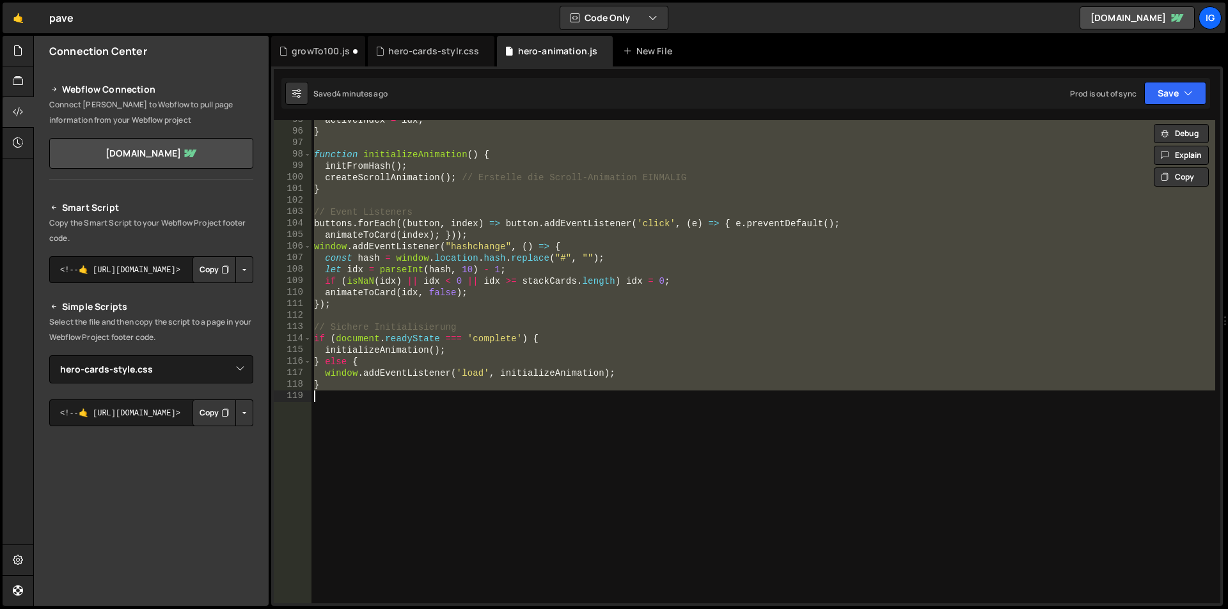
paste textarea
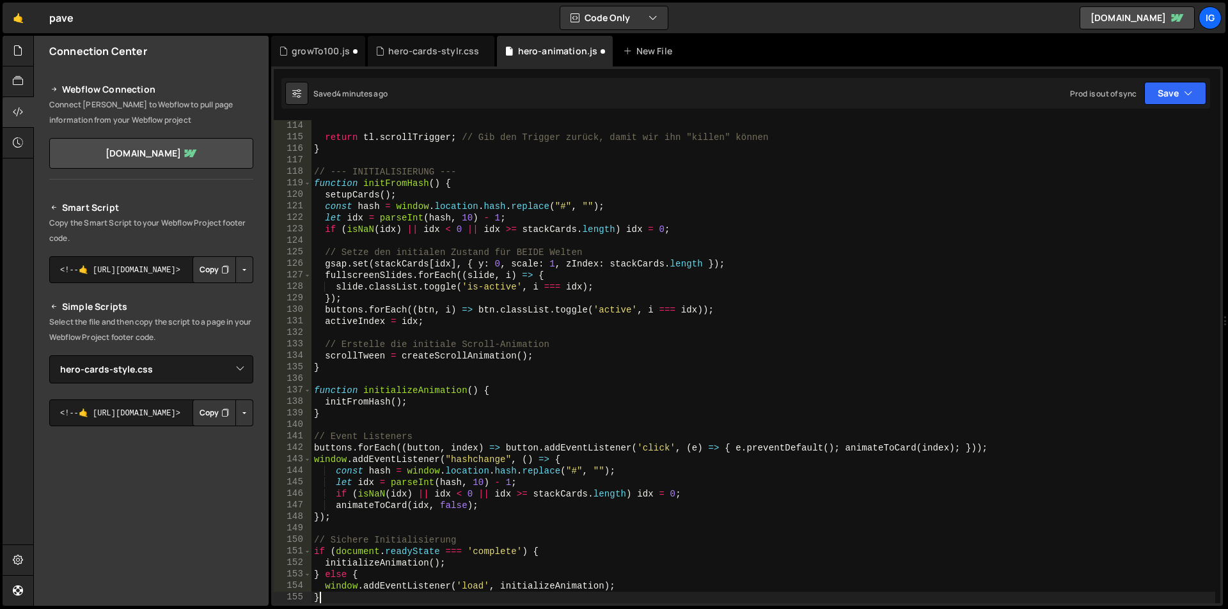
scroll to position [1301, 0]
type textarea "initializeAnimation();"
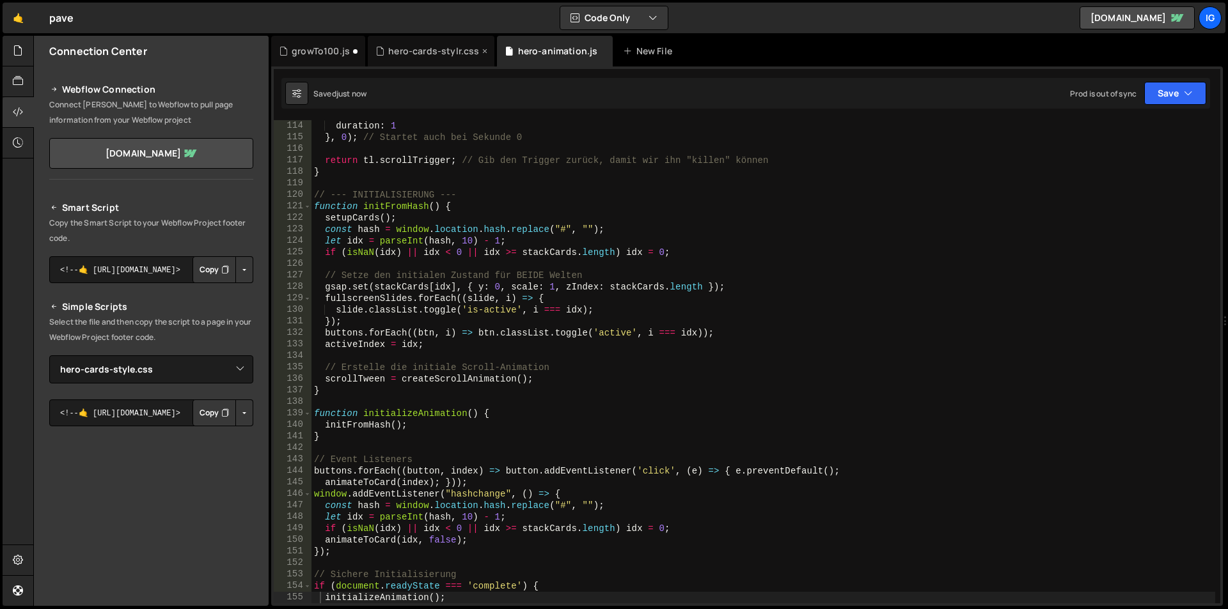
click at [394, 51] on div "hero-cards-stylr.css" at bounding box center [433, 51] width 91 height 13
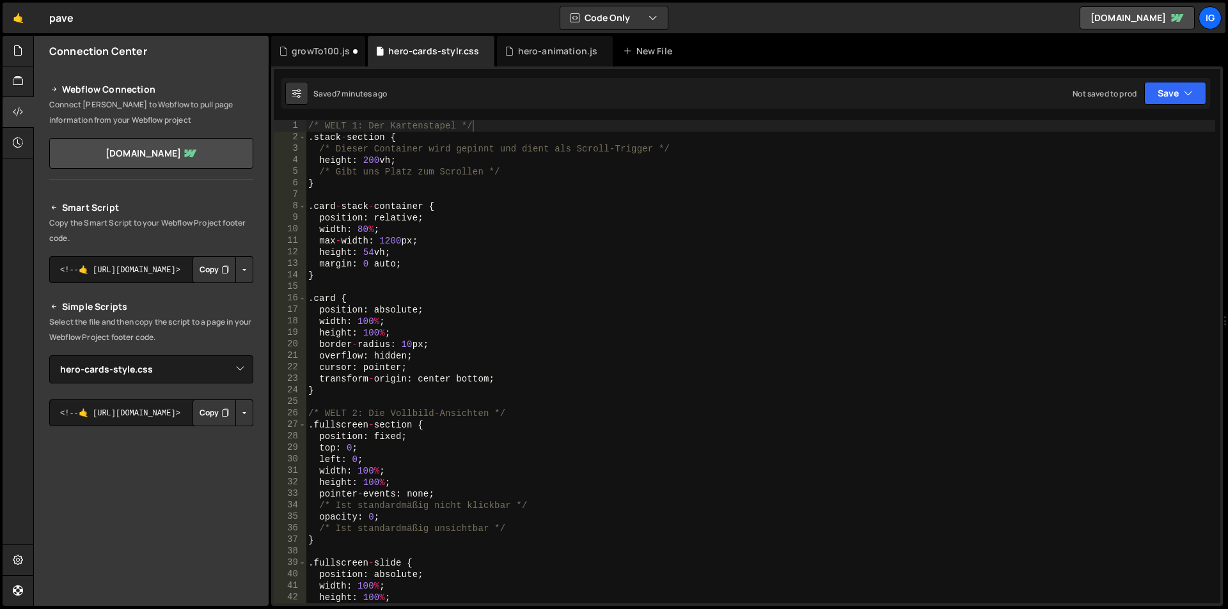
click at [387, 167] on div "/* WELT 1: Der Kartenstapel */ . stack - section { /* Dieser Container wird gep…" at bounding box center [760, 373] width 909 height 507
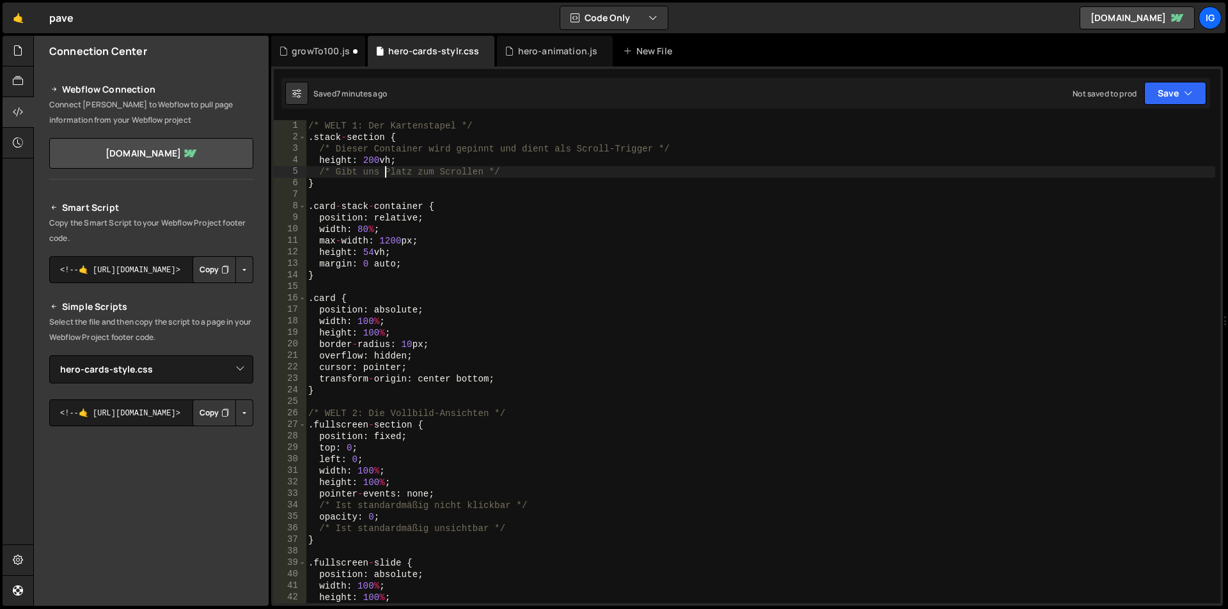
type textarea "}"
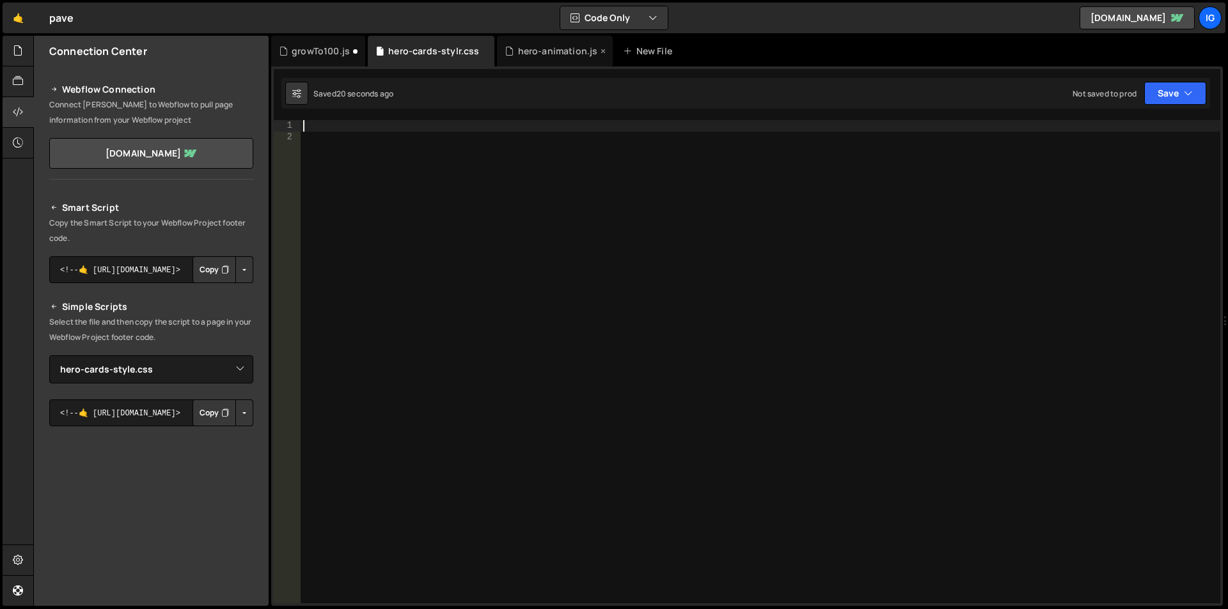
click at [542, 46] on div "hero-animation.js" at bounding box center [558, 51] width 80 height 13
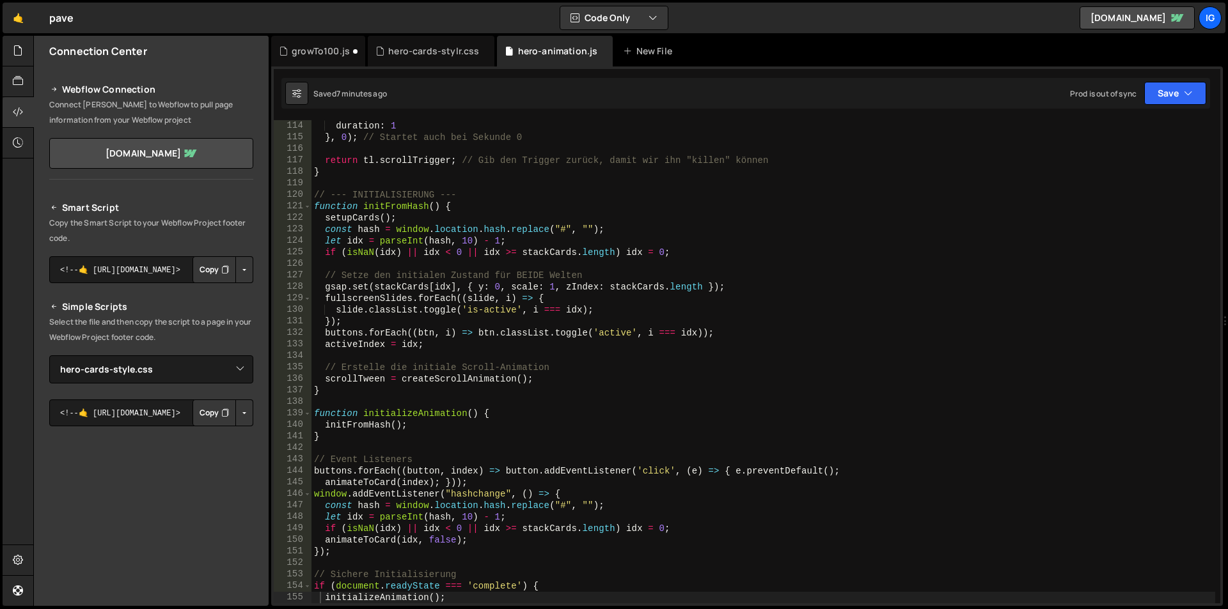
click at [463, 254] on div "duration : 1 } , 0 ) ; // Startet auch bei Sekunde 0 return tl . scrollTrigger …" at bounding box center [763, 373] width 904 height 507
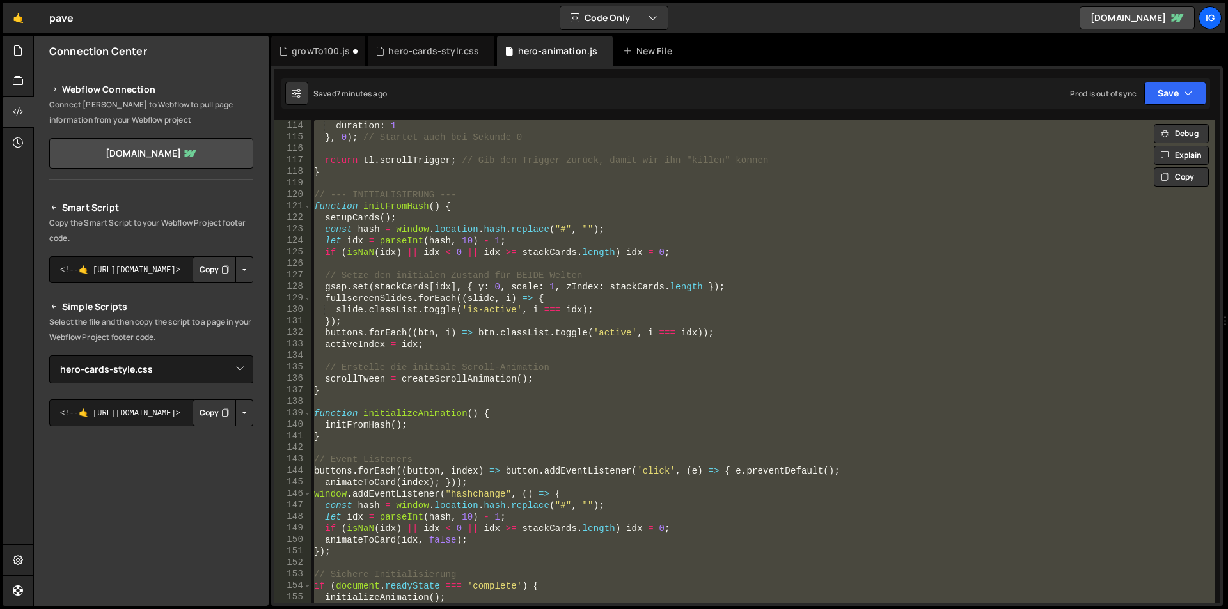
paste textarea "if (document.readyState === 'complete') { initializeAnimation(); } else { windo…"
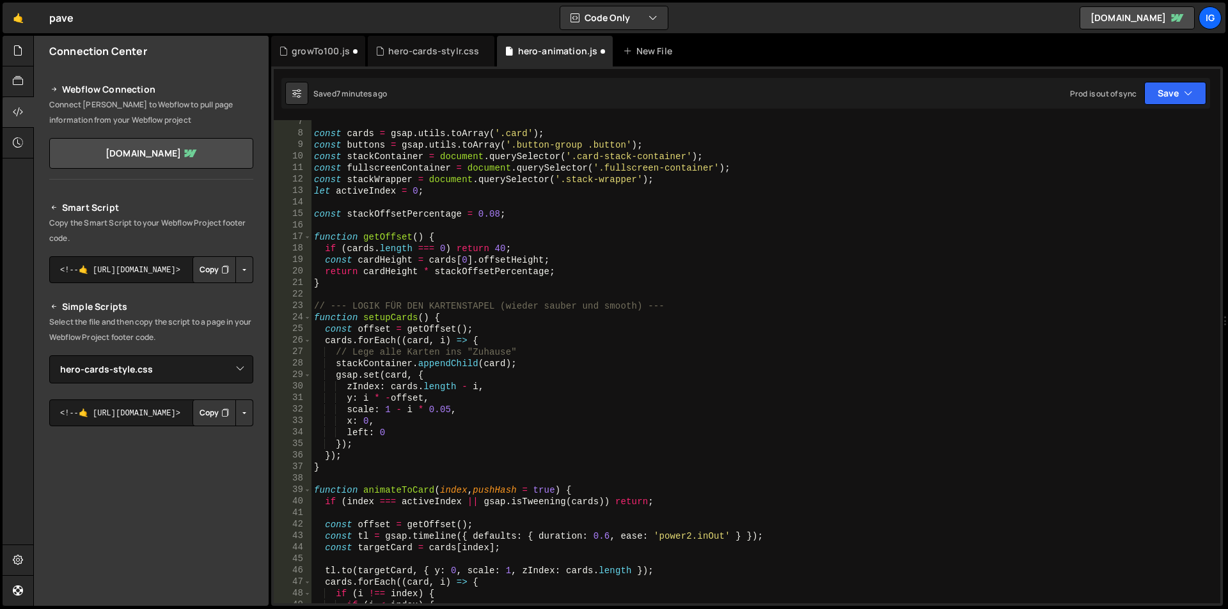
scroll to position [0, 0]
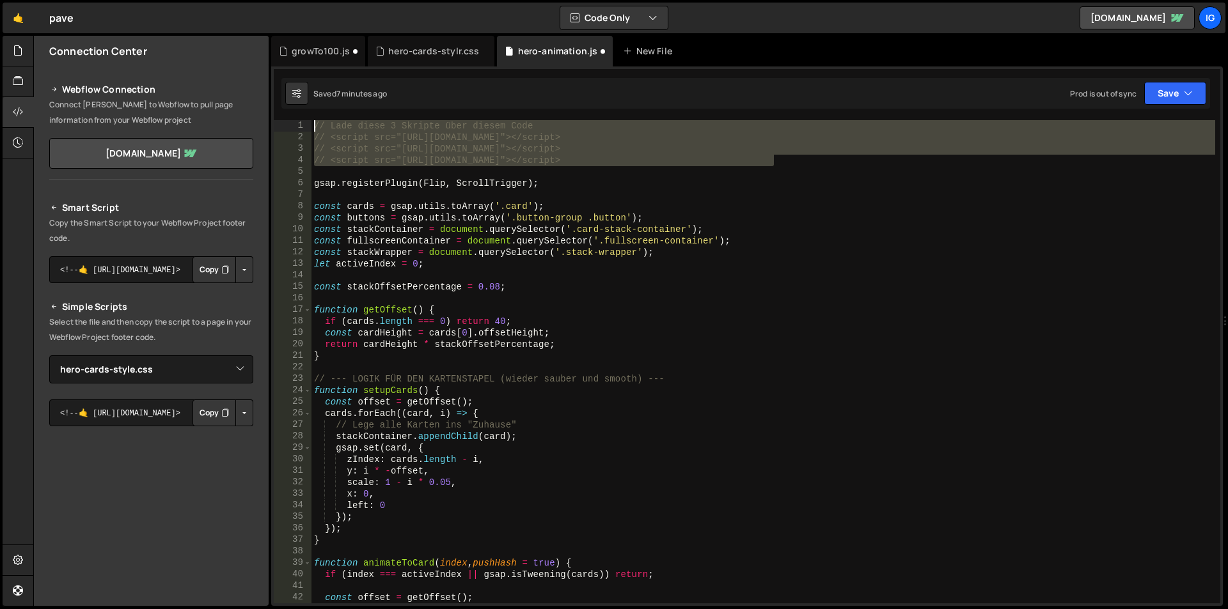
drag, startPoint x: 615, startPoint y: 151, endPoint x: 231, endPoint y: 116, distance: 386.0
click at [231, 116] on div "Files New File Javascript files 2 growTo100.js 0 1 hero-animation.js 0 CSS file…" at bounding box center [630, 321] width 1195 height 571
type textarea "// Lade diese 3 Skripte über diesem Code // <script src="[URL][DOMAIN_NAME]"></…"
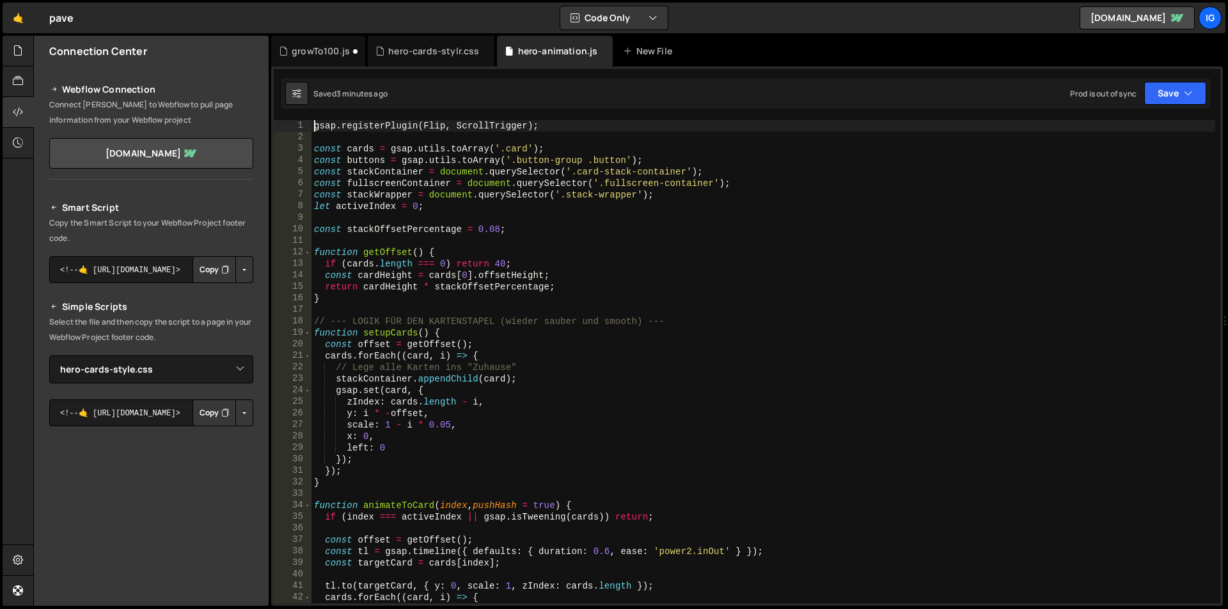
click at [508, 232] on div "gsap . registerPlugin ( Flip , ScrollTrigger ) ; const cards = gsap . utils . t…" at bounding box center [763, 373] width 904 height 507
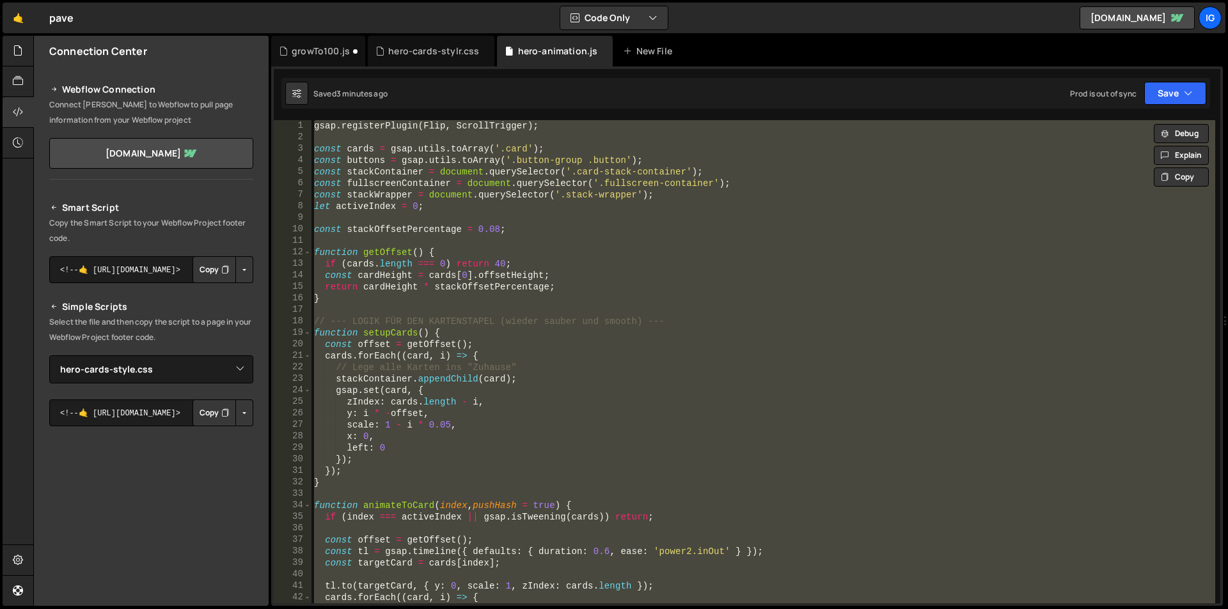
paste textarea "}"
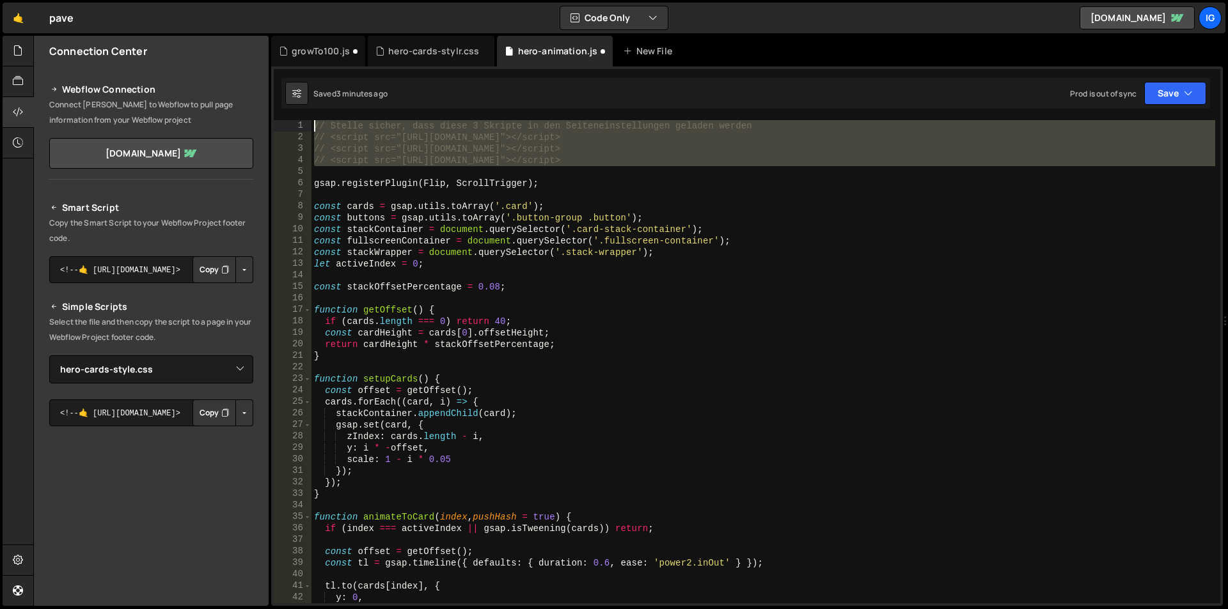
drag, startPoint x: 786, startPoint y: 168, endPoint x: 247, endPoint y: 116, distance: 541.6
click at [247, 116] on div "Files New File Javascript files 2 growTo100.js 0 1 hero-animation.js 0 CSS file…" at bounding box center [630, 321] width 1195 height 571
type textarea "// Stelle sicher, dass diese 3 Skripte in den Seiteneinstellungen geladen werde…"
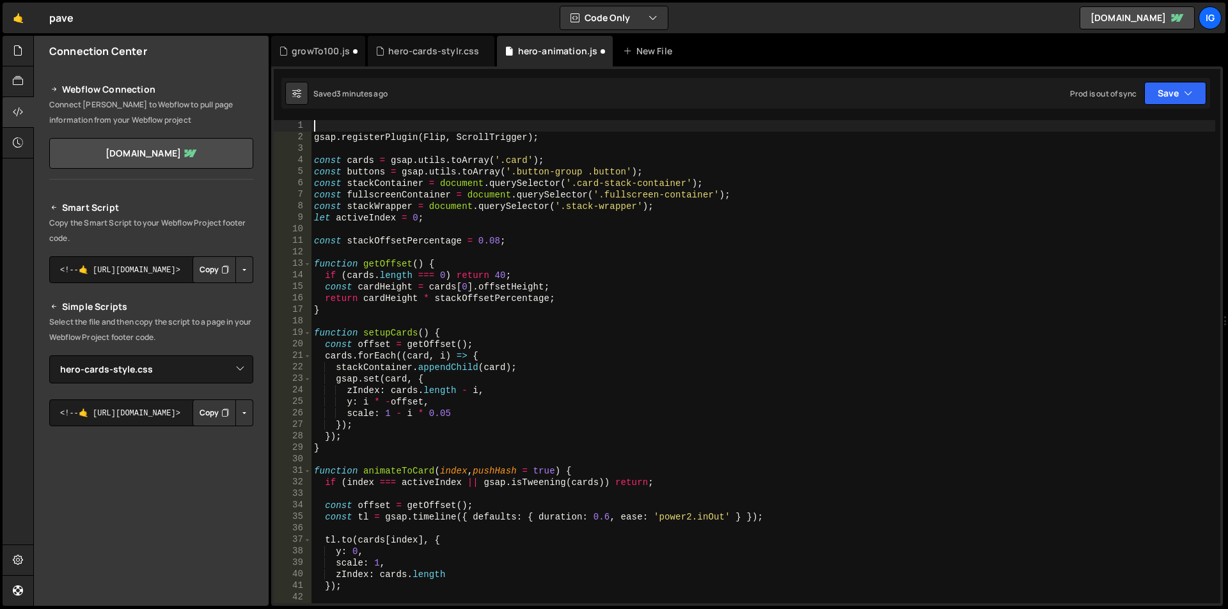
type textarea "gsap.registerPlugin(Flip, ScrollTrigger);"
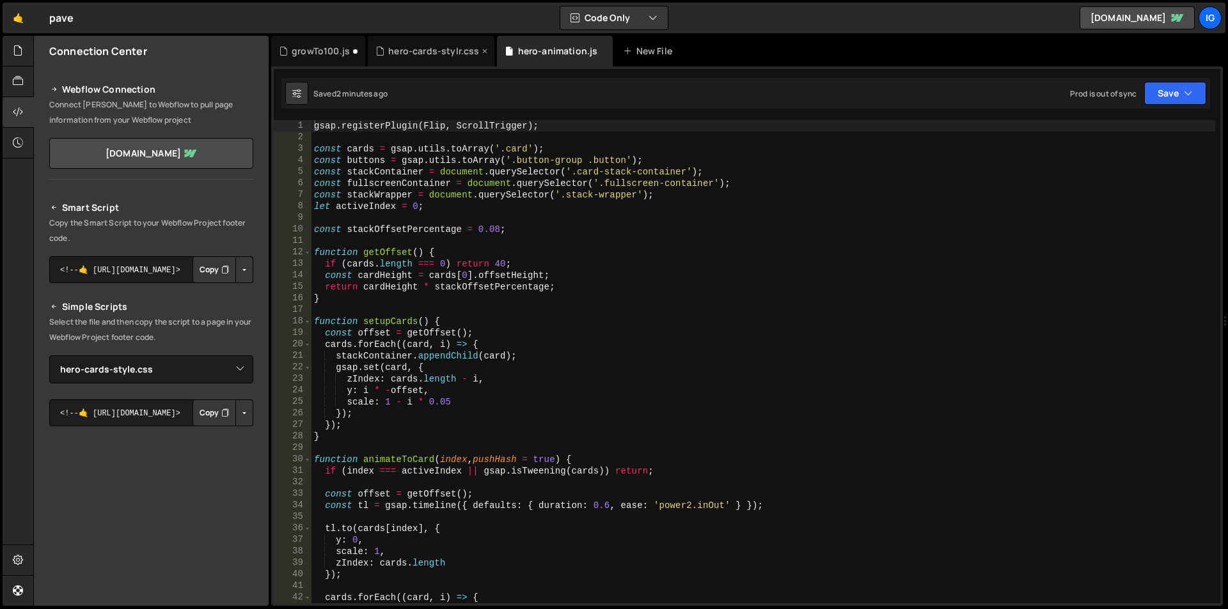
click at [447, 45] on div "hero-cards-stylr.css" at bounding box center [433, 51] width 91 height 13
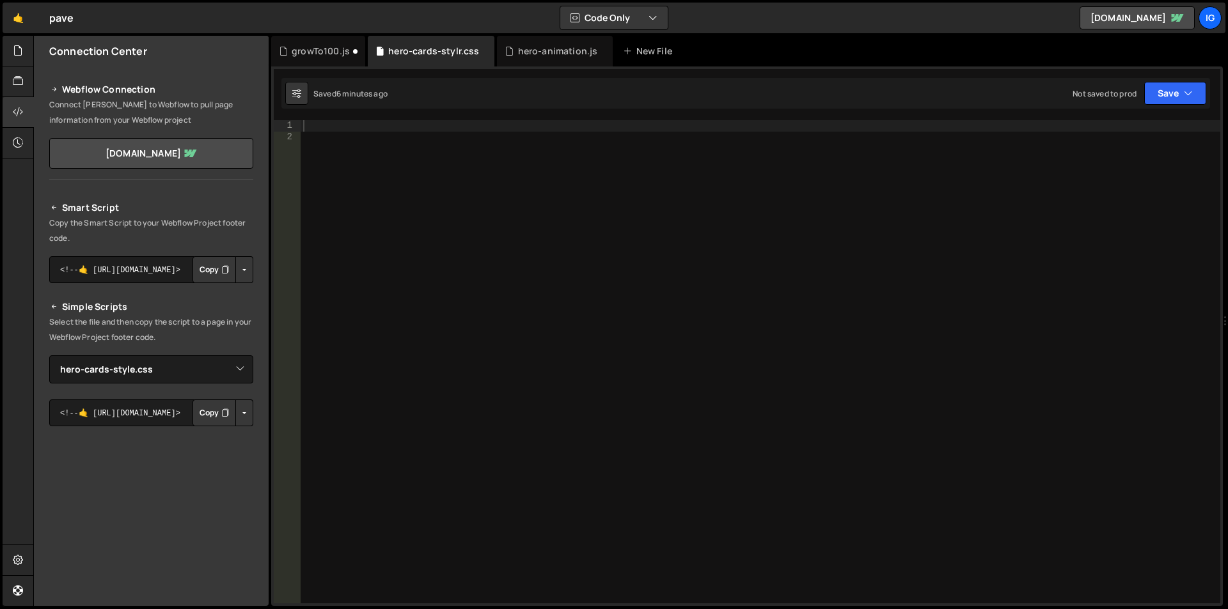
click at [444, 168] on div at bounding box center [761, 373] width 920 height 507
paste textarea ".header26_image { width: 100%; height: 100%; object-fit: cover; }"
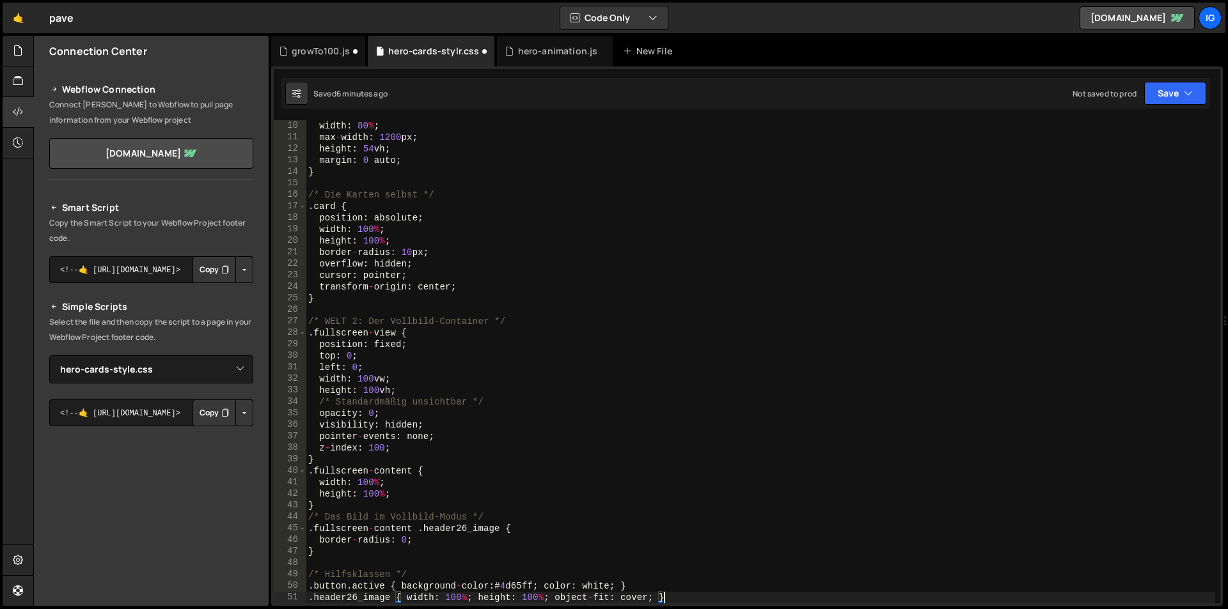
type textarea ".button.active { background-color: #4d65ff; color: white; } .header26_image { w…"
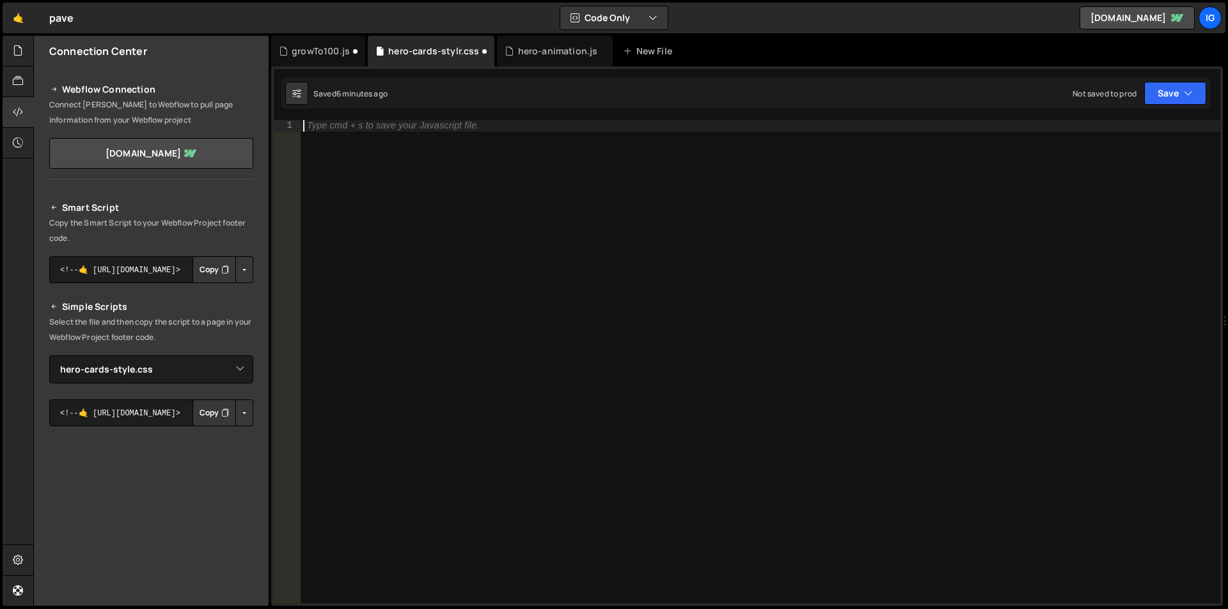
paste textarea "if (document.readyState === 'complete') { initializeAnimation(); } else { windo…"
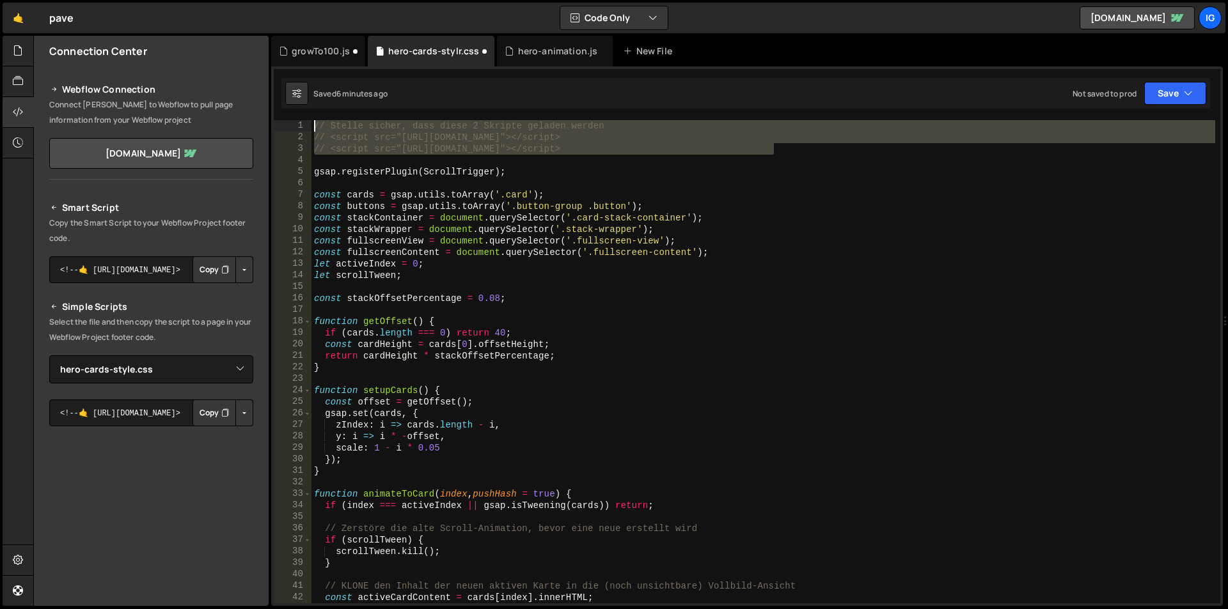
drag, startPoint x: 785, startPoint y: 148, endPoint x: 225, endPoint y: 118, distance: 561.1
click at [225, 118] on div "Files New File Javascript files 2 growTo100.js 0 1 hero-animation.js 0 CSS file…" at bounding box center [630, 321] width 1195 height 571
type textarea "// Stelle sicher, dass diese 2 Skripte geladen werden // <script src="[URL][DOM…"
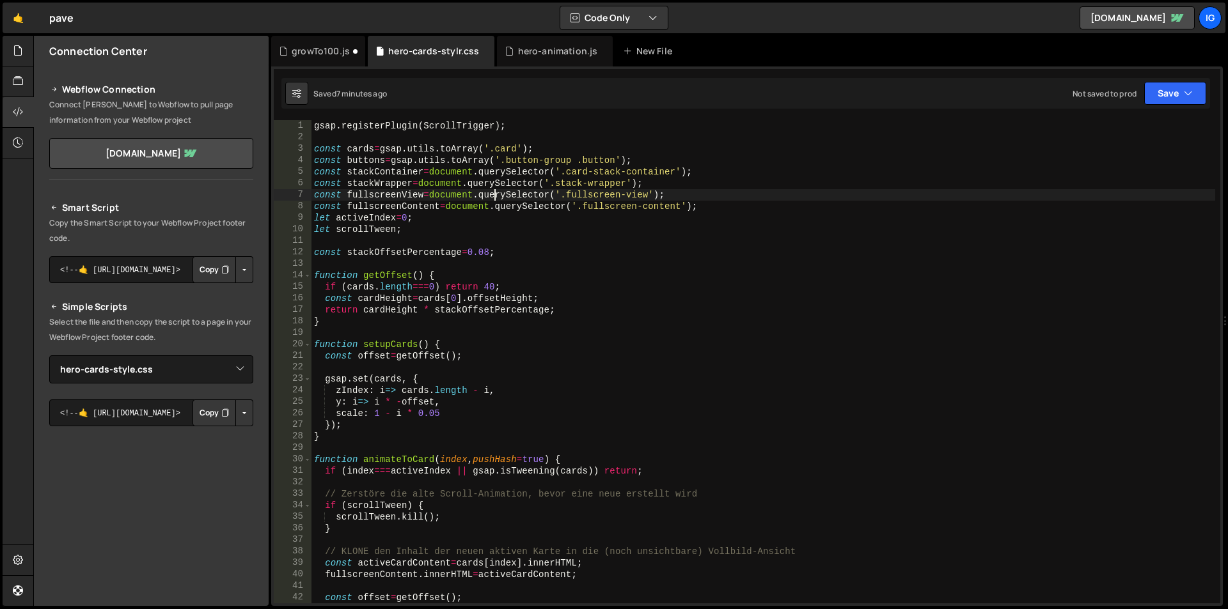
click at [494, 193] on div "gsap . registerPlugin ( ScrollTrigger ) ; const cards = gsap . utils . toArray …" at bounding box center [763, 373] width 904 height 507
type textarea "}"
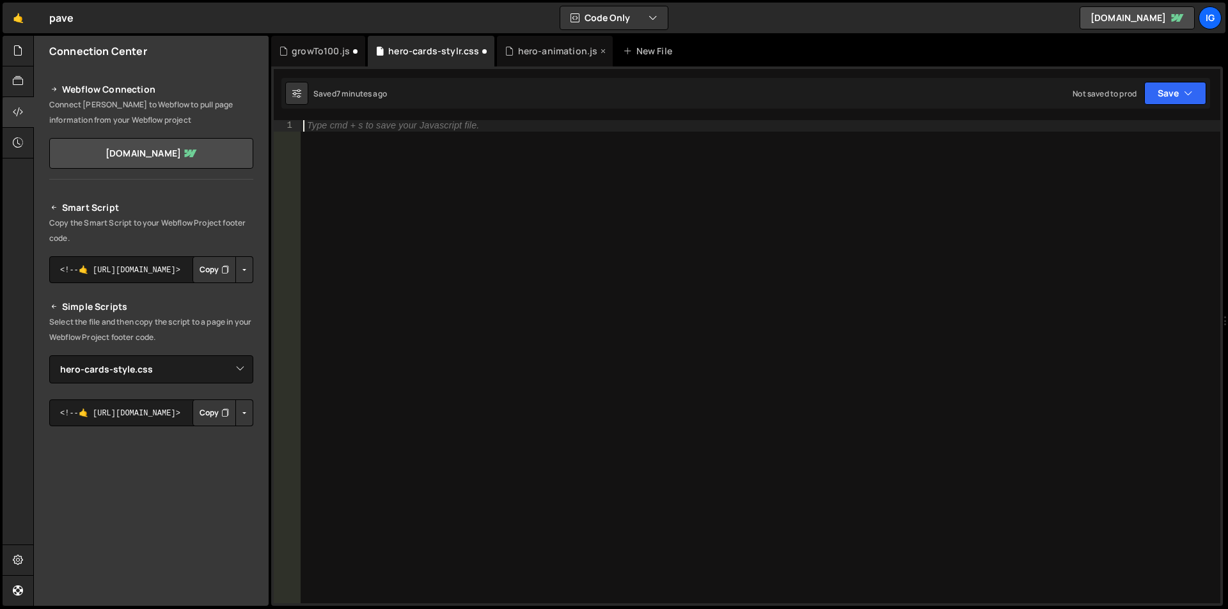
click at [530, 52] on div "hero-animation.js" at bounding box center [558, 51] width 80 height 13
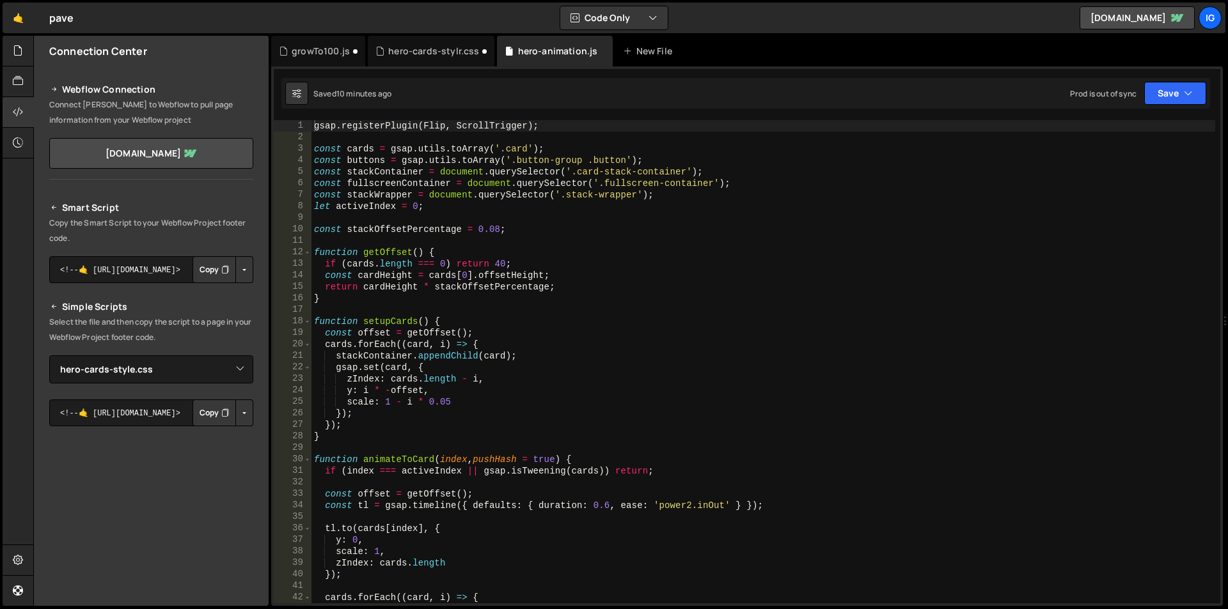
scroll to position [1420, 0]
click at [445, 63] on div "hero-cards-stylr.css" at bounding box center [431, 51] width 127 height 31
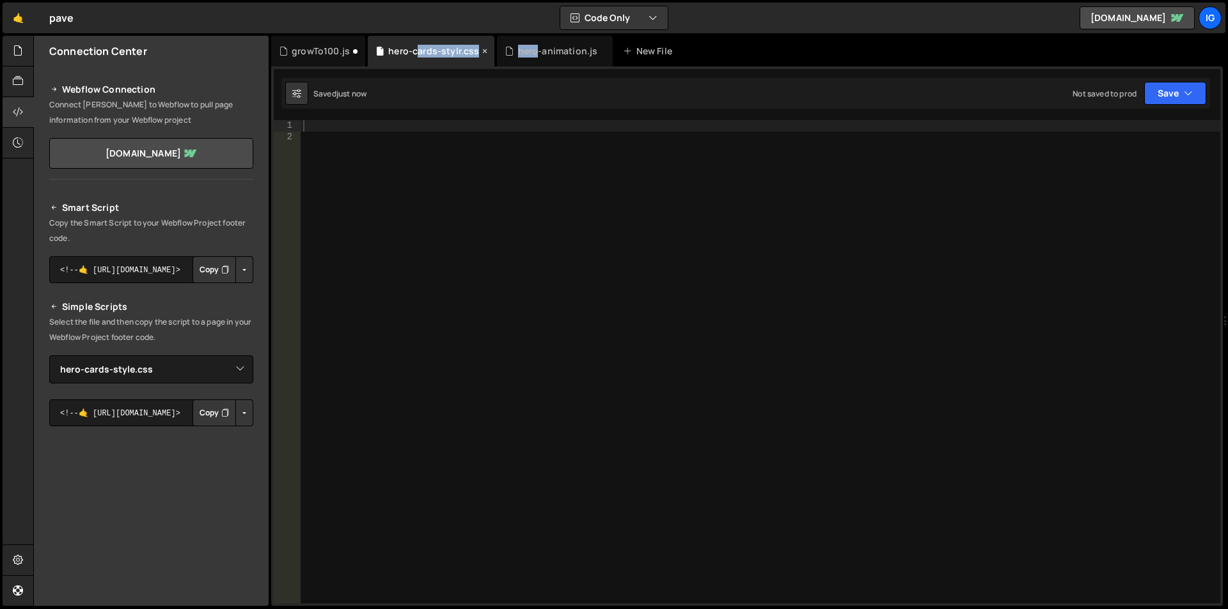
drag, startPoint x: 519, startPoint y: 47, endPoint x: 419, endPoint y: 43, distance: 99.8
click at [419, 43] on div "growTo100.js hero-cards-stylr.css hero-animation.js New File" at bounding box center [747, 51] width 952 height 31
drag, startPoint x: 537, startPoint y: 51, endPoint x: 485, endPoint y: 51, distance: 52.4
click at [464, 51] on div "growTo100.js hero-cards-stylr.css hero-animation.js New File" at bounding box center [747, 51] width 952 height 31
click at [542, 56] on div "hero-animation.js" at bounding box center [558, 51] width 80 height 13
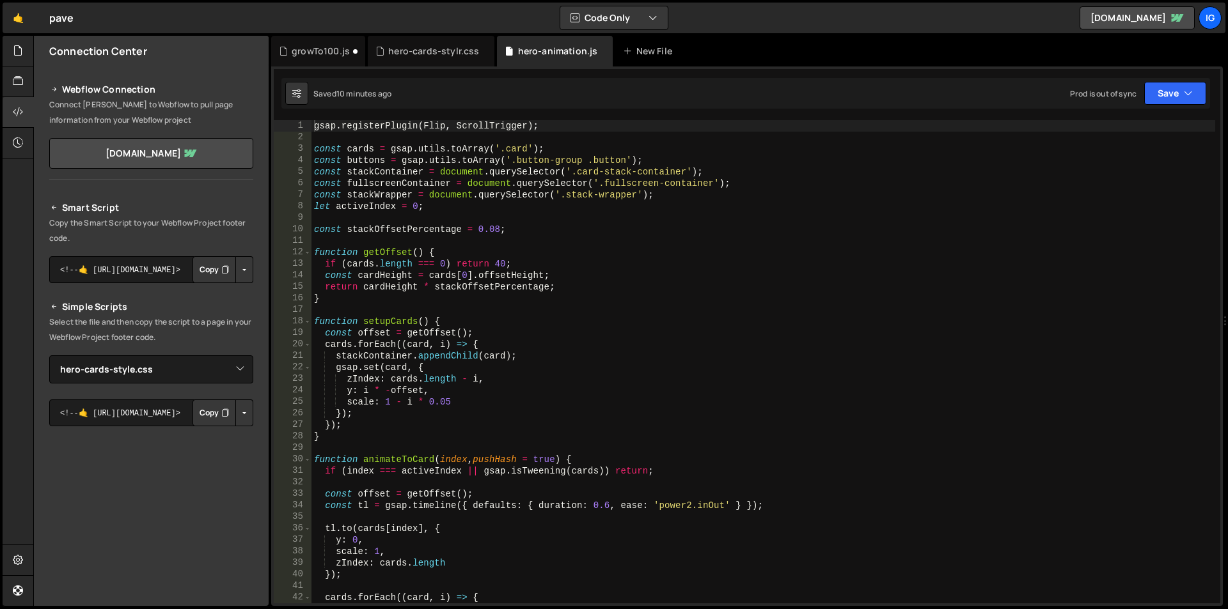
scroll to position [1420, 0]
click at [501, 235] on div "gsap . registerPlugin ( Flip , ScrollTrigger ) ; const cards = gsap . utils . t…" at bounding box center [763, 373] width 904 height 507
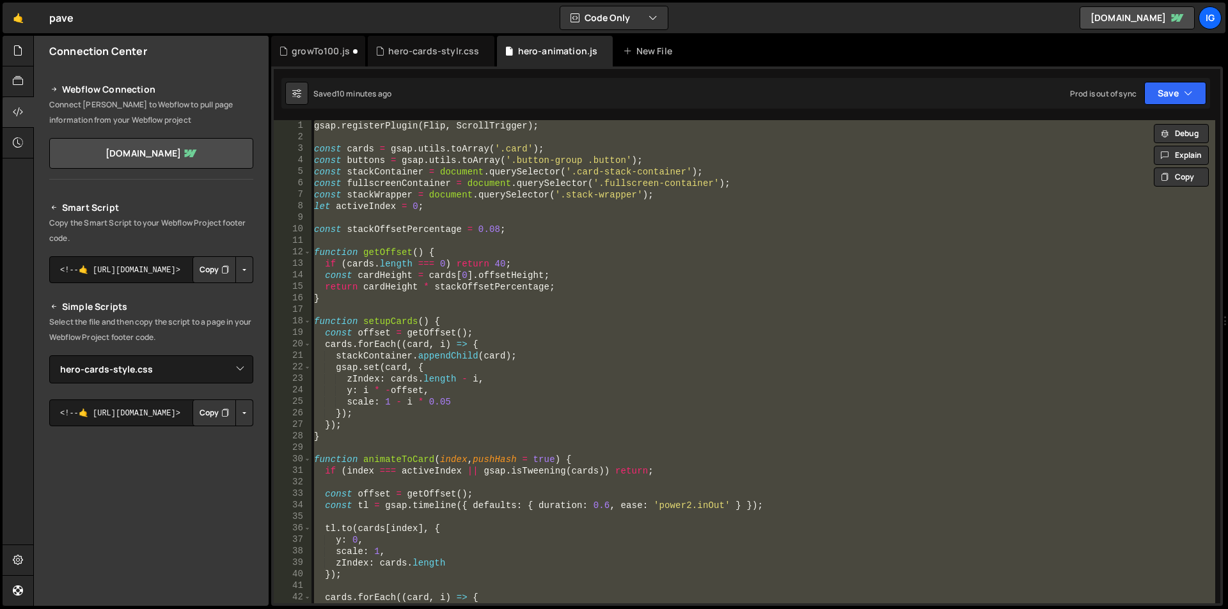
paste textarea ");"
type textarea "});"
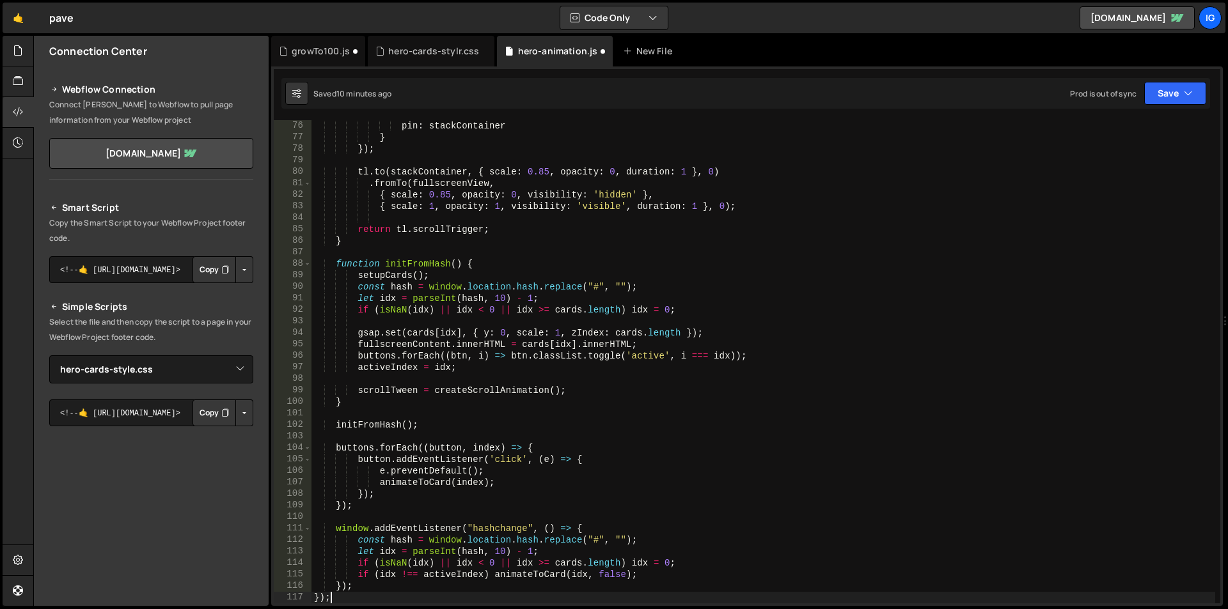
scroll to position [863, 0]
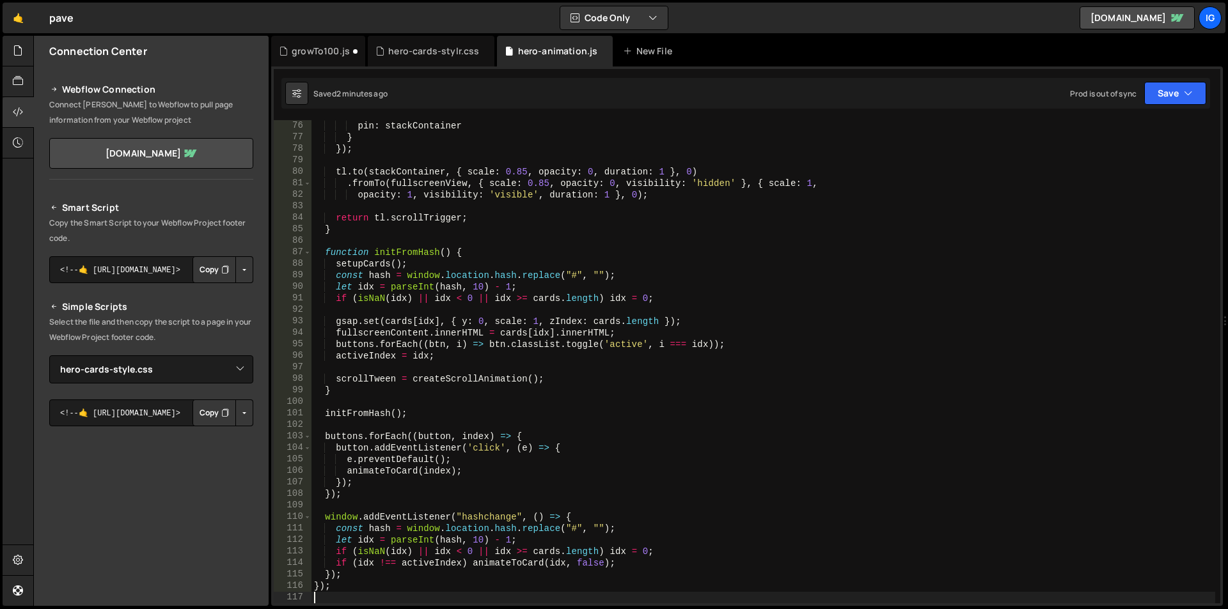
click at [528, 189] on div "pin : stackContainer } }) ; tl . to ( stackContainer , { scale : 0.85 , opacity…" at bounding box center [763, 373] width 904 height 507
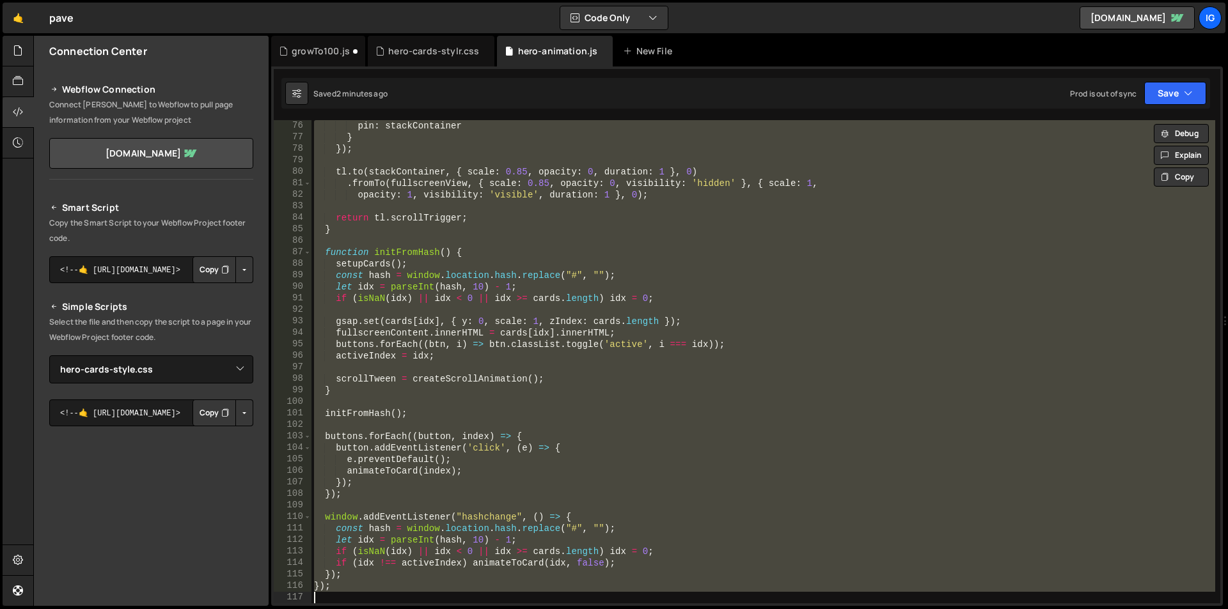
paste textarea
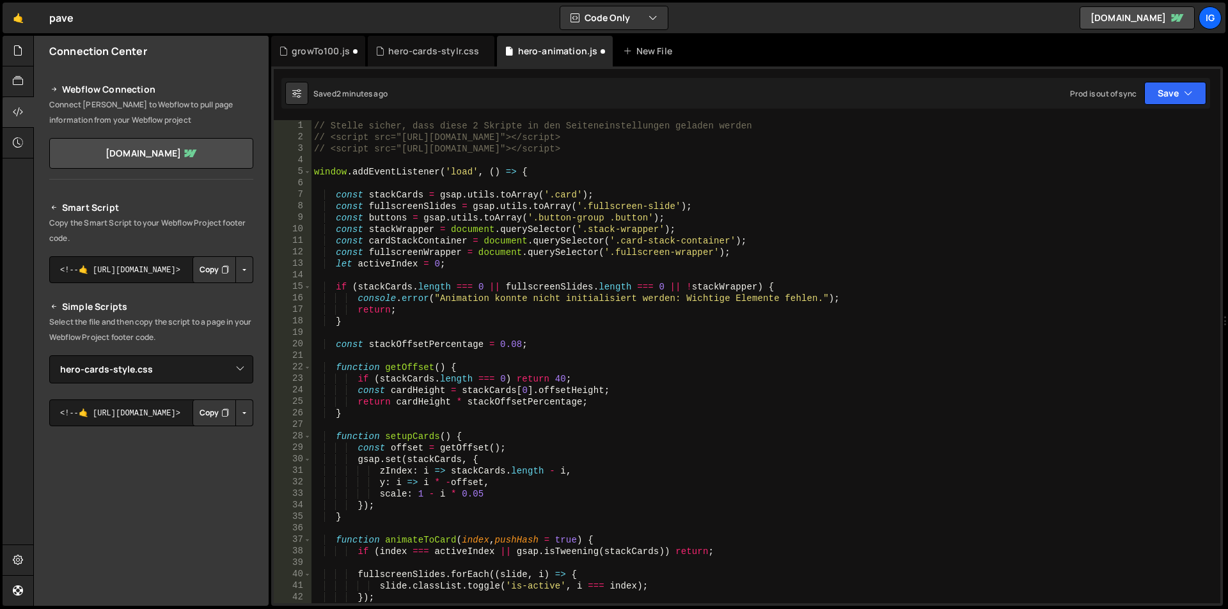
scroll to position [0, 0]
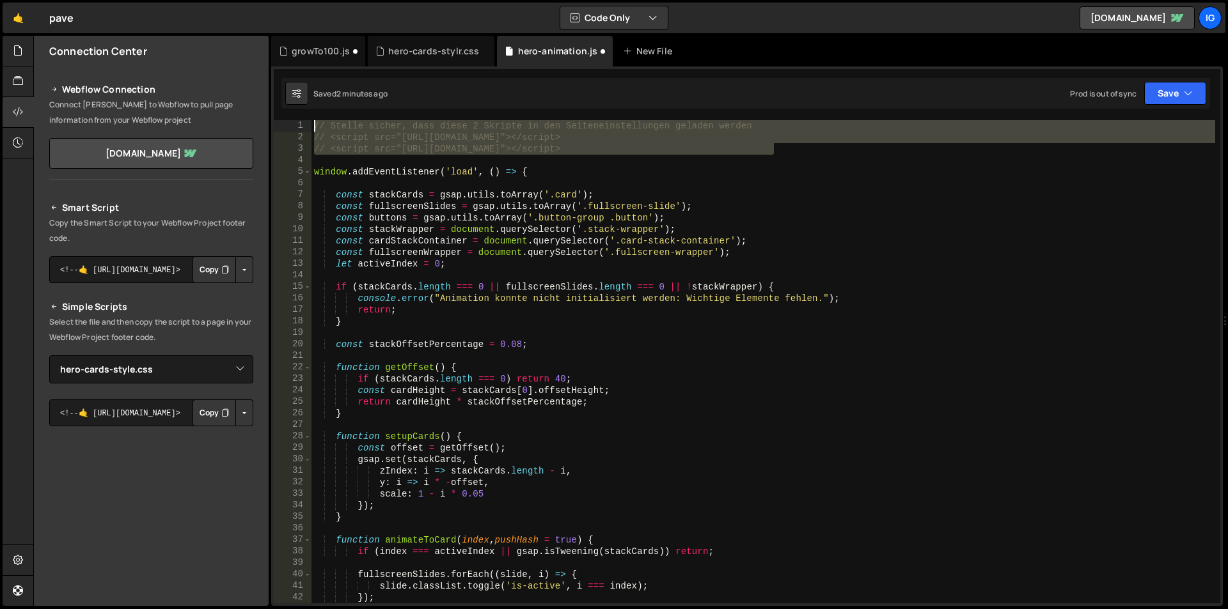
drag, startPoint x: 780, startPoint y: 143, endPoint x: 140, endPoint y: 77, distance: 643.6
click at [140, 77] on div "Files New File Javascript files 2 growTo100.js 0 1 hero-animation.js 0 CSS file…" at bounding box center [630, 321] width 1195 height 571
type textarea "// Stelle sicher, dass diese 2 Skripte in den Seiteneinstellungen geladen werde…"
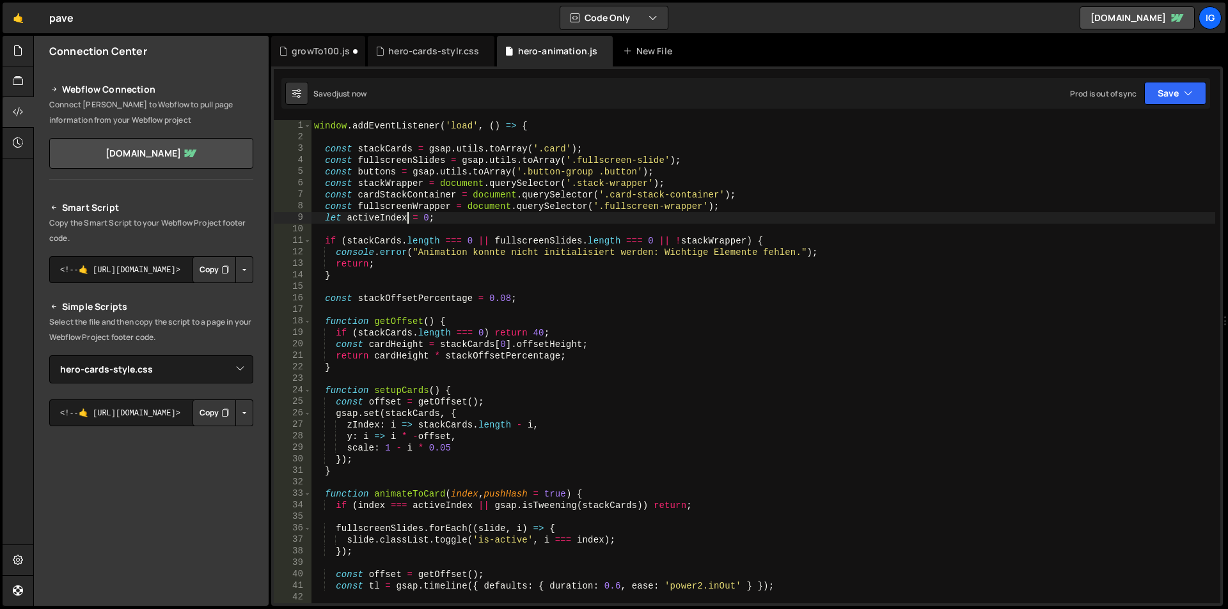
click at [404, 220] on div "window . addEventListener ( 'load' , ( ) => { const stackCards = gsap . utils .…" at bounding box center [763, 373] width 904 height 507
type textarea "let activeIndex = 0;"
click at [507, 225] on div "window . addEventListener ( 'load' , ( ) => { const stackCards = gsap . utils .…" at bounding box center [763, 373] width 904 height 507
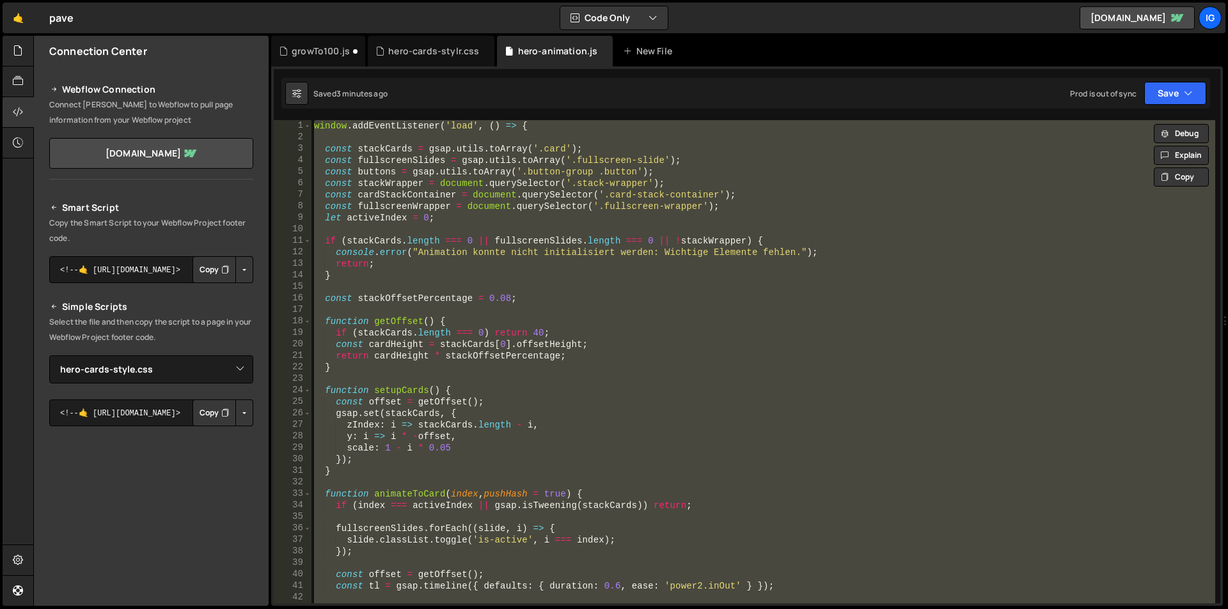
paste textarea
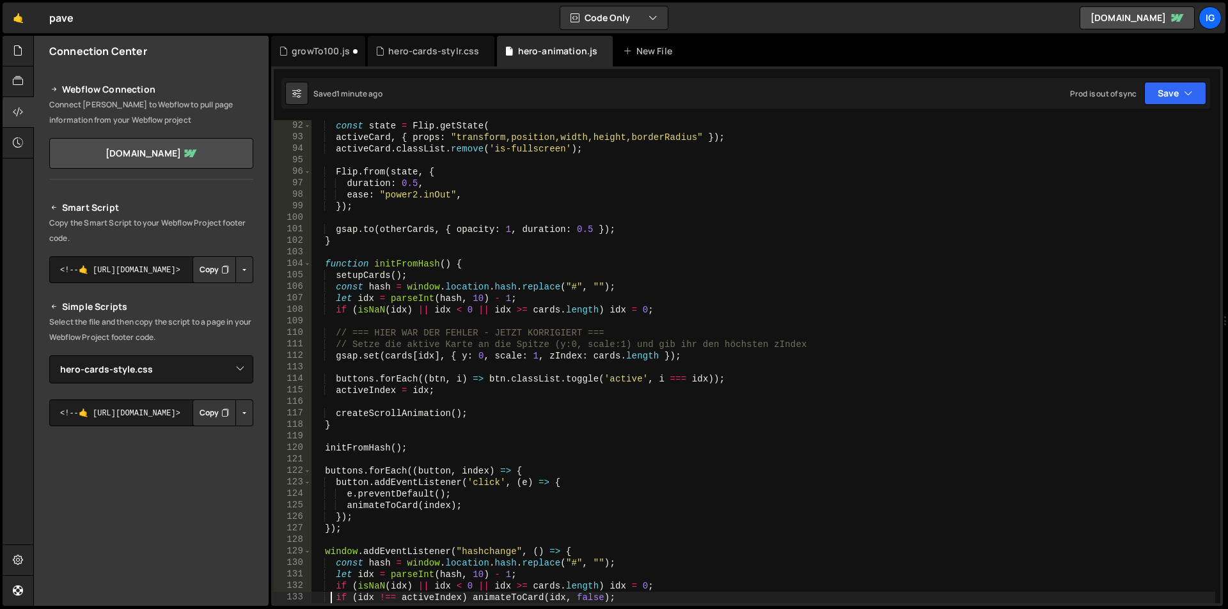
click at [561, 142] on div "const state = Flip . getState ( activeCard , { props : "transform,position,widt…" at bounding box center [763, 373] width 904 height 507
type textarea "});"
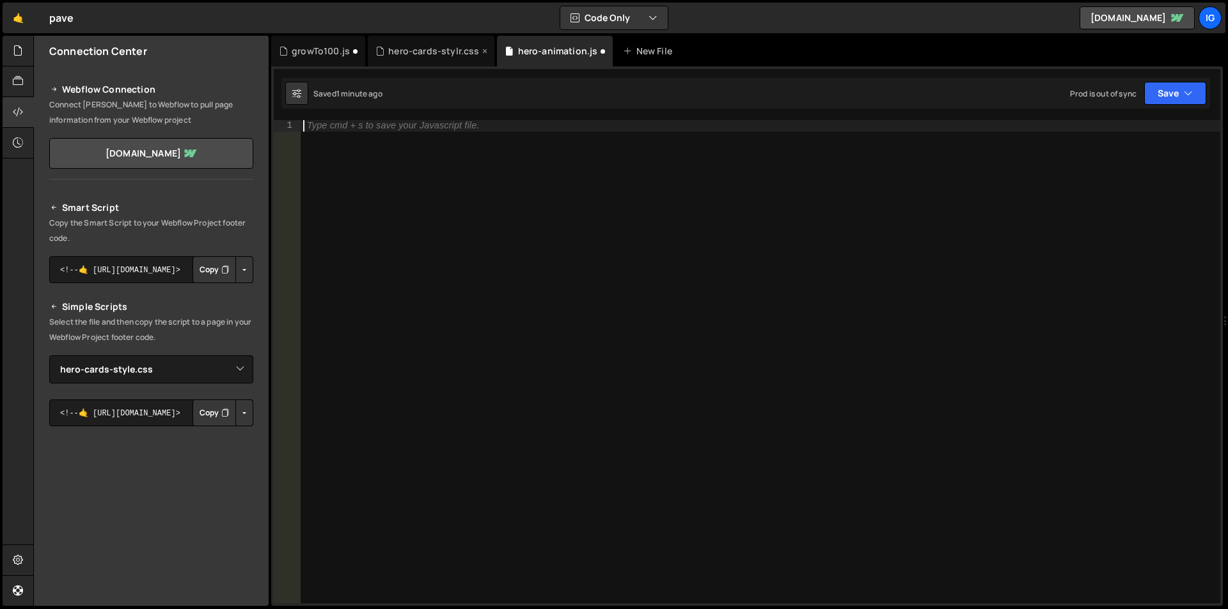
click at [428, 45] on div "hero-cards-stylr.css" at bounding box center [433, 51] width 91 height 13
click at [532, 58] on div "hero-animation.js" at bounding box center [555, 51] width 116 height 31
click at [480, 187] on div "Type cmd + s to save your Javascript file." at bounding box center [761, 373] width 920 height 507
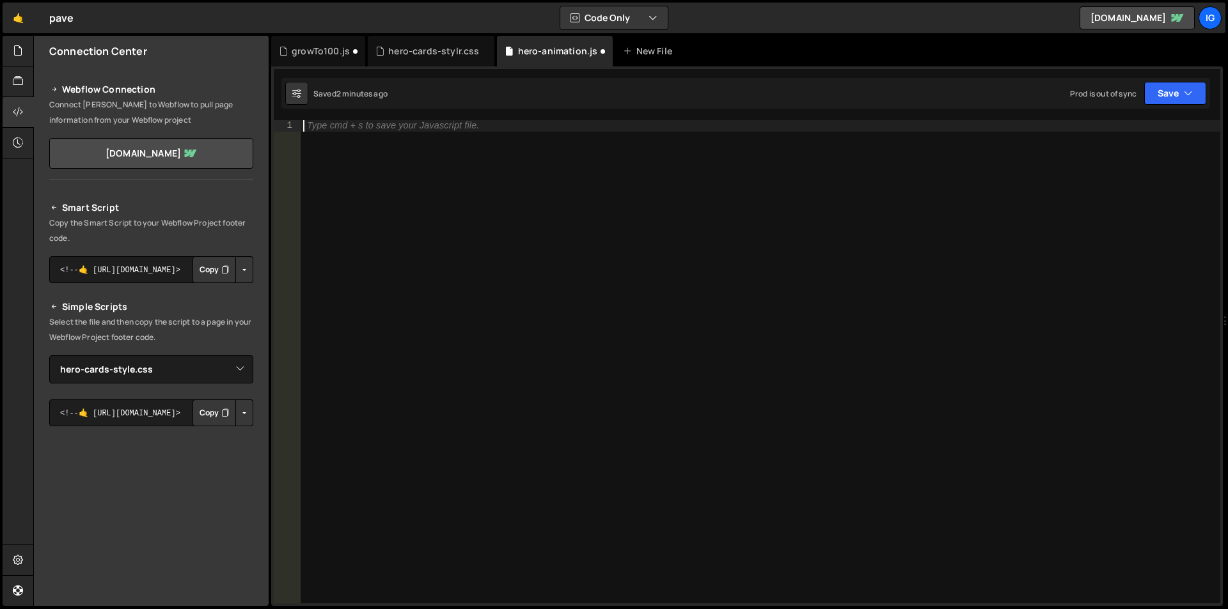
click at [508, 153] on div "Type cmd + s to save your Javascript file." at bounding box center [761, 373] width 920 height 507
paste textarea "});"
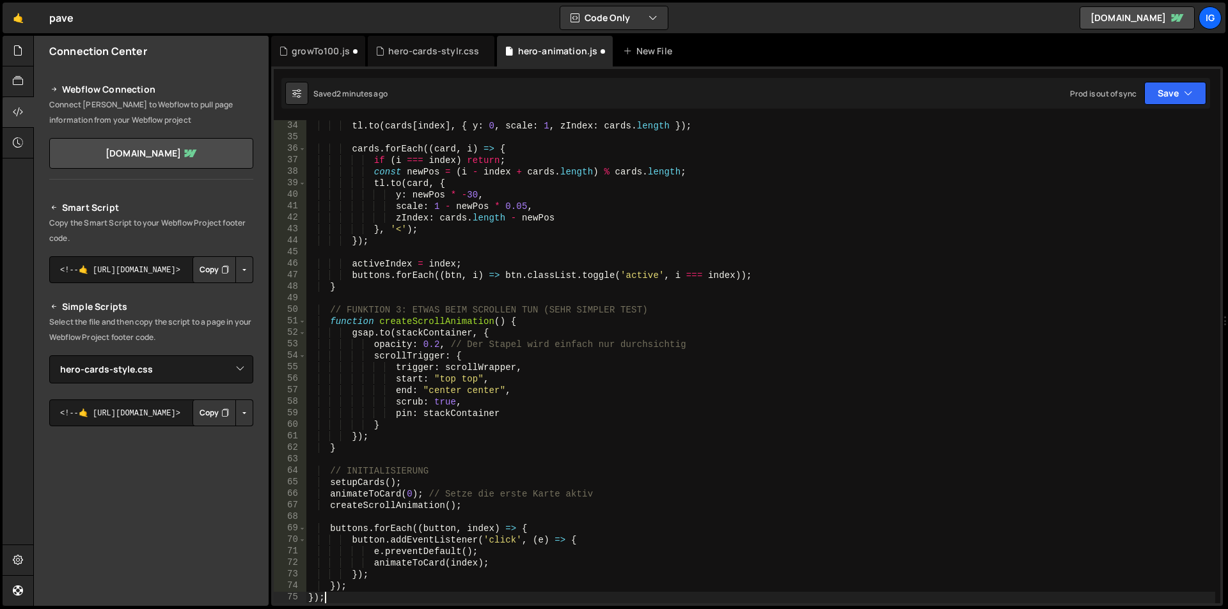
scroll to position [380, 0]
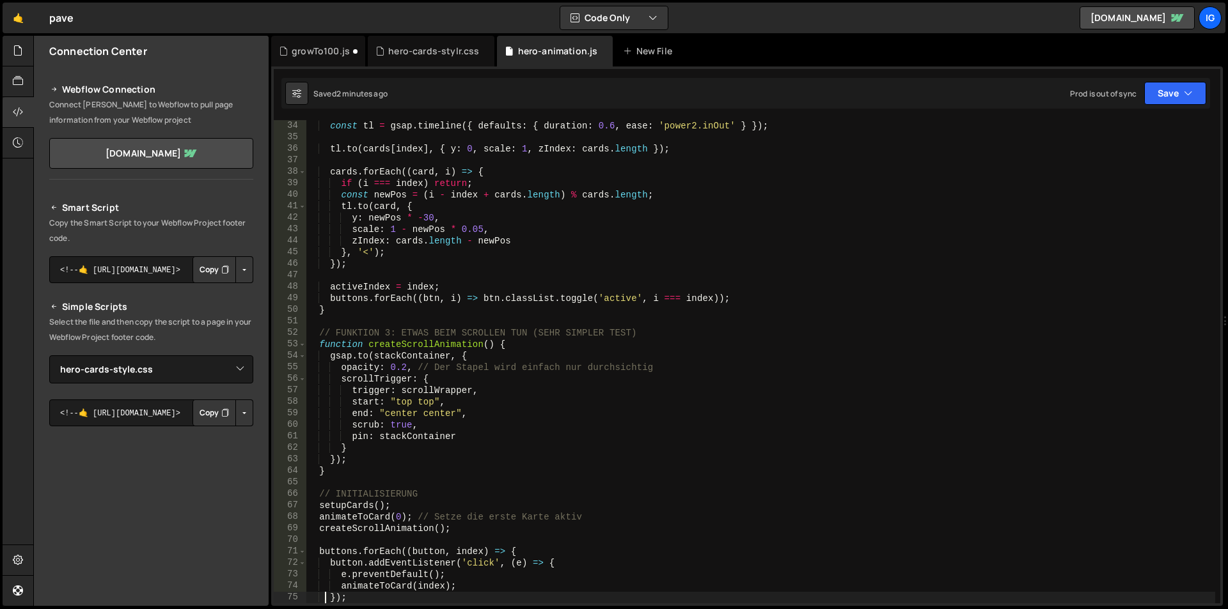
click at [501, 204] on div "const tl = gsap . timeline ({ defaults : { duration : 0.6 , ease : 'power2.inOu…" at bounding box center [760, 373] width 909 height 507
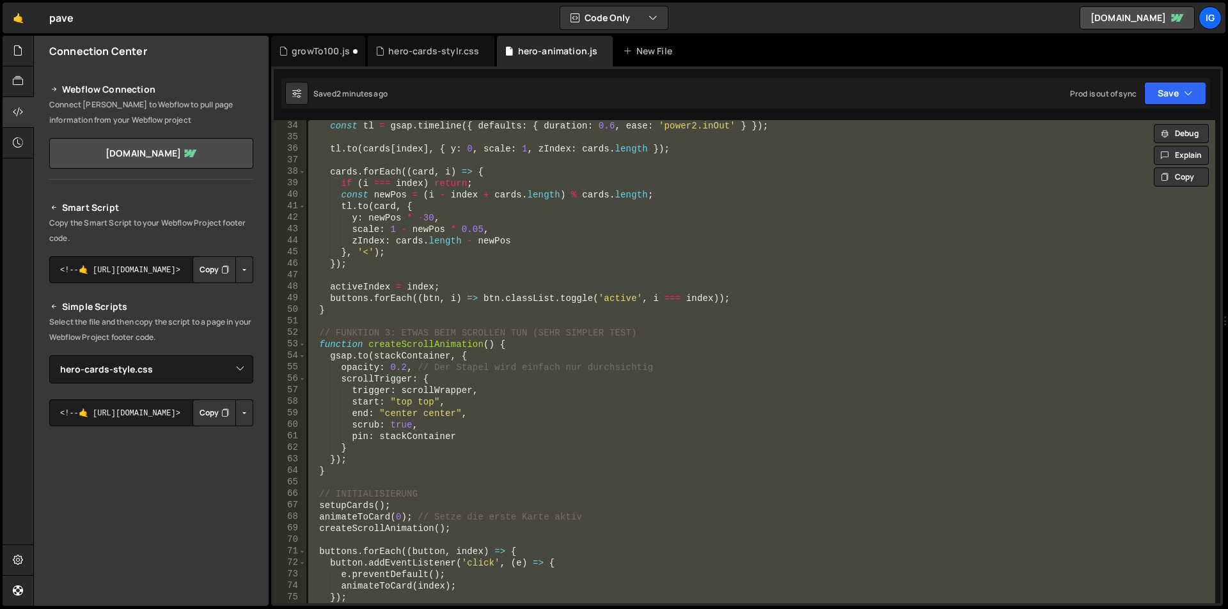
paste textarea
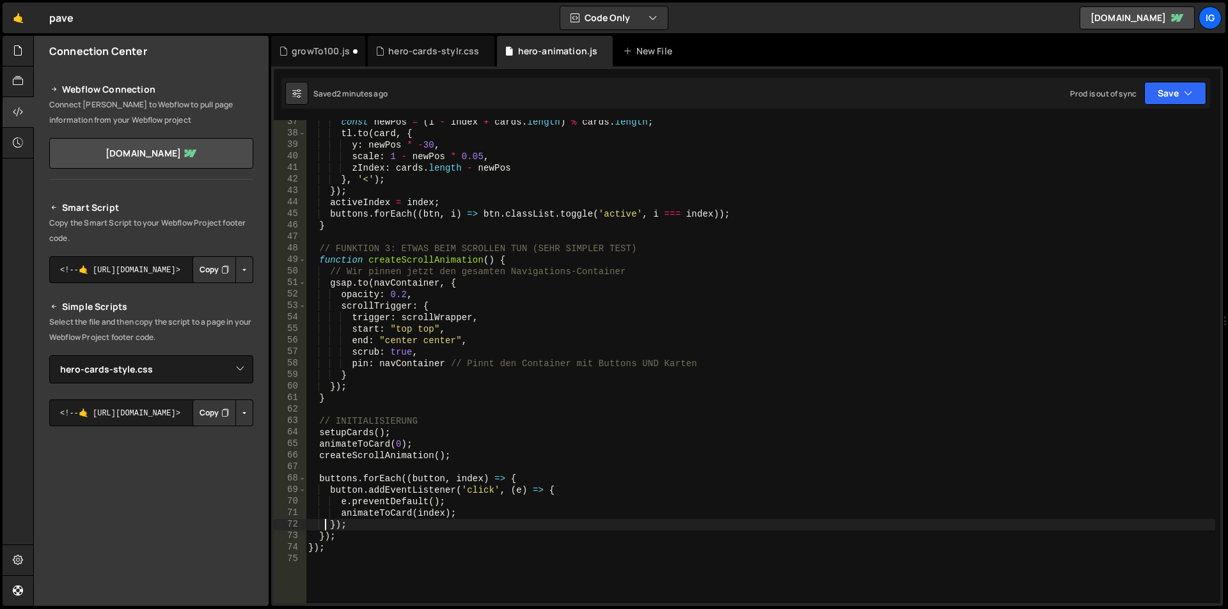
scroll to position [342, 0]
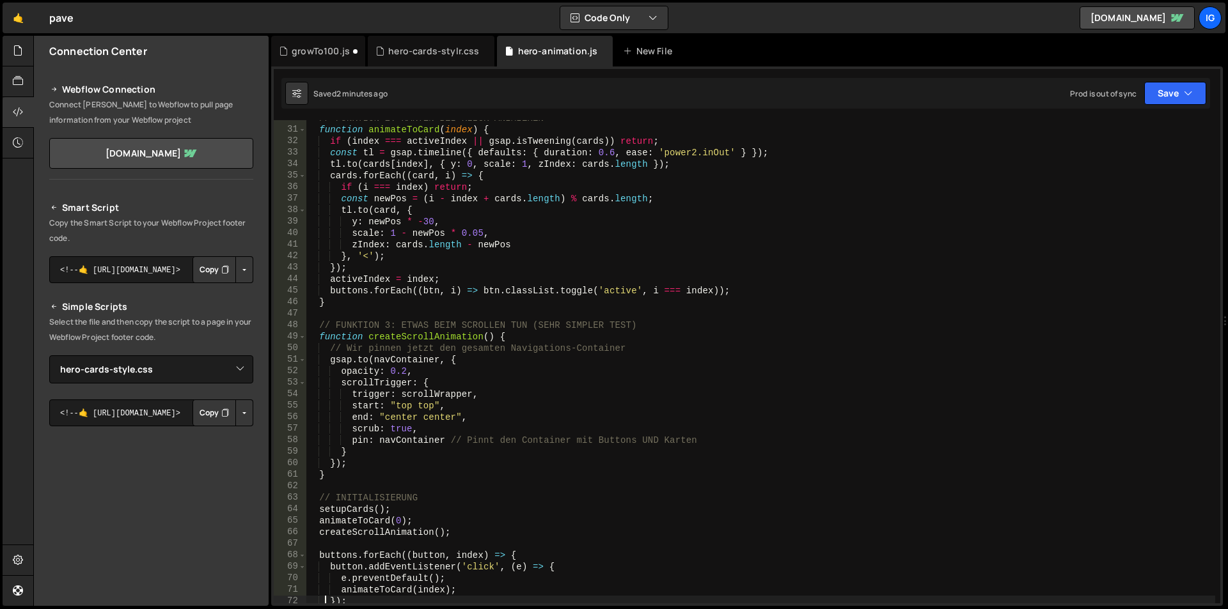
click at [430, 224] on div "// FUNKTION 2: KARTEN BEI KLICK ANIMIEREN function animateToCard ( index ) { if…" at bounding box center [760, 366] width 909 height 507
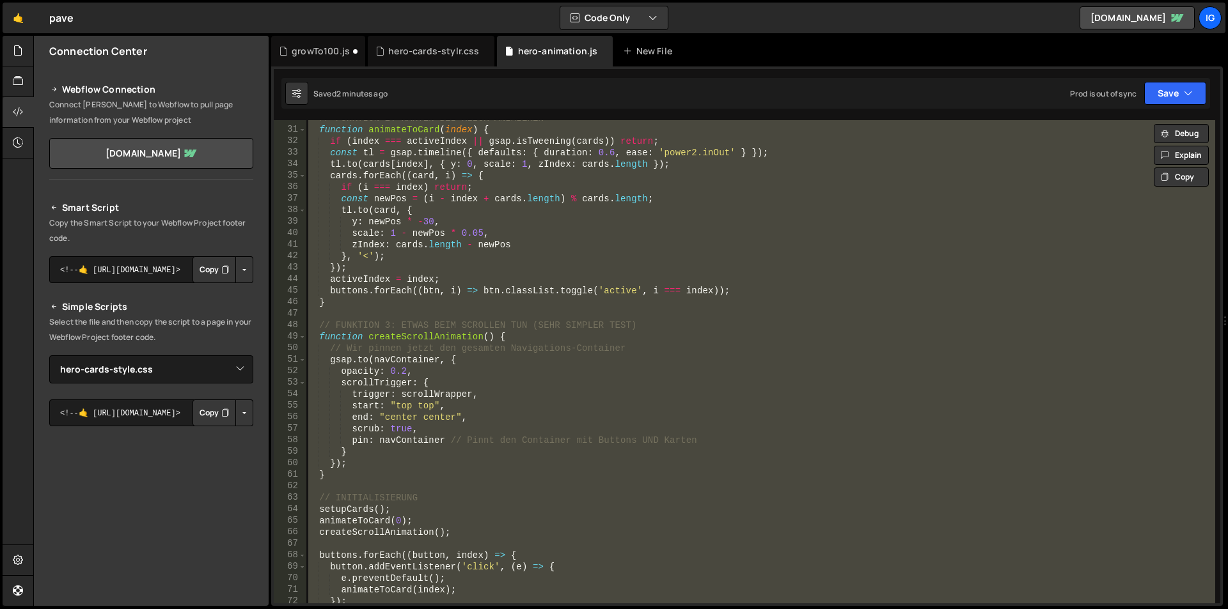
paste textarea
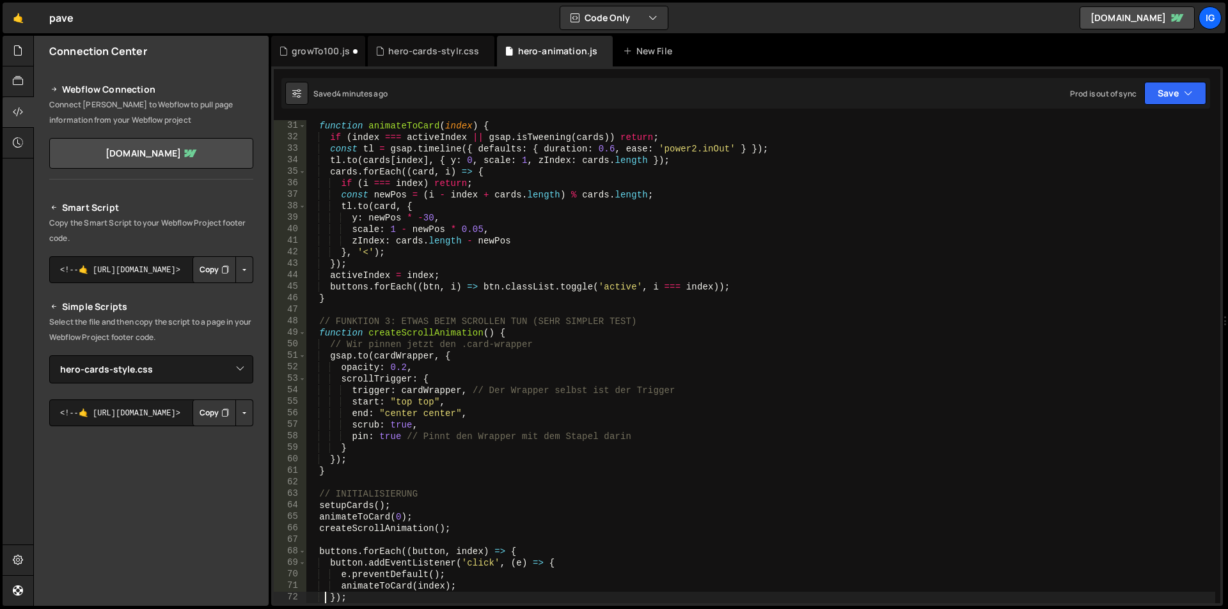
click at [602, 189] on div "function animateToCard ( index ) { if ( index === activeIndex || gsap . isTween…" at bounding box center [760, 373] width 909 height 507
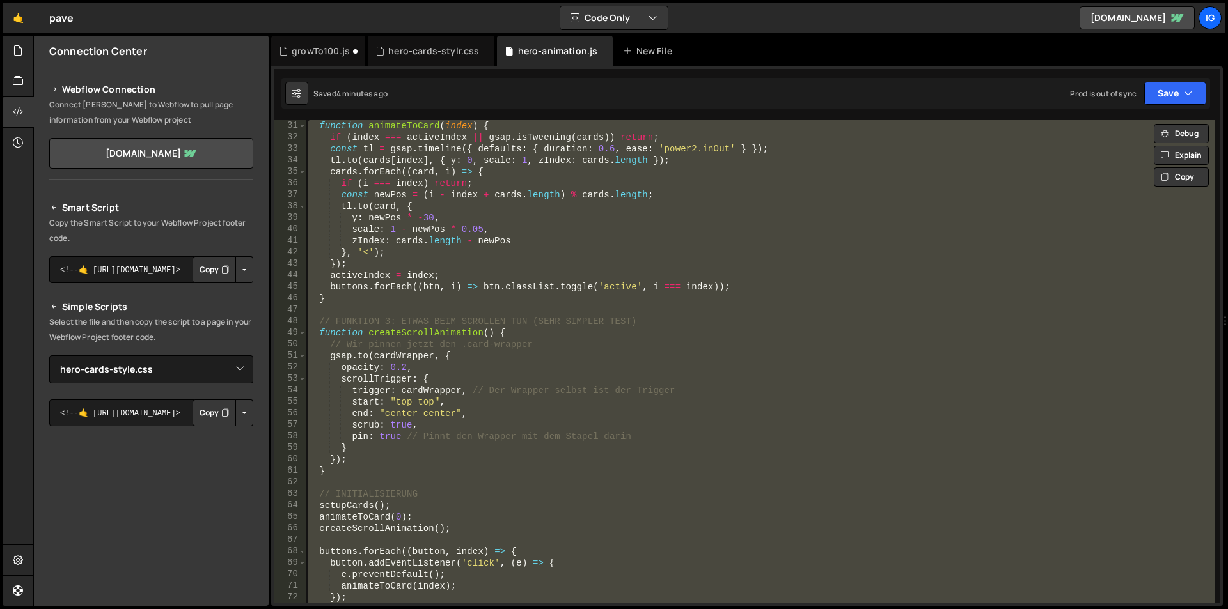
paste textarea
type textarea "});"
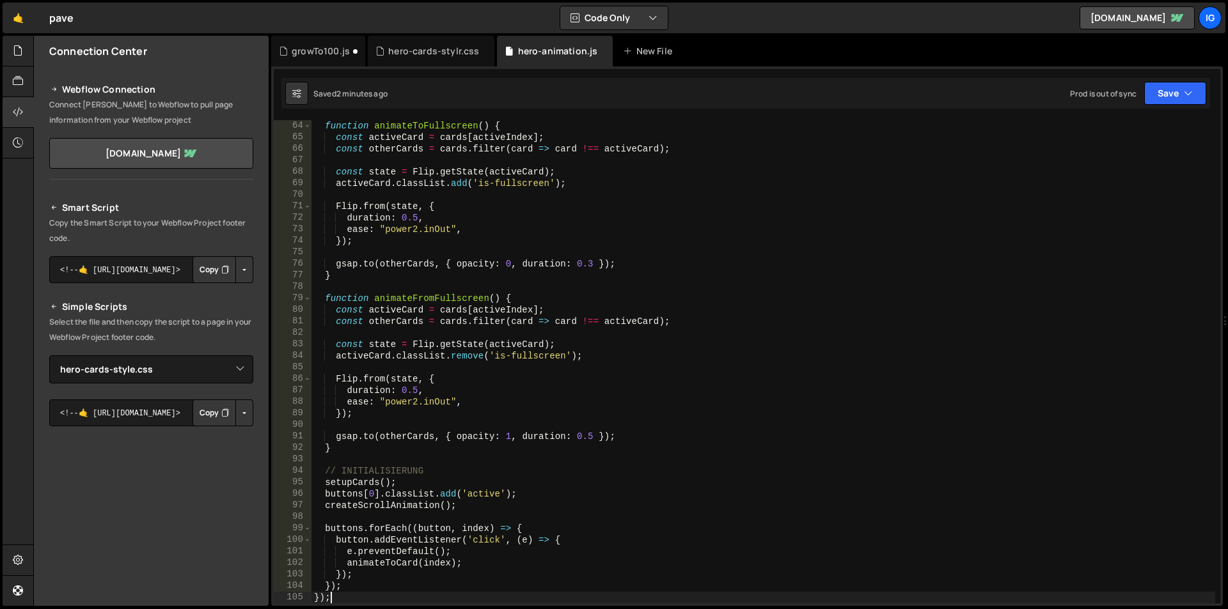
click at [510, 191] on div "function animateToFullscreen ( ) { const activeCard = cards [ activeIndex ] ; c…" at bounding box center [763, 373] width 904 height 507
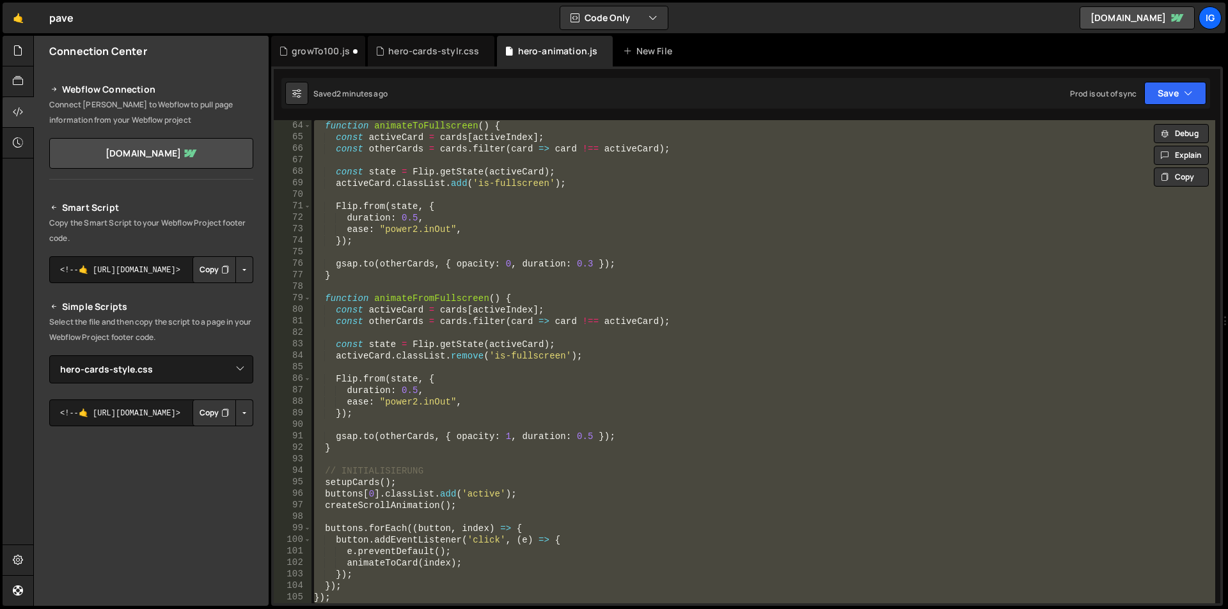
paste textarea
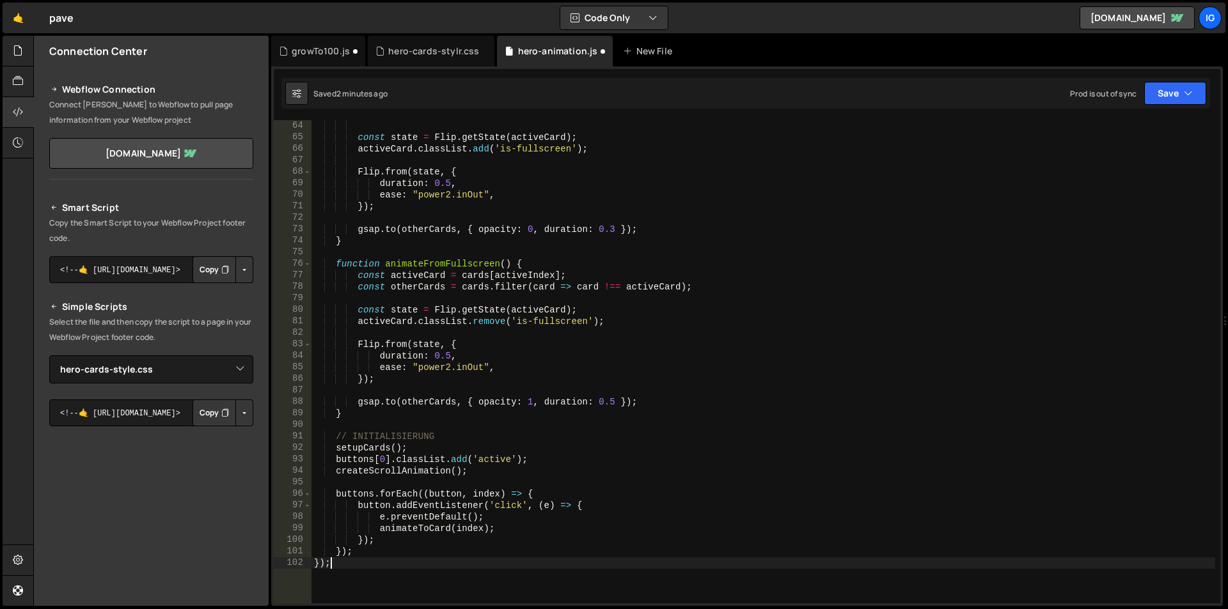
click at [536, 237] on div "const state = Flip . getState ( activeCard ) ; activeCard . classList . add ( '…" at bounding box center [763, 373] width 904 height 507
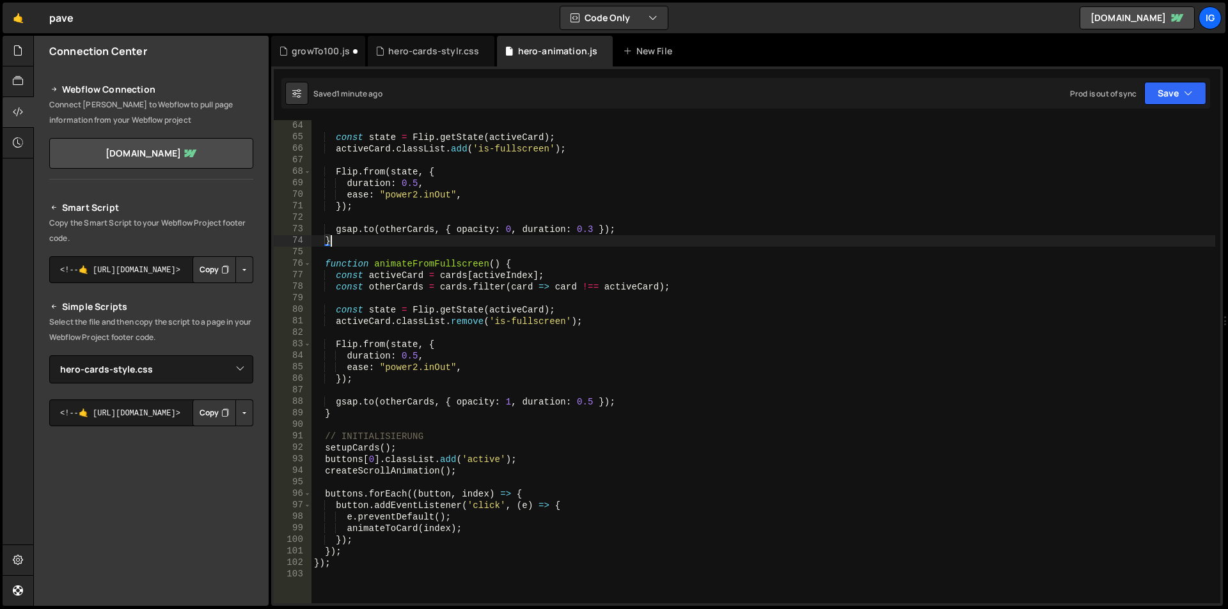
click at [499, 180] on div "const state = Flip . getState ( activeCard ) ; activeCard . classList . add ( '…" at bounding box center [763, 373] width 904 height 507
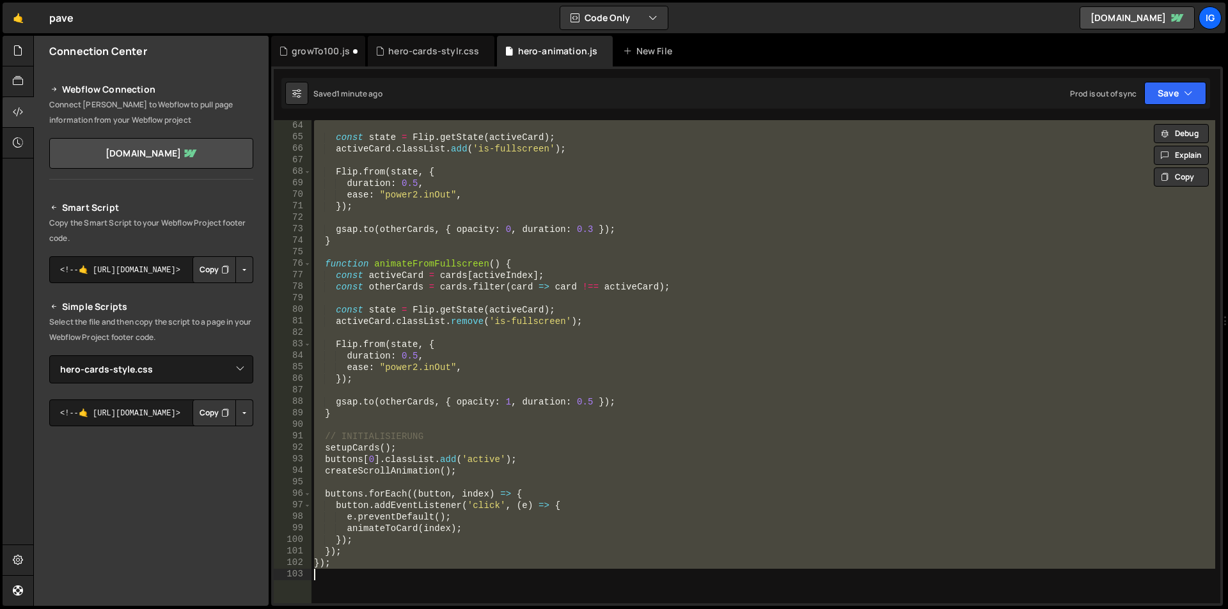
paste textarea
type textarea "});"
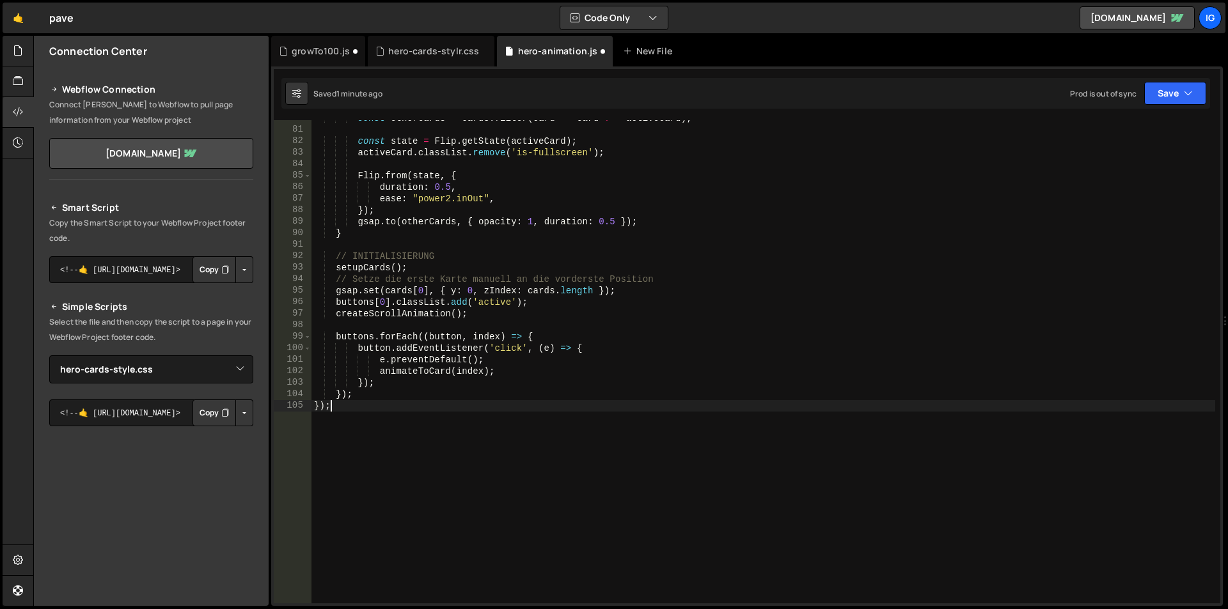
scroll to position [955, 0]
